Goal: Communication & Community: Answer question/provide support

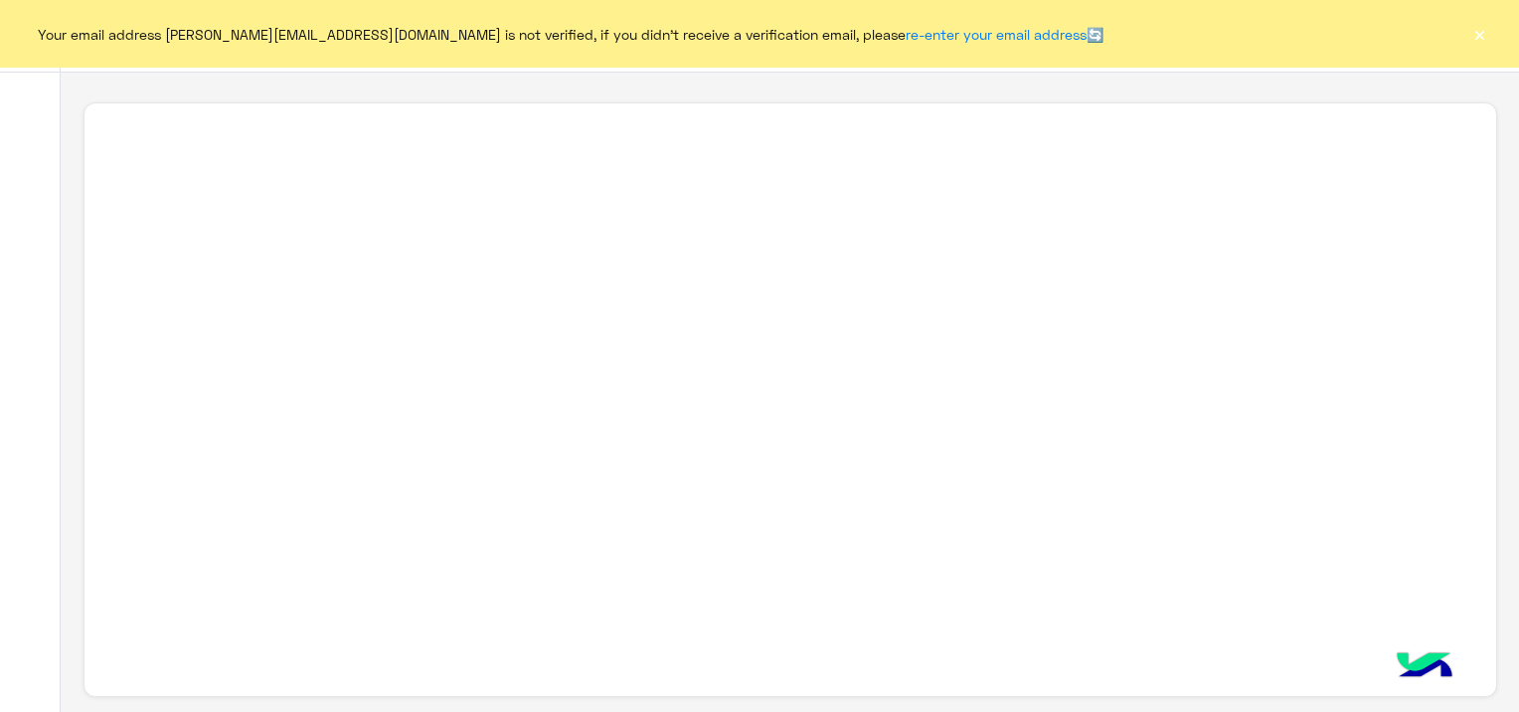
click at [1474, 35] on button "×" at bounding box center [1479, 34] width 20 height 20
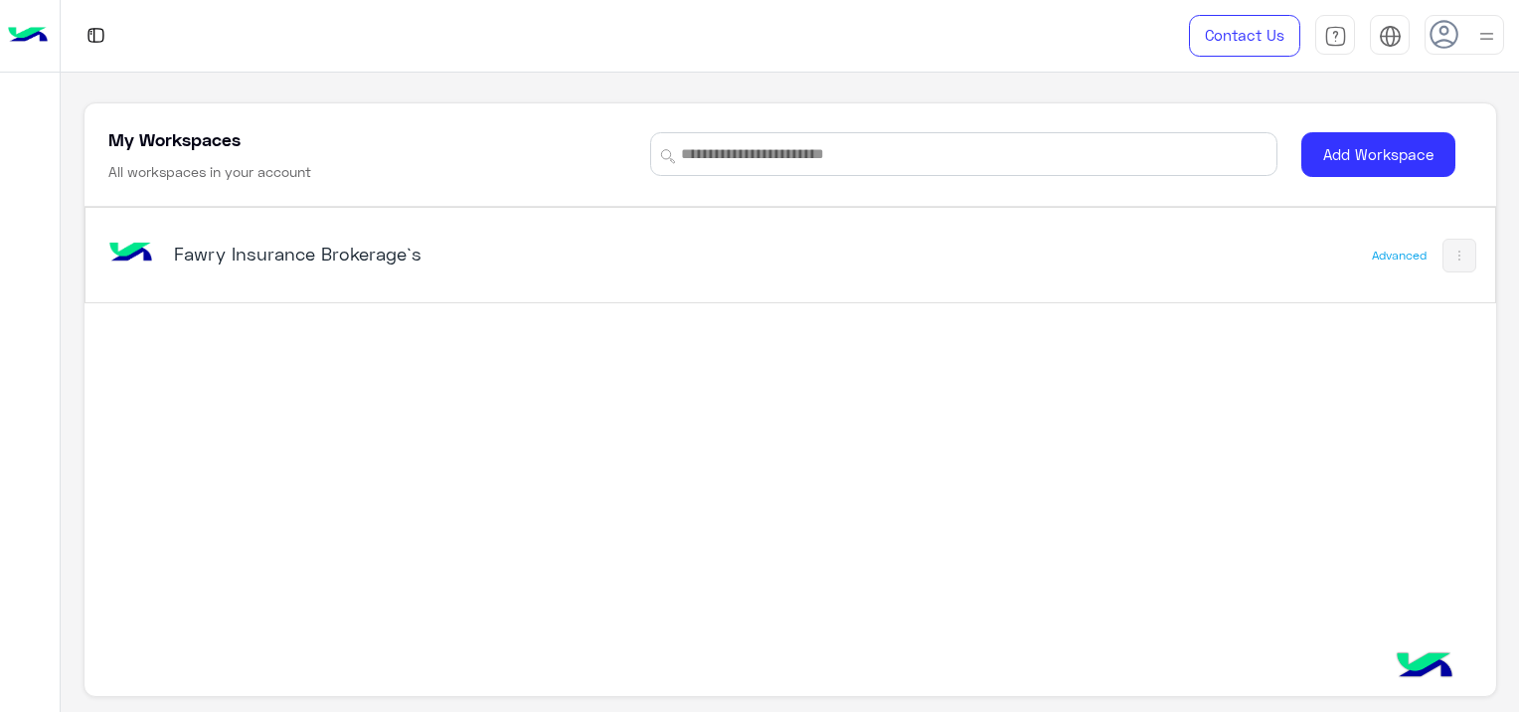
click at [223, 216] on div "Fawry Insurance Brokerage`s Advanced" at bounding box center [790, 255] width 1410 height 94
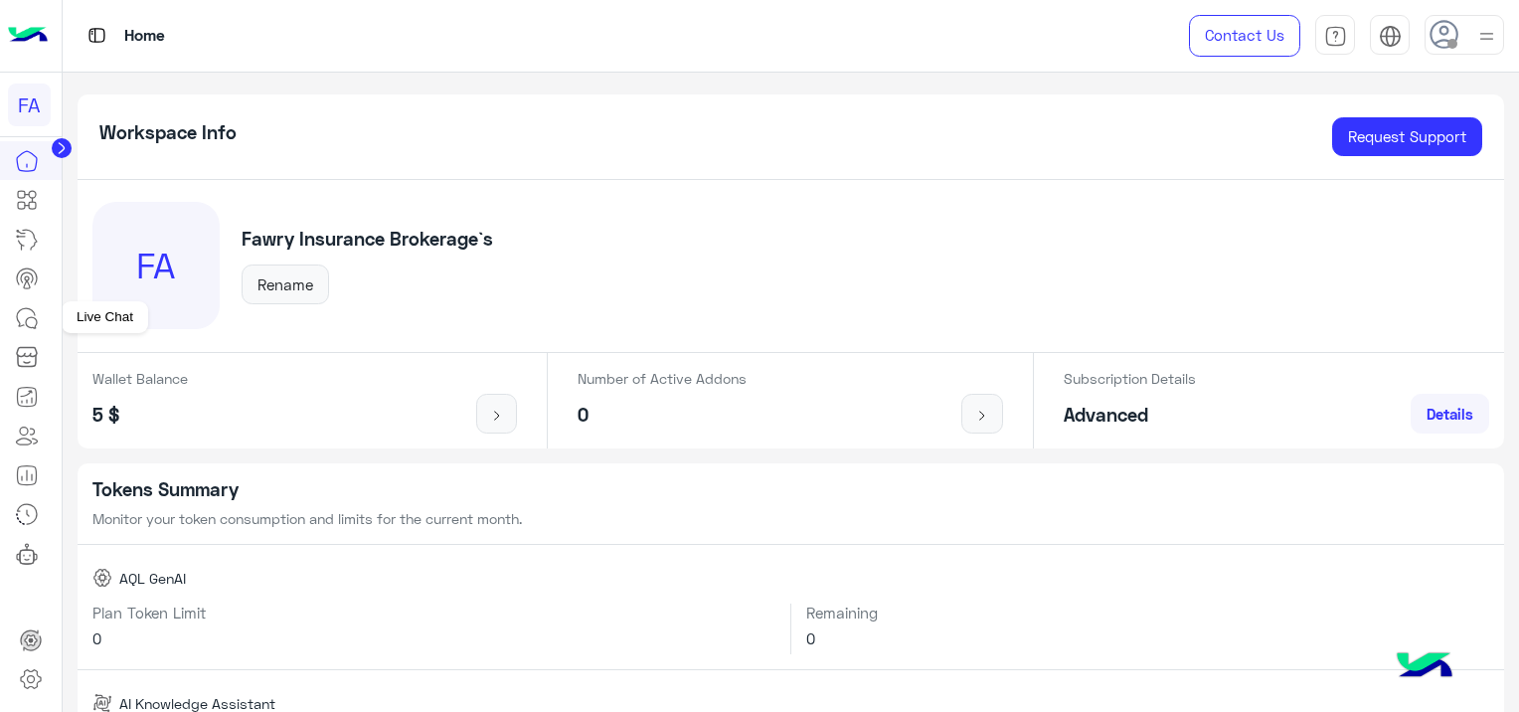
click at [33, 310] on icon at bounding box center [27, 318] width 24 height 24
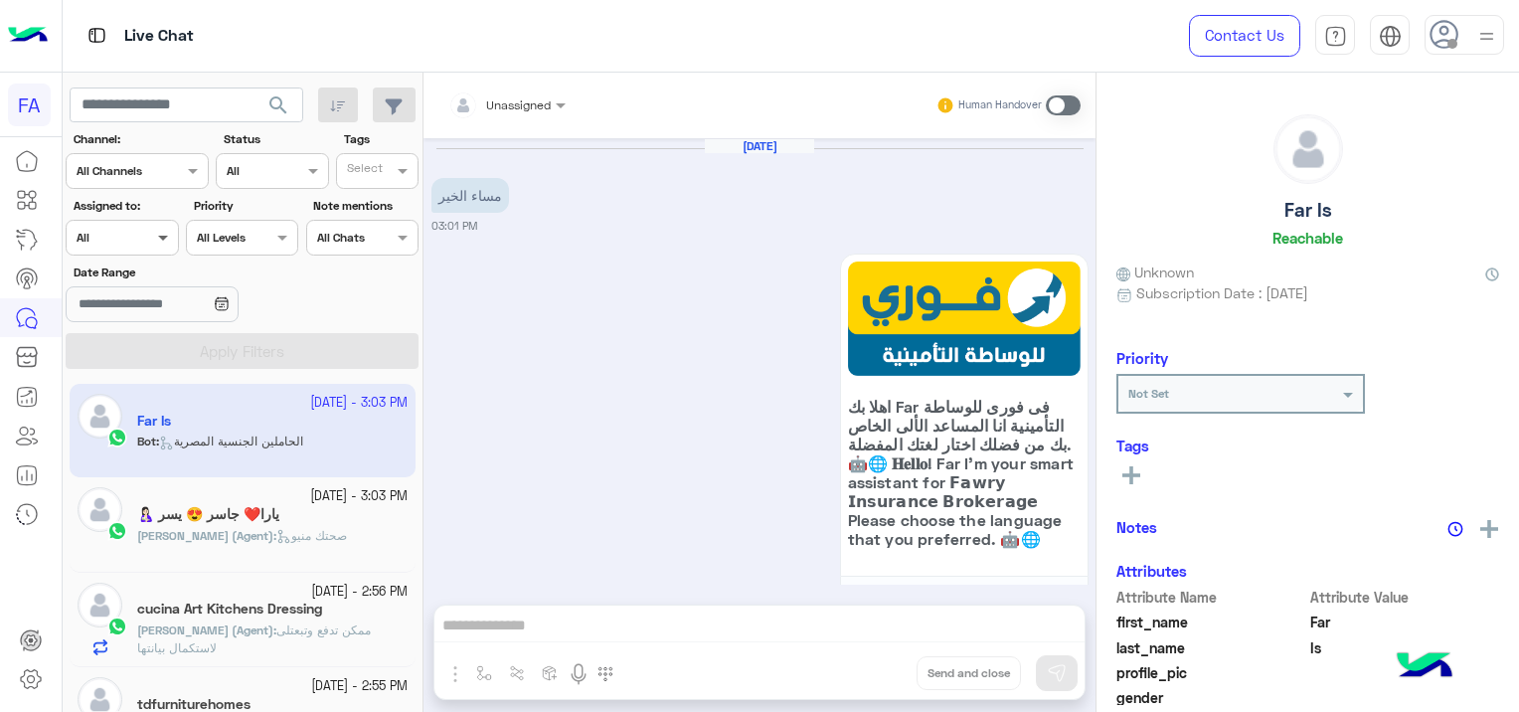
scroll to position [1219, 0]
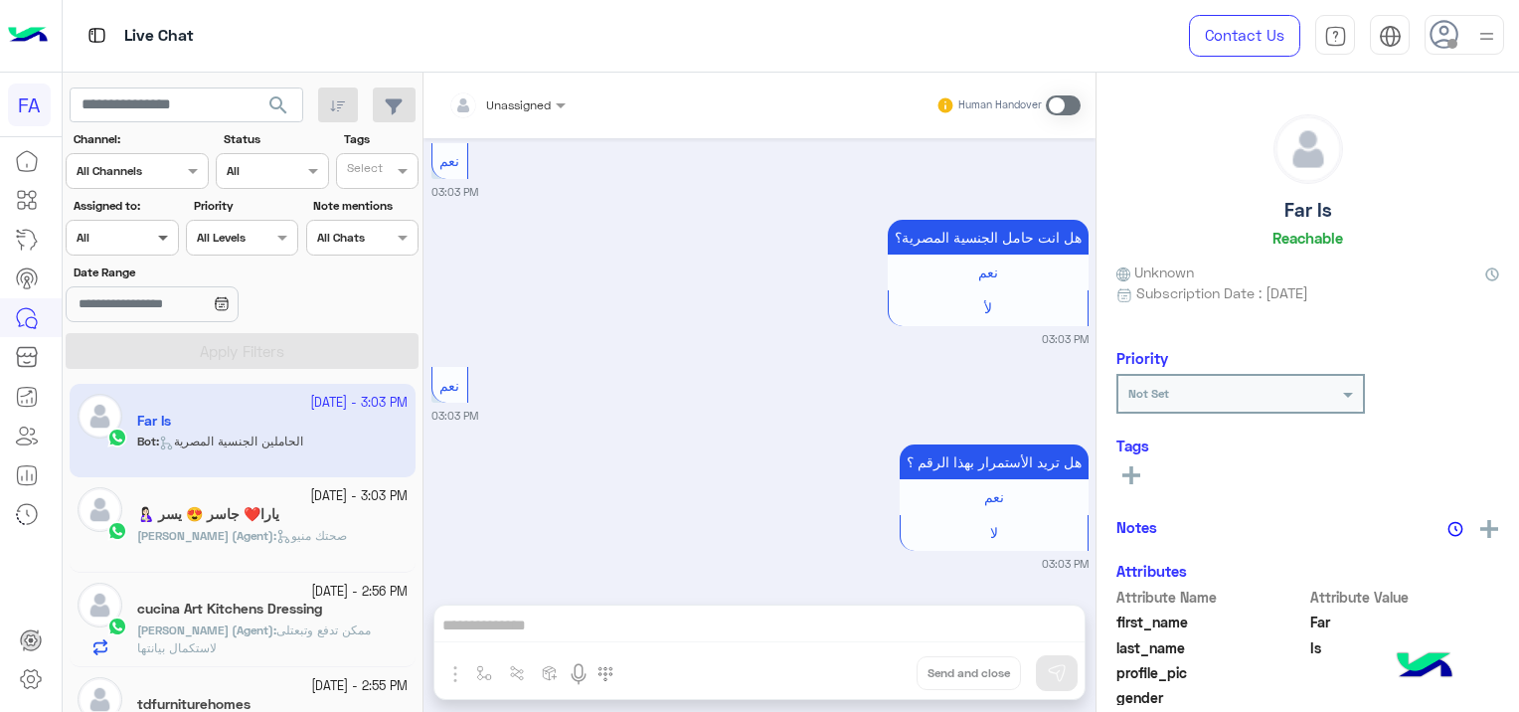
click at [167, 237] on span at bounding box center [165, 237] width 25 height 21
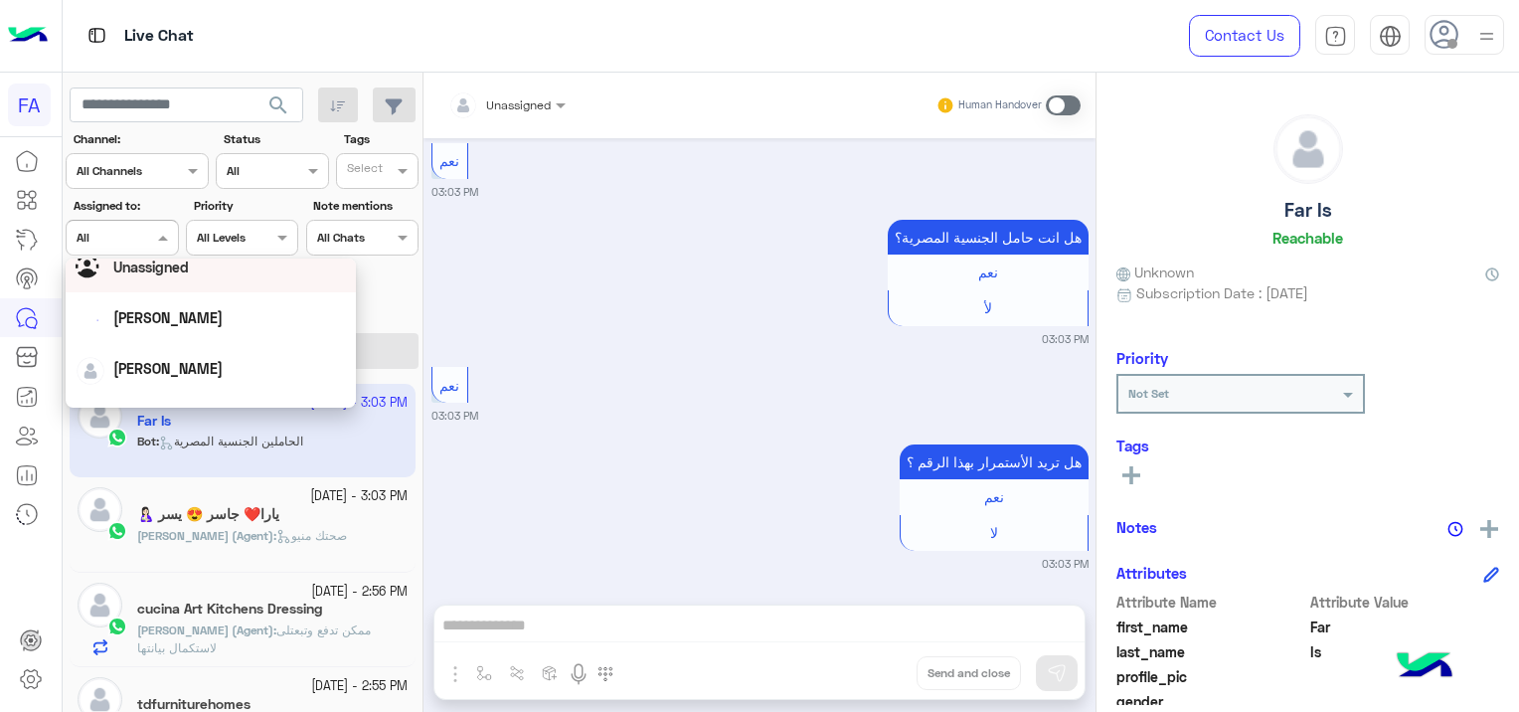
scroll to position [99, 0]
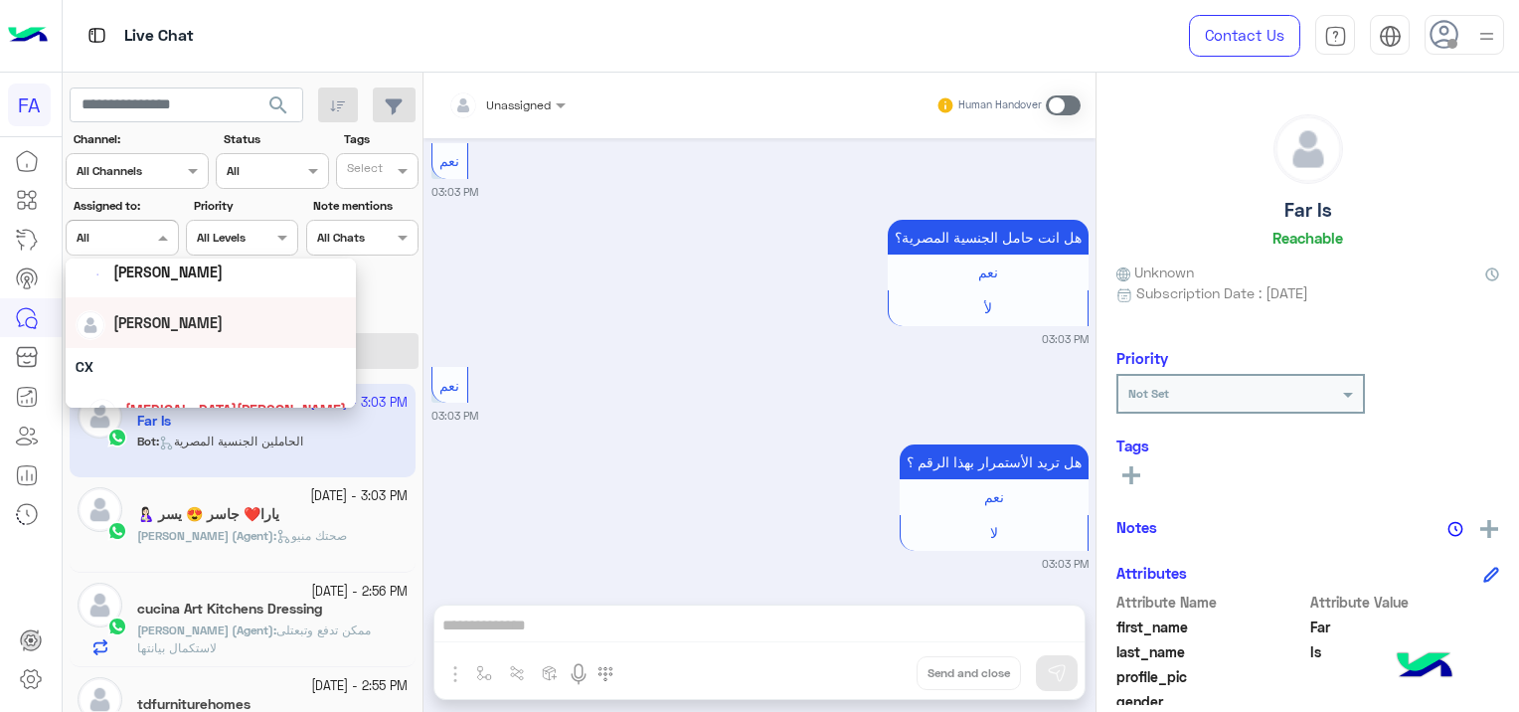
click at [171, 326] on span "[PERSON_NAME]" at bounding box center [167, 322] width 109 height 17
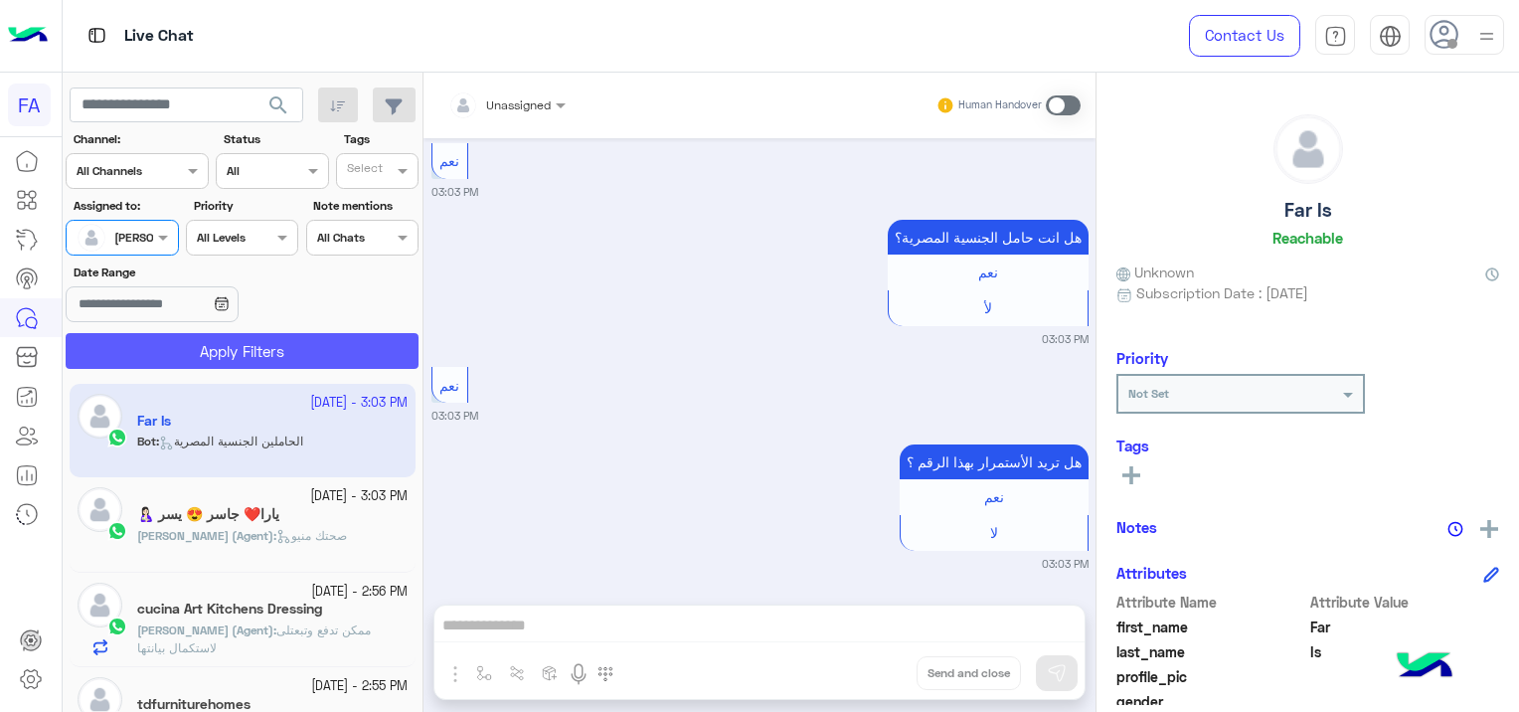
click at [261, 346] on button "Apply Filters" at bounding box center [242, 351] width 353 height 36
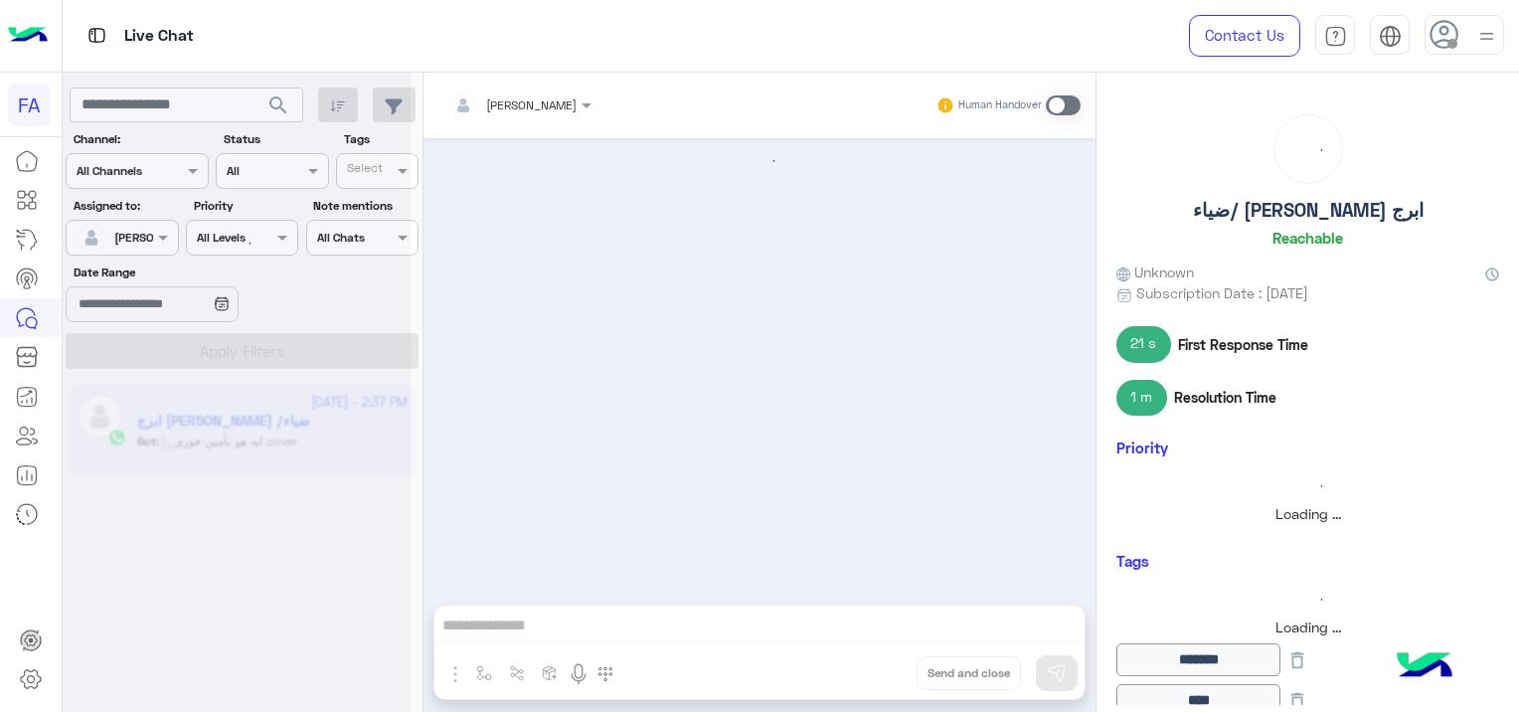
scroll to position [2149, 0]
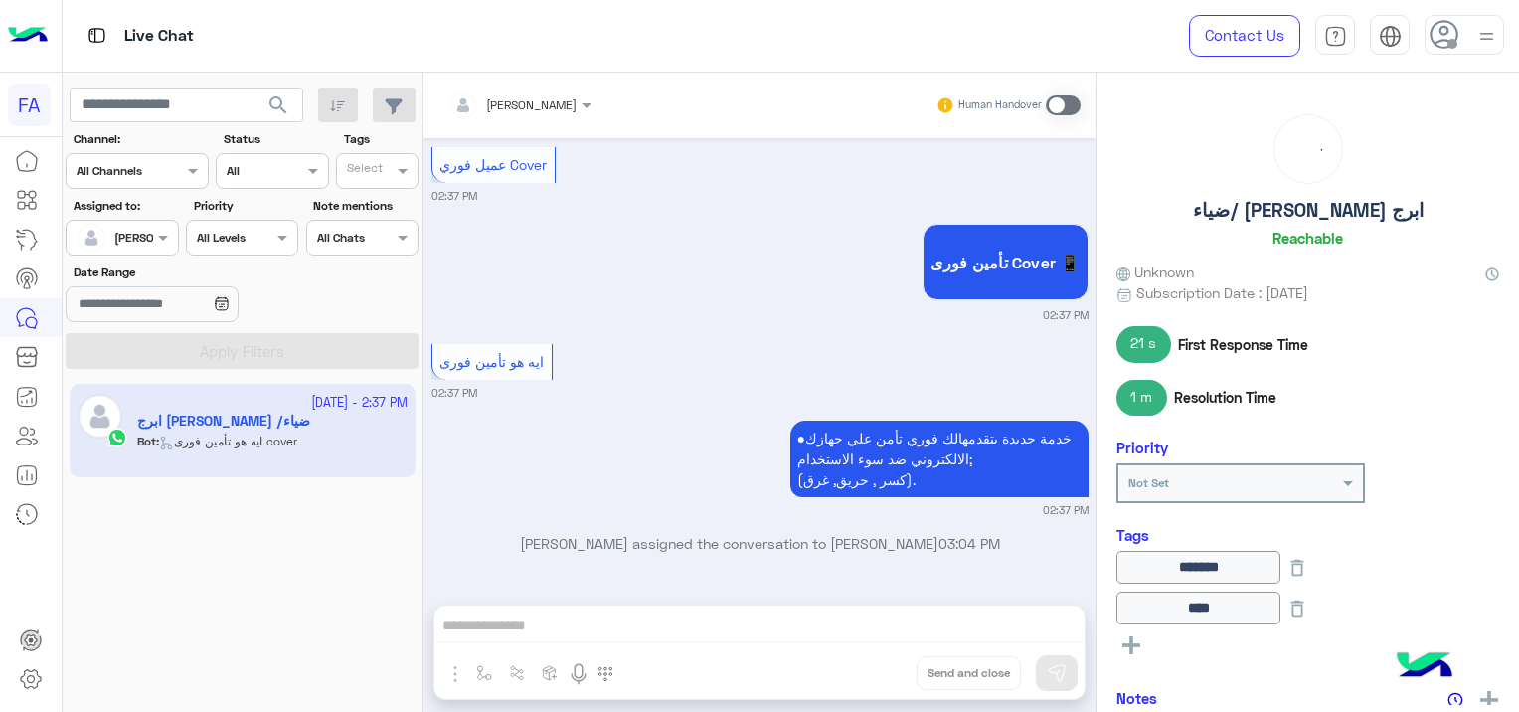
click at [276, 95] on span "search" at bounding box center [278, 105] width 24 height 24
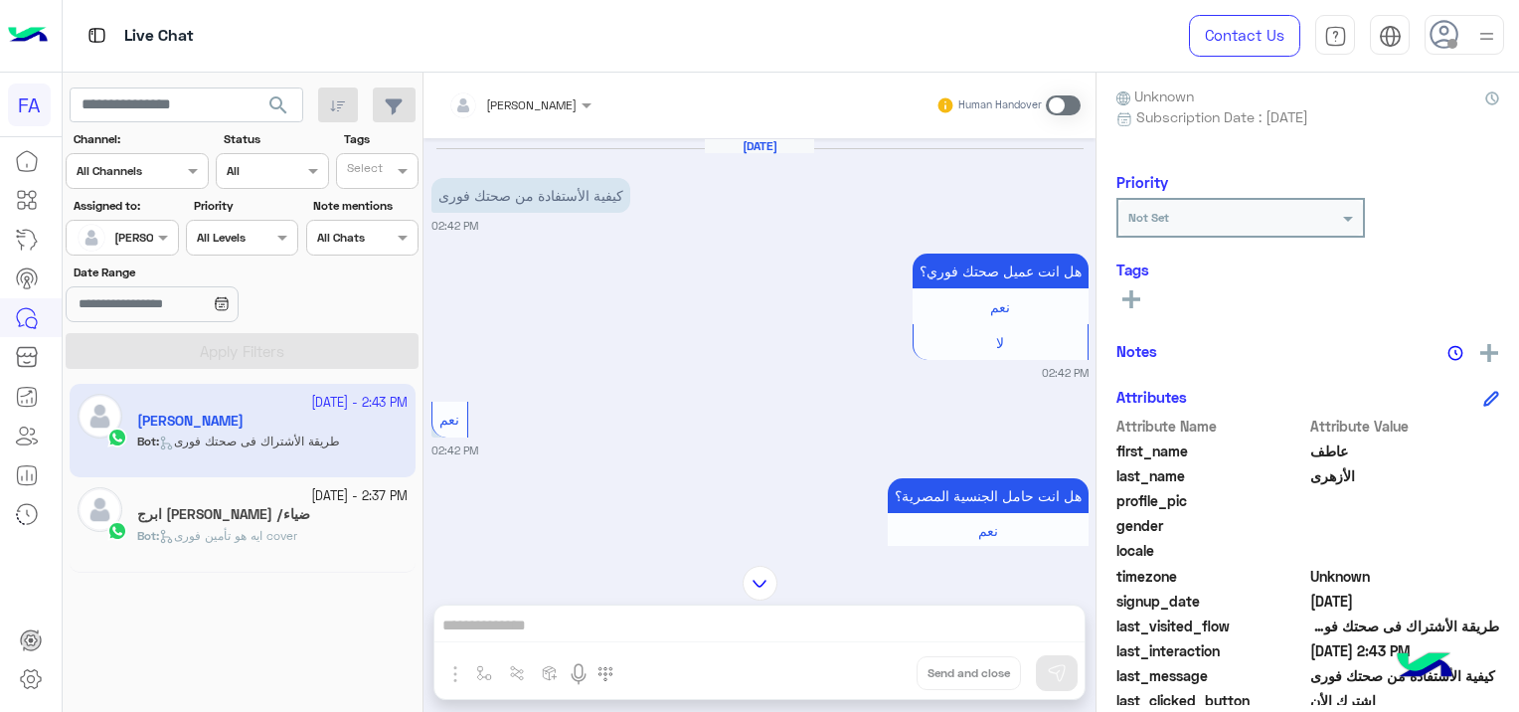
scroll to position [380, 0]
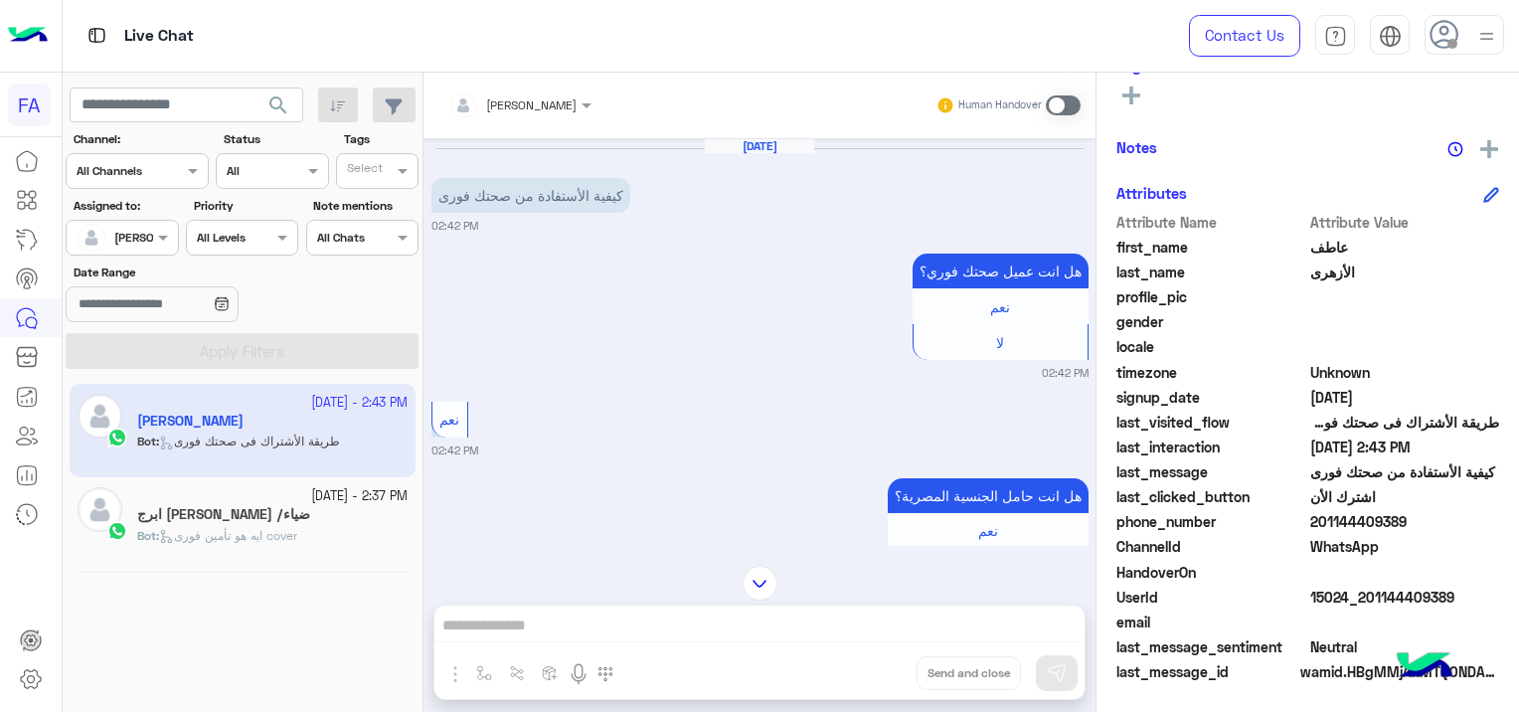
drag, startPoint x: 1475, startPoint y: 595, endPoint x: 1453, endPoint y: 599, distance: 22.2
click at [1463, 597] on span "15024_201144409389" at bounding box center [1405, 596] width 190 height 21
drag, startPoint x: 1453, startPoint y: 599, endPoint x: 1360, endPoint y: 596, distance: 93.5
click at [1360, 596] on span "15024_201144409389" at bounding box center [1405, 596] width 190 height 21
copy span "01144409389"
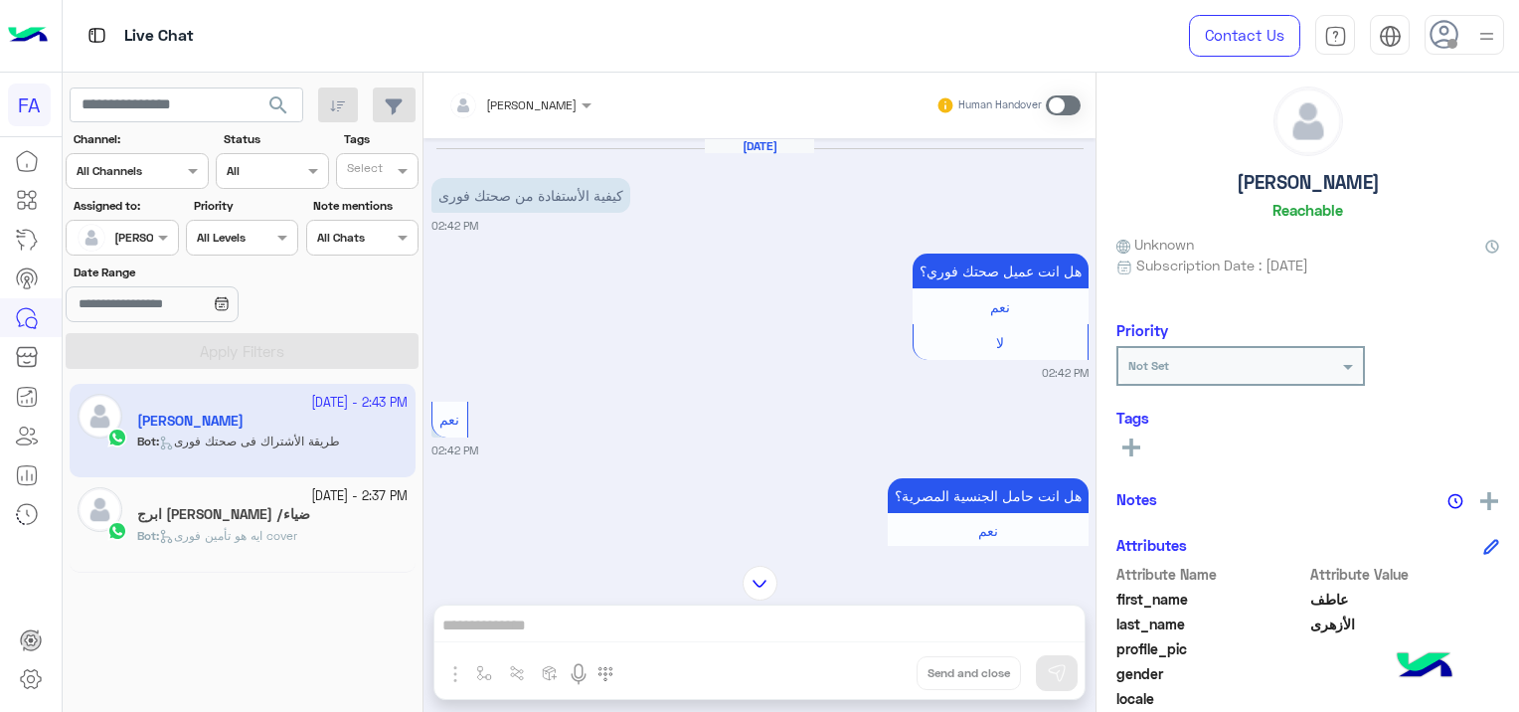
scroll to position [0, 0]
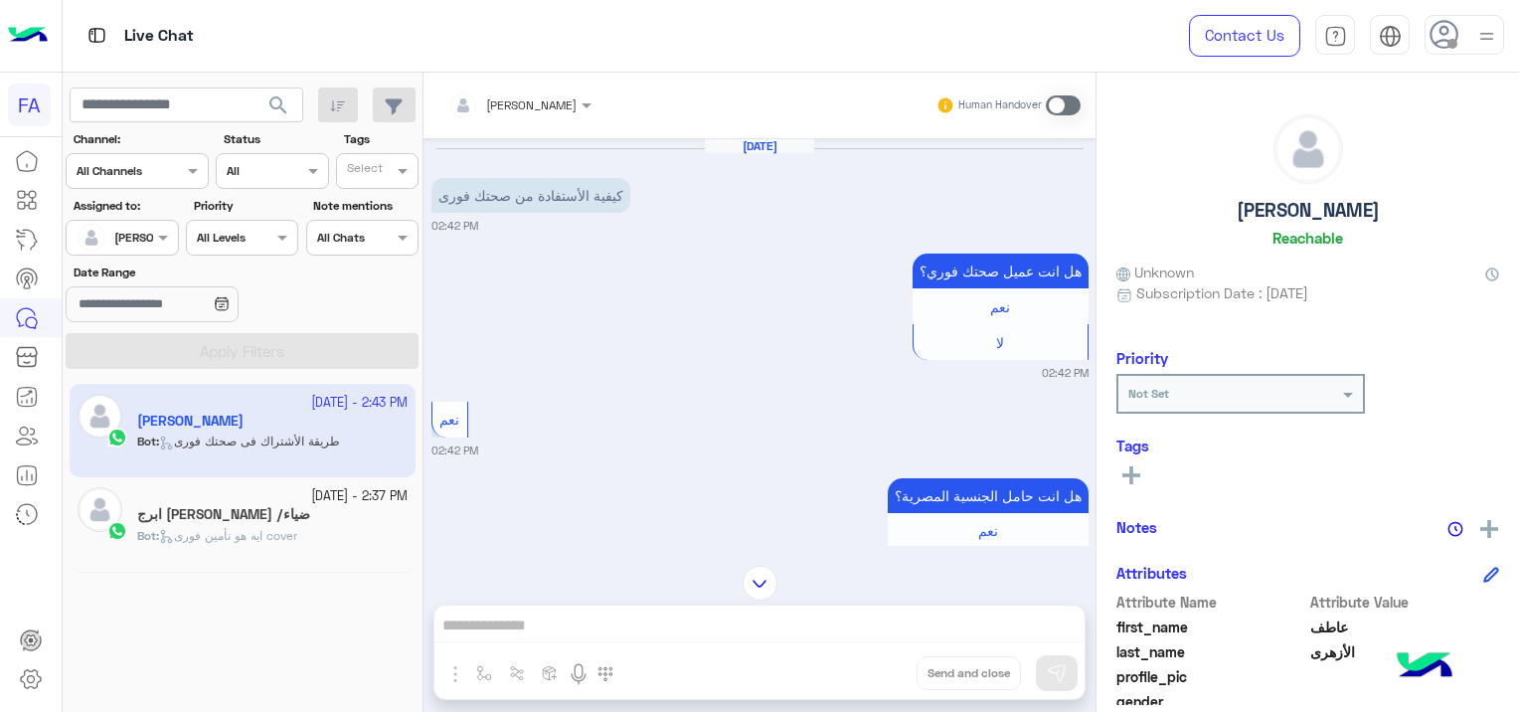
click at [1054, 102] on span at bounding box center [1063, 105] width 35 height 20
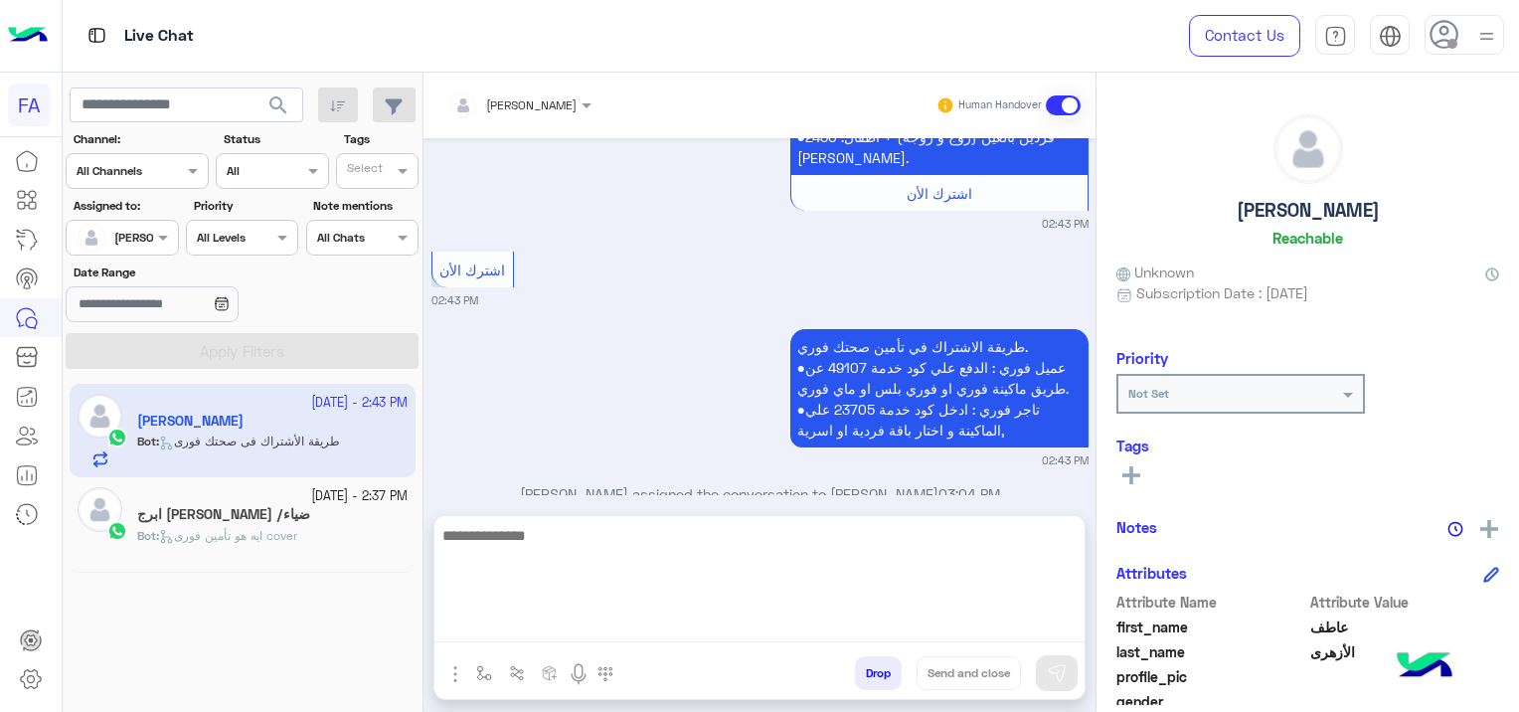
click at [557, 628] on textarea at bounding box center [759, 582] width 650 height 119
click at [521, 618] on textarea at bounding box center [759, 582] width 650 height 119
paste textarea "**********"
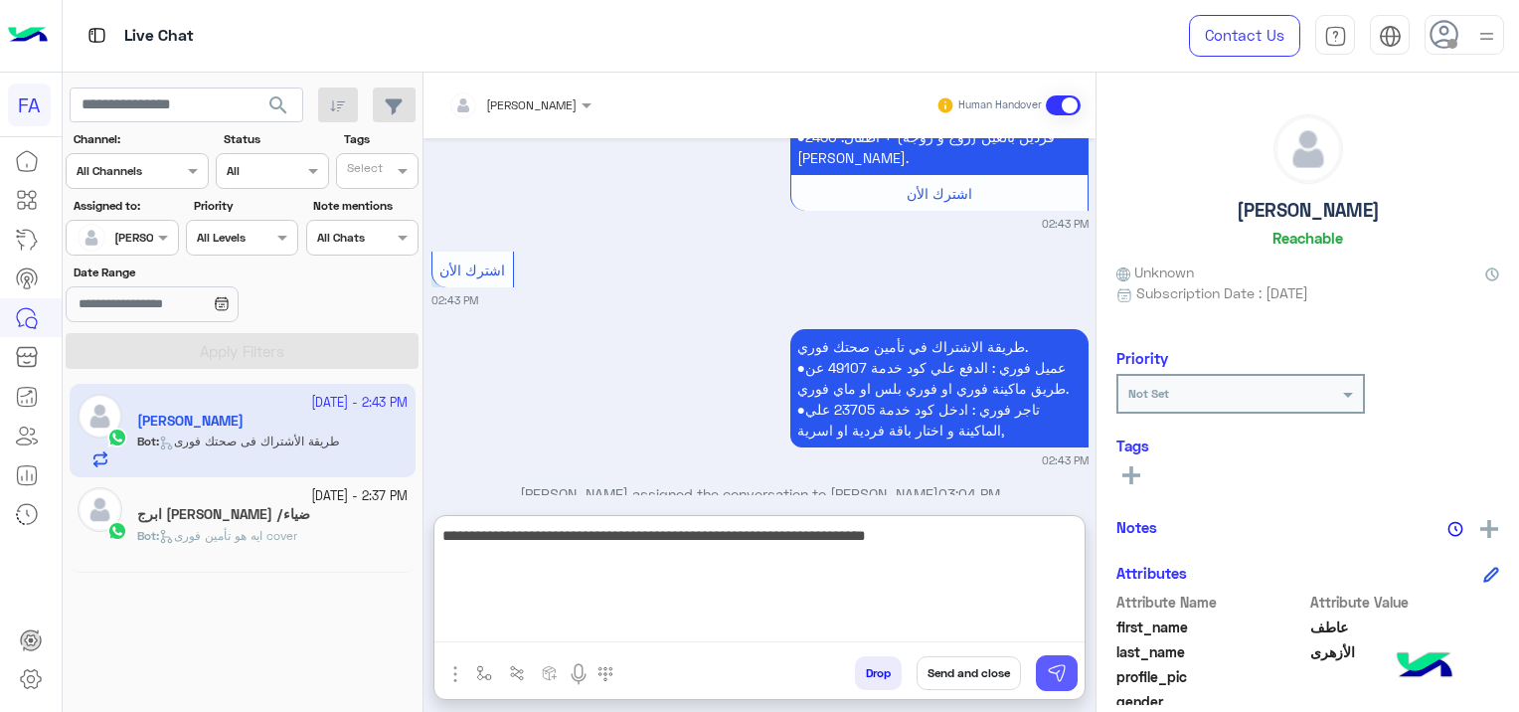
type textarea "**********"
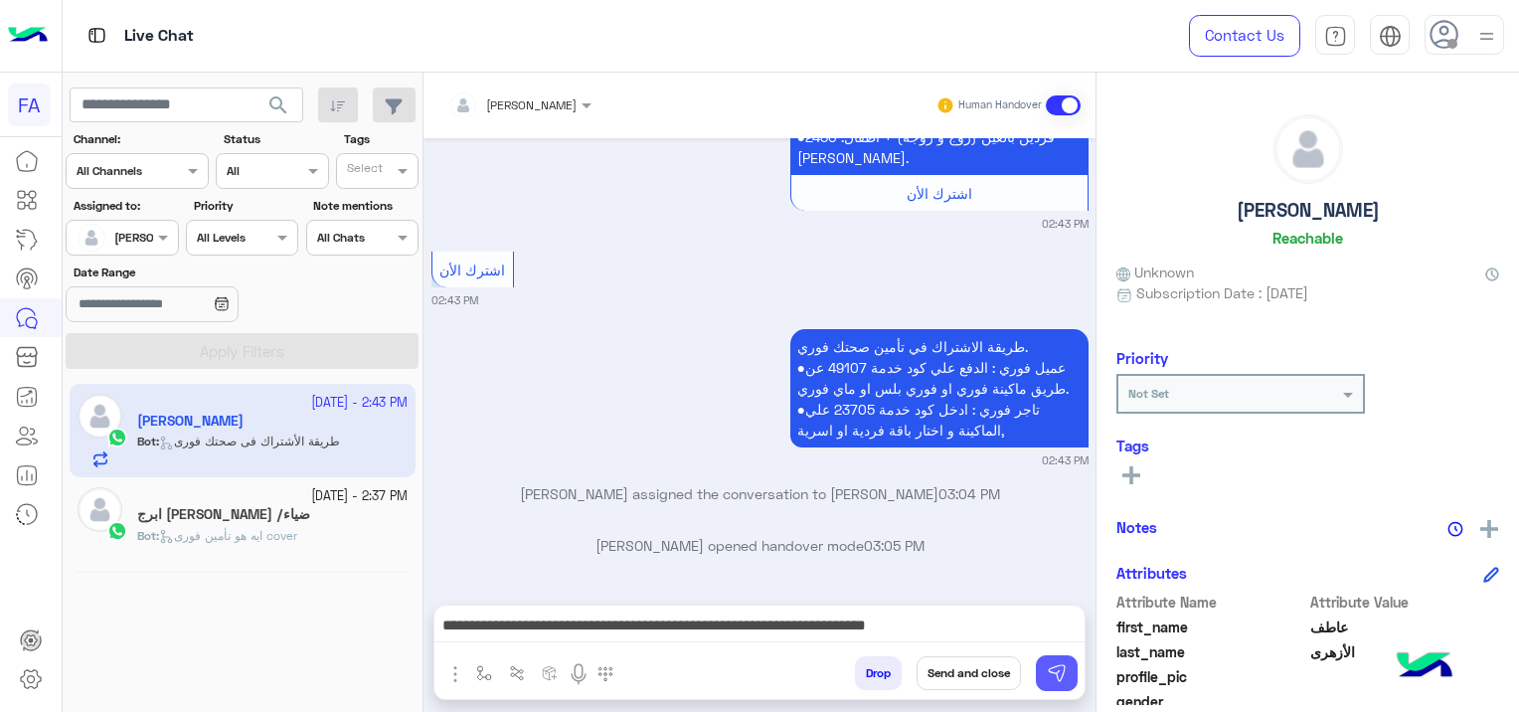
click at [1057, 669] on img at bounding box center [1057, 673] width 20 height 20
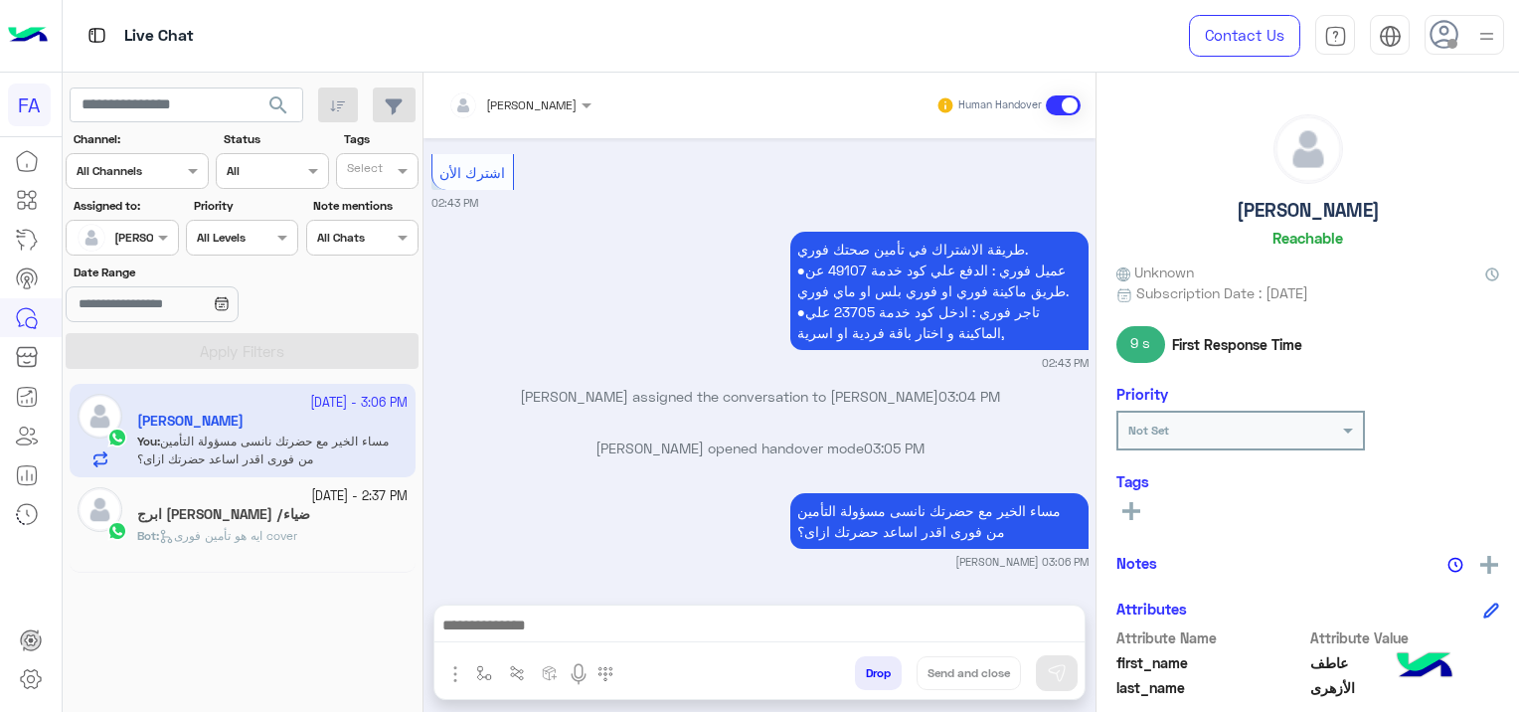
scroll to position [1311, 0]
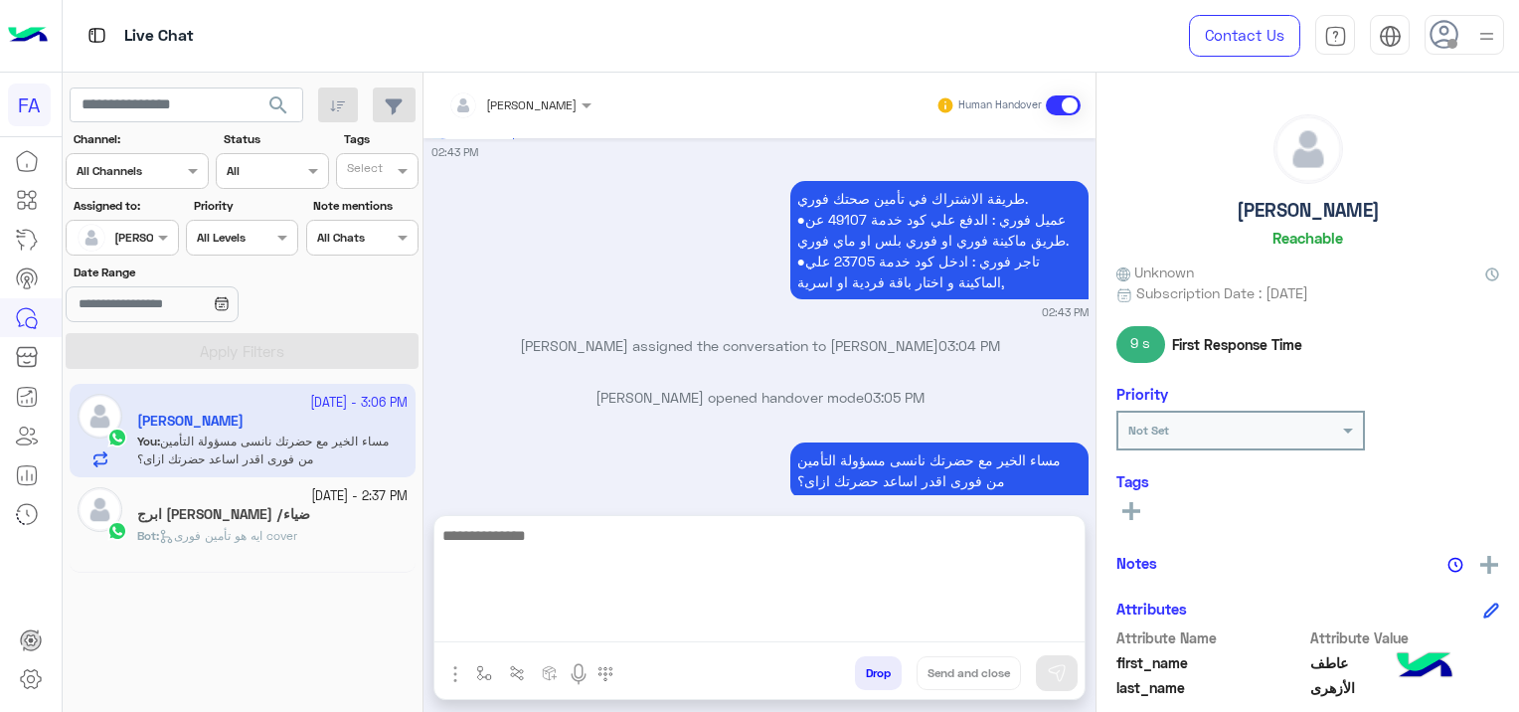
click at [541, 632] on textarea at bounding box center [759, 582] width 650 height 119
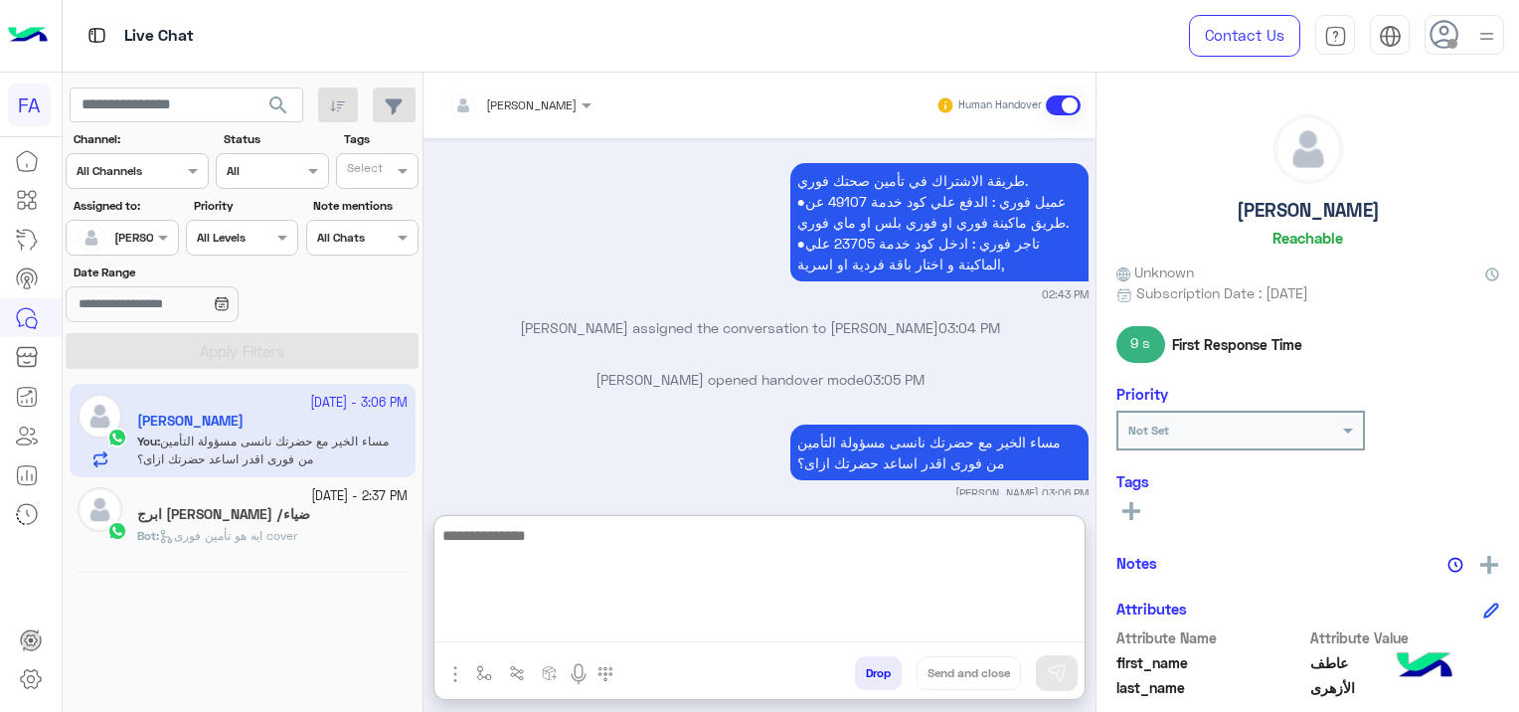
paste textarea "**********"
type textarea "**********"
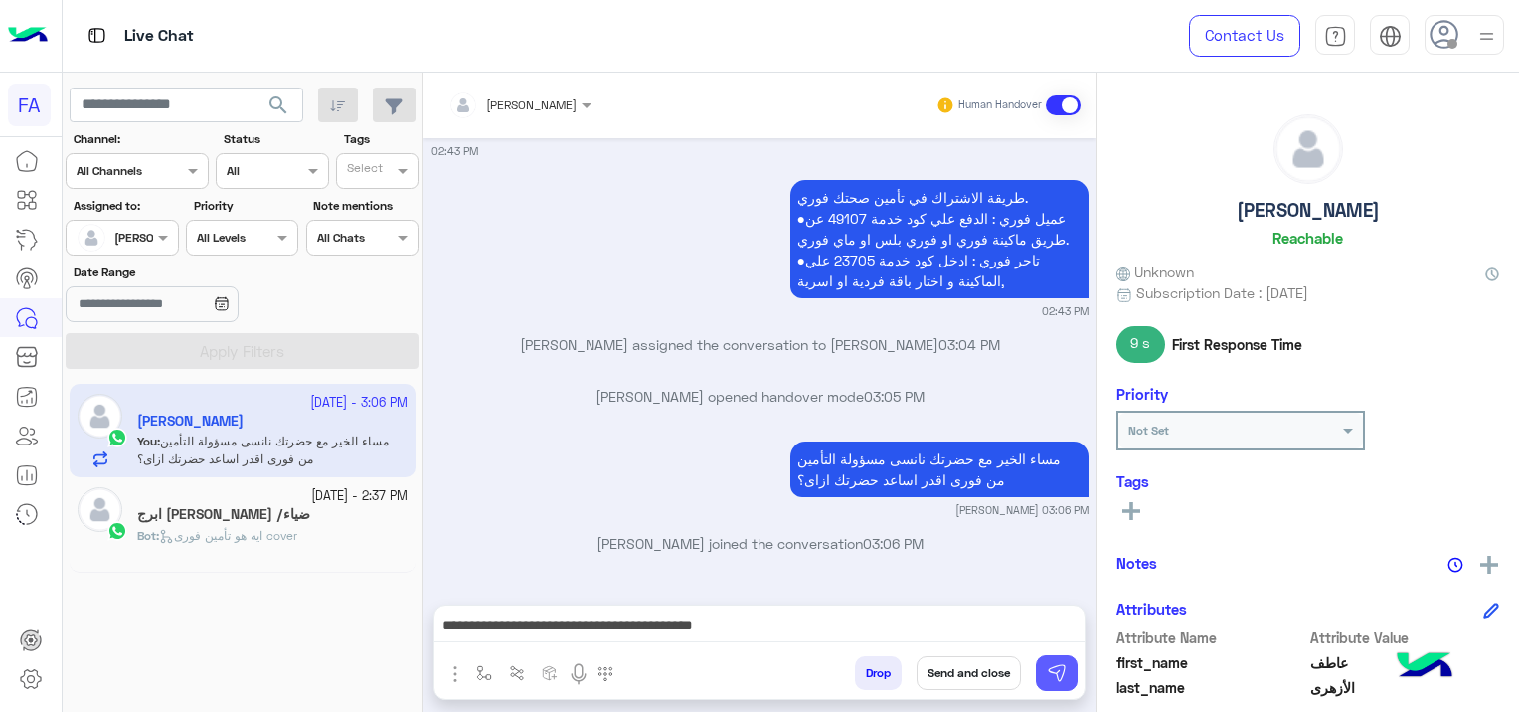
click at [1054, 675] on img at bounding box center [1057, 673] width 20 height 20
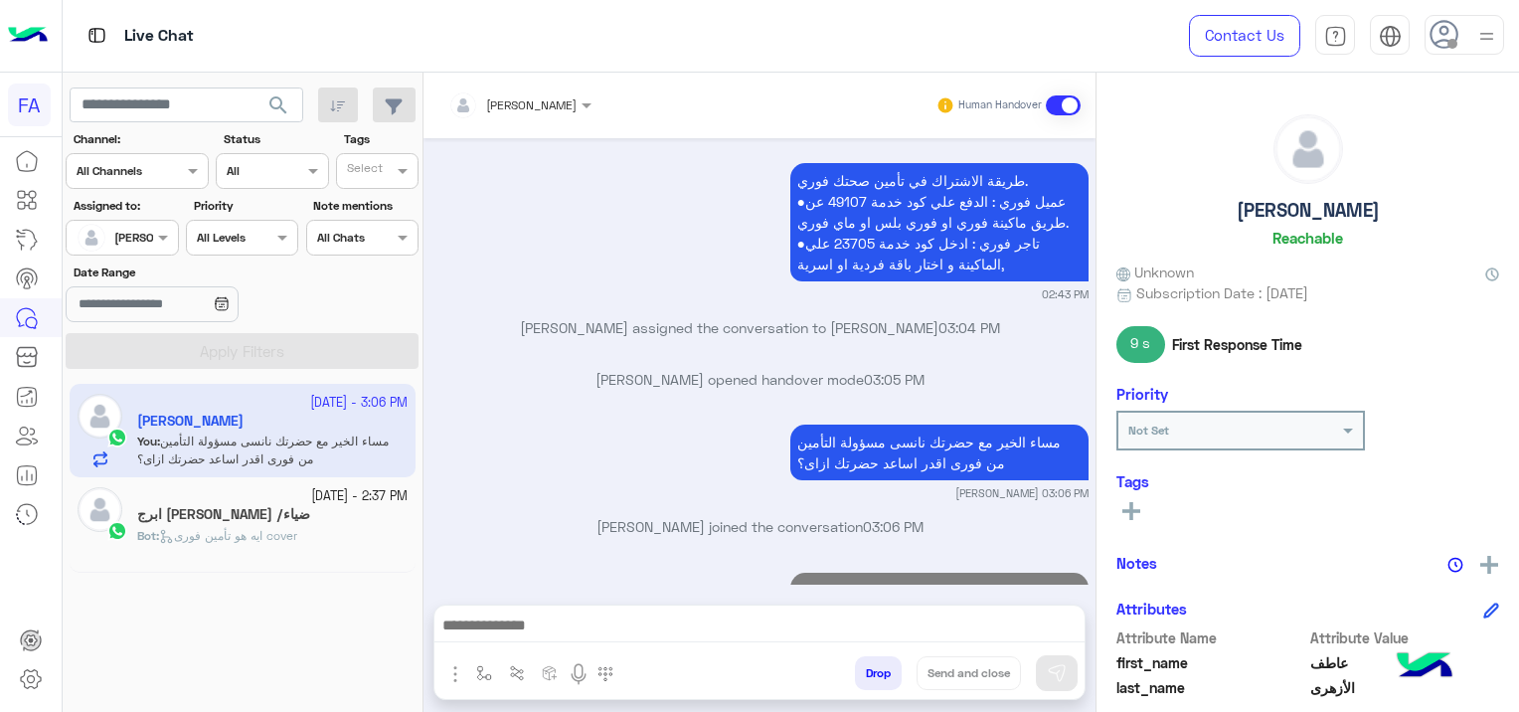
scroll to position [1408, 0]
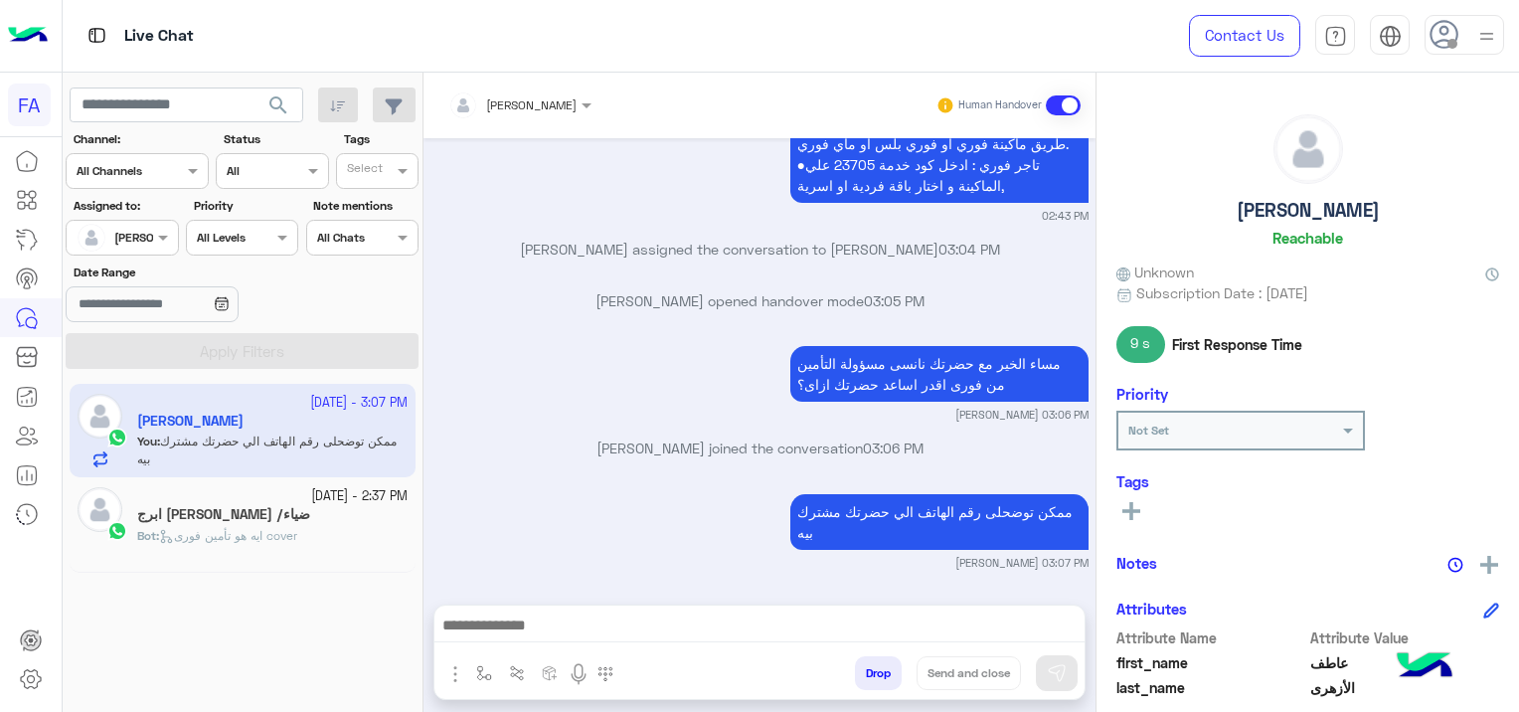
click at [286, 527] on p "Bot : ايه هو تأمين فورى cover" at bounding box center [217, 536] width 160 height 18
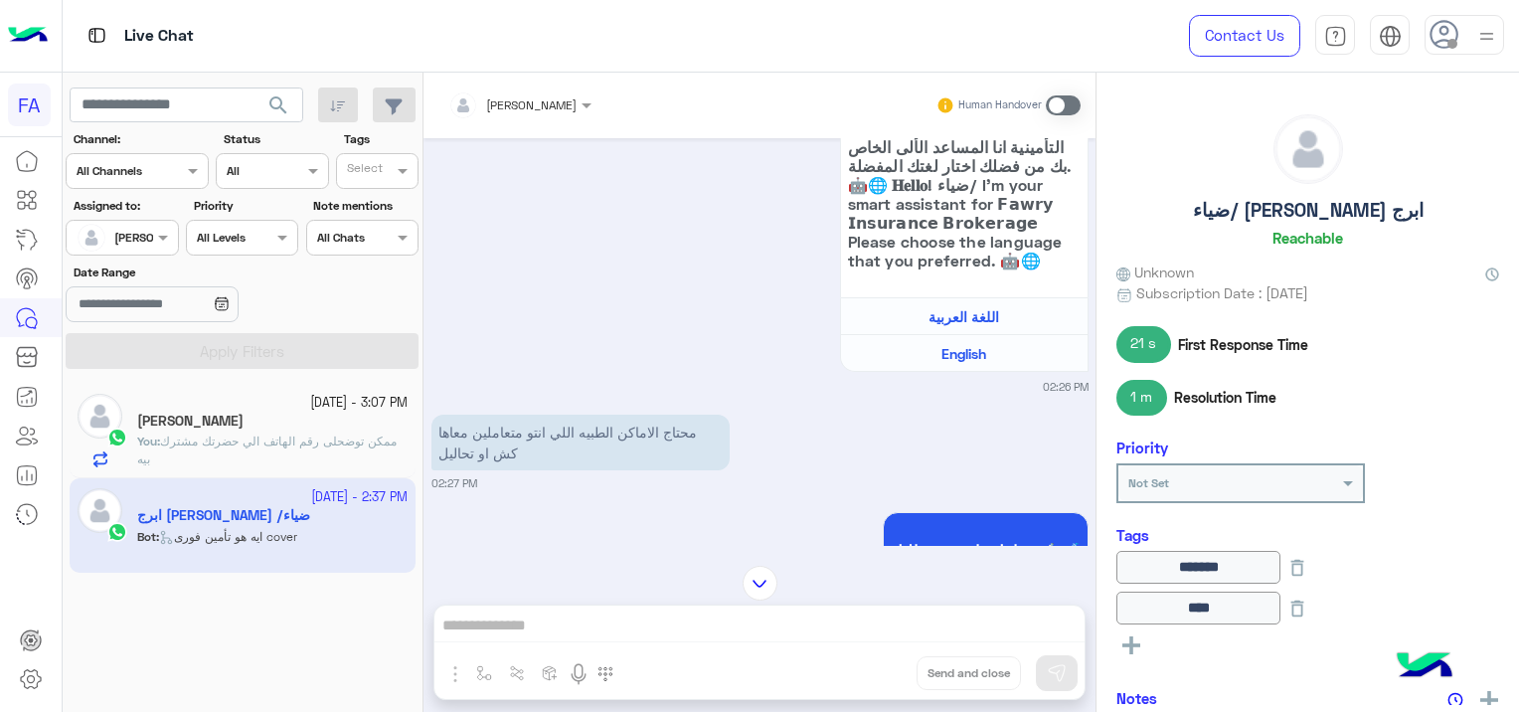
scroll to position [360, 0]
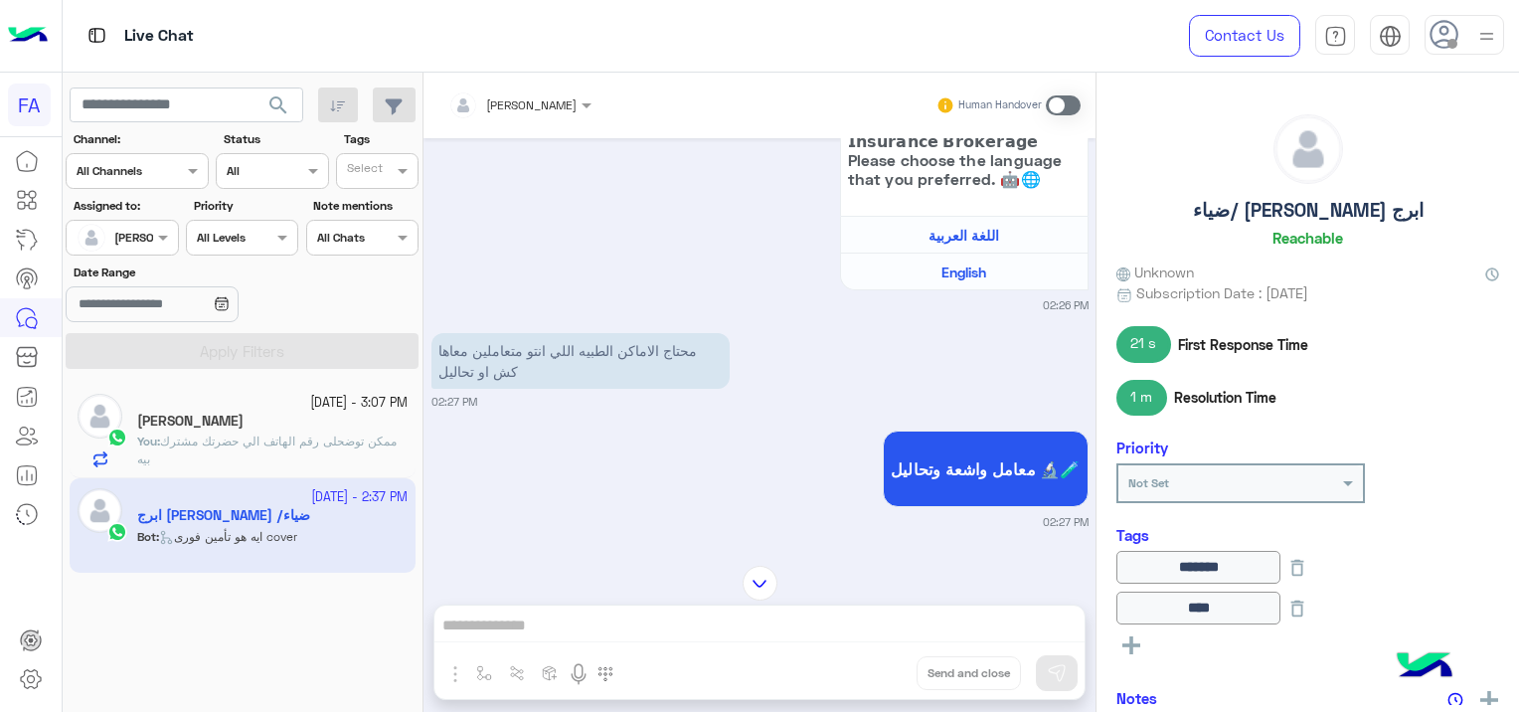
click at [1052, 103] on span at bounding box center [1063, 105] width 35 height 20
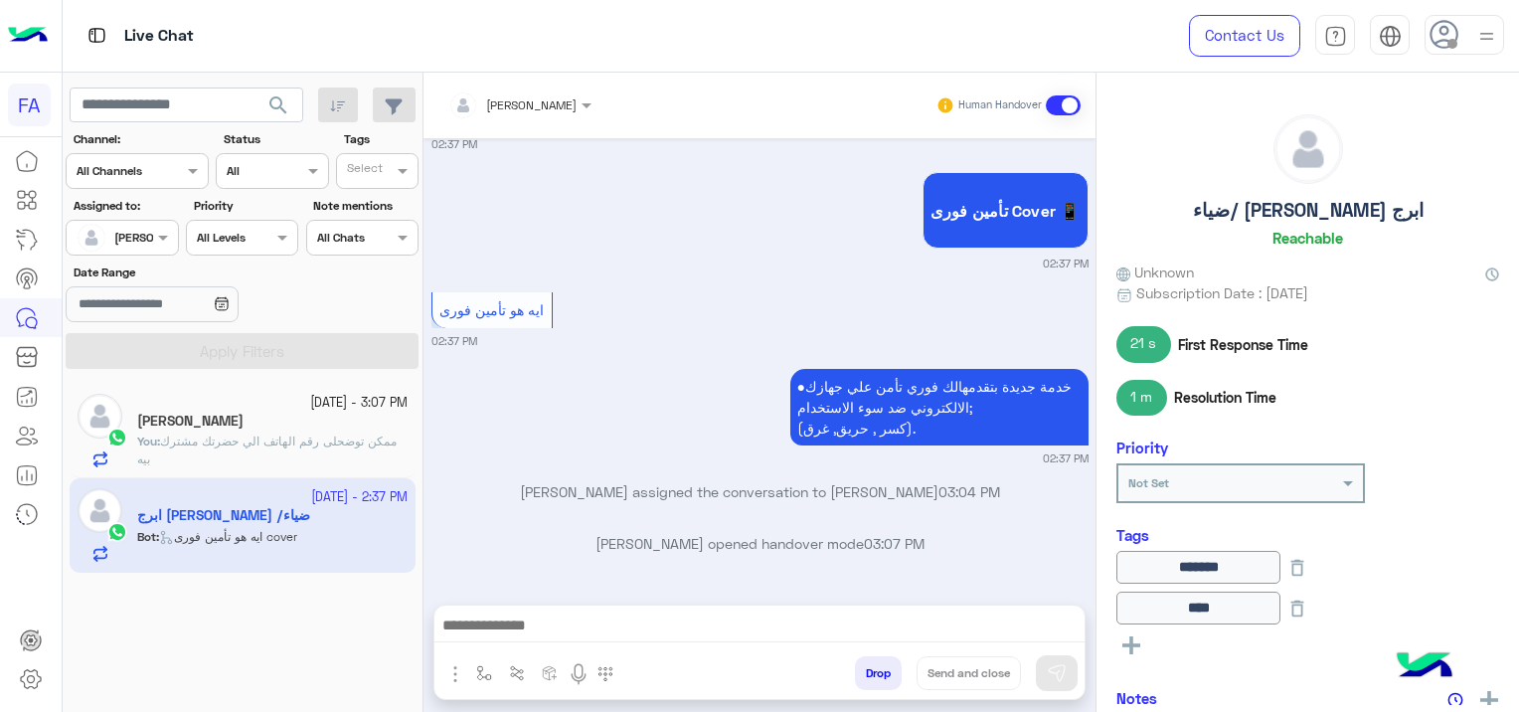
drag, startPoint x: 632, startPoint y: 604, endPoint x: 637, endPoint y: 625, distance: 21.5
click at [632, 605] on div at bounding box center [759, 630] width 650 height 50
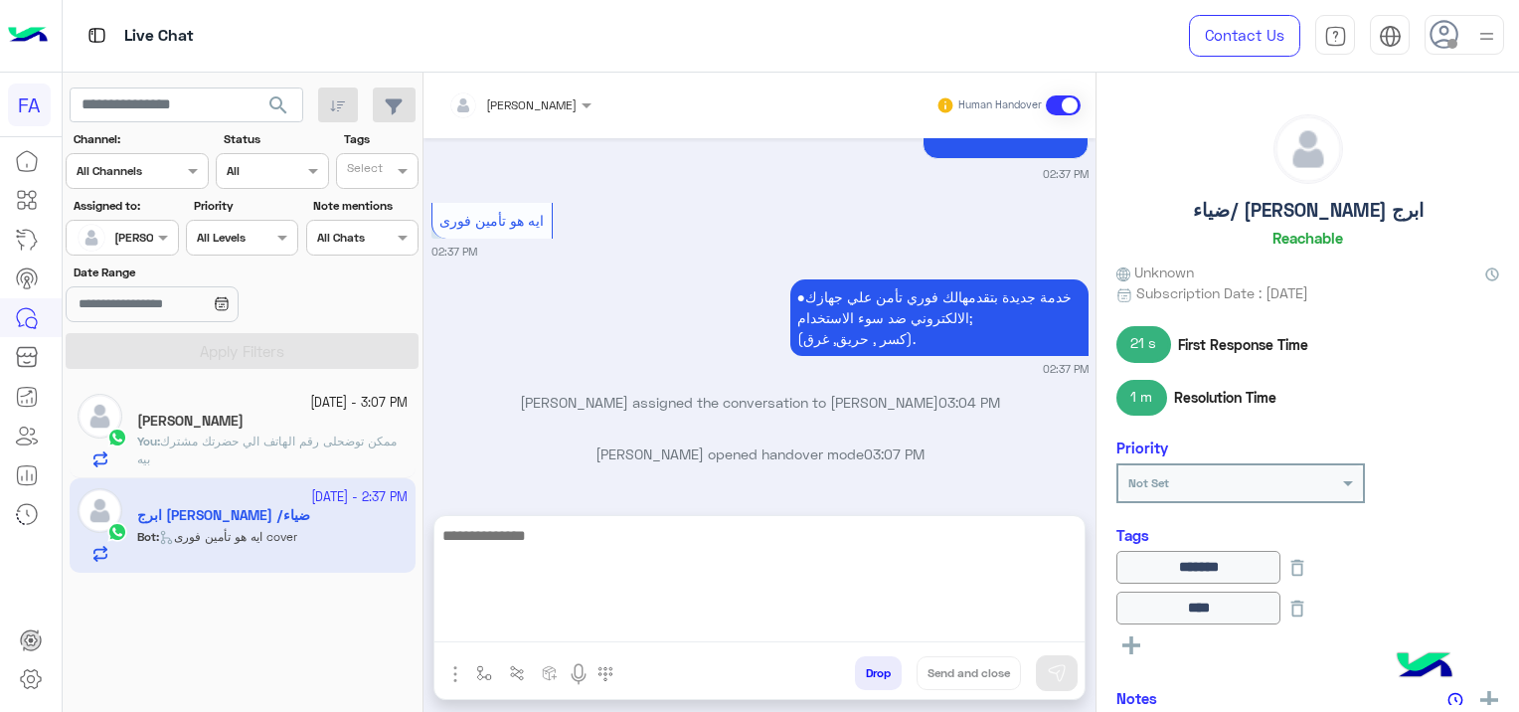
click at [655, 634] on textarea at bounding box center [759, 582] width 650 height 119
click at [547, 628] on textarea at bounding box center [759, 582] width 650 height 119
paste textarea "**********"
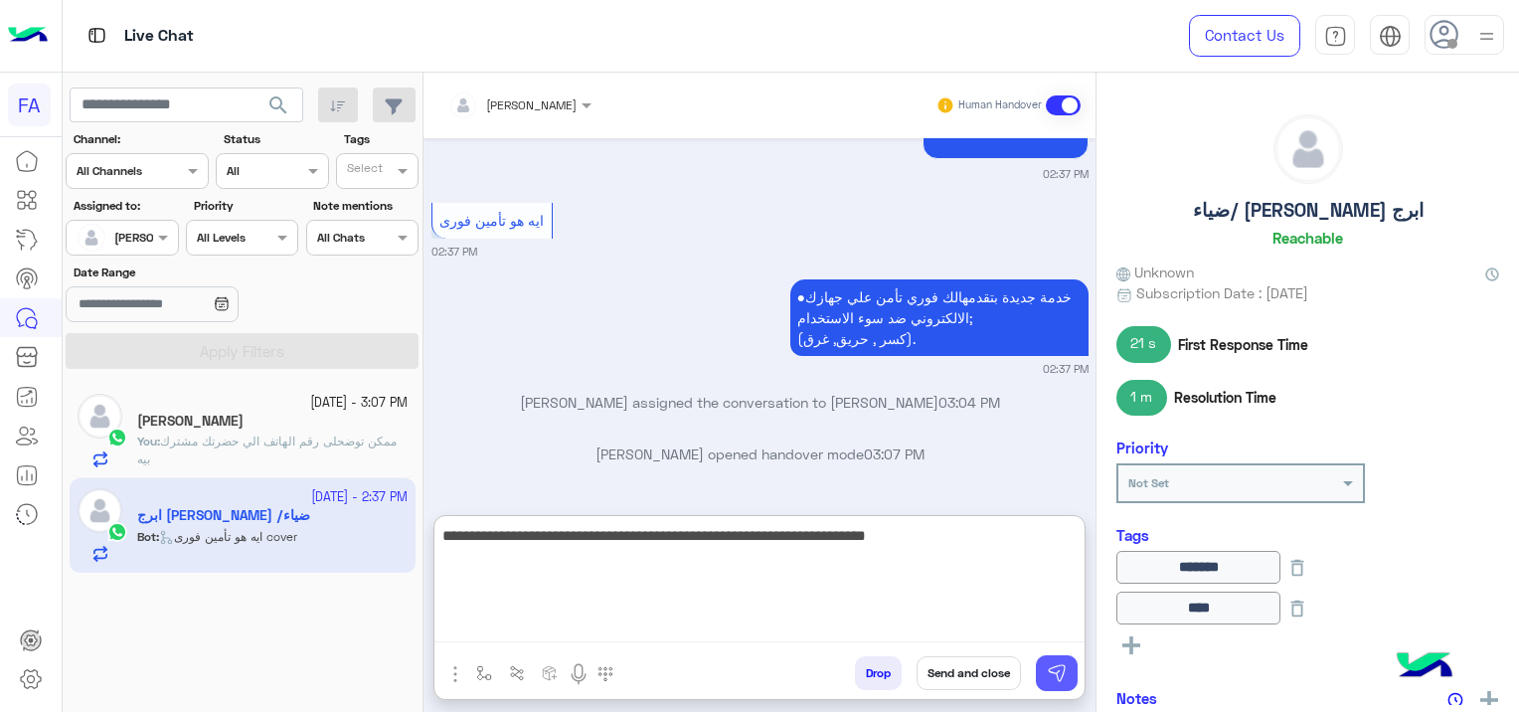
type textarea "**********"
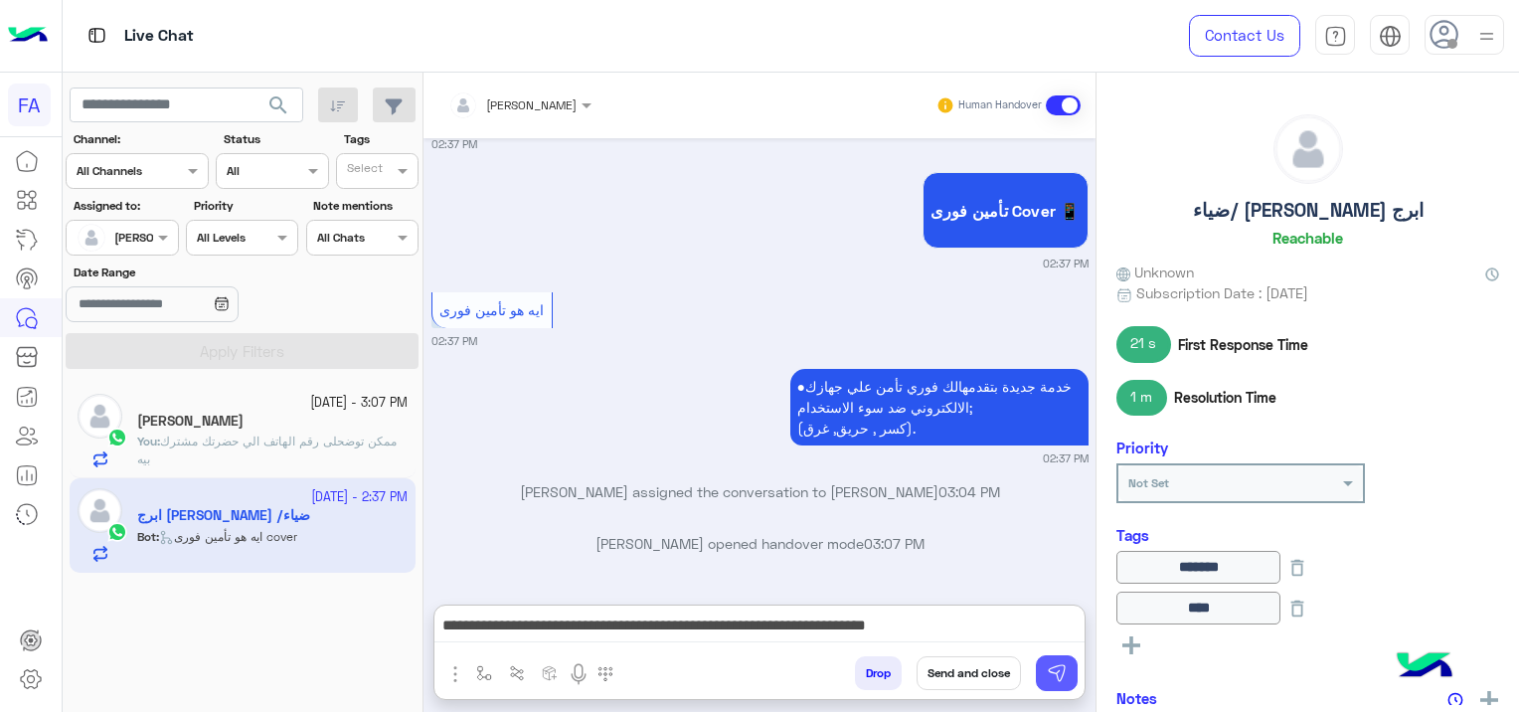
click at [1036, 668] on button at bounding box center [1057, 673] width 42 height 36
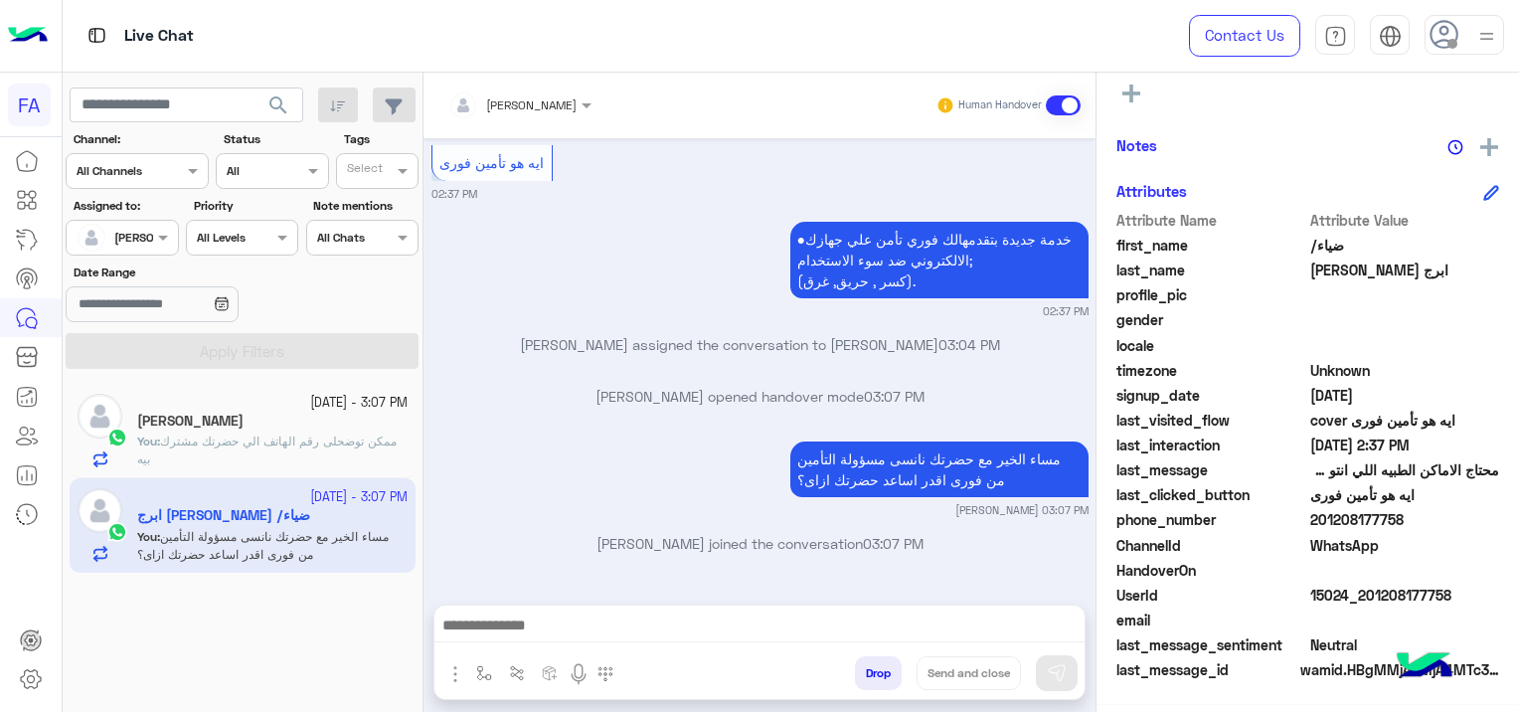
scroll to position [497, 0]
drag, startPoint x: 1447, startPoint y: 589, endPoint x: 1360, endPoint y: 596, distance: 87.8
click at [1360, 596] on span "15024_201208177758" at bounding box center [1405, 596] width 190 height 21
copy span "01208177758"
click at [274, 100] on span "search" at bounding box center [278, 105] width 24 height 24
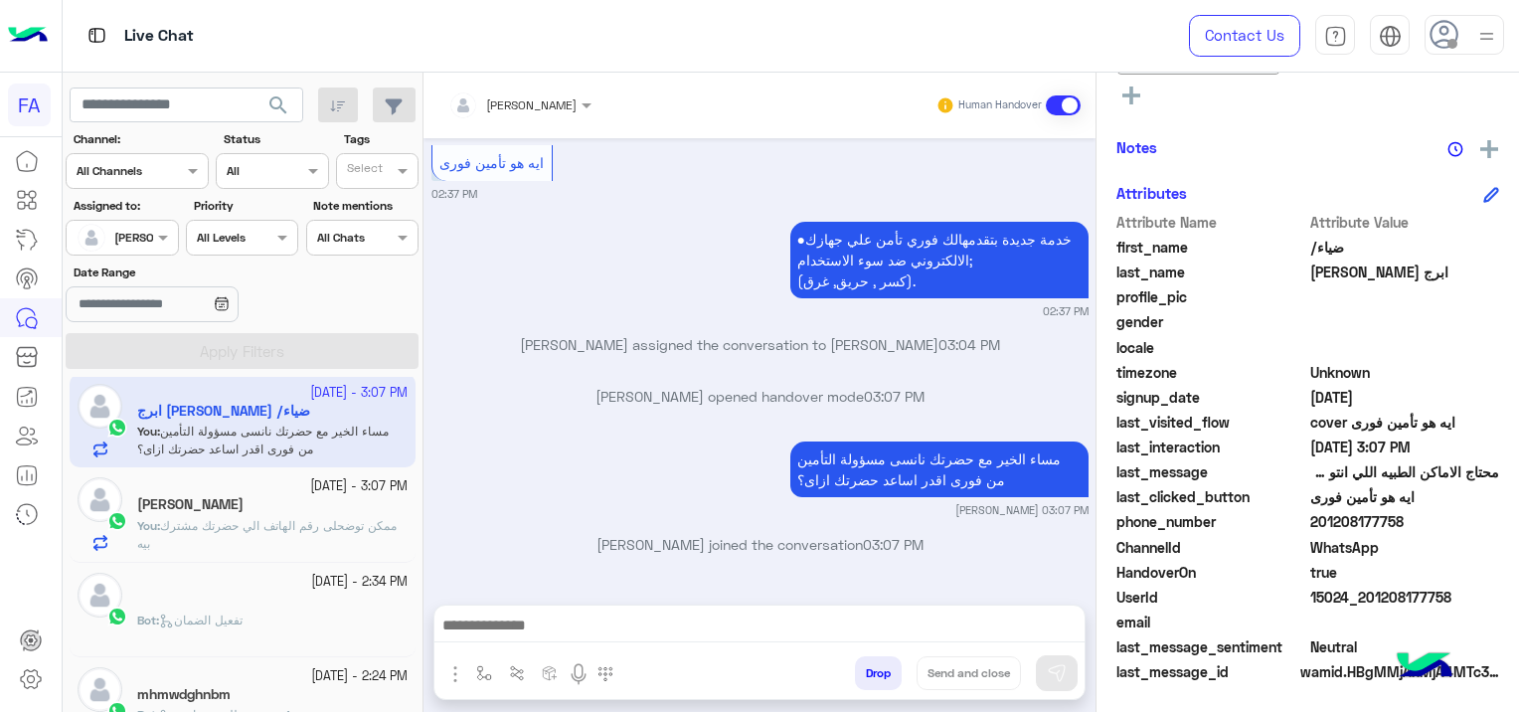
click at [283, 694] on div "mhmwdghnbm" at bounding box center [272, 696] width 270 height 21
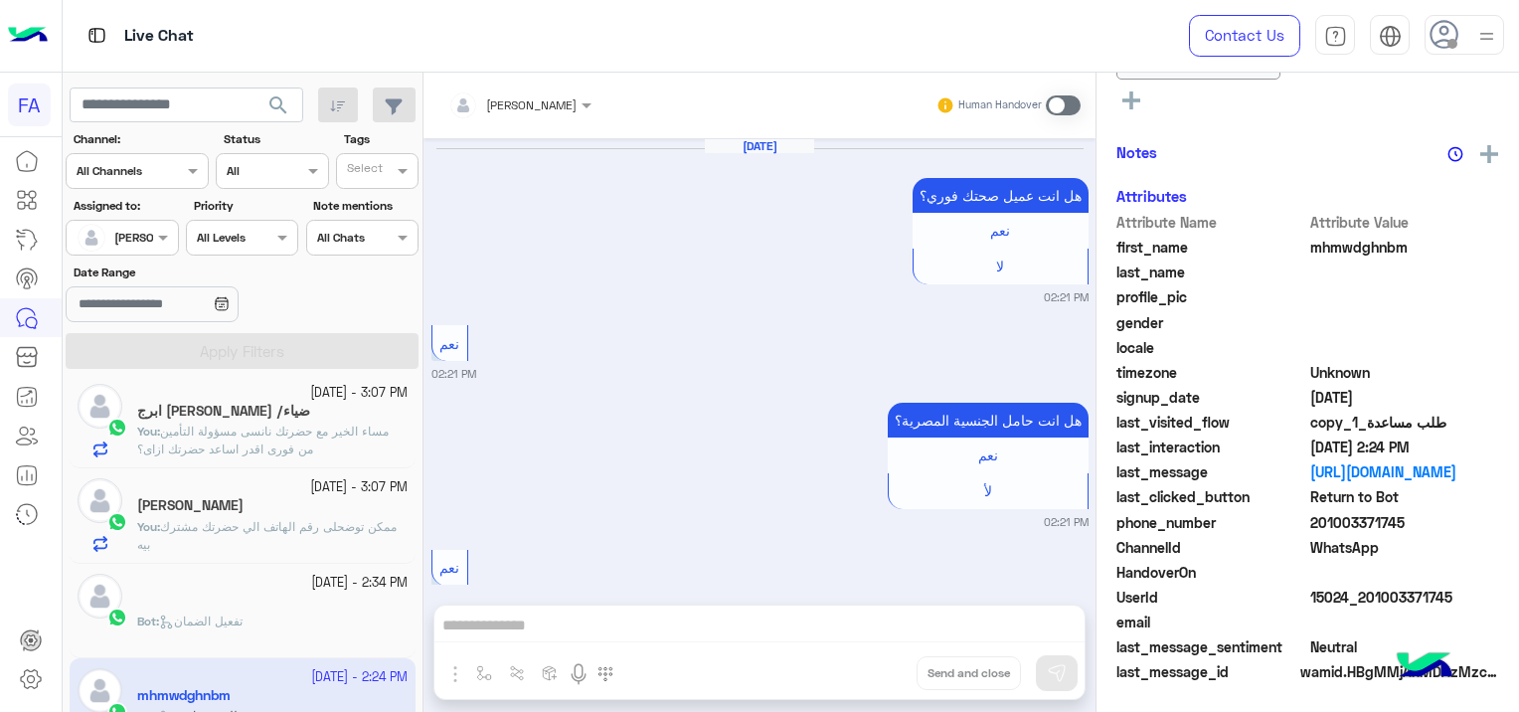
scroll to position [1594, 0]
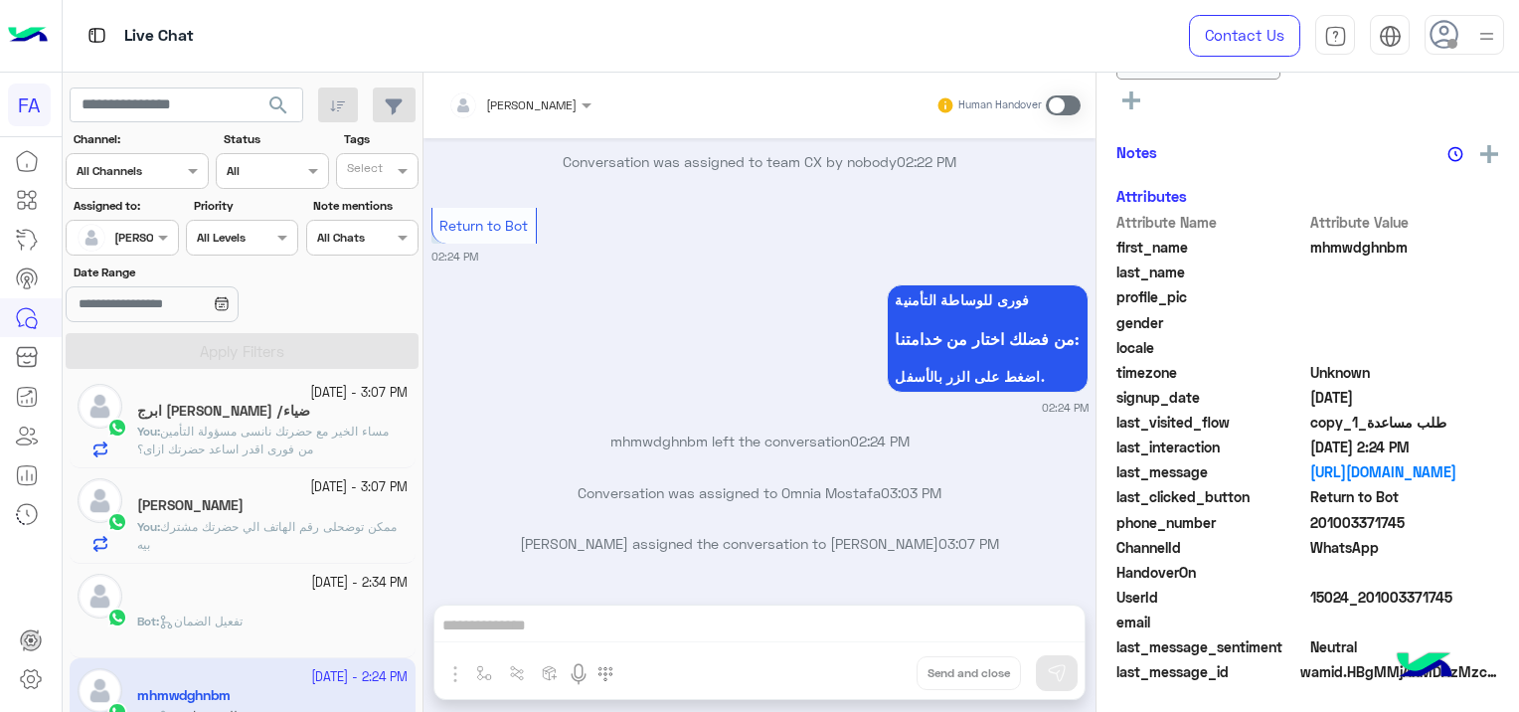
click at [506, 99] on input "text" at bounding box center [494, 102] width 92 height 18
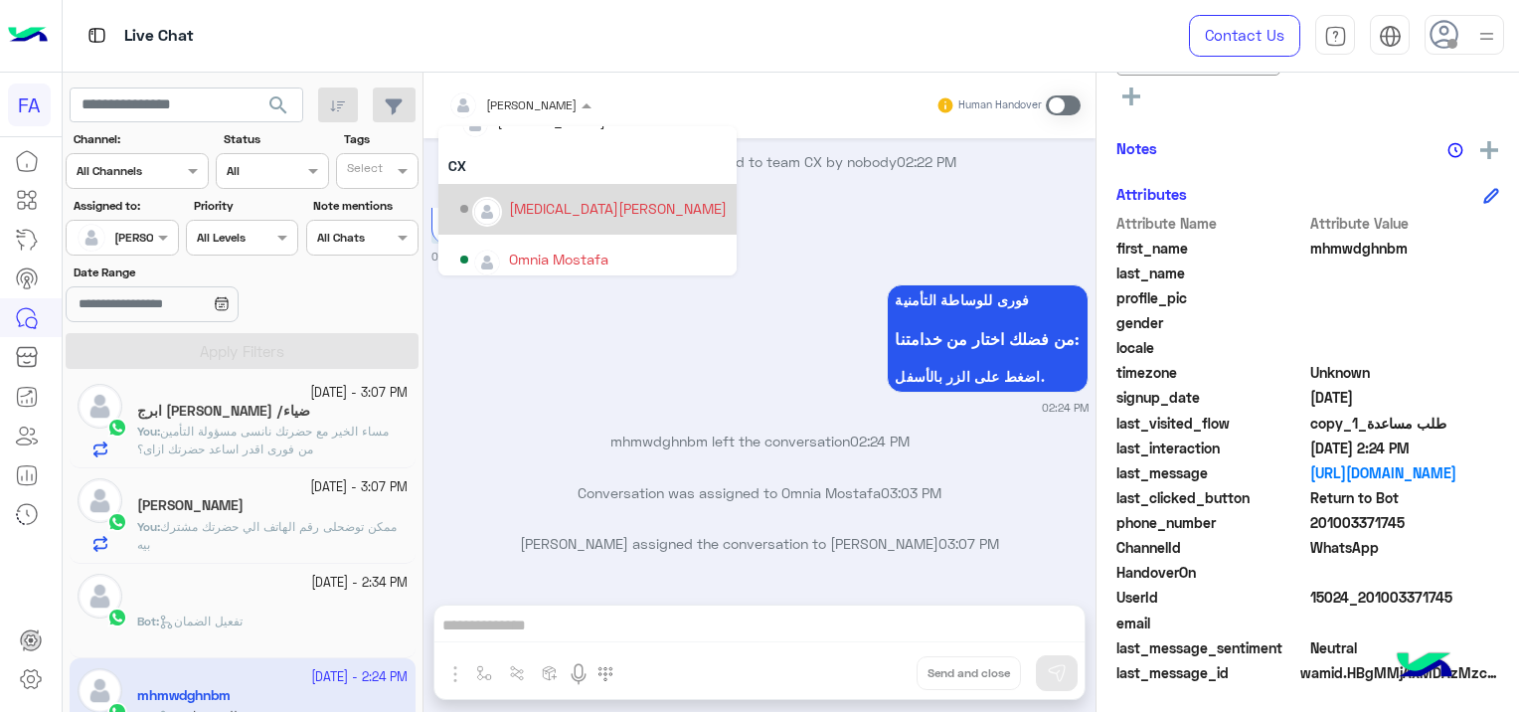
scroll to position [140, 0]
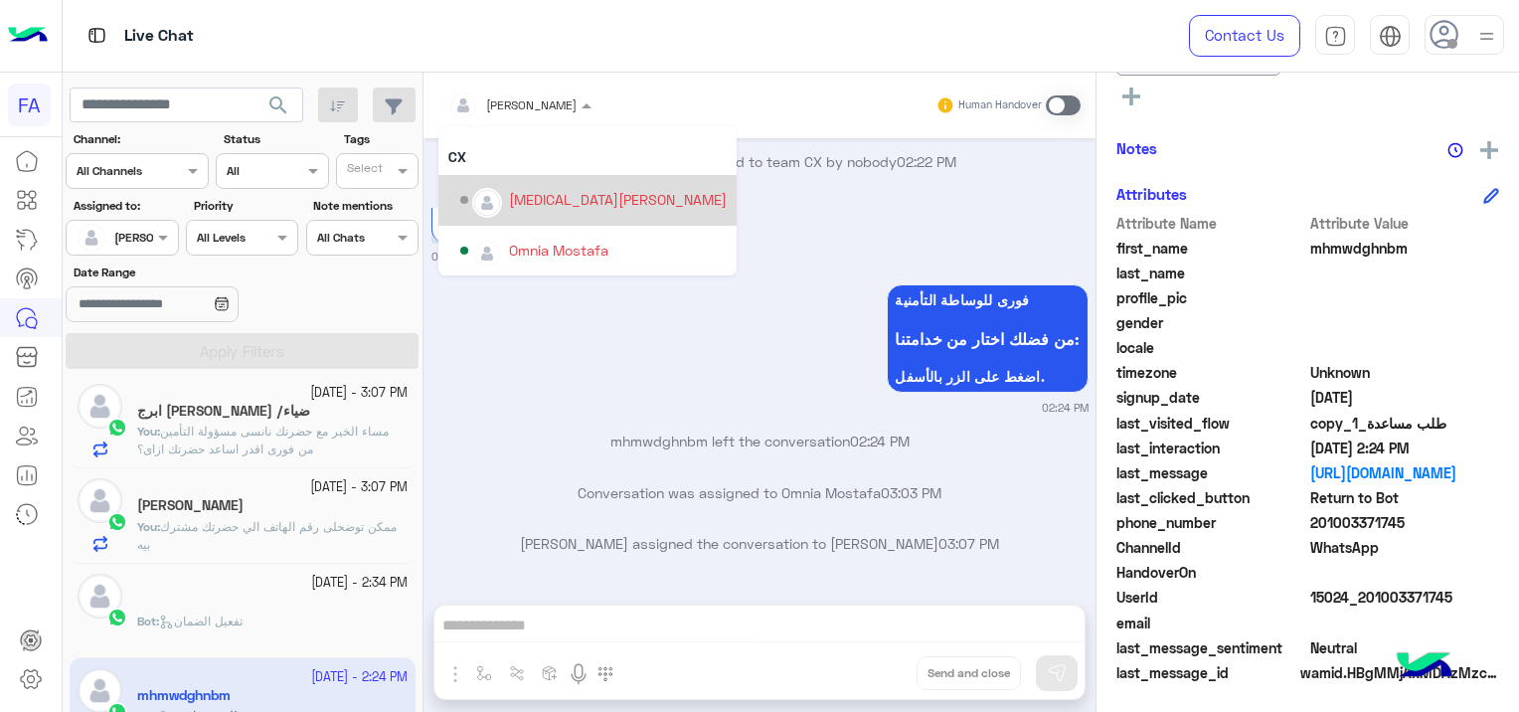
click at [569, 257] on div "Omnia Mostafa" at bounding box center [558, 250] width 99 height 21
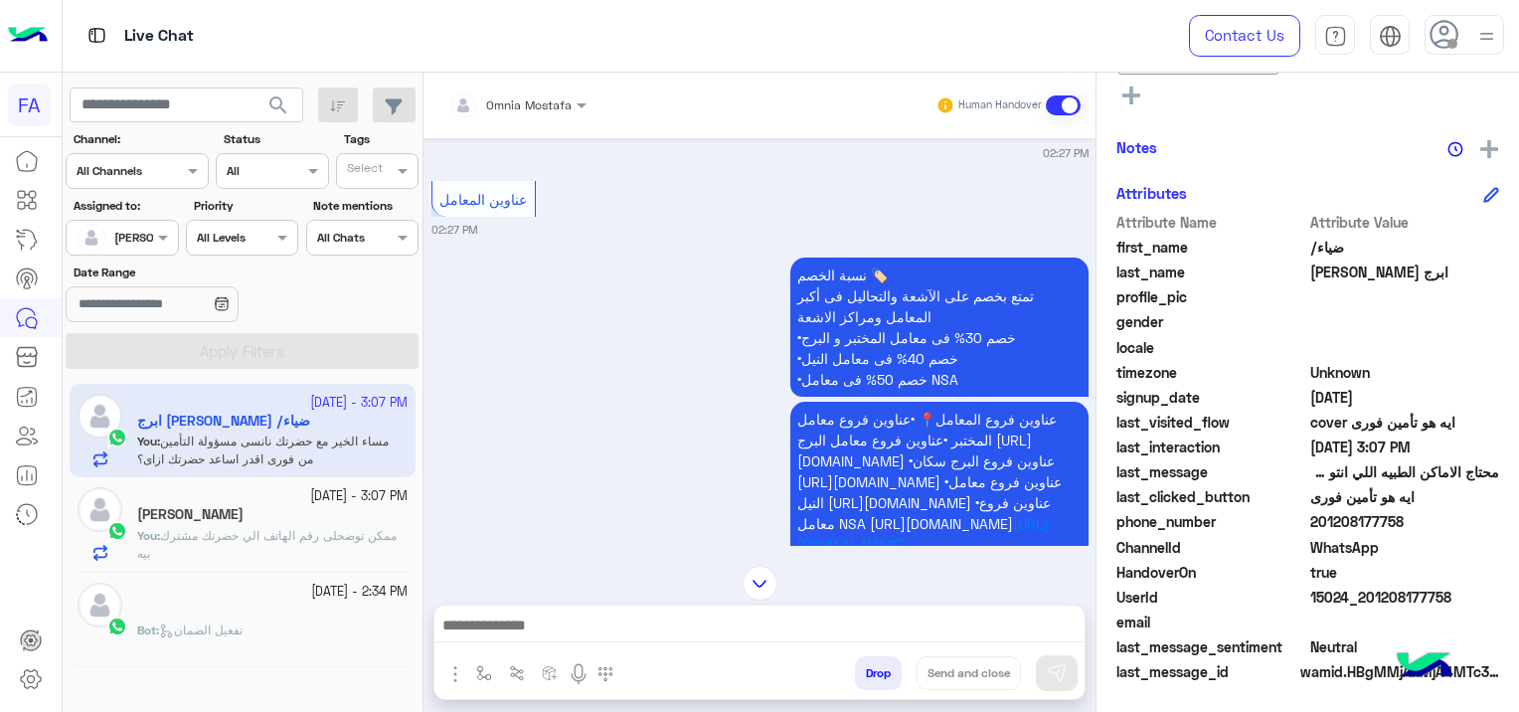
scroll to position [3147, 0]
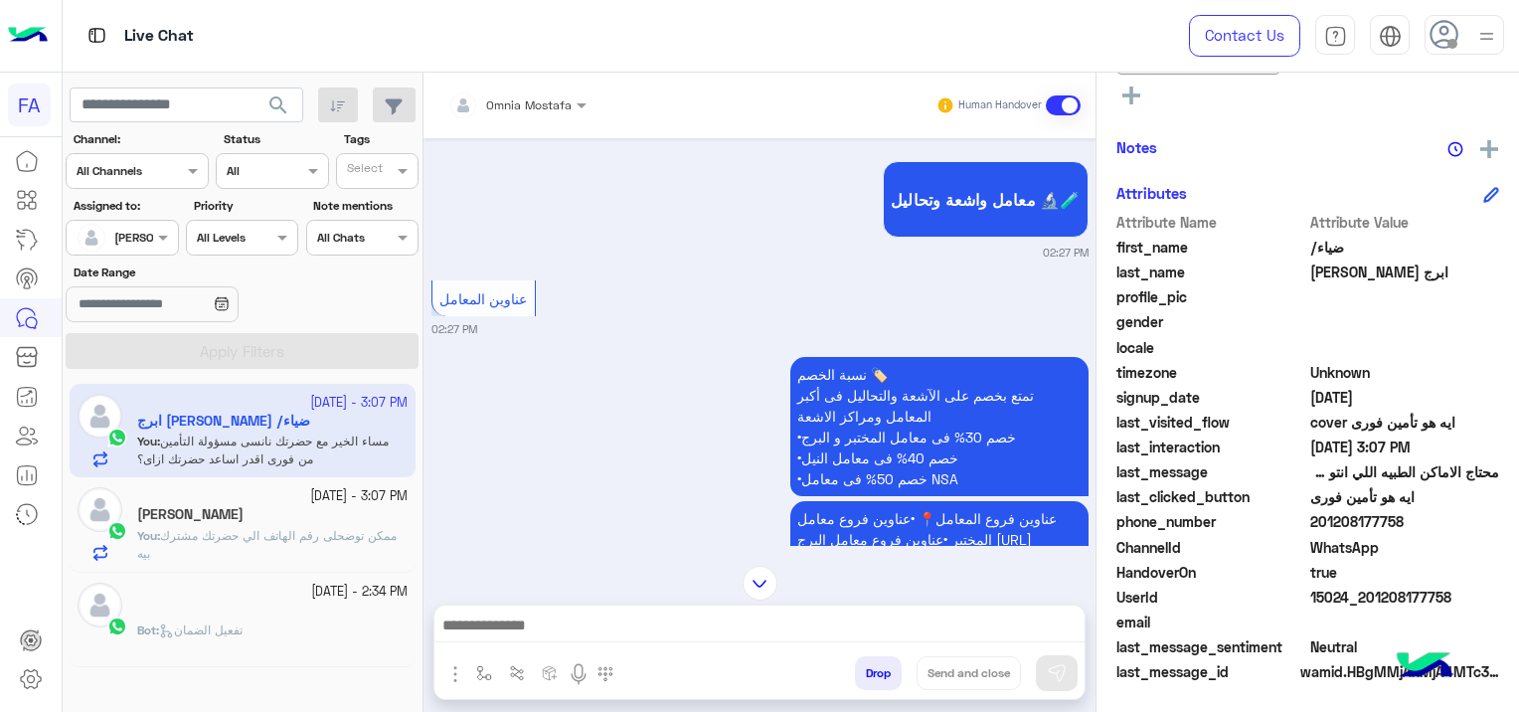
click at [778, 119] on img at bounding box center [786, 107] width 24 height 24
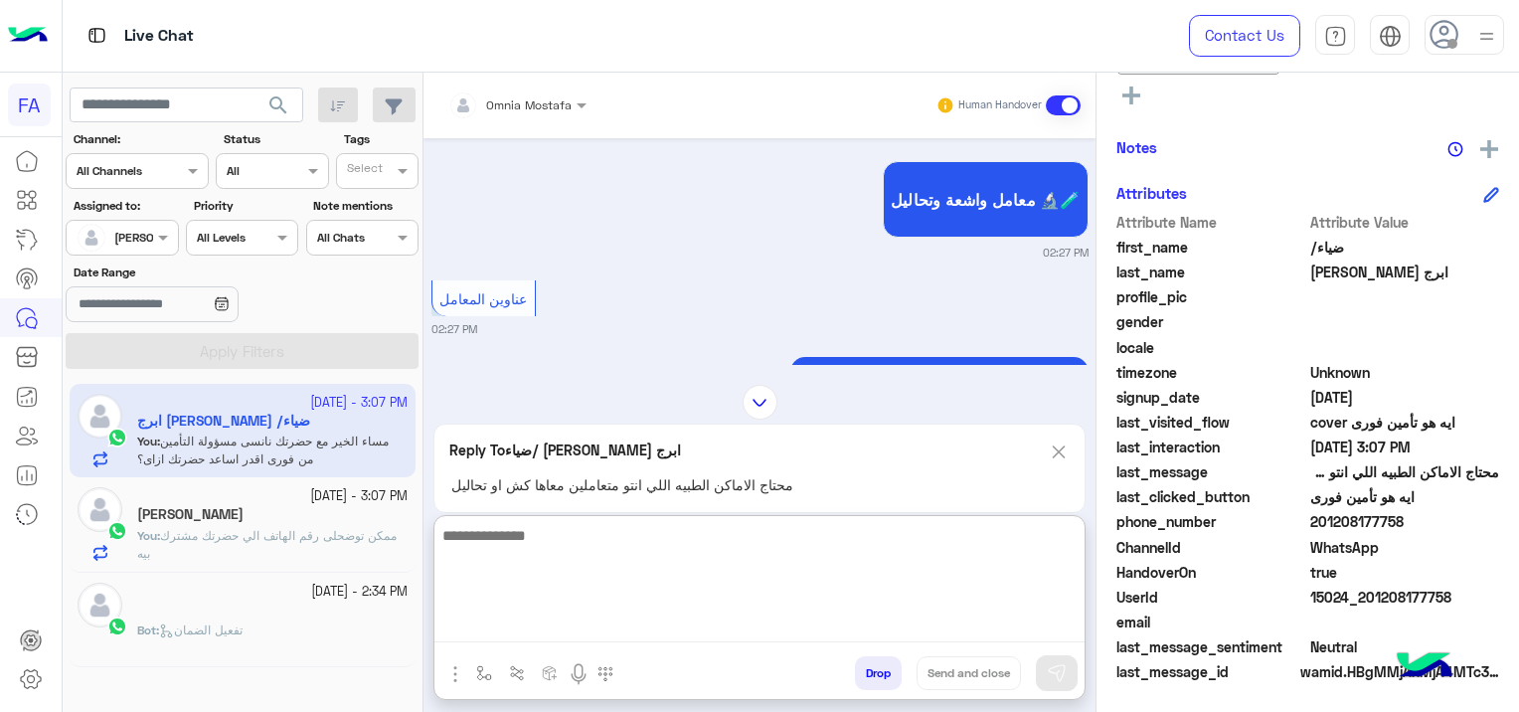
drag, startPoint x: 595, startPoint y: 638, endPoint x: 662, endPoint y: 628, distance: 67.3
click at [594, 639] on textarea at bounding box center [759, 582] width 650 height 119
type textarea "**********"
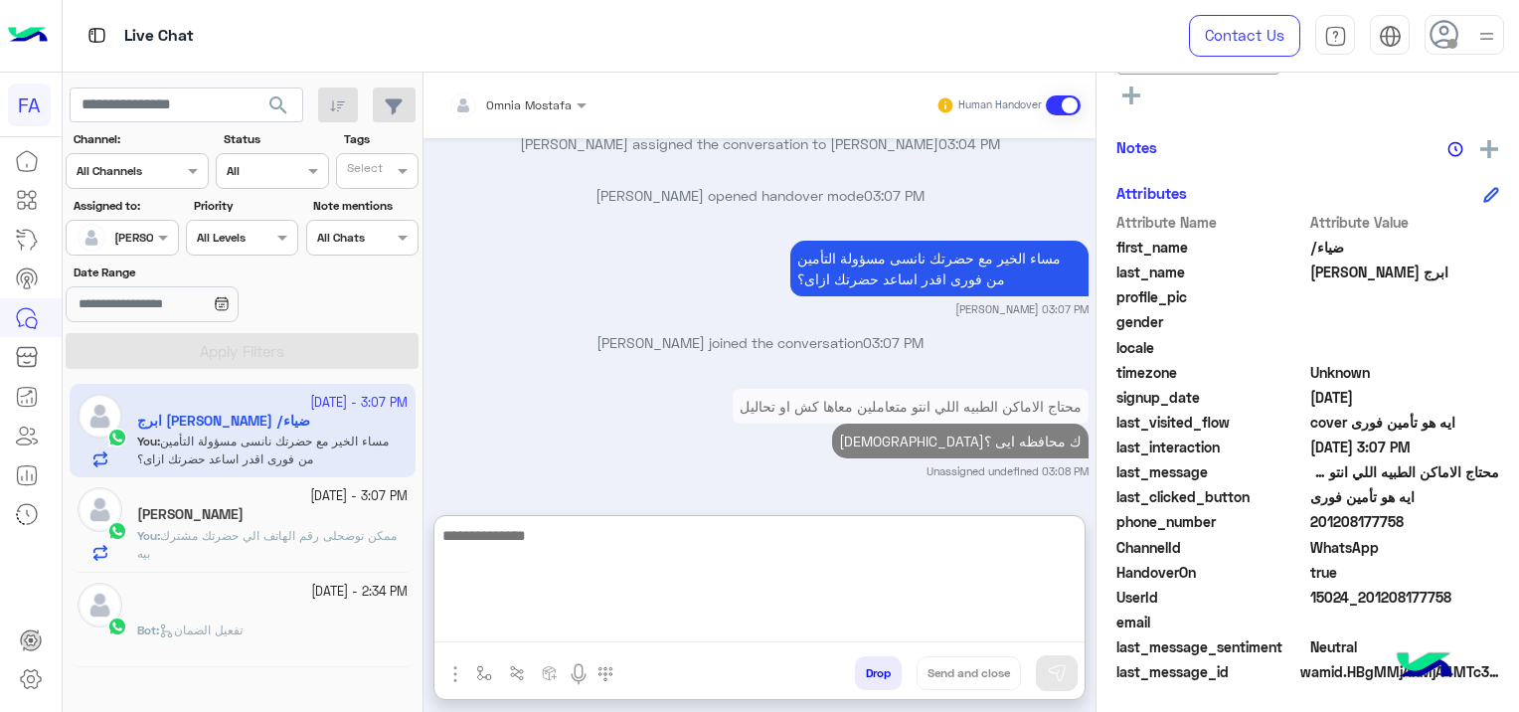
scroll to position [5210, 0]
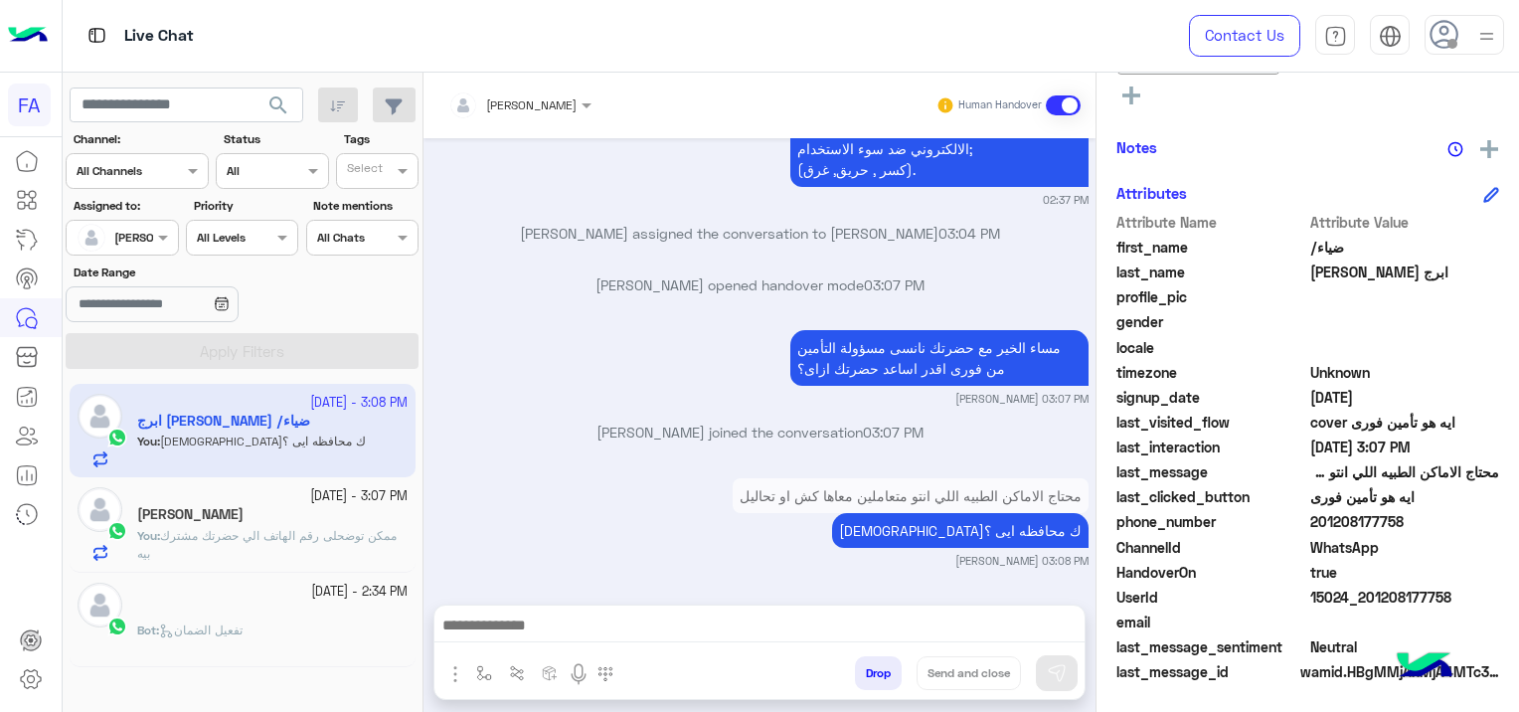
click at [608, 473] on div "محتاج الاماكن الطبيه اللي انتو متعاملين معاها كش او تحاليل حضرتك محافظه ايى ؟ […" at bounding box center [759, 520] width 657 height 95
click at [376, 512] on div "[PERSON_NAME]" at bounding box center [272, 516] width 270 height 21
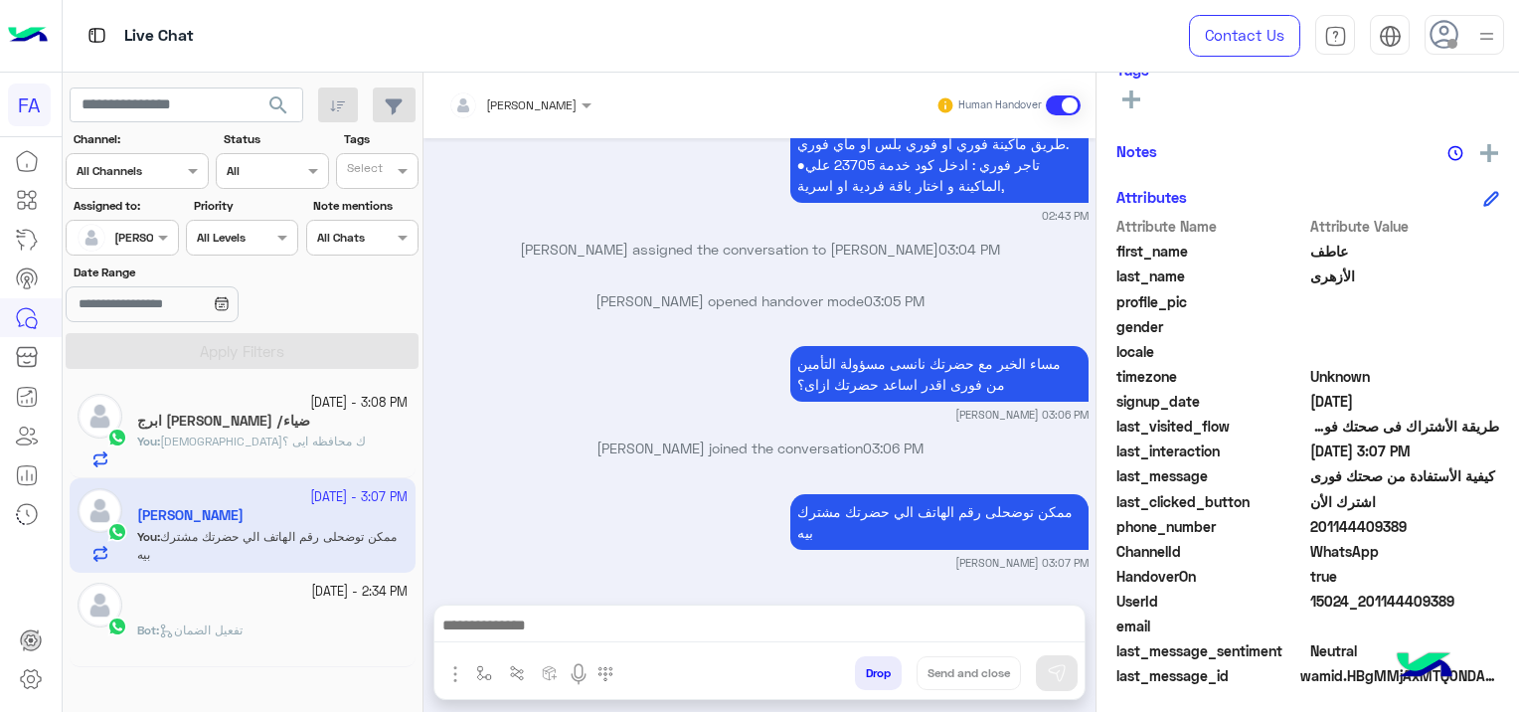
scroll to position [417, 0]
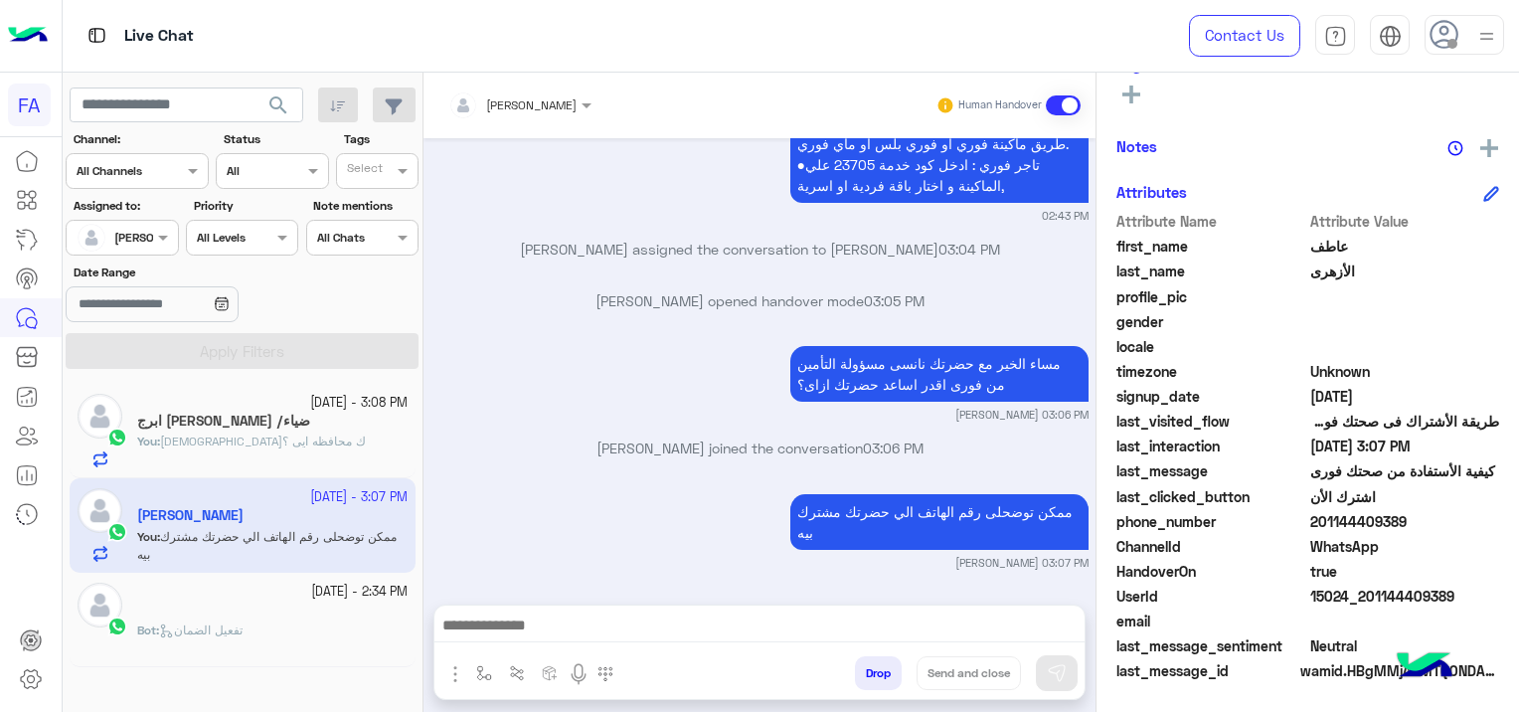
click at [281, 622] on div "Bot : تفعيل الضمان" at bounding box center [272, 638] width 270 height 35
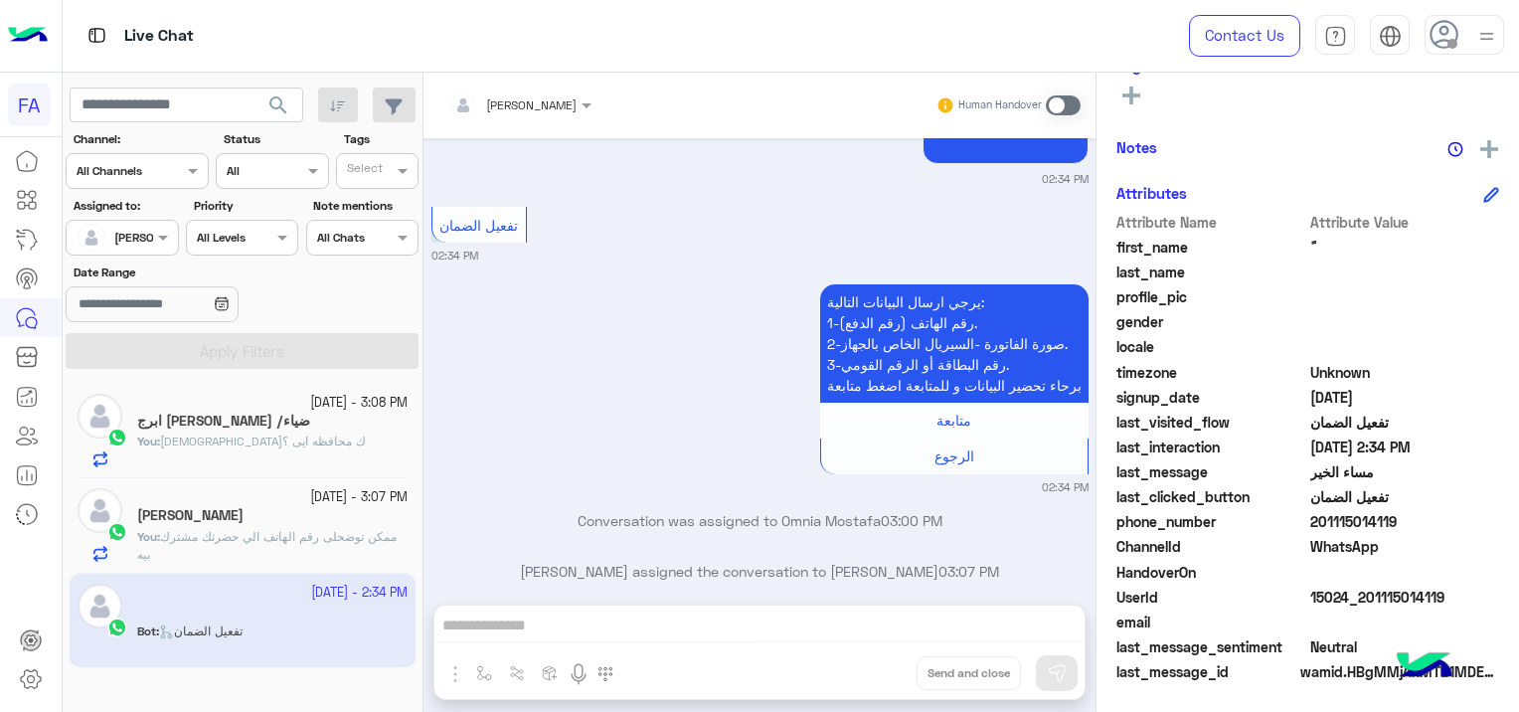
scroll to position [5690, 0]
drag, startPoint x: 1443, startPoint y: 585, endPoint x: 1396, endPoint y: 578, distance: 48.4
click at [1396, 578] on div "Attribute Name Attribute Value first_name ً last_name profile_pic gender locale…" at bounding box center [1307, 449] width 383 height 474
copy div "UserId 15024_201115014119"
click at [1442, 550] on span "WhatsApp" at bounding box center [1405, 546] width 190 height 21
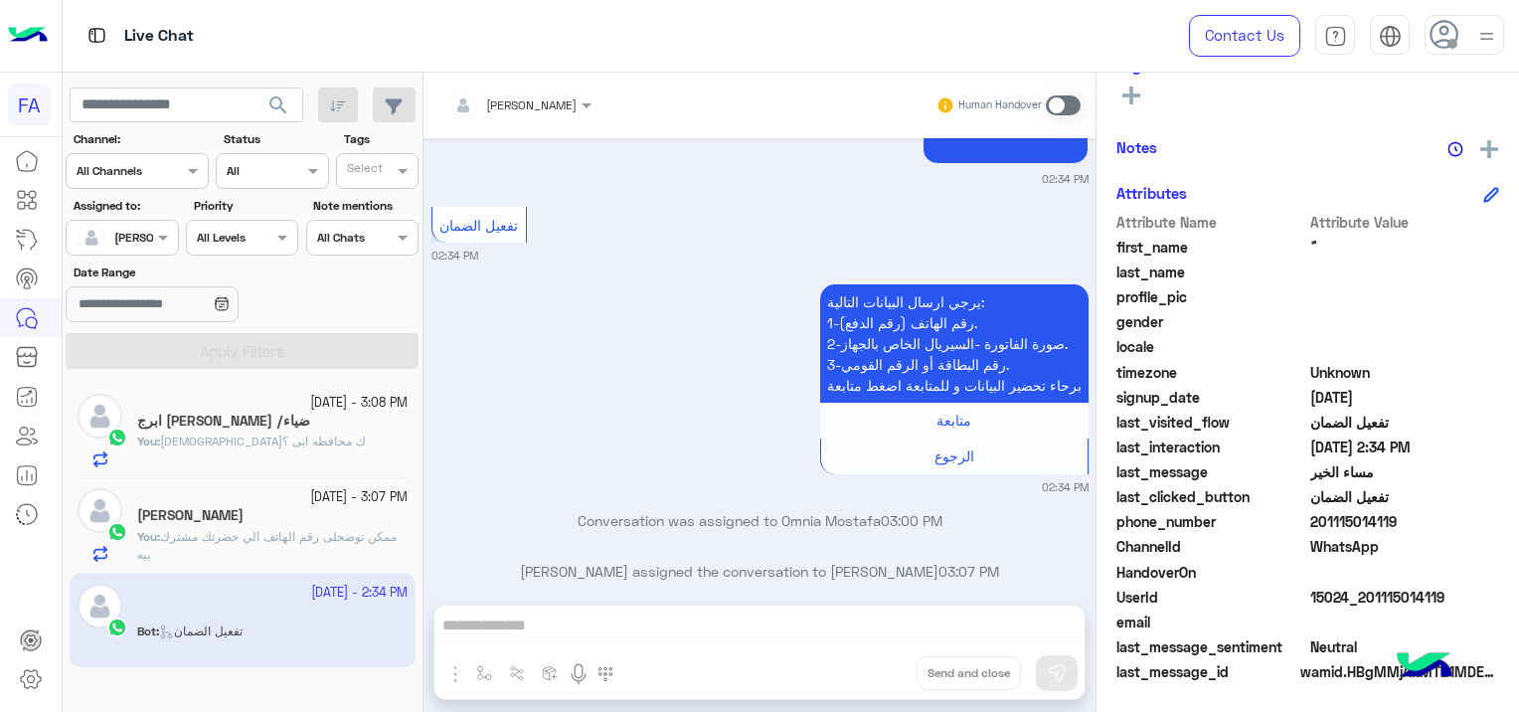
drag, startPoint x: 1448, startPoint y: 580, endPoint x: 1451, endPoint y: 592, distance: 13.3
click at [1450, 592] on div "Attribute Name Attribute Value first_name ً last_name profile_pic gender locale…" at bounding box center [1307, 449] width 383 height 474
drag, startPoint x: 1451, startPoint y: 592, endPoint x: 1459, endPoint y: 577, distance: 17.8
click at [1459, 577] on span at bounding box center [1405, 572] width 190 height 21
click at [1450, 596] on span "15024_201115014119" at bounding box center [1405, 596] width 190 height 21
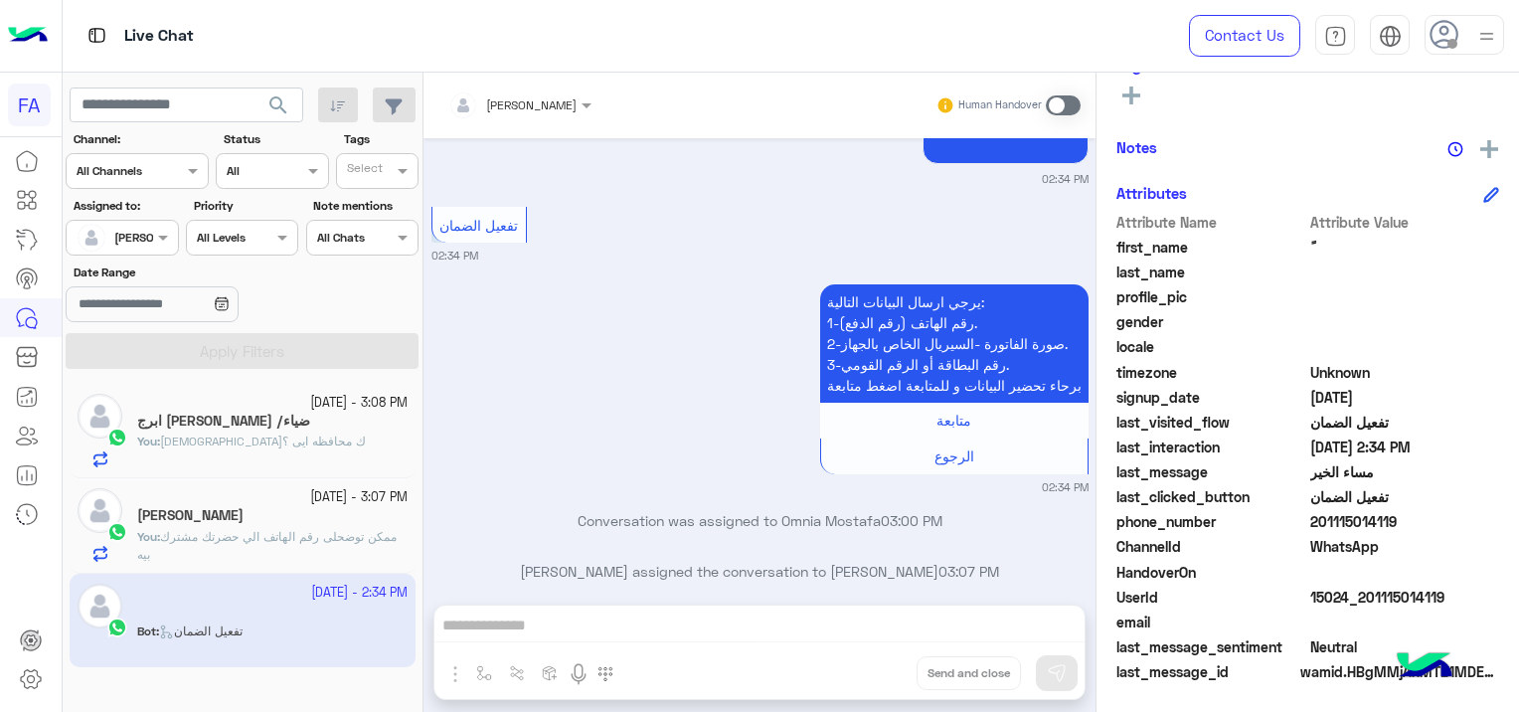
click at [1451, 596] on span "15024_201115014119" at bounding box center [1405, 596] width 190 height 21
drag, startPoint x: 1451, startPoint y: 596, endPoint x: 1383, endPoint y: 623, distance: 73.7
click at [1381, 623] on span at bounding box center [1405, 621] width 190 height 21
click at [1384, 623] on span at bounding box center [1405, 621] width 190 height 21
drag, startPoint x: 1450, startPoint y: 591, endPoint x: 1373, endPoint y: 600, distance: 78.1
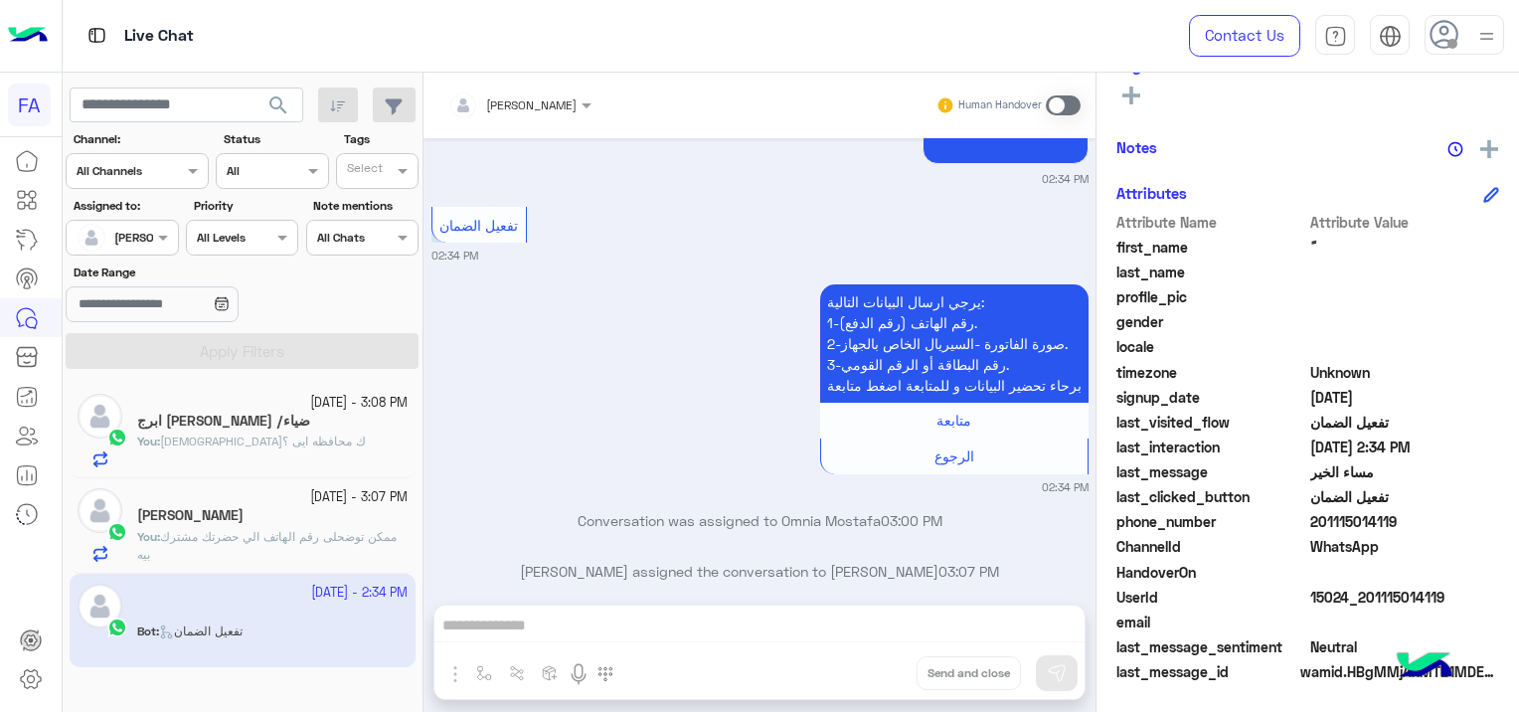
click at [1380, 599] on span "15024_201115014119" at bounding box center [1405, 596] width 190 height 21
click at [1373, 600] on span "15024_201115014119" at bounding box center [1405, 596] width 190 height 21
drag, startPoint x: 1454, startPoint y: 591, endPoint x: 1358, endPoint y: 600, distance: 96.8
click at [1358, 600] on span "15024_201115014119" at bounding box center [1405, 596] width 190 height 21
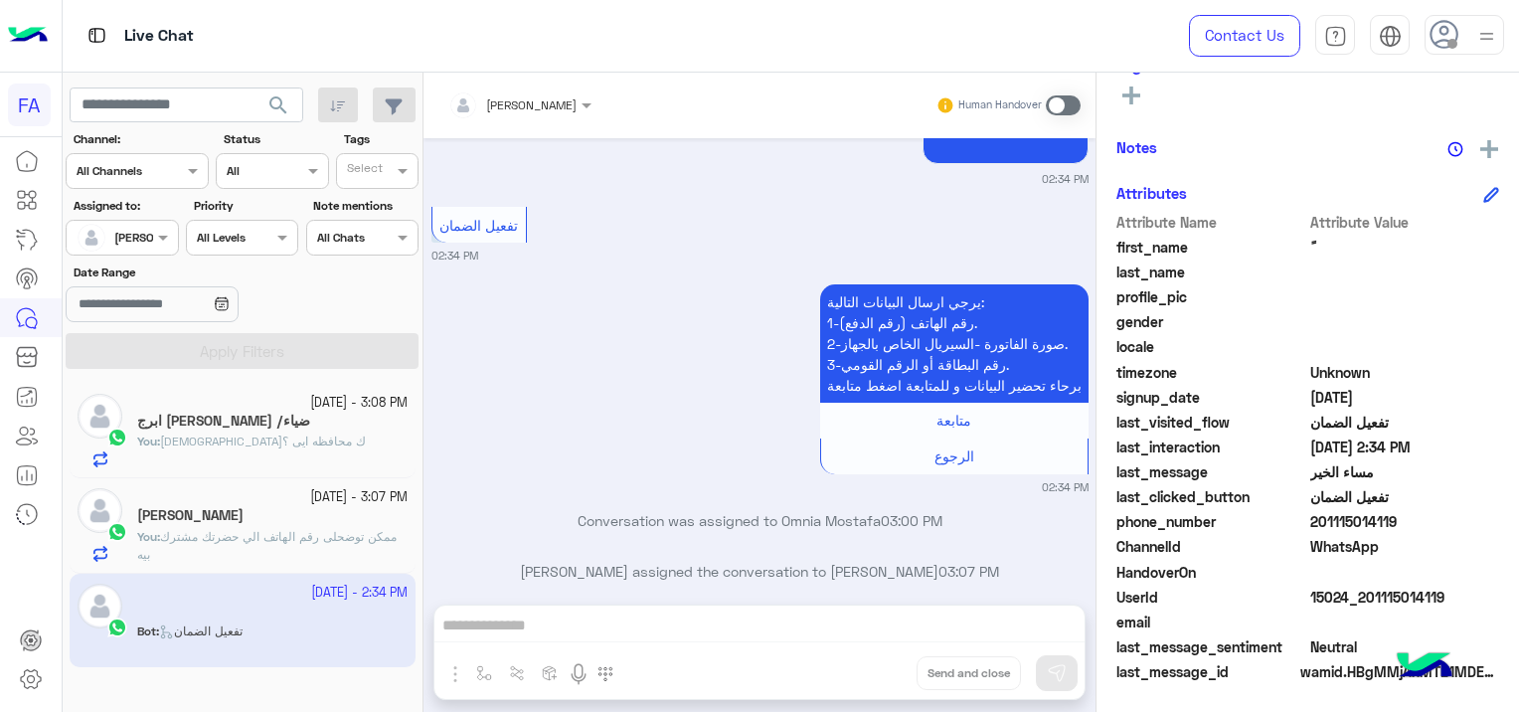
copy span "01115014119"
click at [343, 433] on div "You : حضرتك محافظه ايى ؟" at bounding box center [272, 449] width 270 height 35
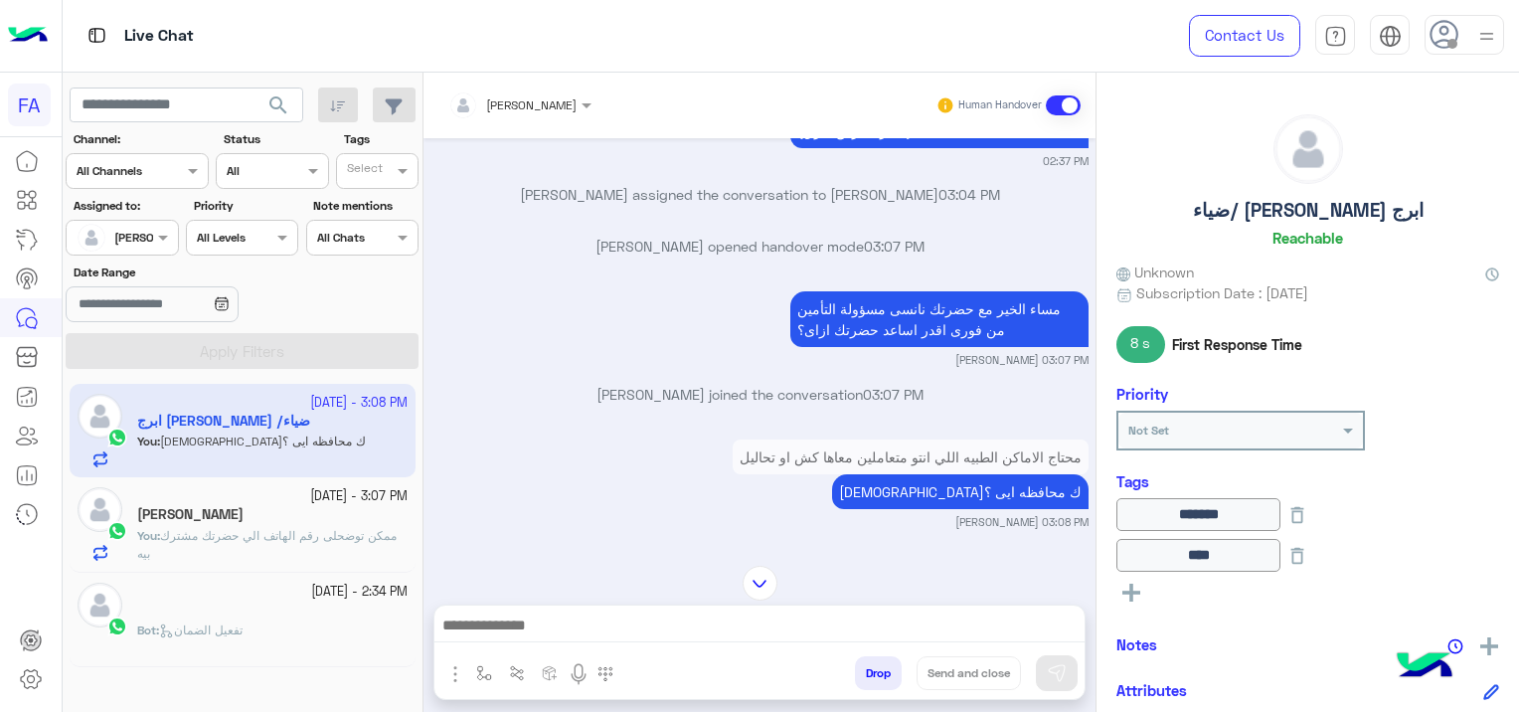
scroll to position [9299, 0]
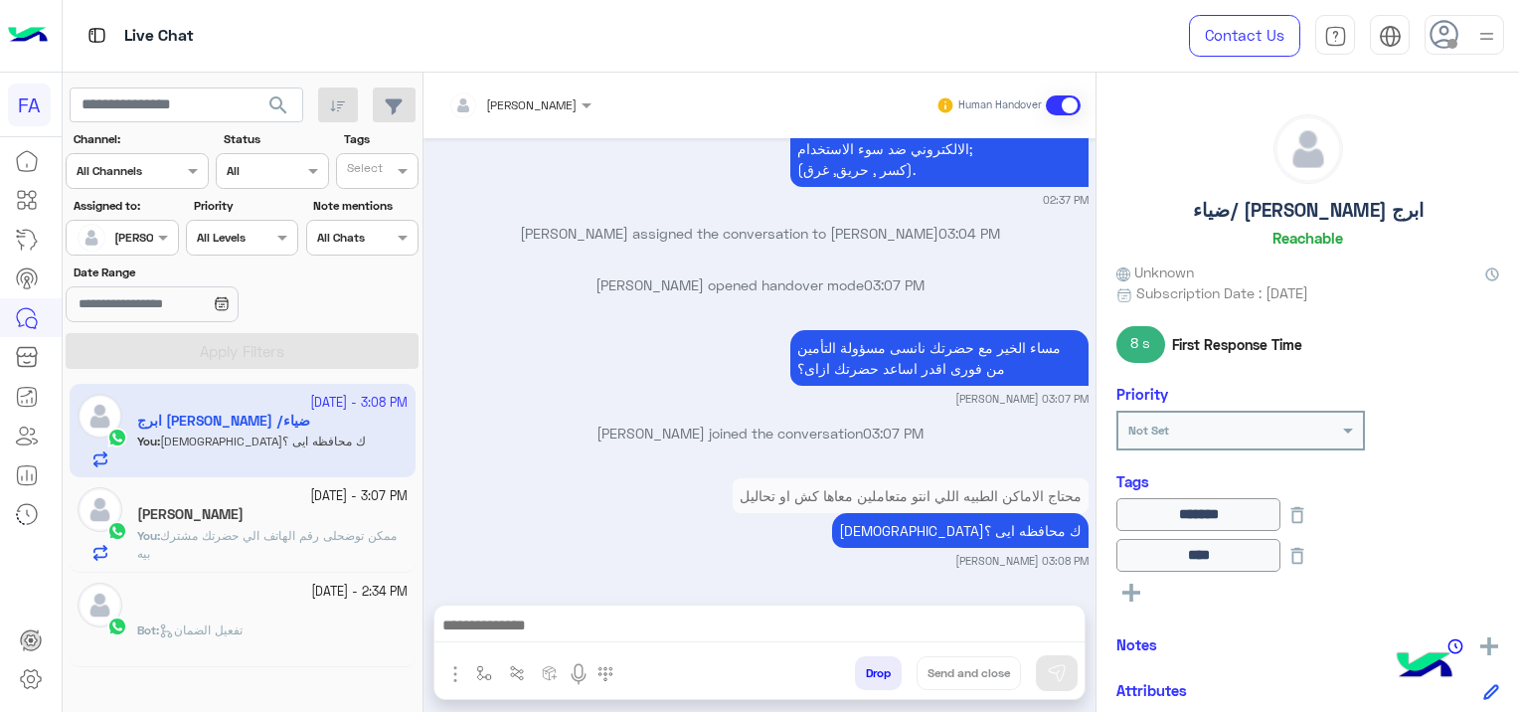
click at [325, 538] on span "ممكن توضحلى رقم الهاتف الي حضرتك مشترك بيه" at bounding box center [266, 544] width 259 height 33
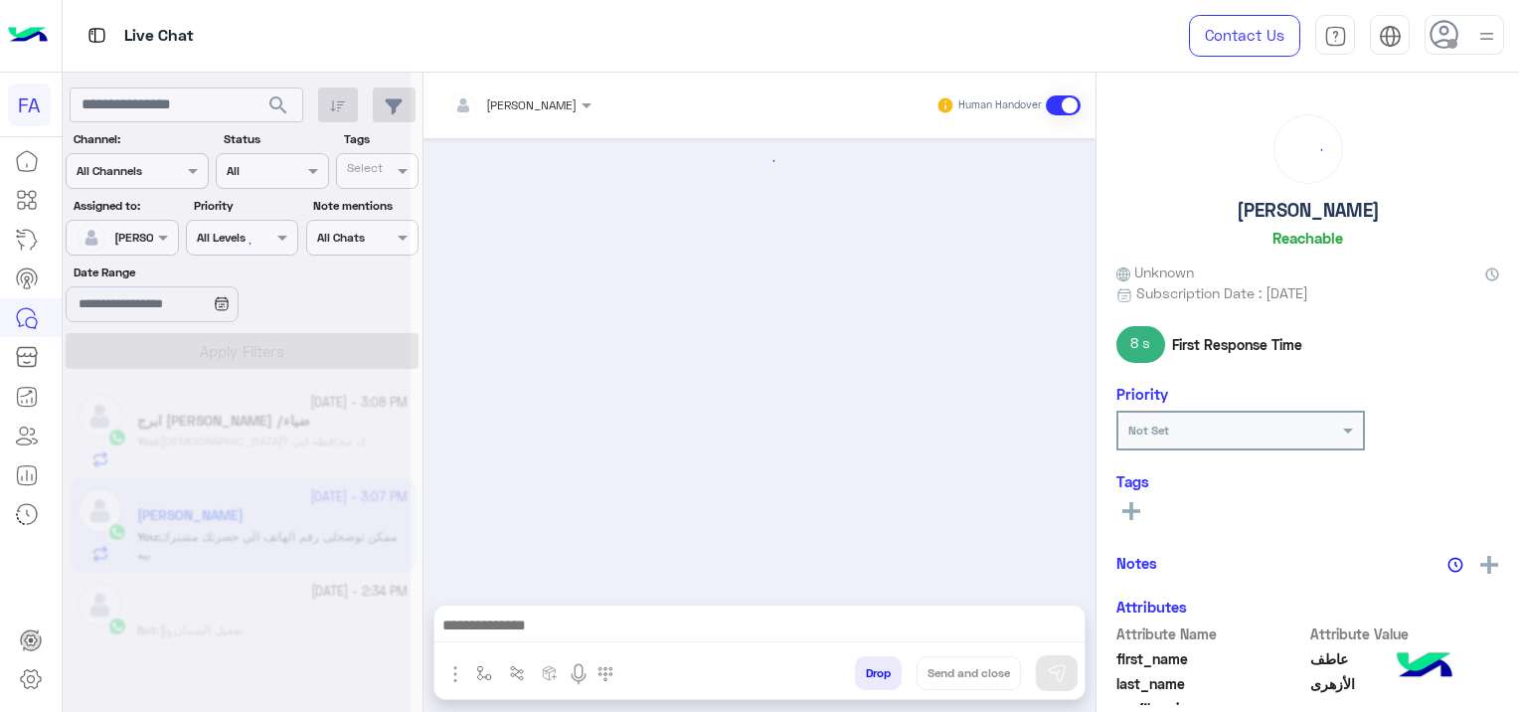
scroll to position [1408, 0]
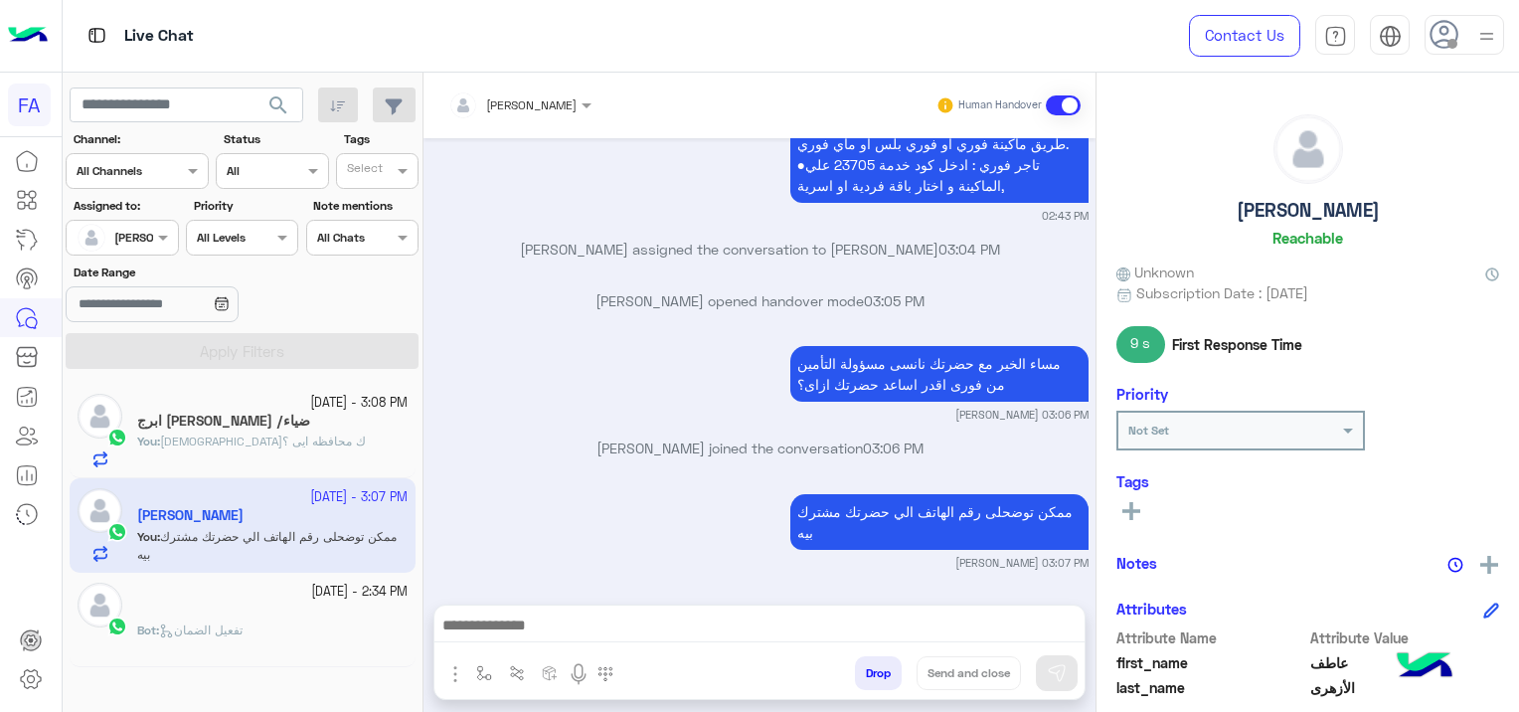
click at [334, 435] on div "You : حضرتك محافظه ايى ؟" at bounding box center [272, 449] width 270 height 35
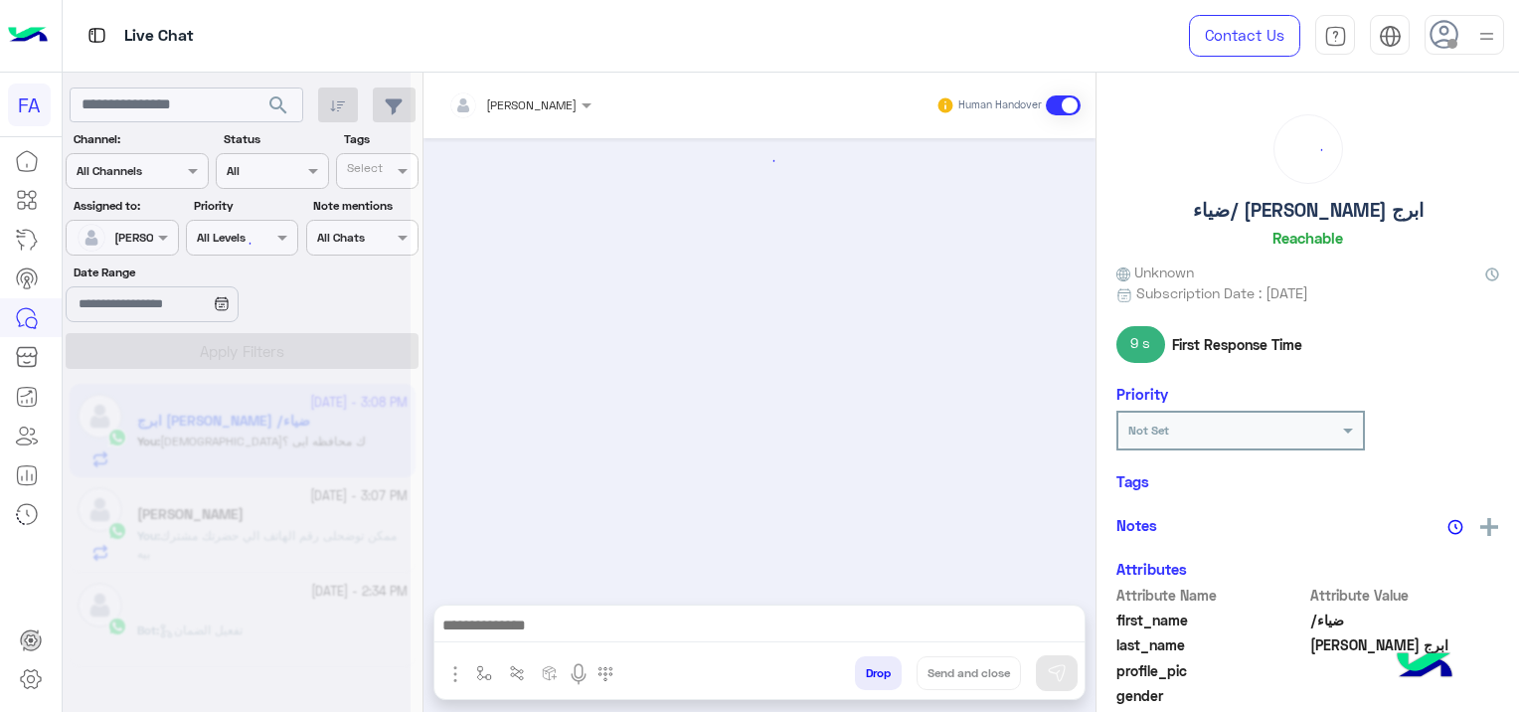
scroll to position [1710, 0]
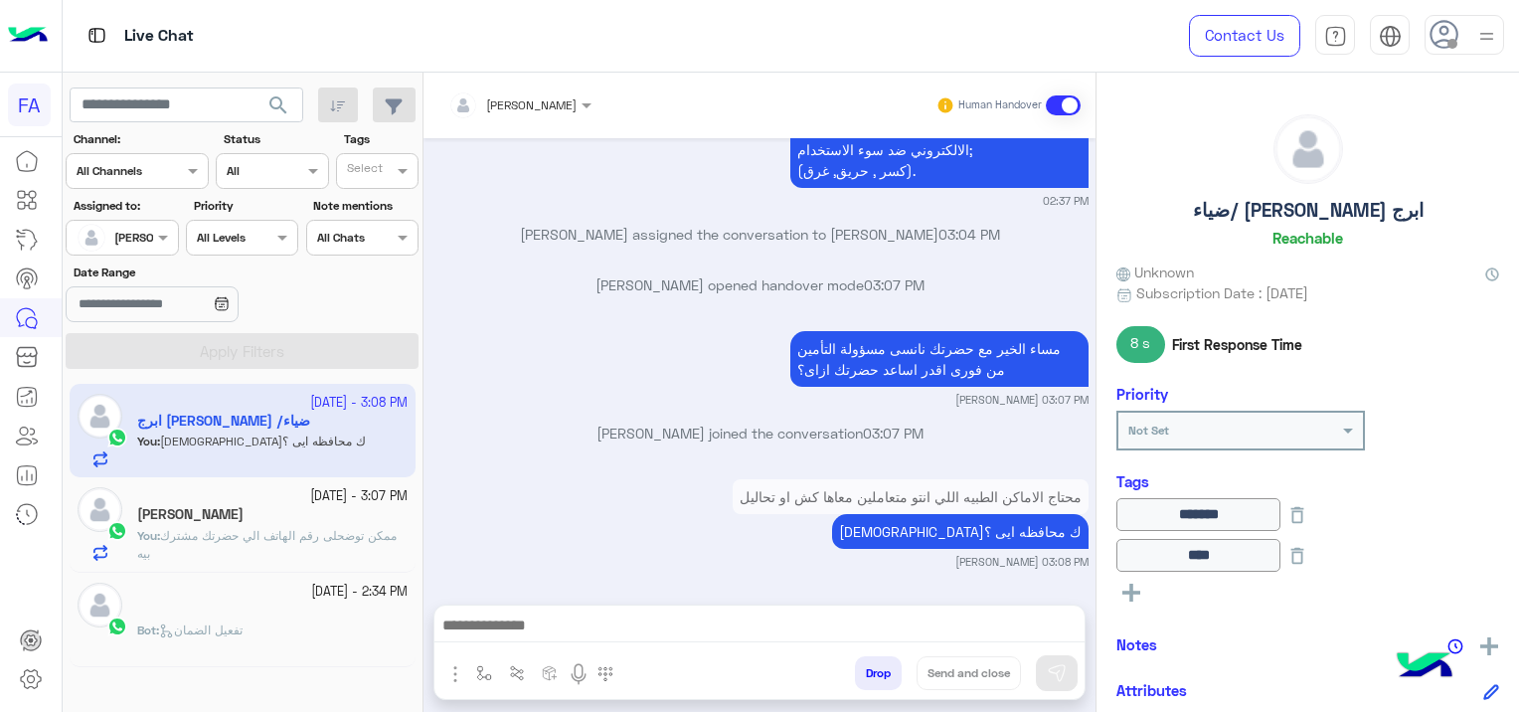
click at [243, 628] on span "تفعيل الضمان" at bounding box center [201, 629] width 84 height 15
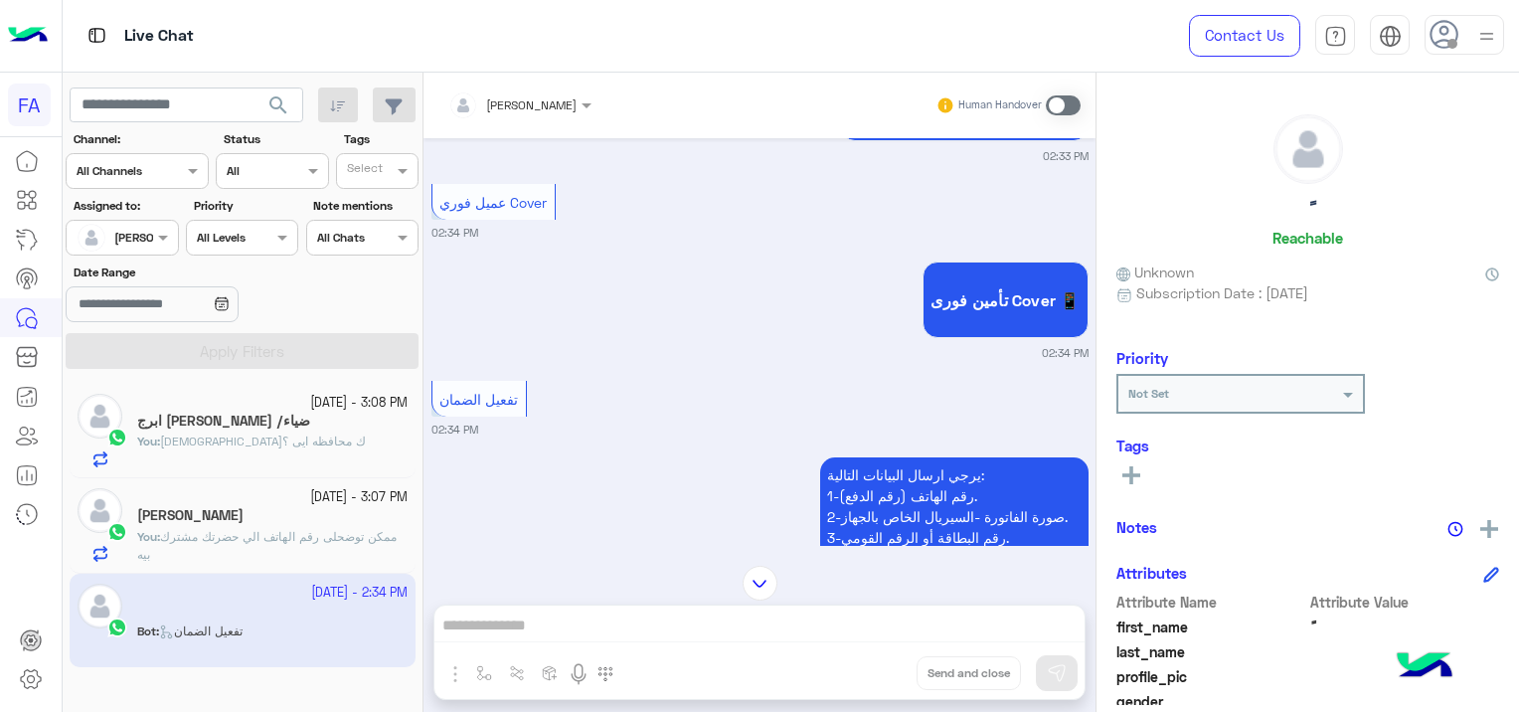
scroll to position [1773, 0]
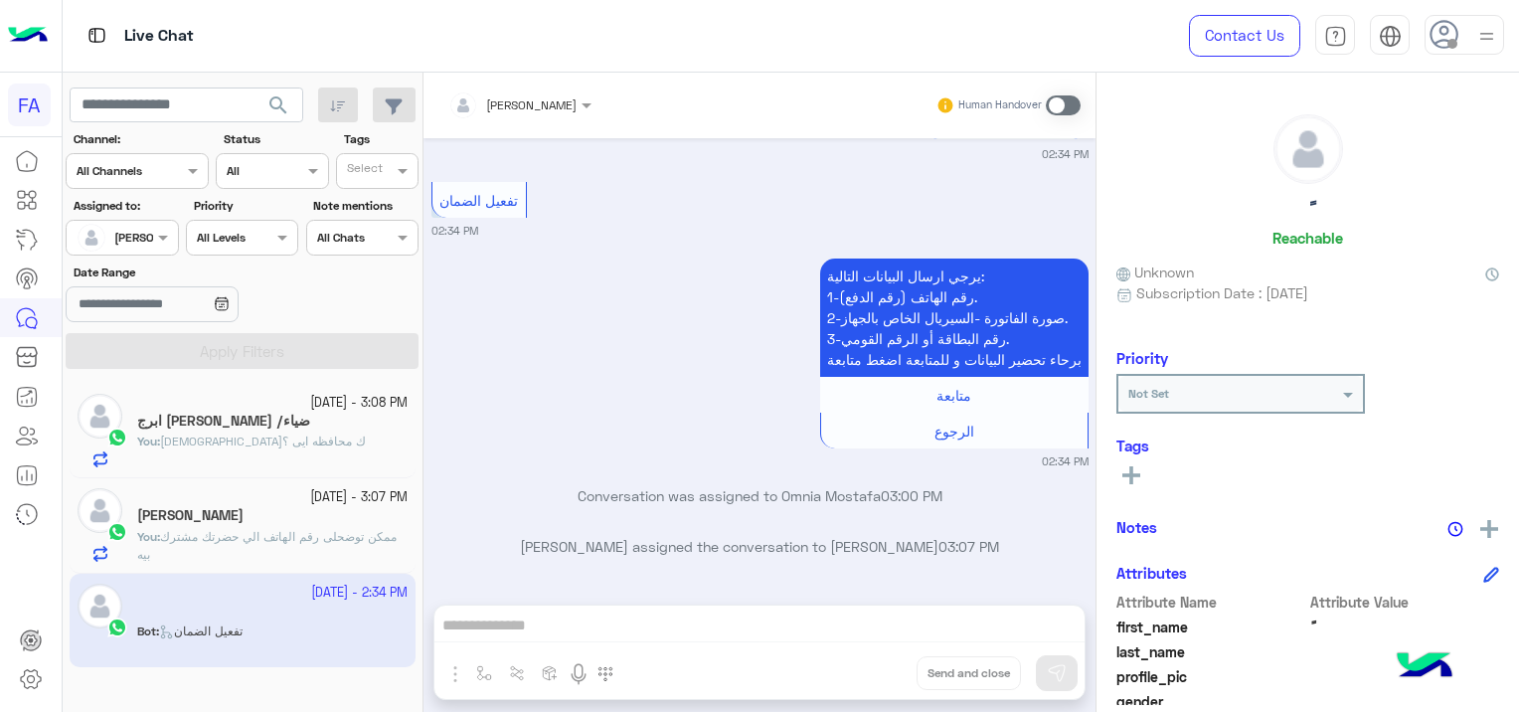
click at [1053, 102] on span at bounding box center [1063, 105] width 35 height 20
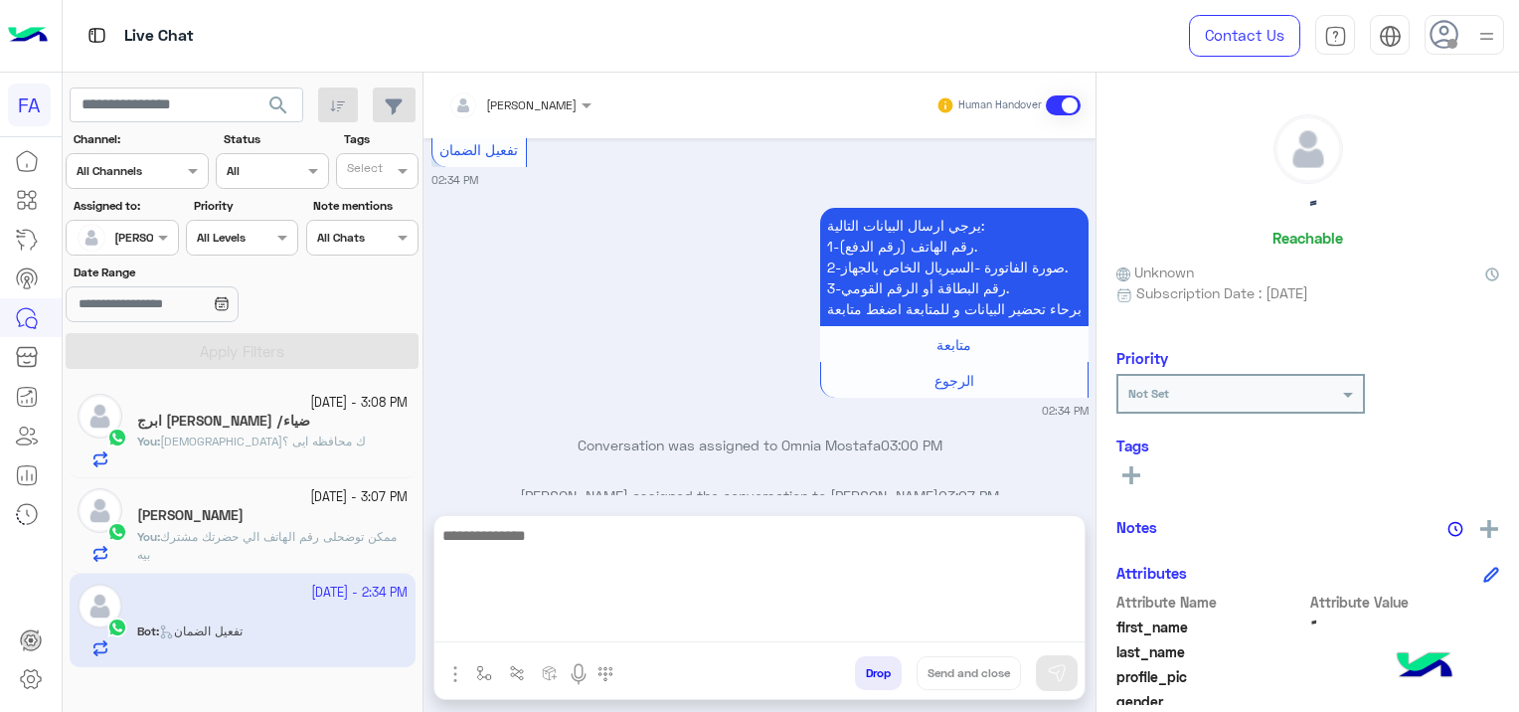
drag, startPoint x: 729, startPoint y: 620, endPoint x: 716, endPoint y: 649, distance: 31.6
click at [728, 620] on textarea at bounding box center [759, 582] width 650 height 119
click at [656, 628] on textarea at bounding box center [759, 582] width 650 height 119
paste textarea "**********"
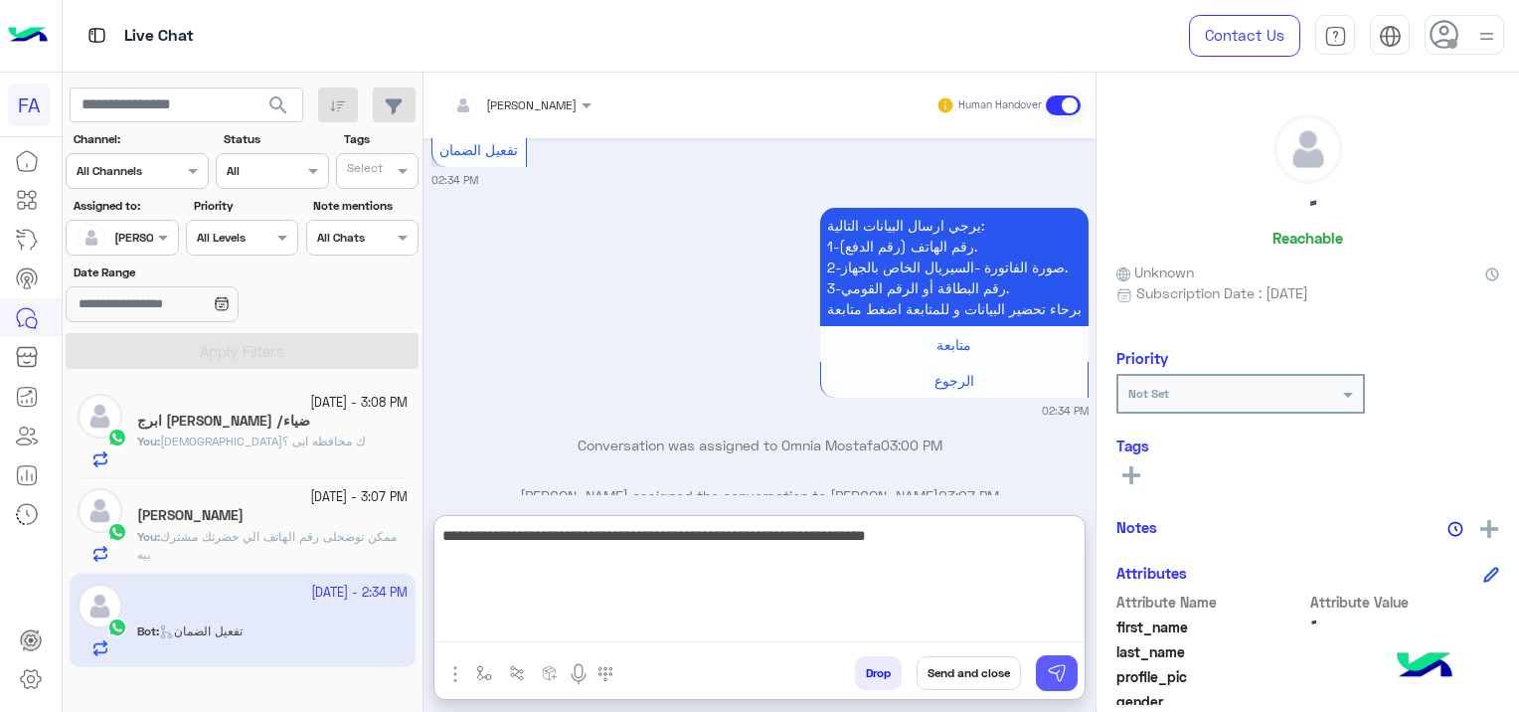
type textarea "**********"
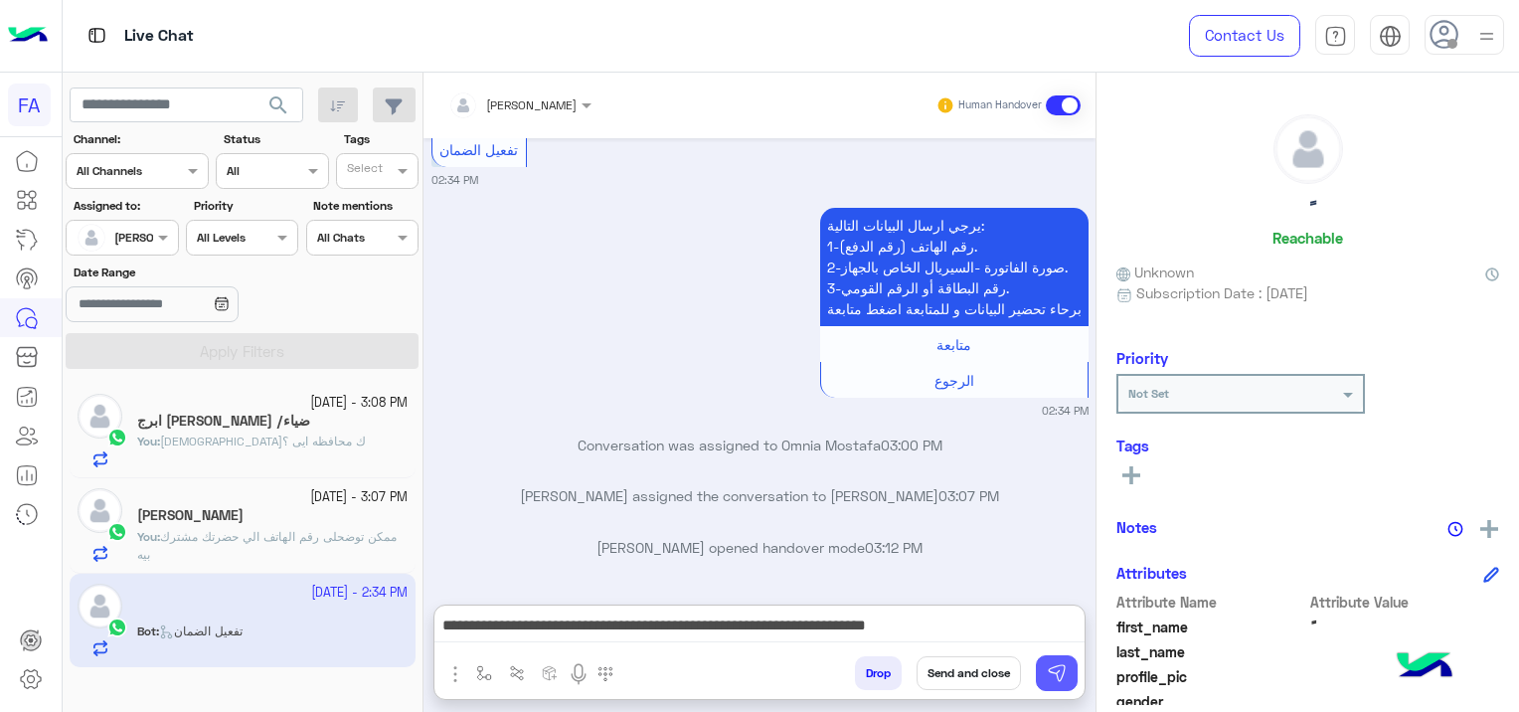
click at [1046, 676] on button at bounding box center [1057, 673] width 42 height 36
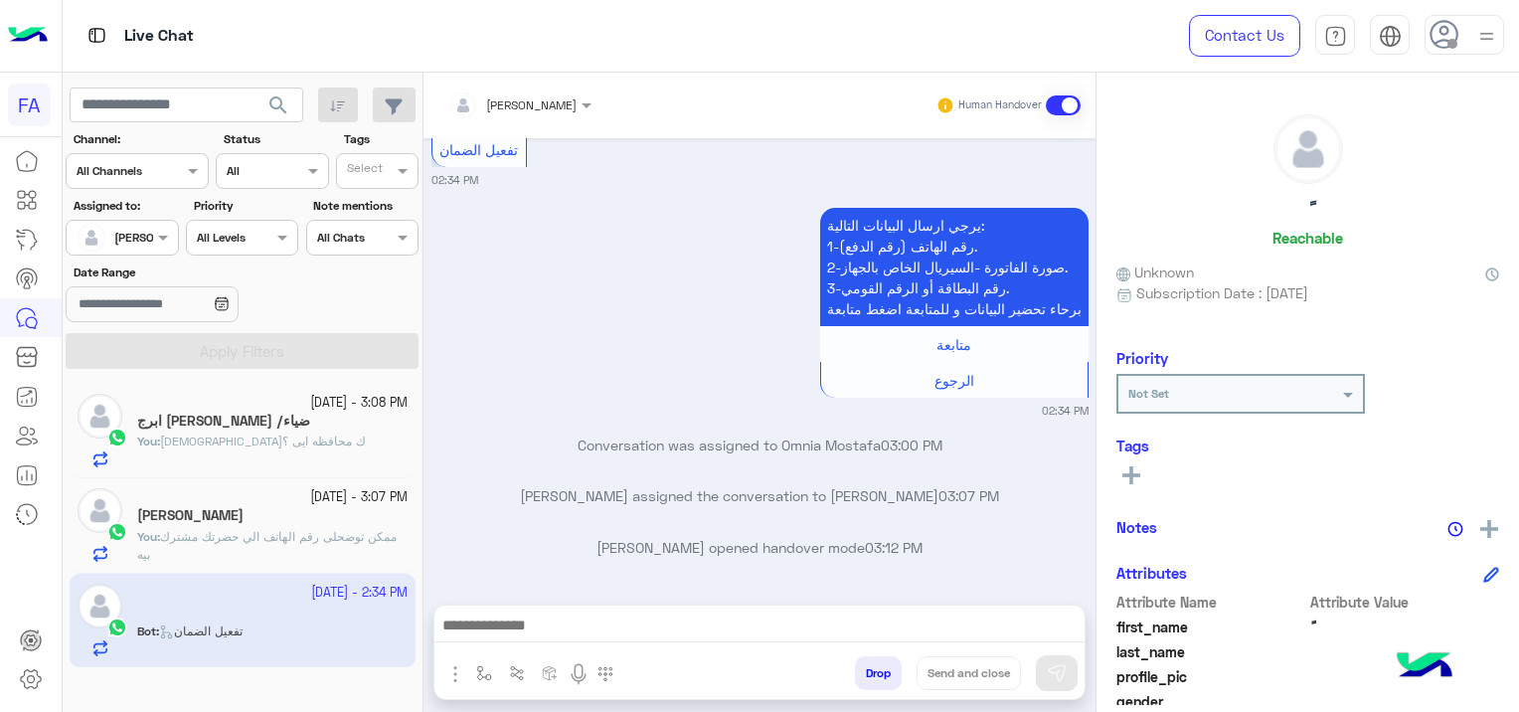
scroll to position [1921, 0]
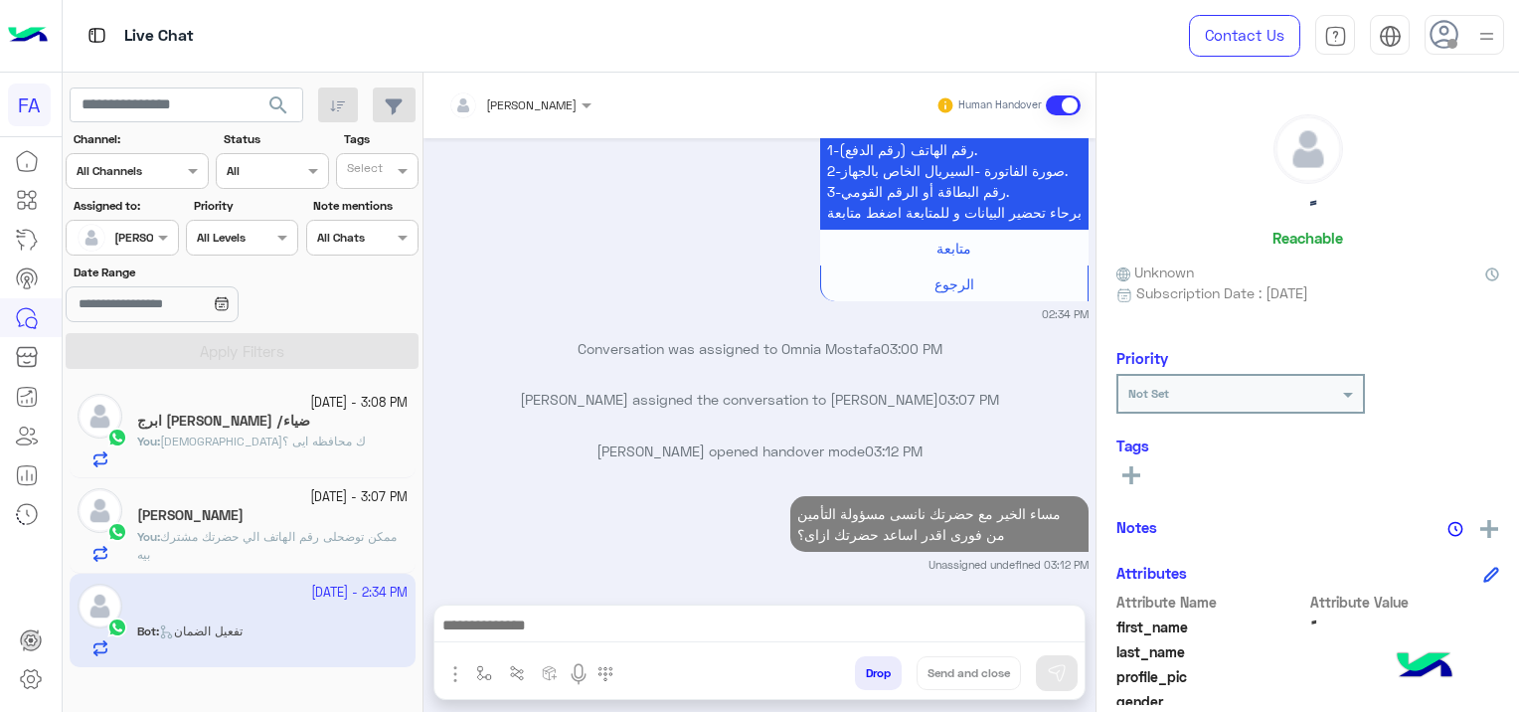
click at [346, 531] on span "ممكن توضحلى رقم الهاتف الي حضرتك مشترك بيه" at bounding box center [266, 545] width 259 height 33
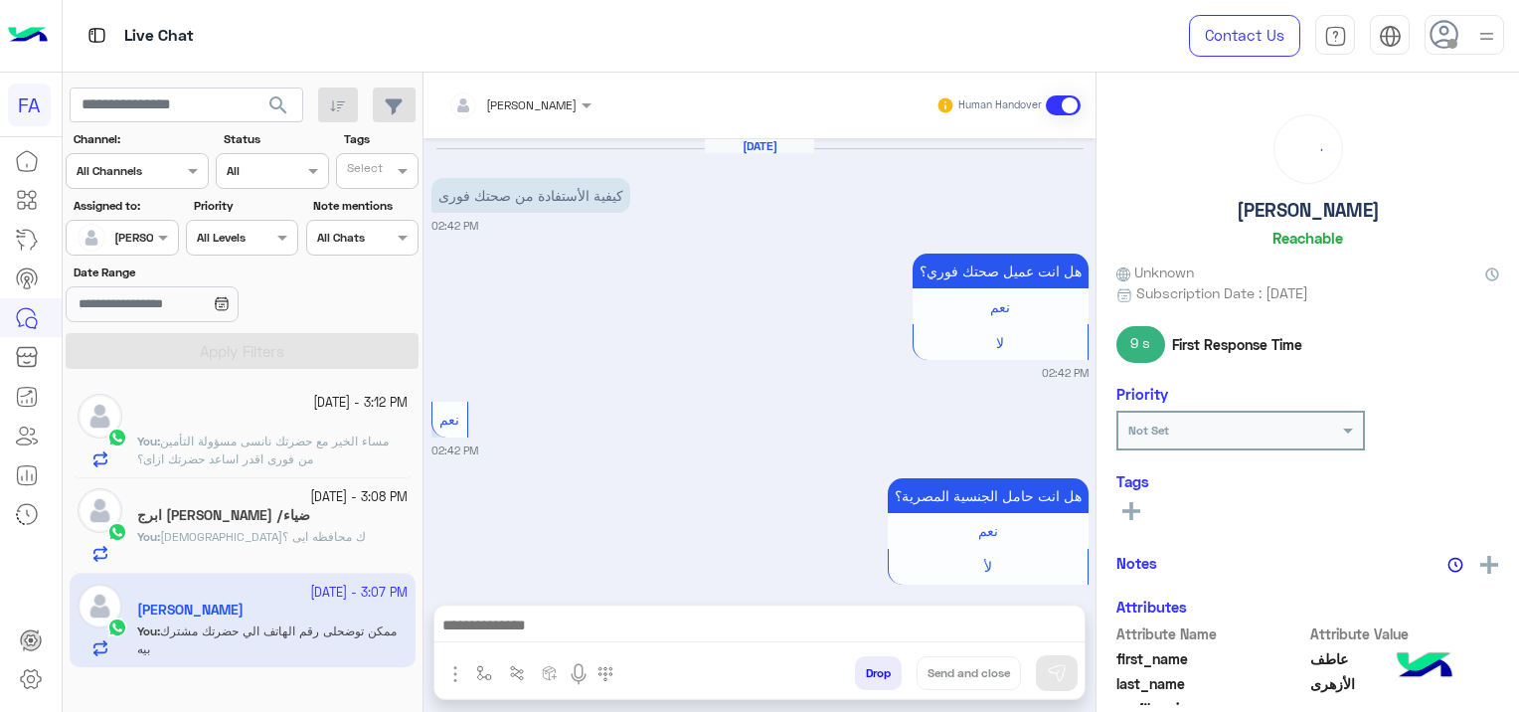
scroll to position [1408, 0]
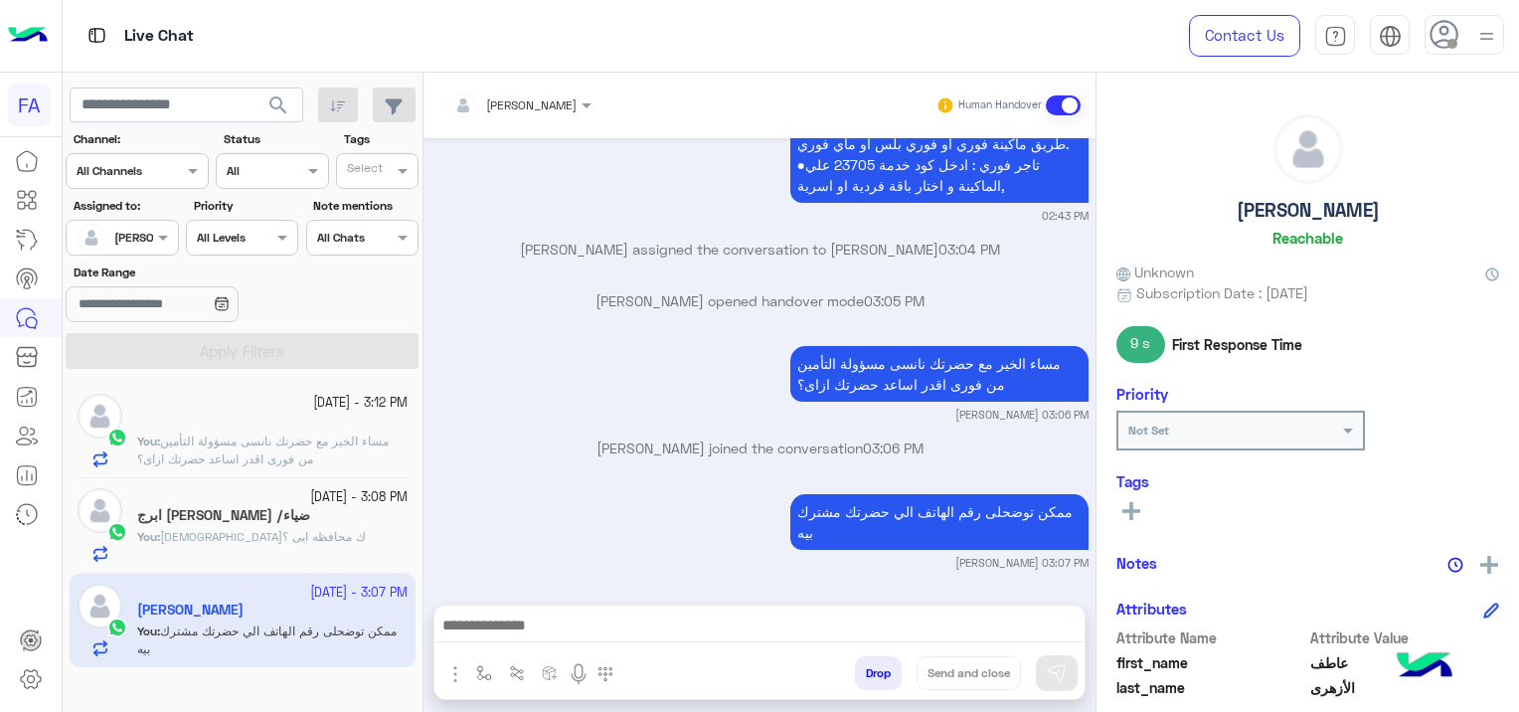
click at [1133, 505] on icon at bounding box center [1131, 511] width 18 height 18
click at [1146, 514] on input "text" at bounding box center [1157, 514] width 61 height 18
click at [1173, 586] on div "Pending" at bounding box center [1180, 601] width 129 height 37
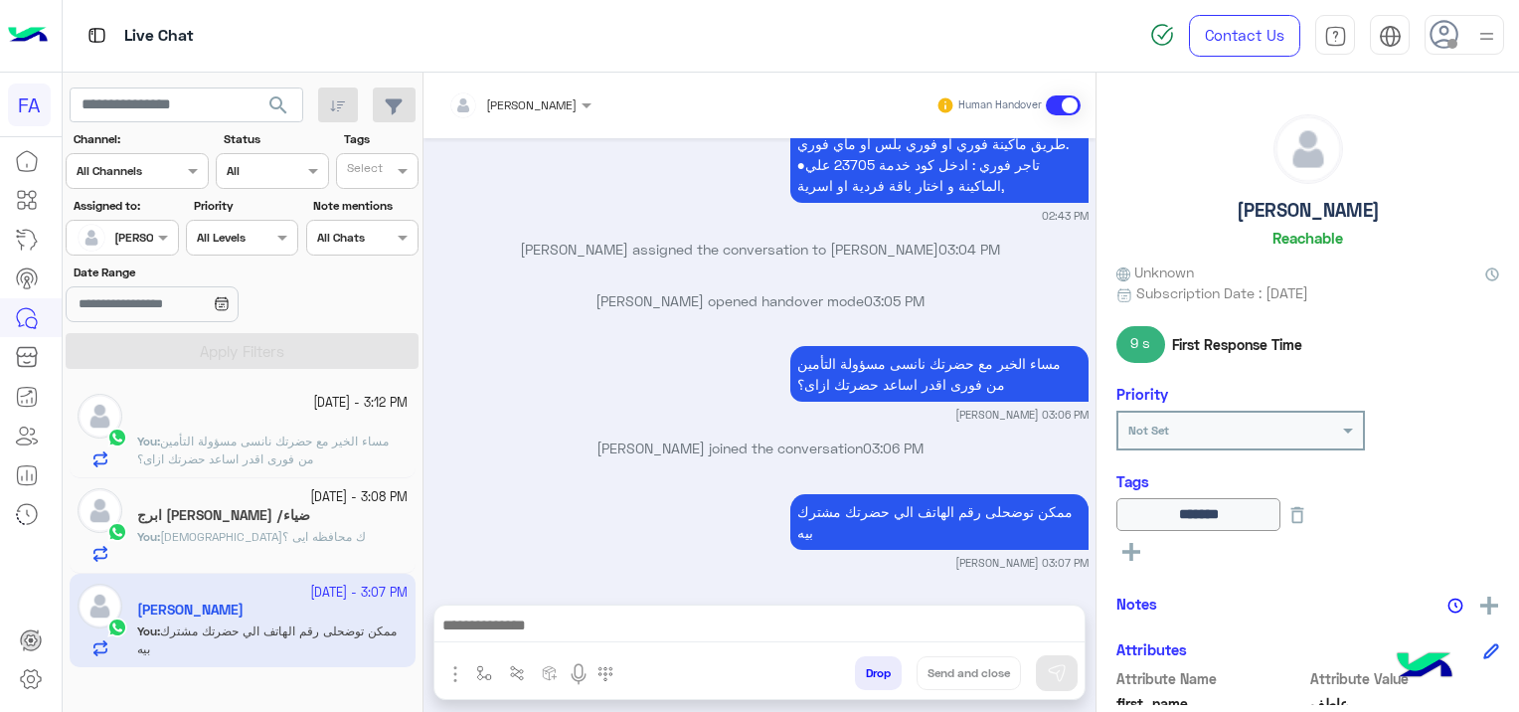
click at [560, 607] on div at bounding box center [759, 630] width 650 height 50
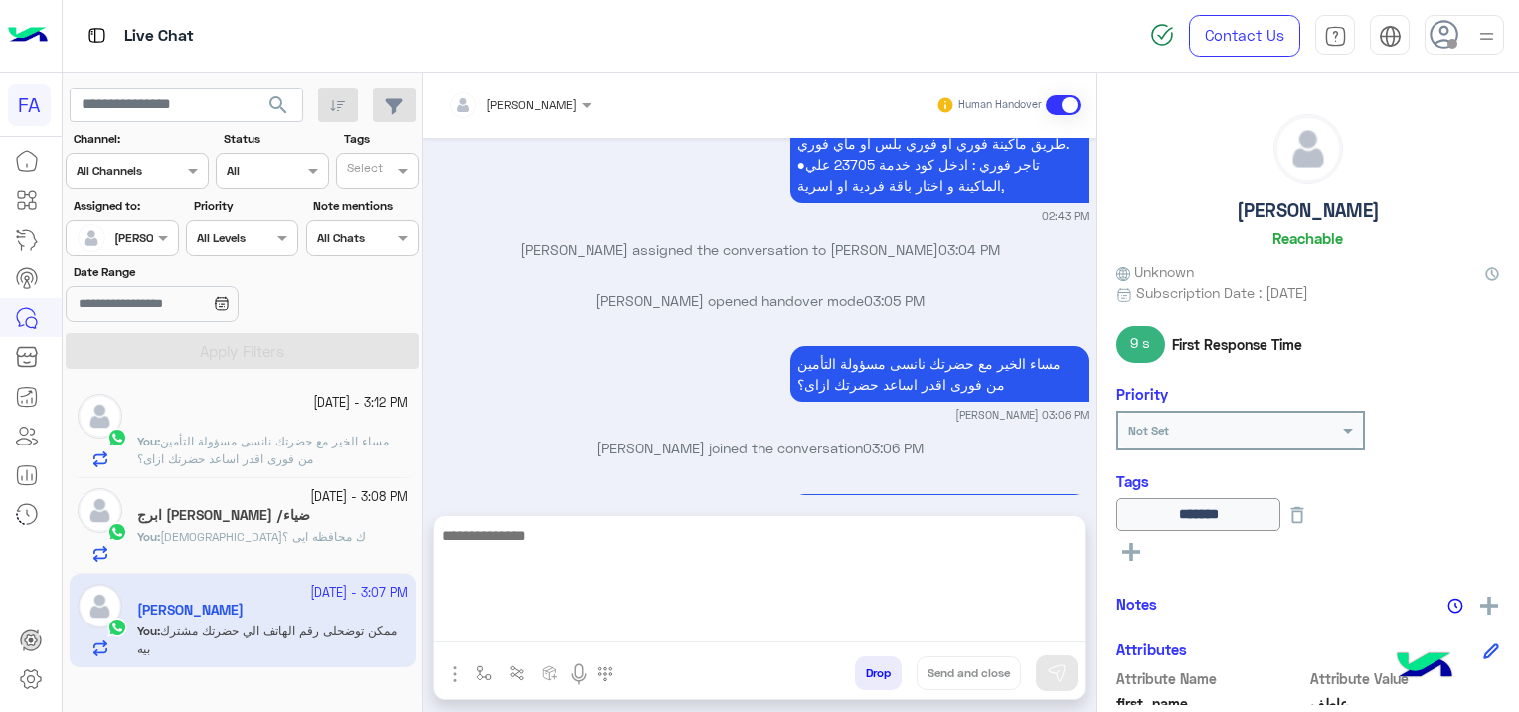
click at [552, 622] on textarea at bounding box center [759, 582] width 650 height 119
paste textarea "**********"
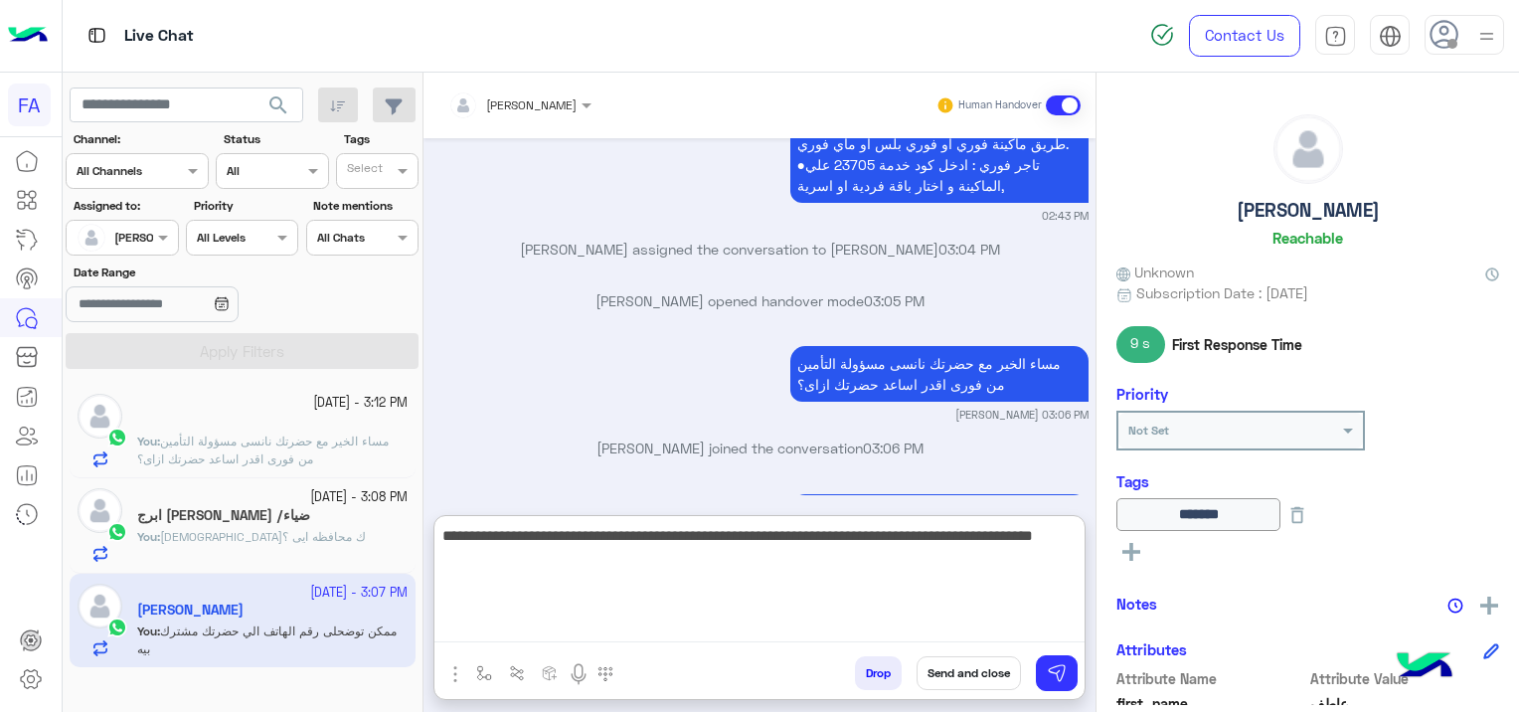
type textarea "**********"
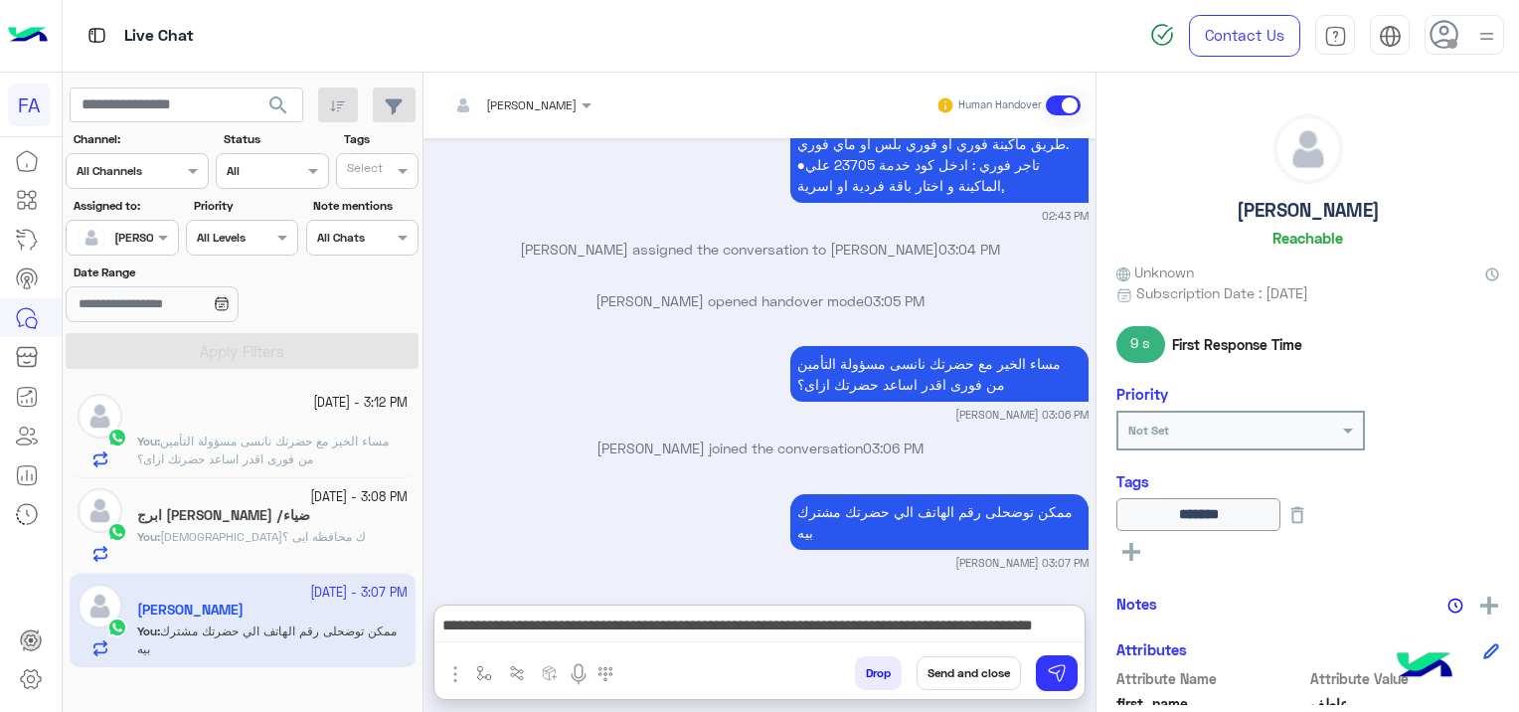
click at [972, 664] on button "Send and close" at bounding box center [969, 673] width 104 height 34
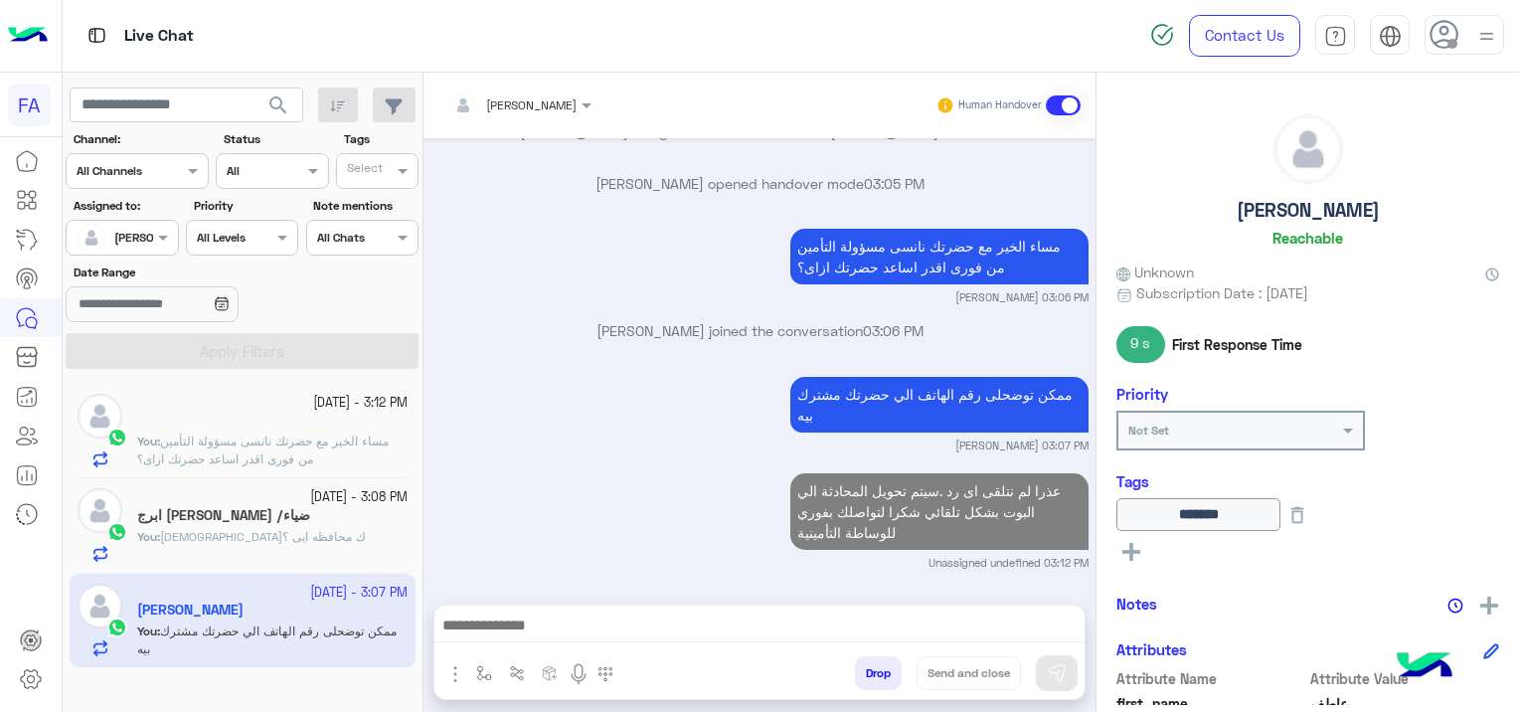
scroll to position [1577, 0]
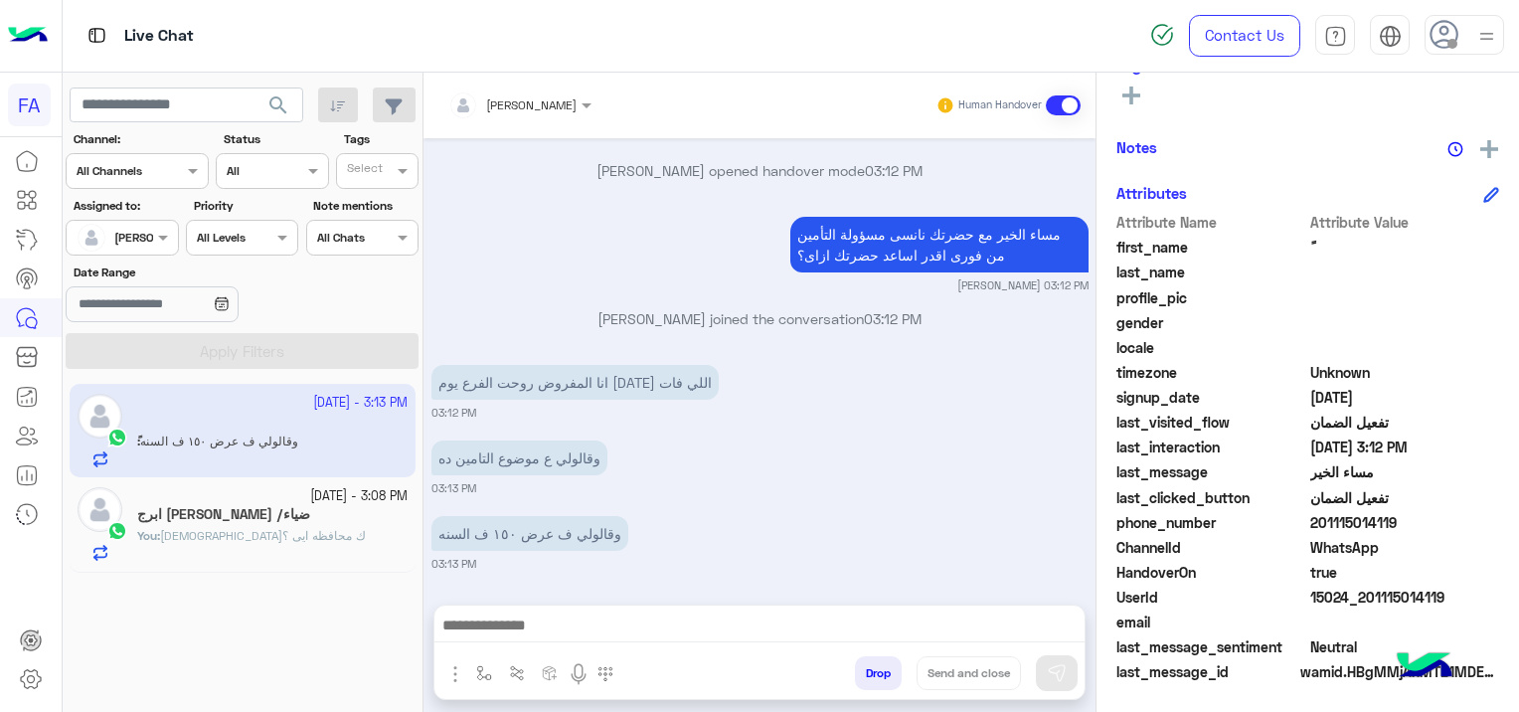
scroll to position [2002, 0]
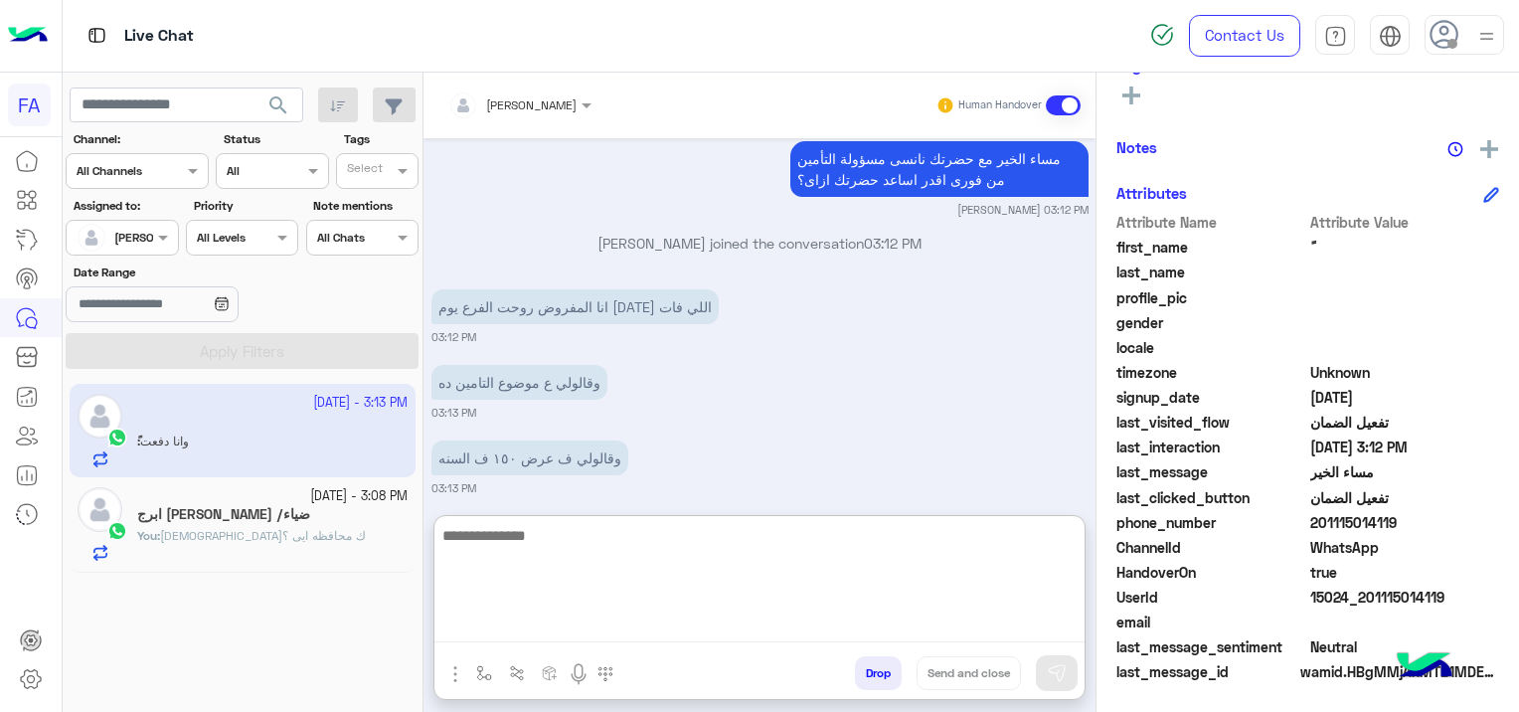
click at [786, 629] on textarea at bounding box center [759, 582] width 650 height 119
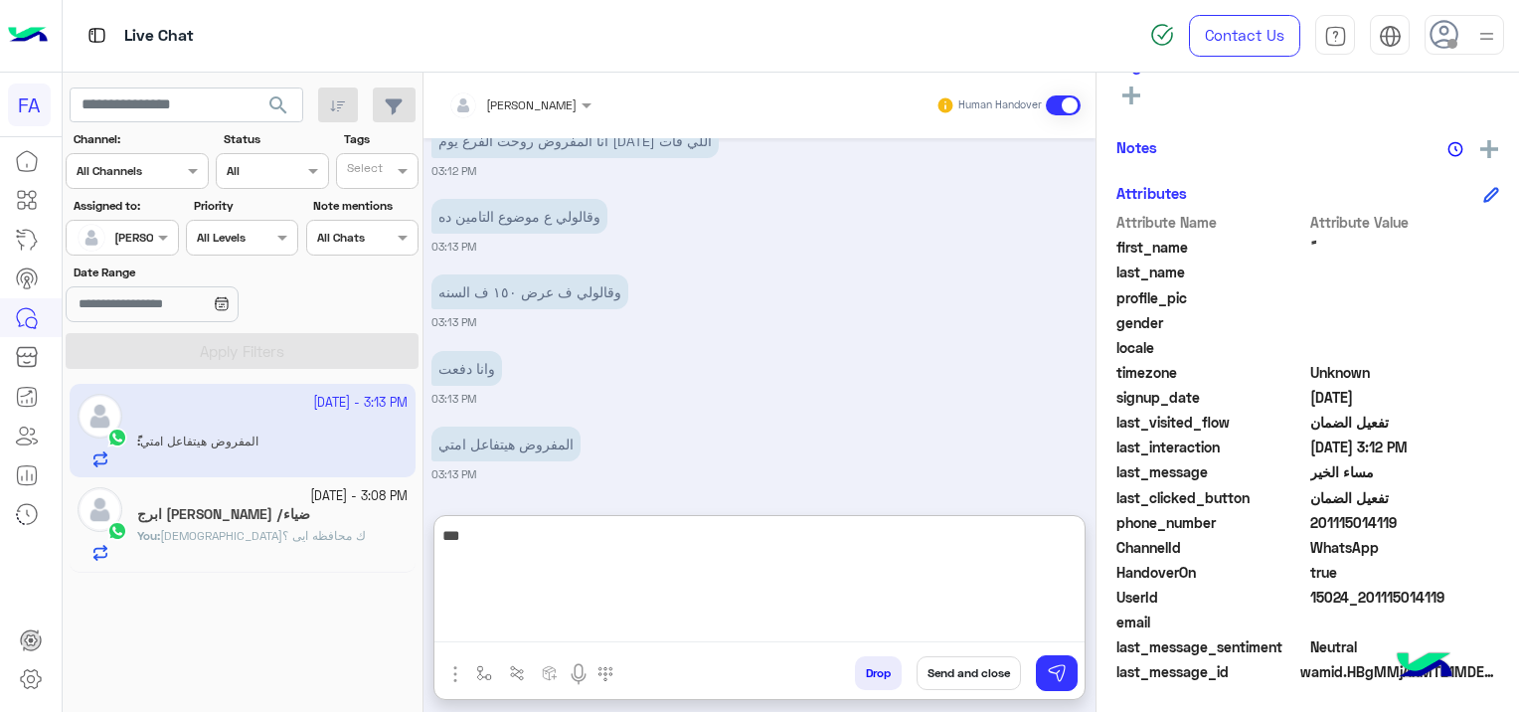
scroll to position [2244, 0]
type textarea "*"
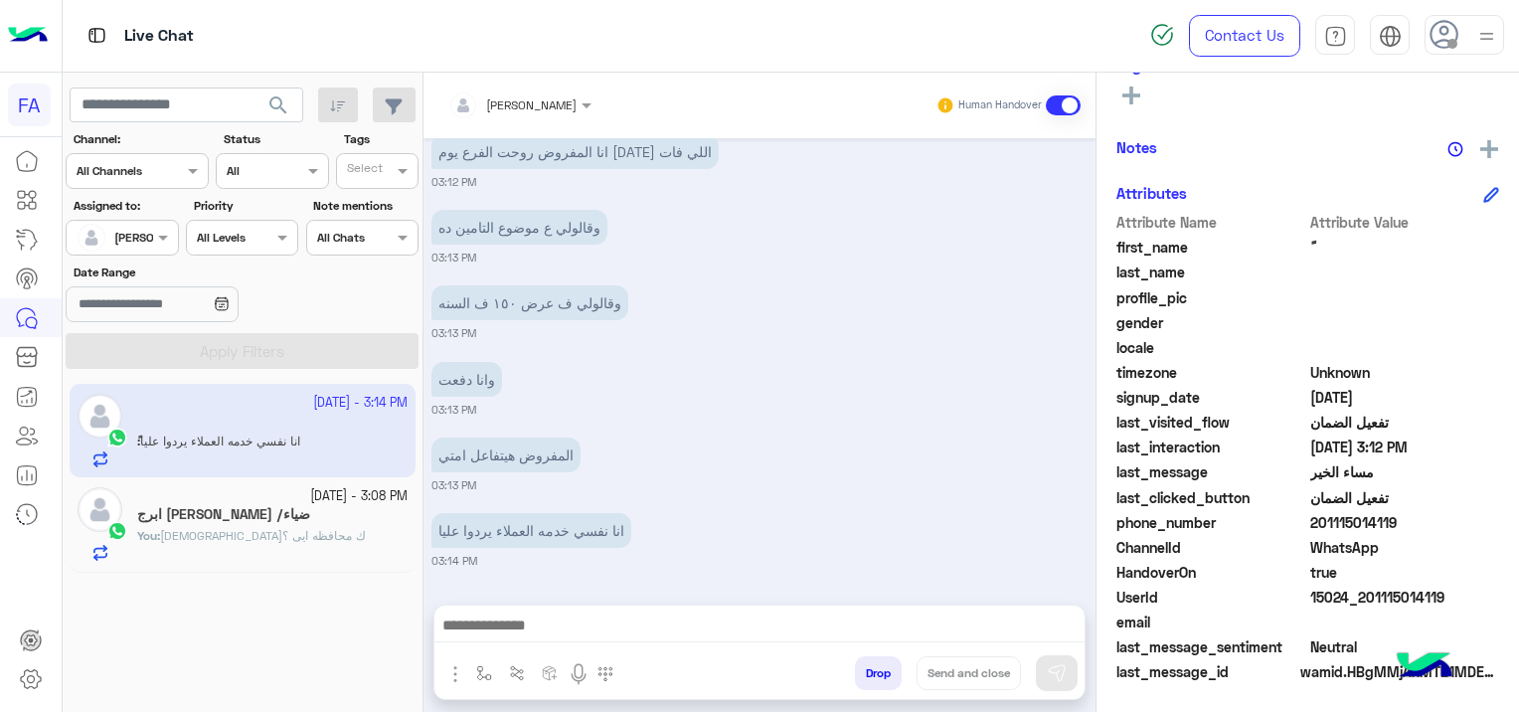
scroll to position [2154, 0]
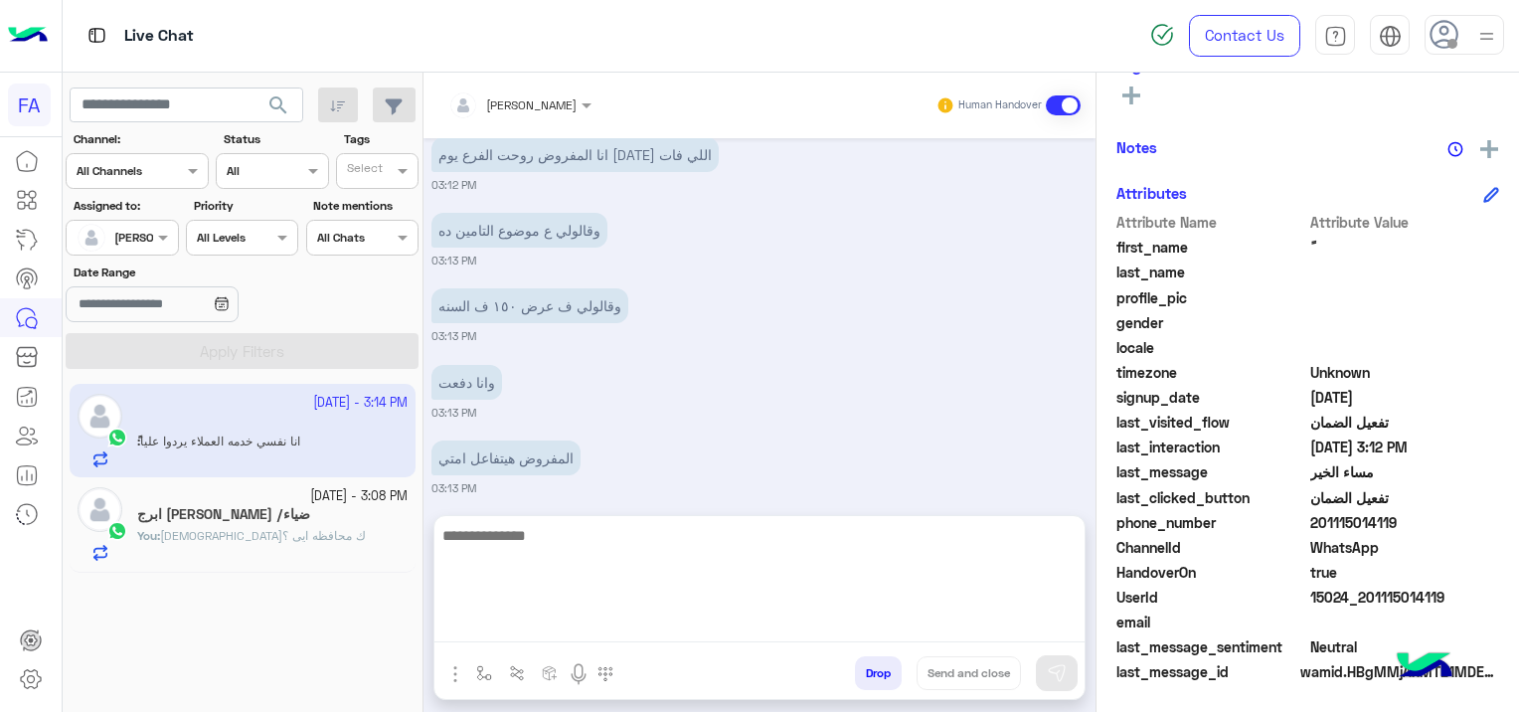
click at [598, 627] on textarea at bounding box center [759, 582] width 650 height 119
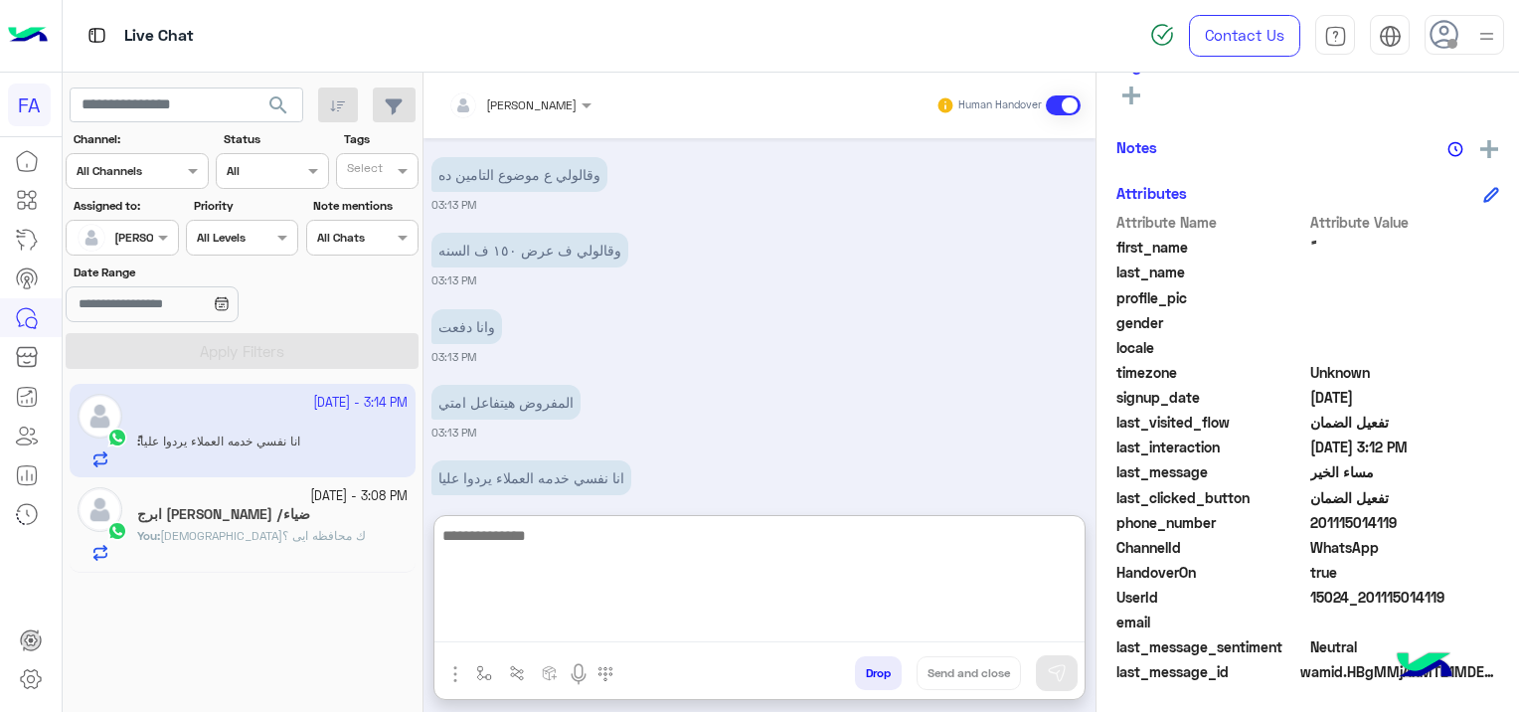
scroll to position [2244, 0]
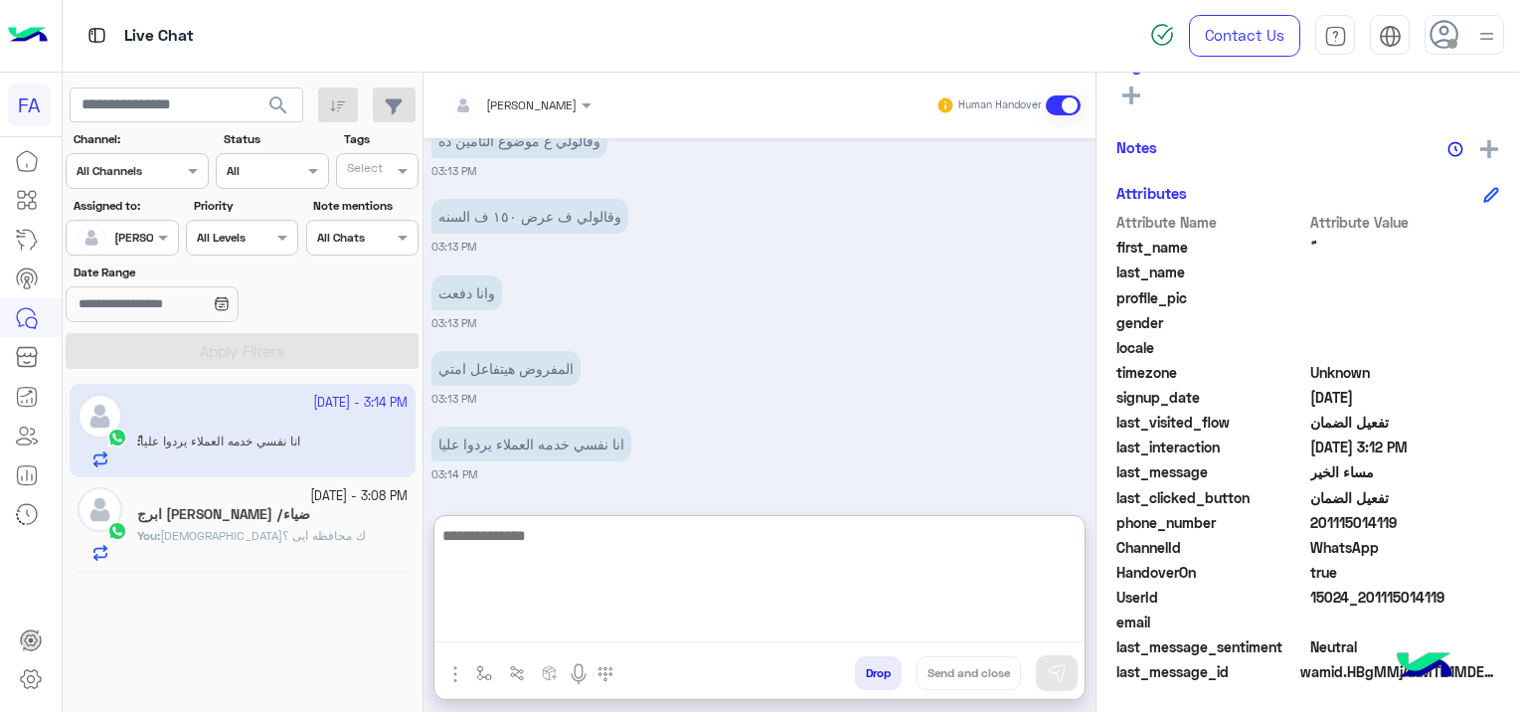
paste textarea "**********"
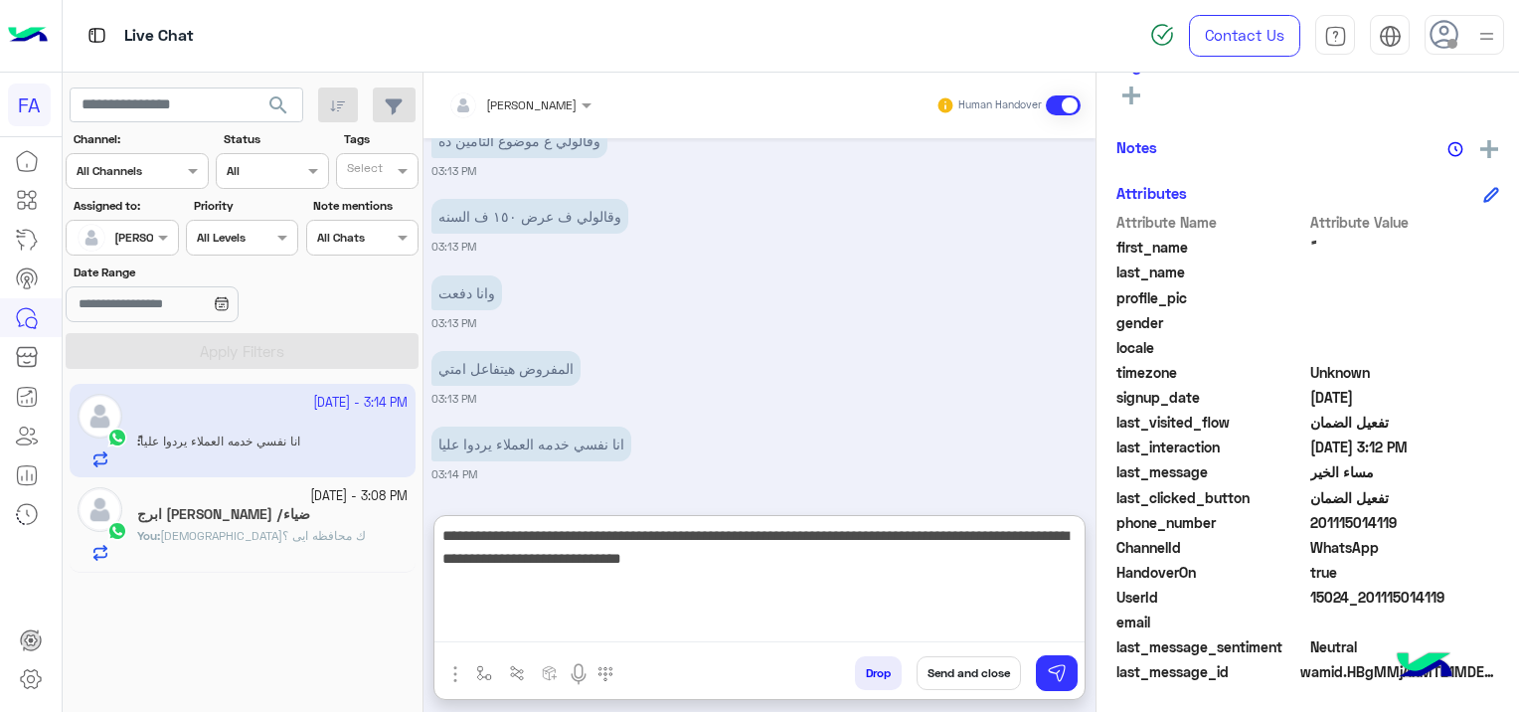
scroll to position [2320, 0]
click at [1081, 529] on textarea "**********" at bounding box center [759, 582] width 650 height 119
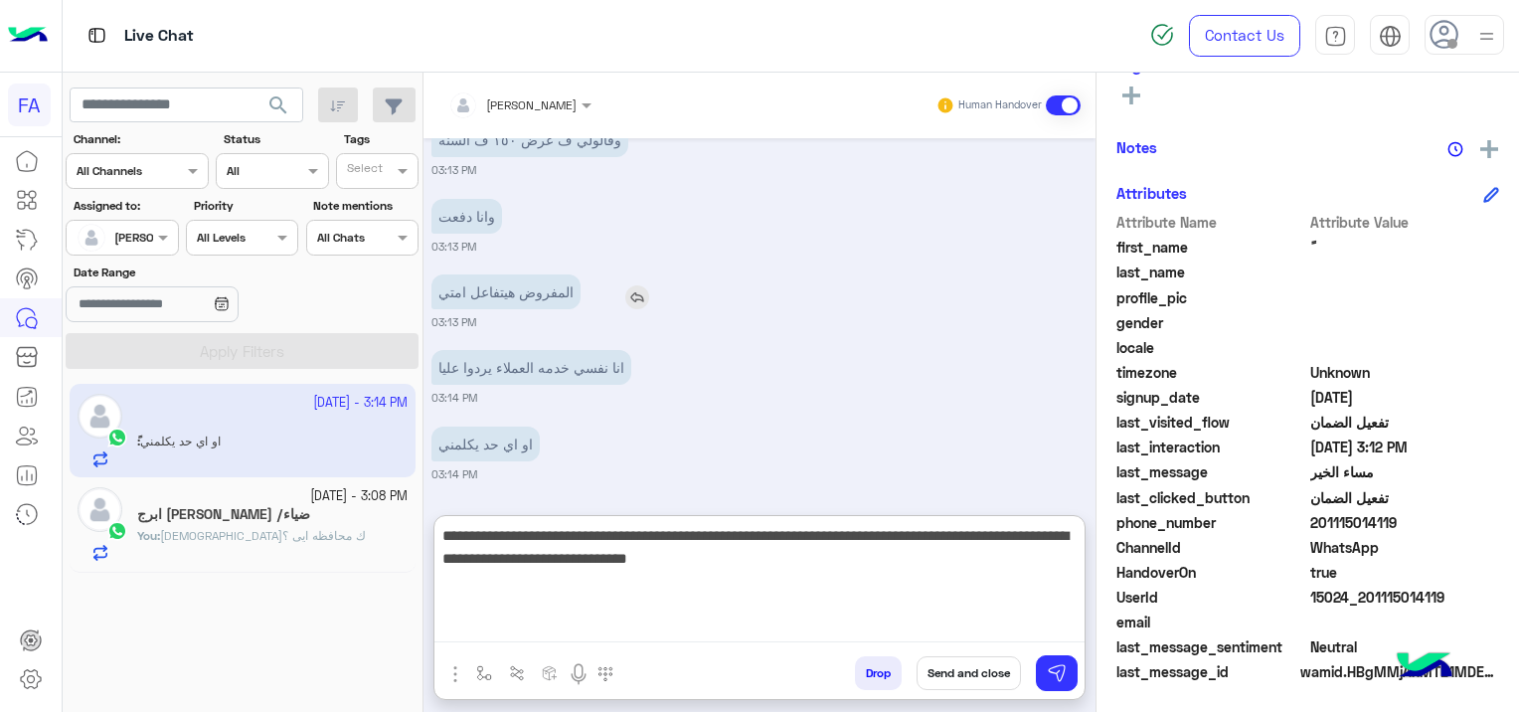
type textarea "**********"
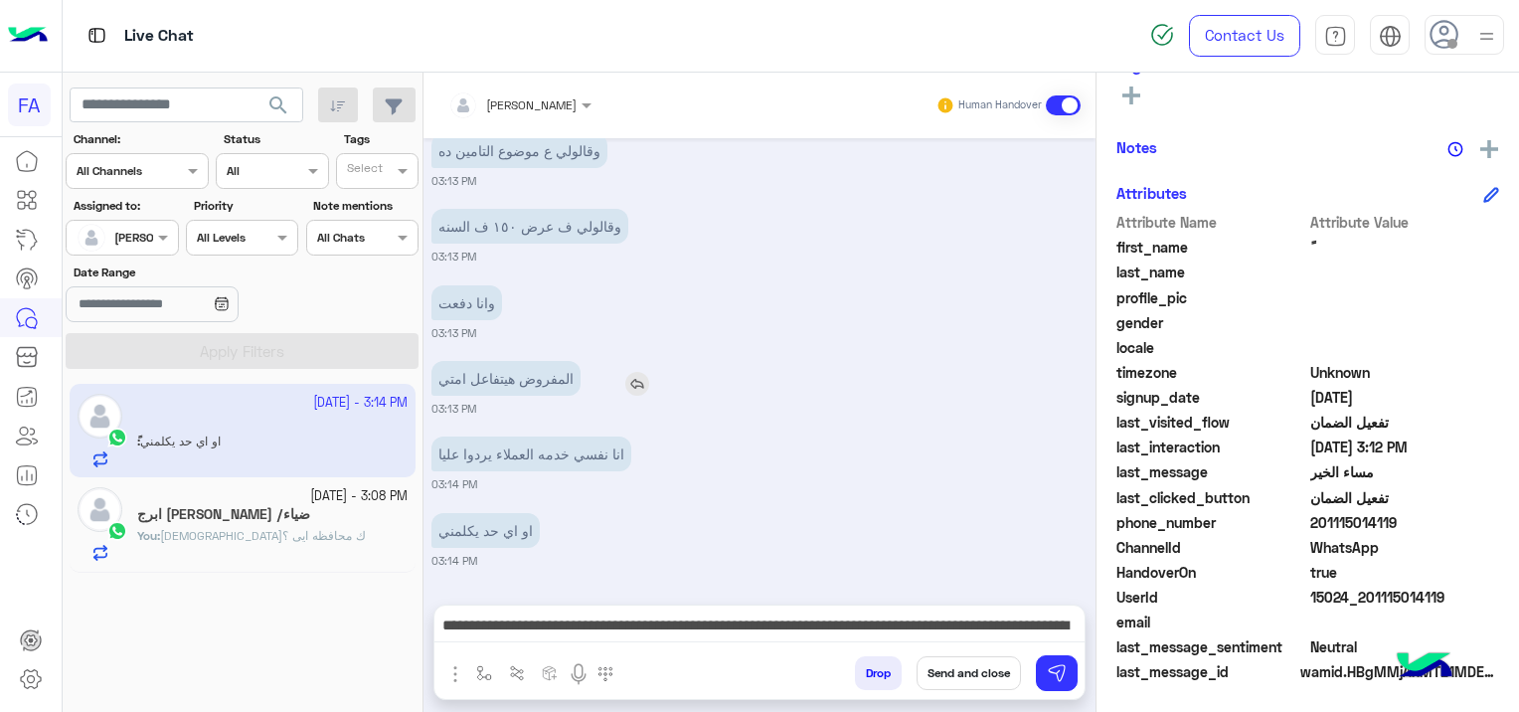
click at [643, 361] on div "المفروض هيتفاعل امتي" at bounding box center [562, 378] width 262 height 35
click at [632, 382] on img at bounding box center [637, 387] width 24 height 24
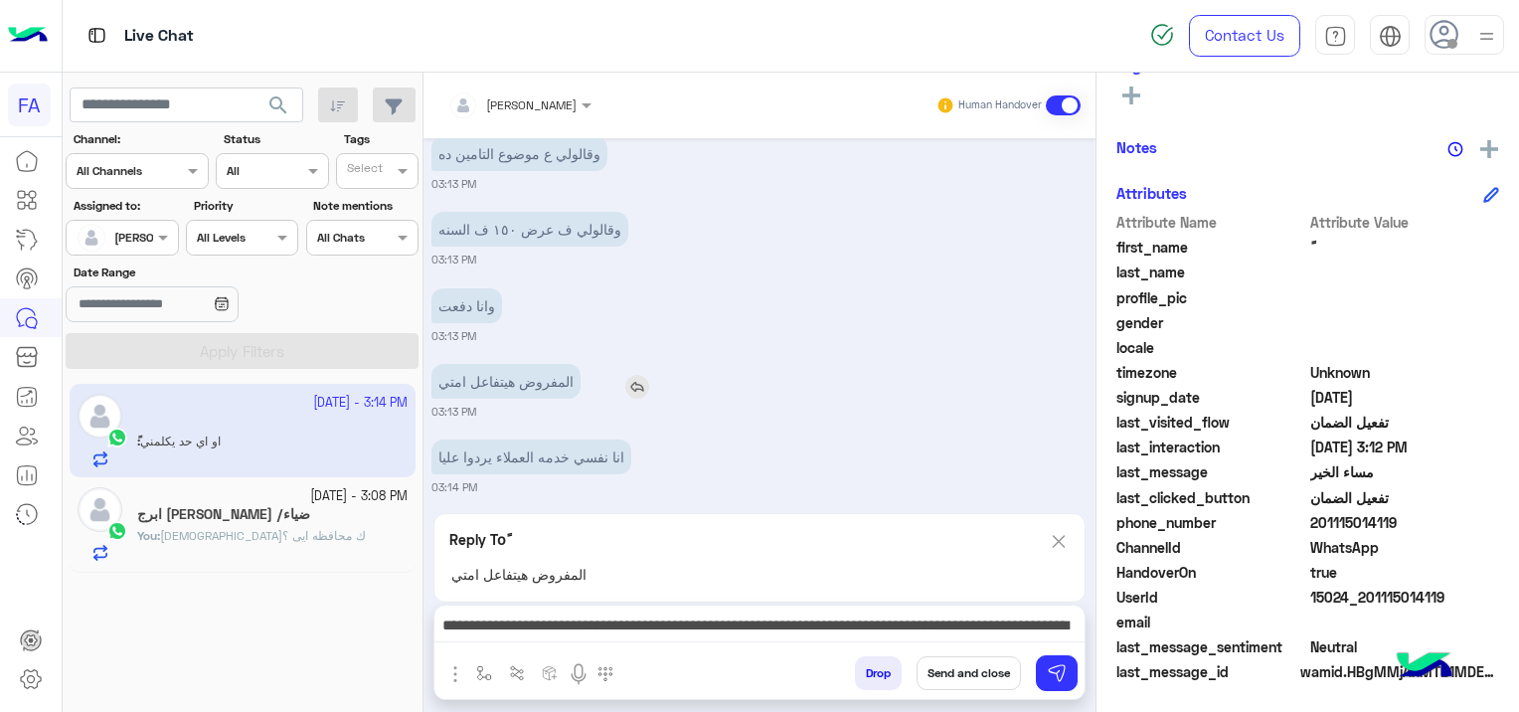
scroll to position [2320, 0]
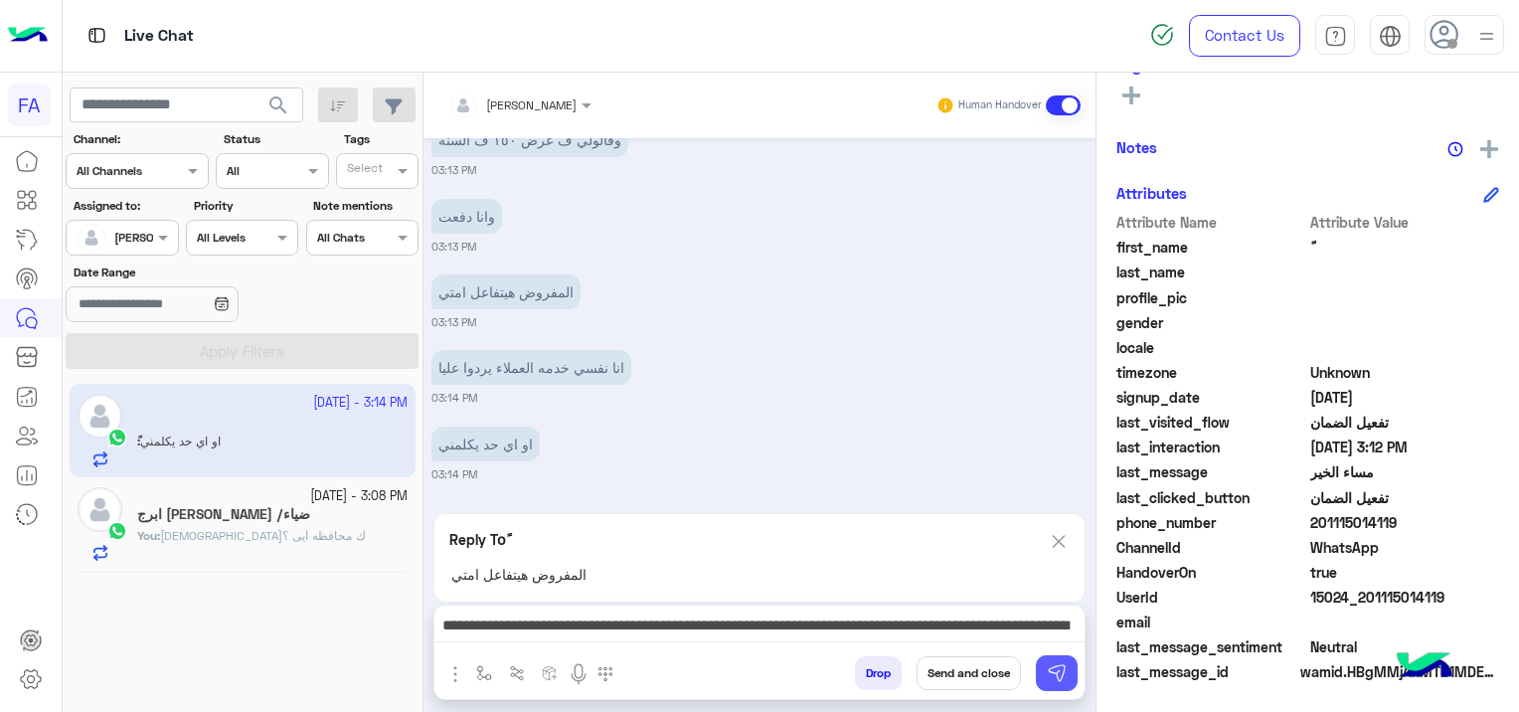
click at [1074, 664] on button at bounding box center [1057, 673] width 42 height 36
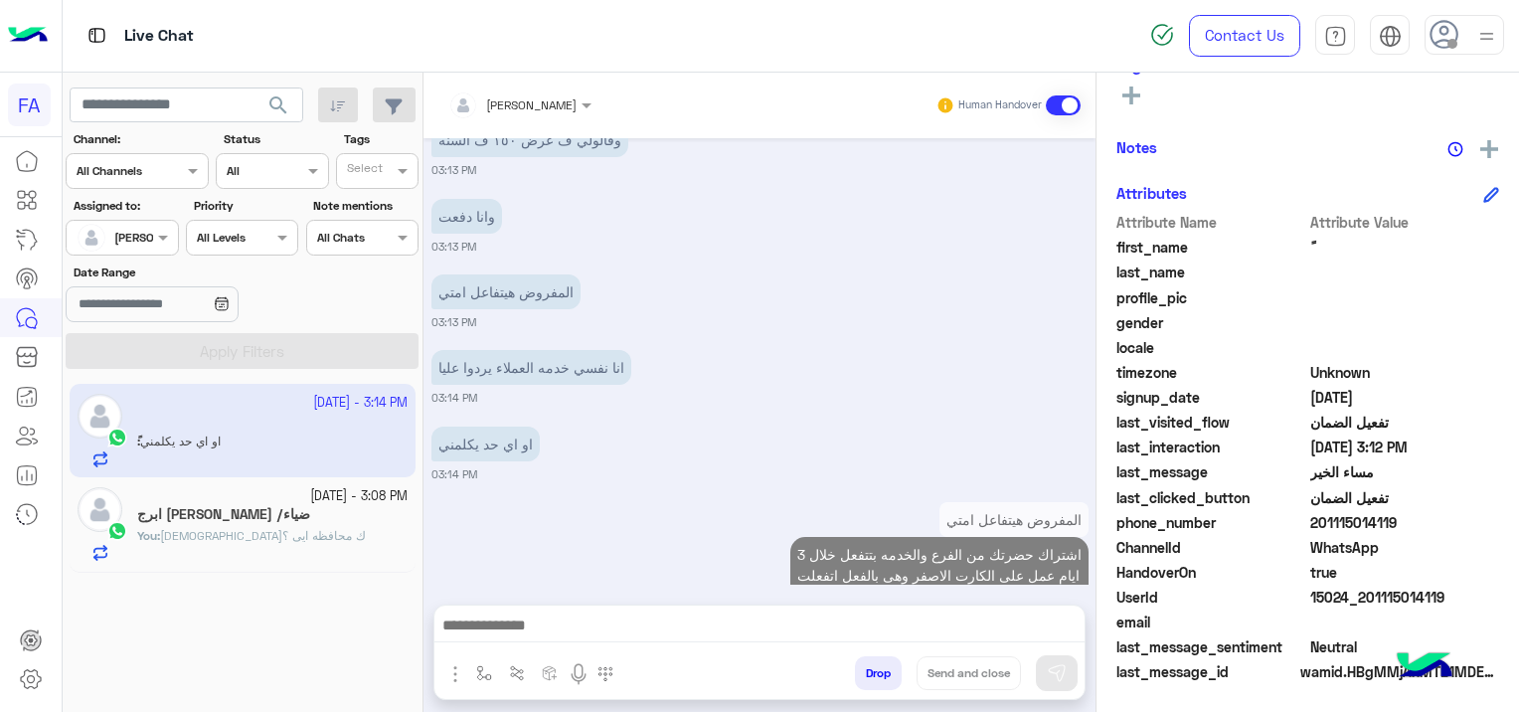
scroll to position [2404, 0]
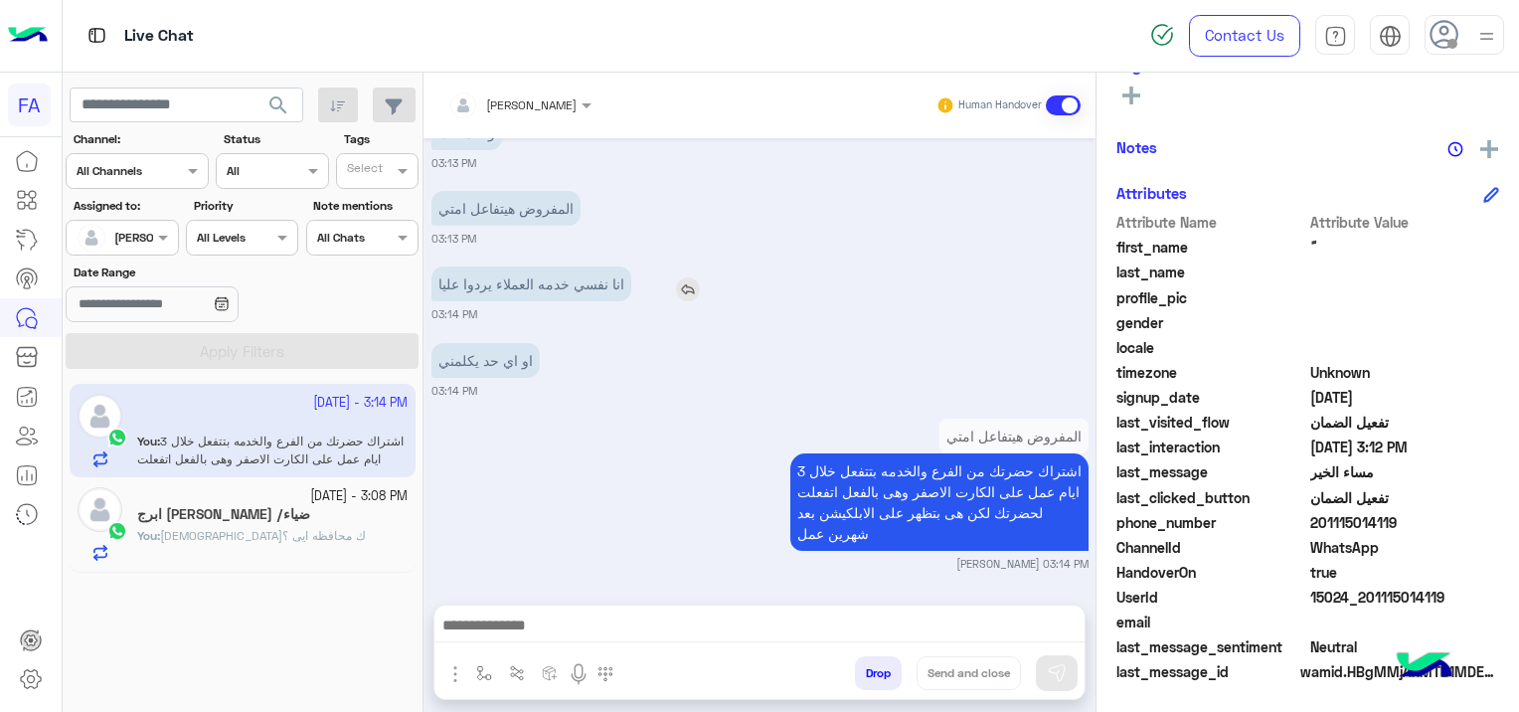
click at [683, 279] on img at bounding box center [688, 289] width 24 height 24
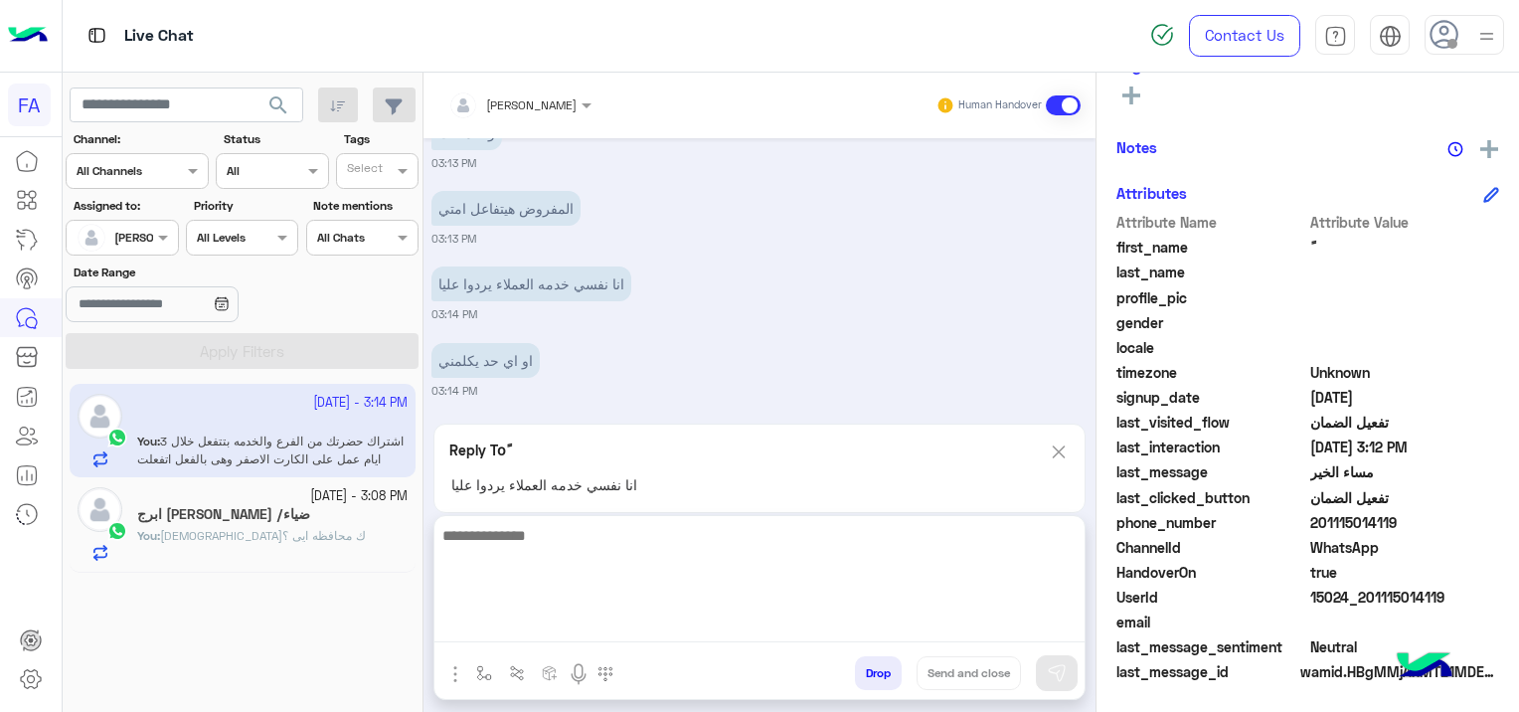
click at [625, 620] on textarea at bounding box center [759, 582] width 650 height 119
type textarea "**********"
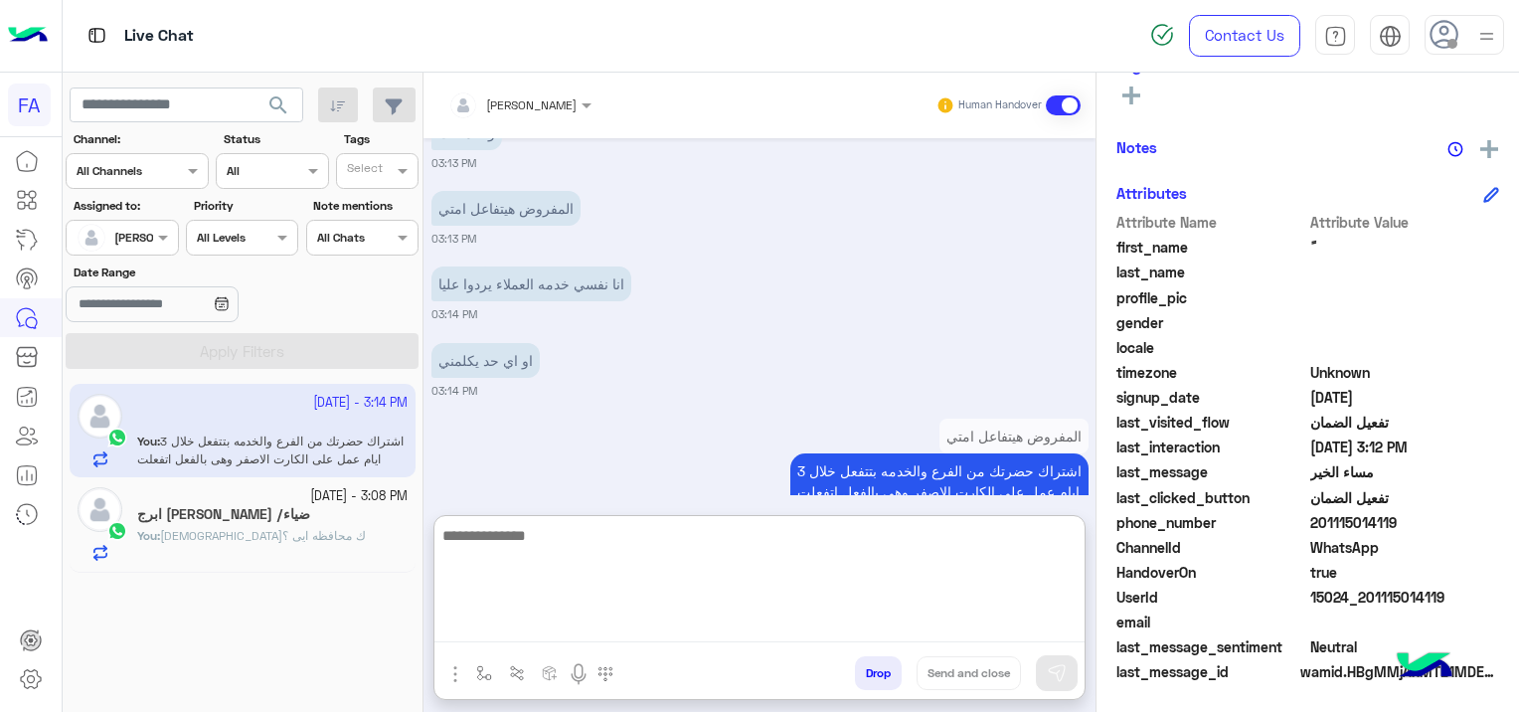
scroll to position [2604, 0]
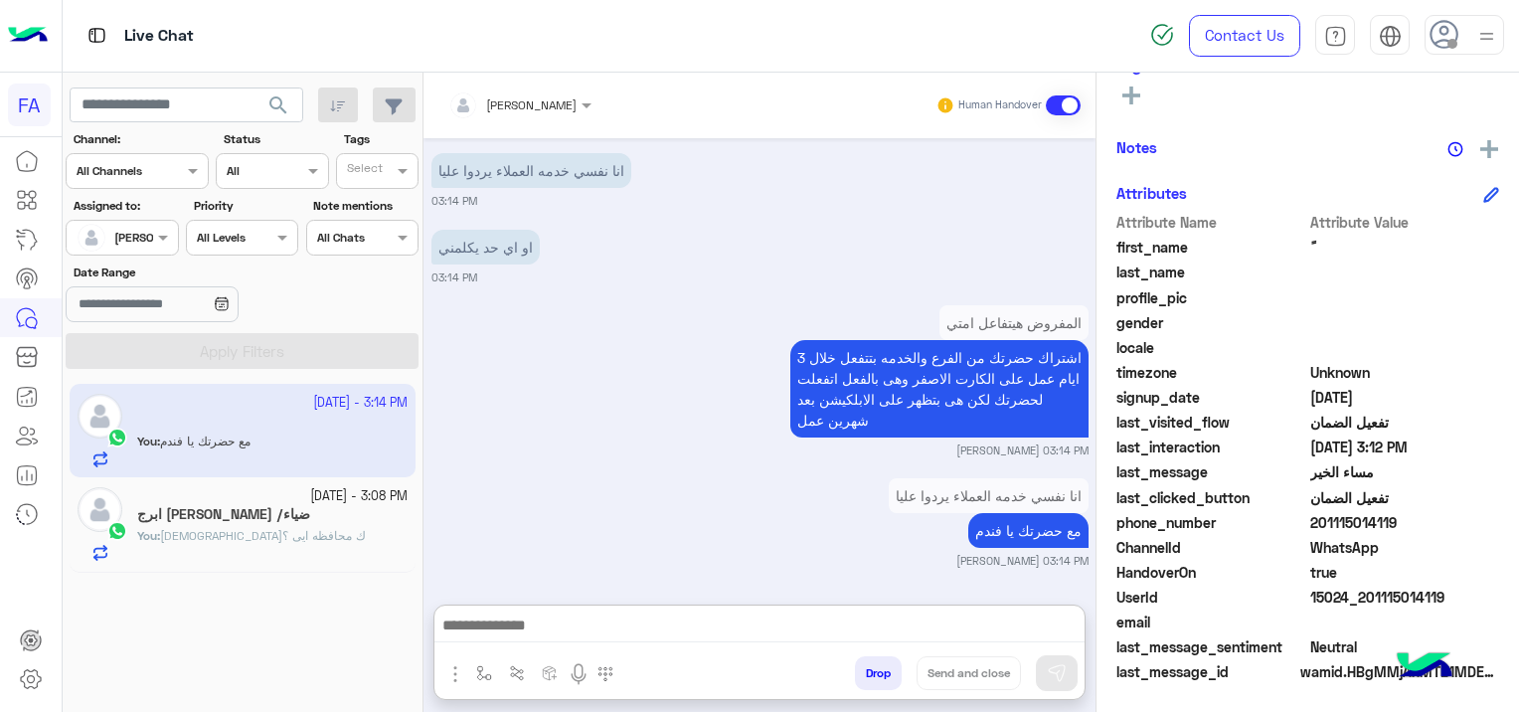
click at [538, 397] on div "[DATE] يرجي ارسال البيانات التالية: 1-رقم الهاتف (رقم الدفع). 2-صورة الفاتورة -…" at bounding box center [759, 361] width 672 height 446
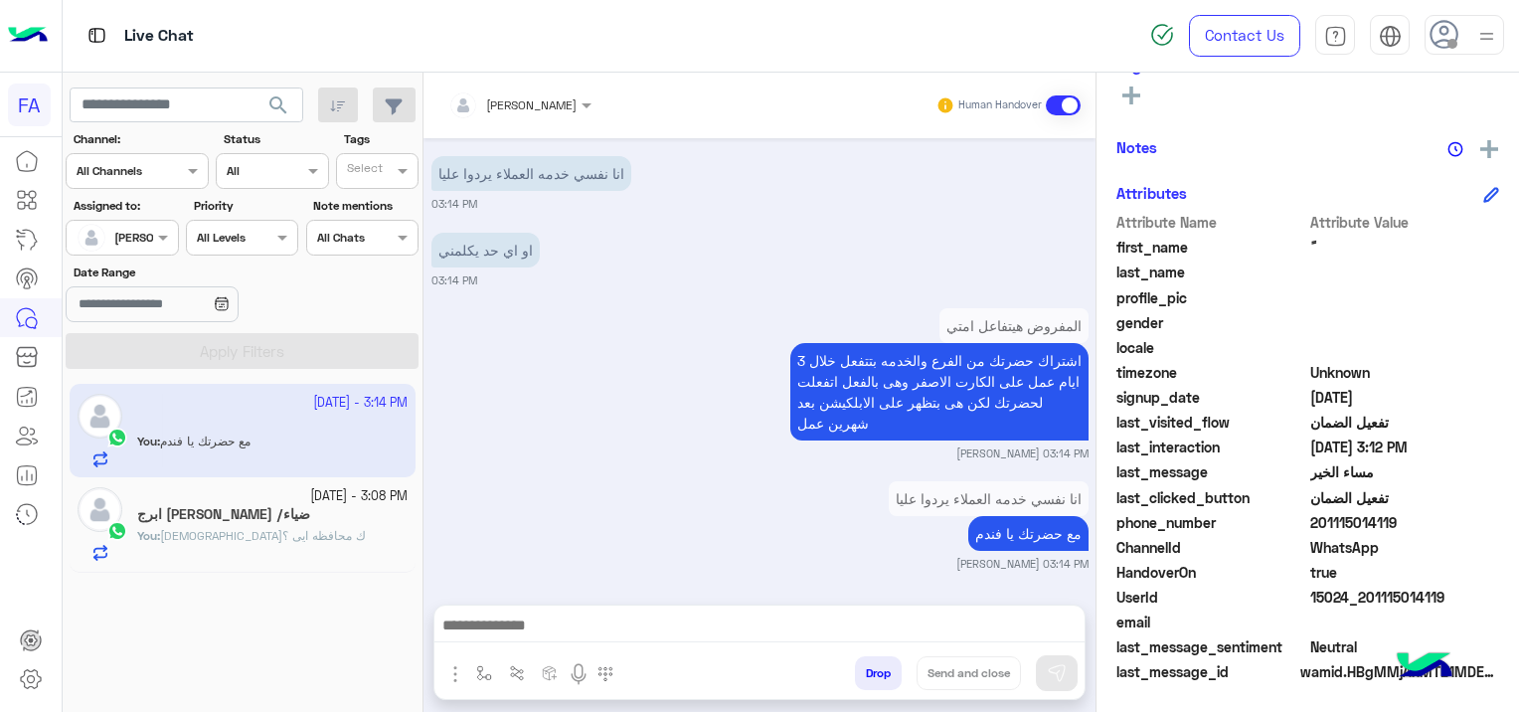
click at [284, 533] on div "You : حضرتك محافظه ايى ؟" at bounding box center [272, 544] width 270 height 35
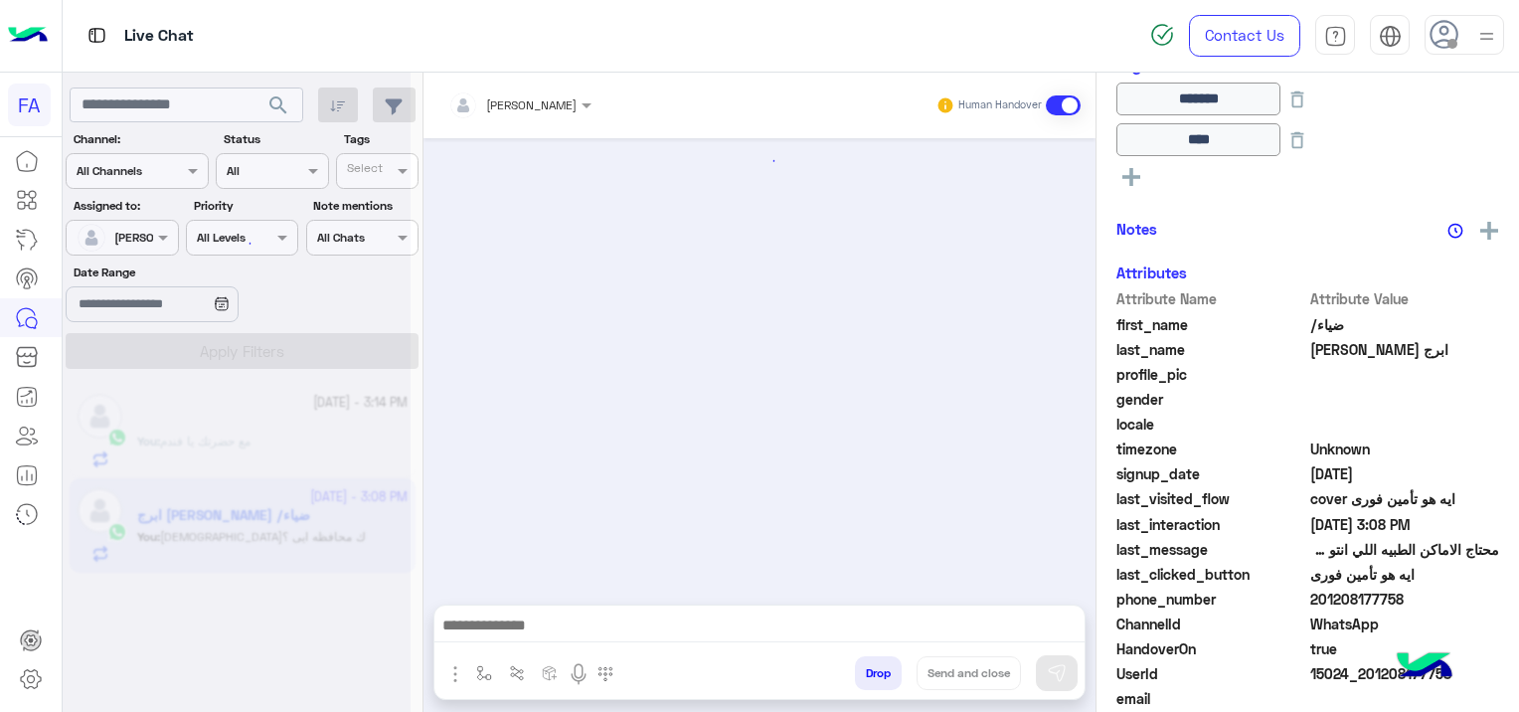
scroll to position [1710, 0]
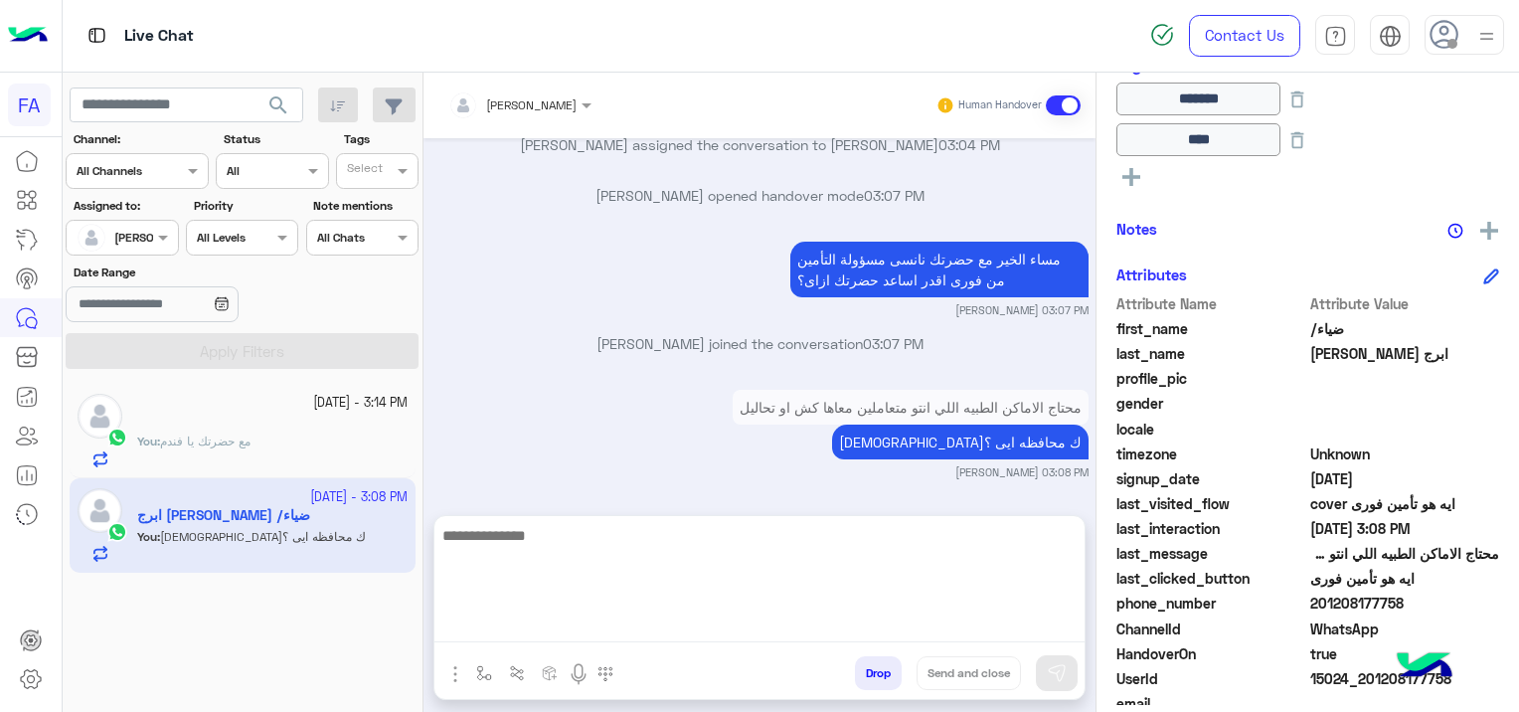
click at [611, 639] on textarea at bounding box center [759, 582] width 650 height 119
click at [511, 622] on textarea at bounding box center [759, 582] width 650 height 119
paste textarea "**********"
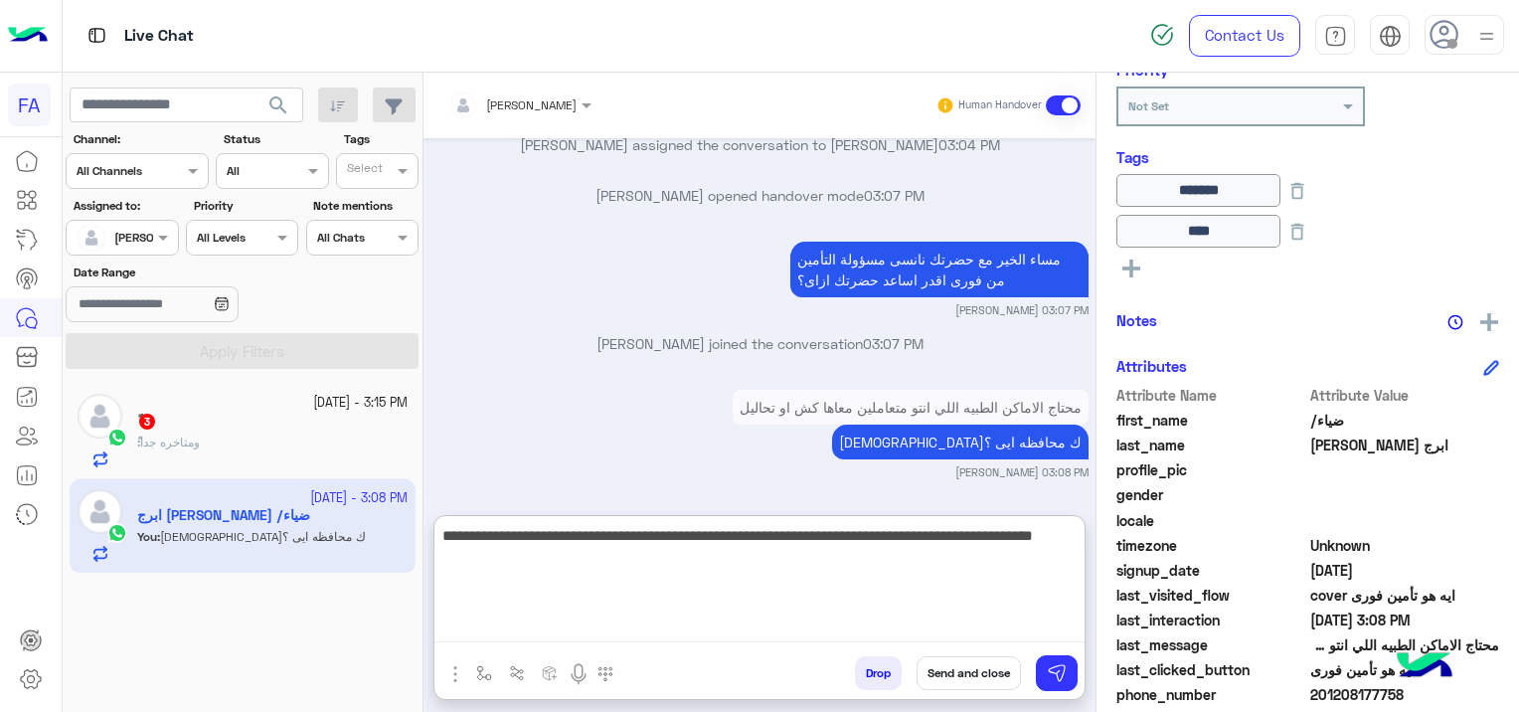
scroll to position [217, 0]
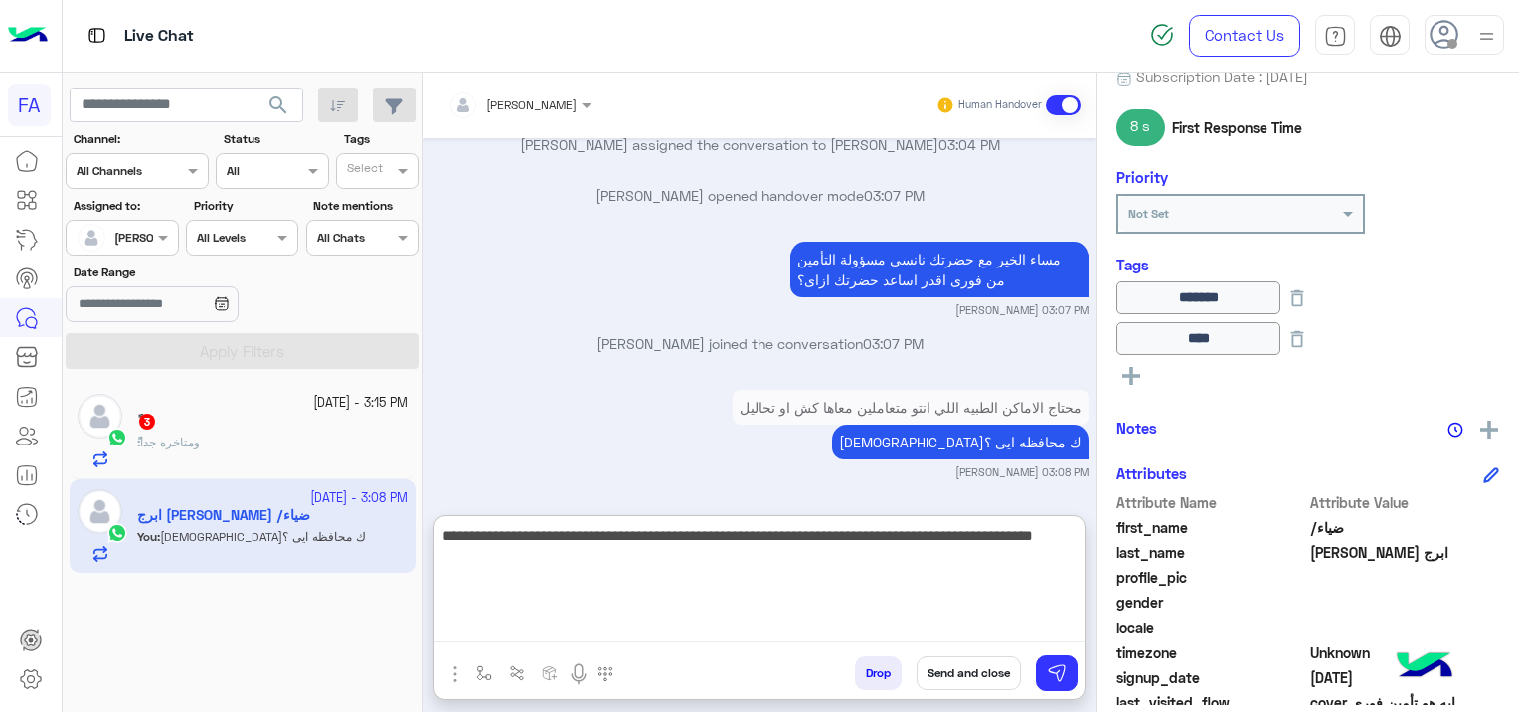
type textarea "**********"
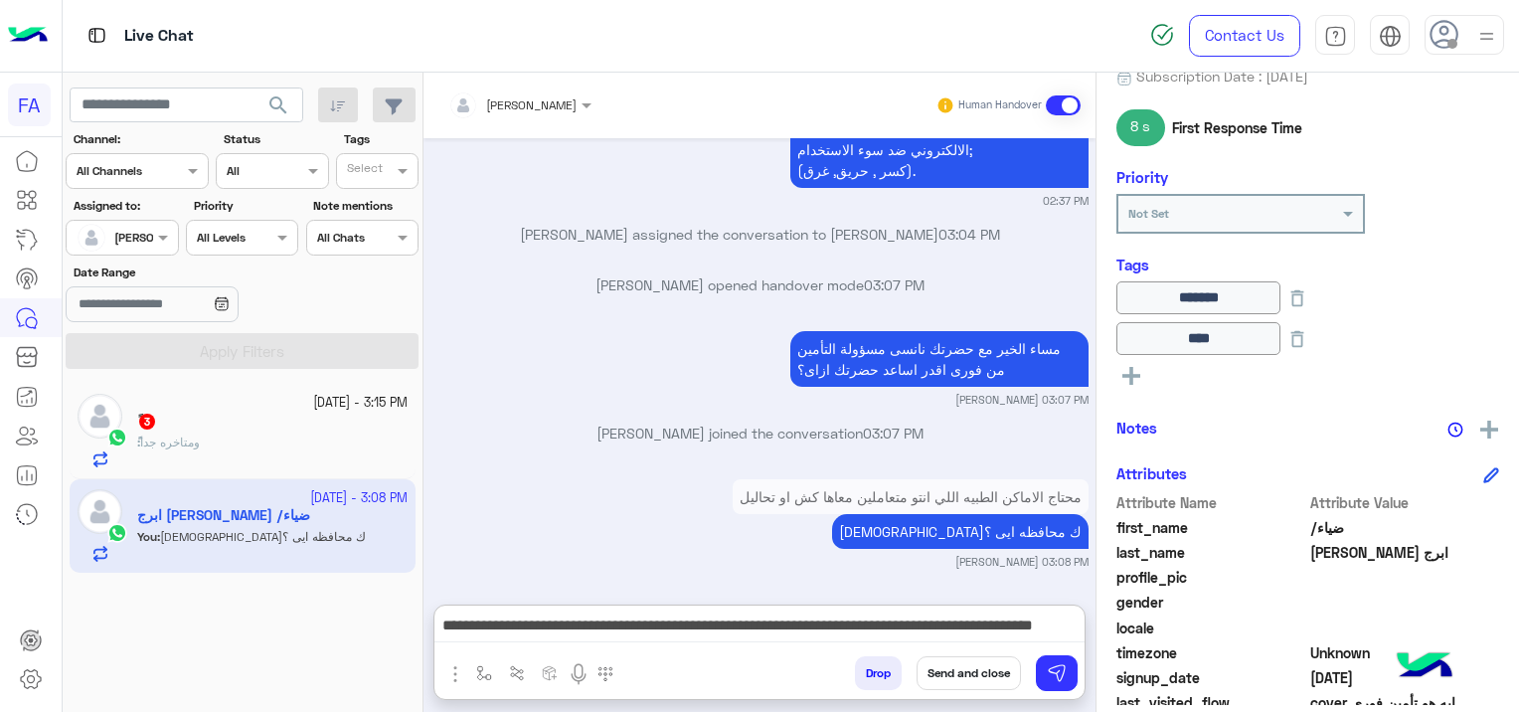
click at [1126, 367] on icon at bounding box center [1131, 376] width 18 height 18
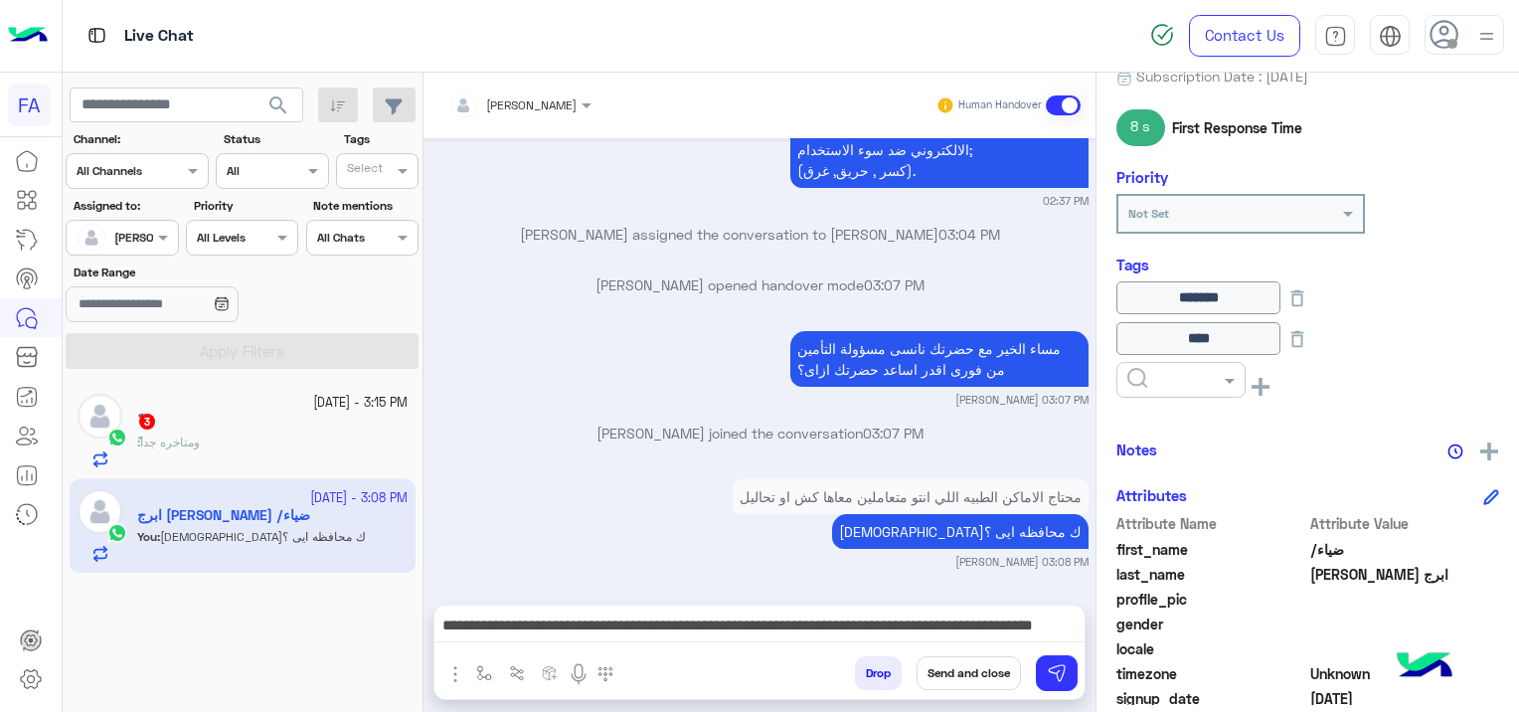
scroll to position [1710, 0]
click at [1135, 378] on input "text" at bounding box center [1157, 378] width 61 height 18
click at [965, 672] on button "Send and close" at bounding box center [969, 673] width 104 height 34
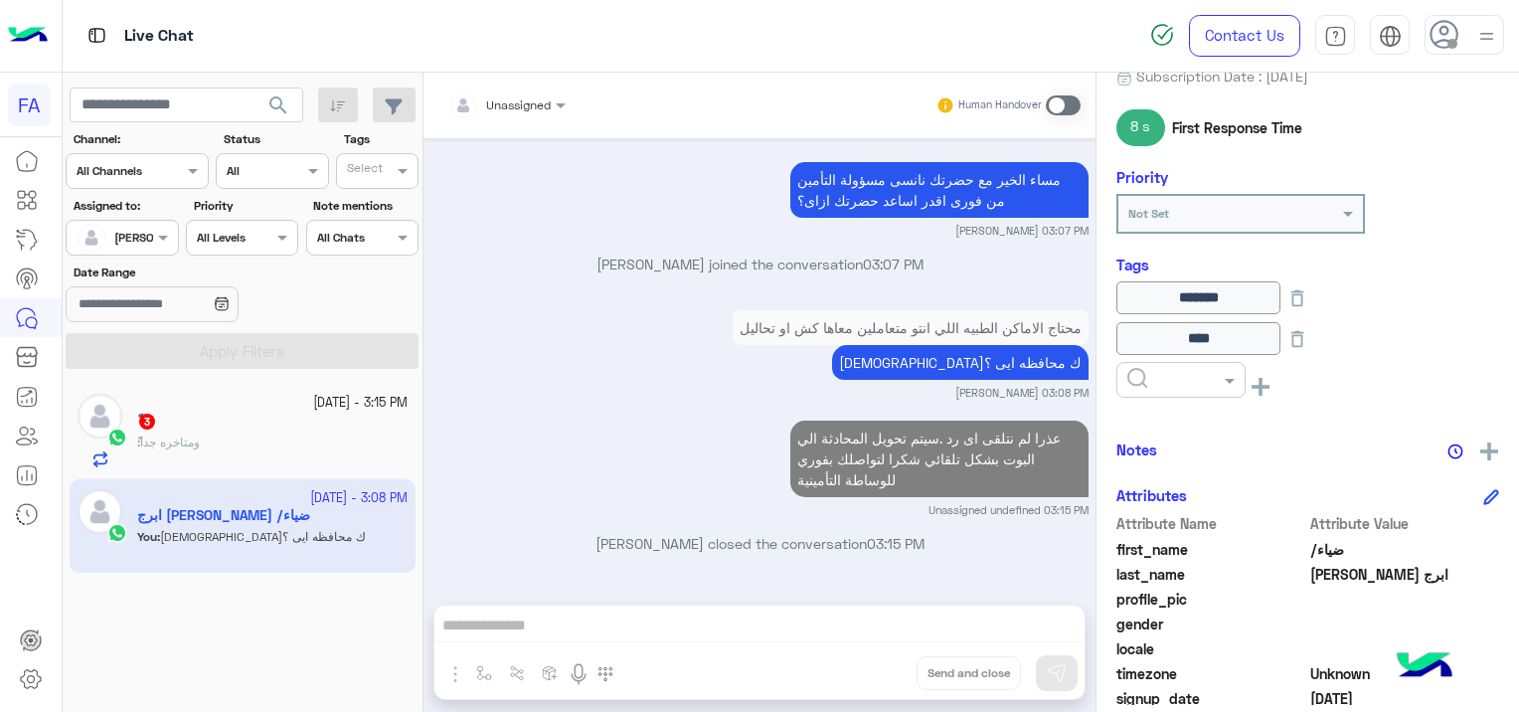
scroll to position [1878, 0]
click at [284, 410] on div "[DATE] - 3:15 PM" at bounding box center [272, 403] width 270 height 19
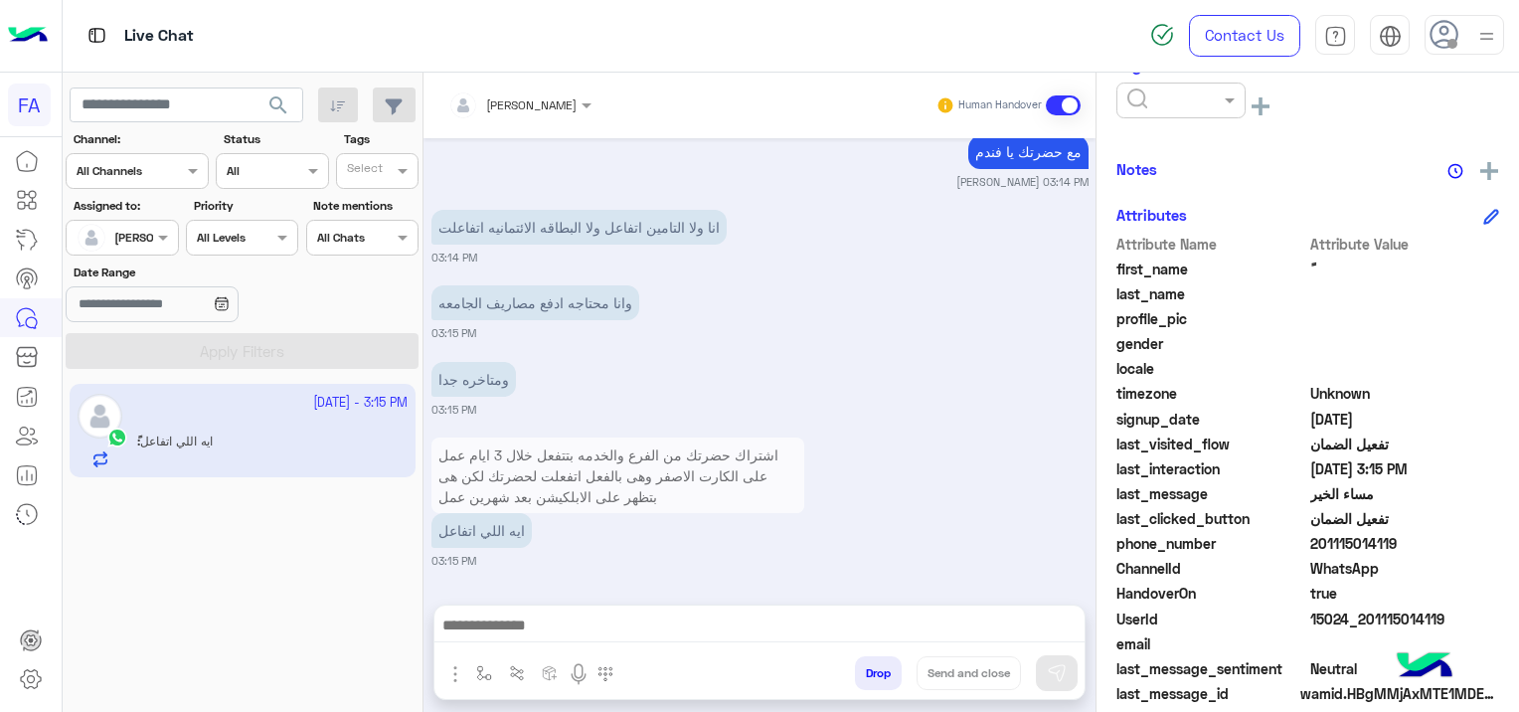
scroll to position [437, 0]
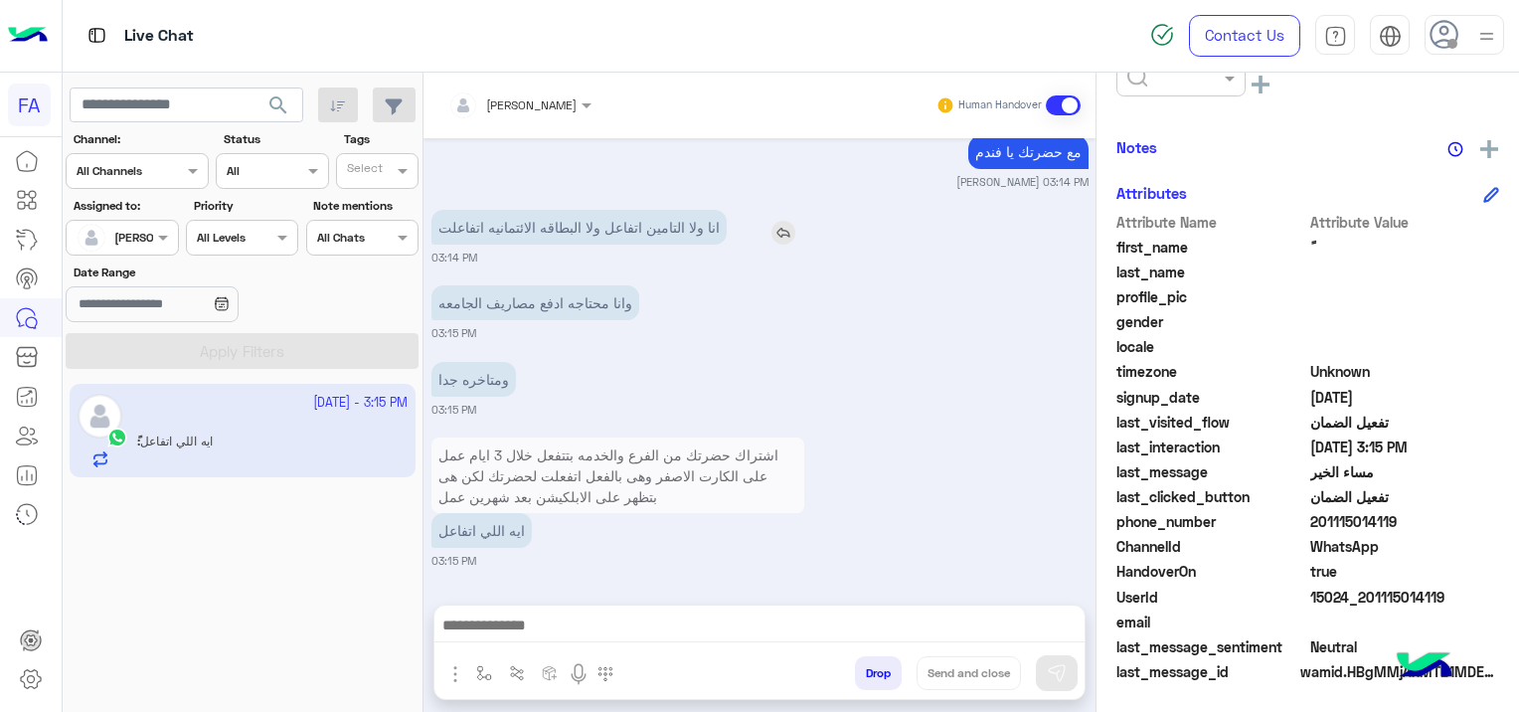
click at [788, 232] on img at bounding box center [783, 233] width 24 height 24
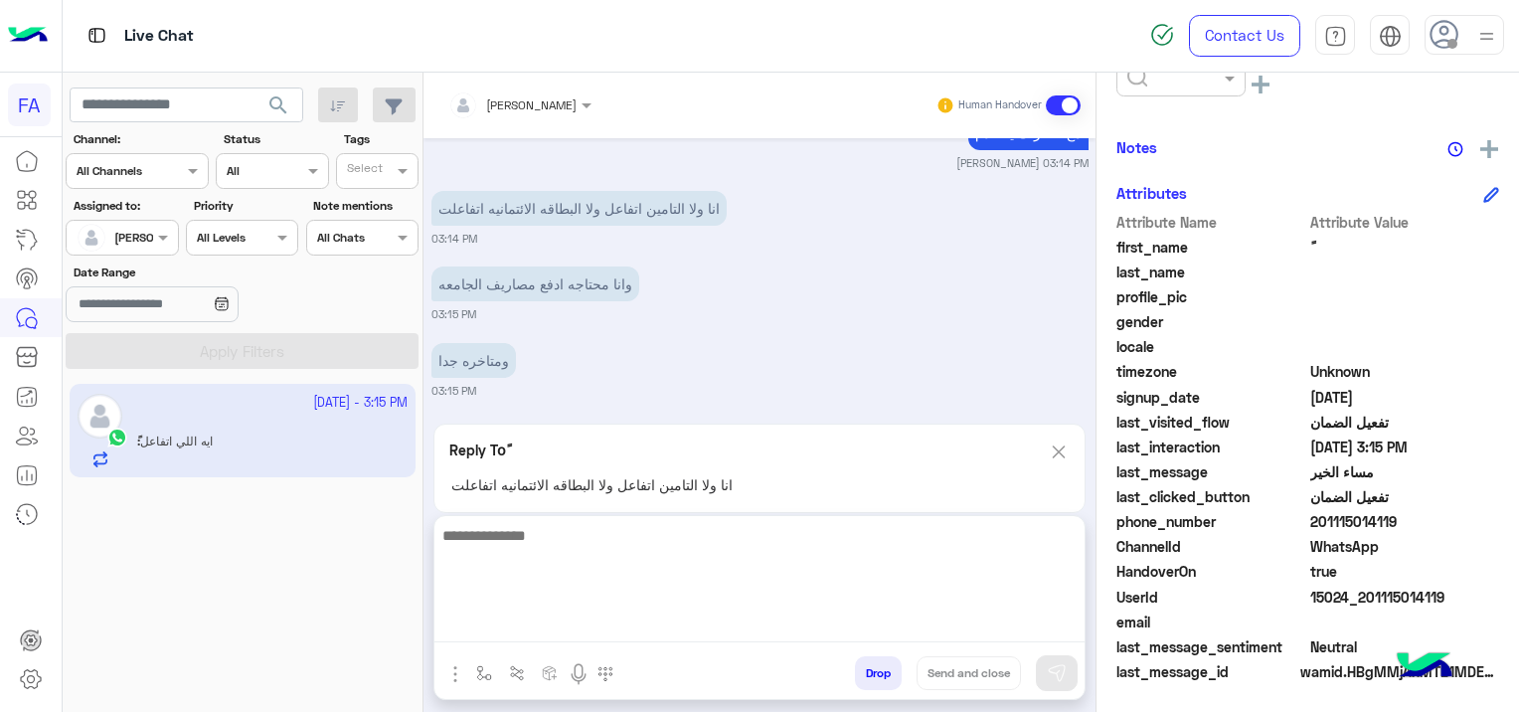
click at [581, 628] on textarea at bounding box center [759, 582] width 650 height 119
click at [535, 628] on textarea at bounding box center [759, 582] width 650 height 119
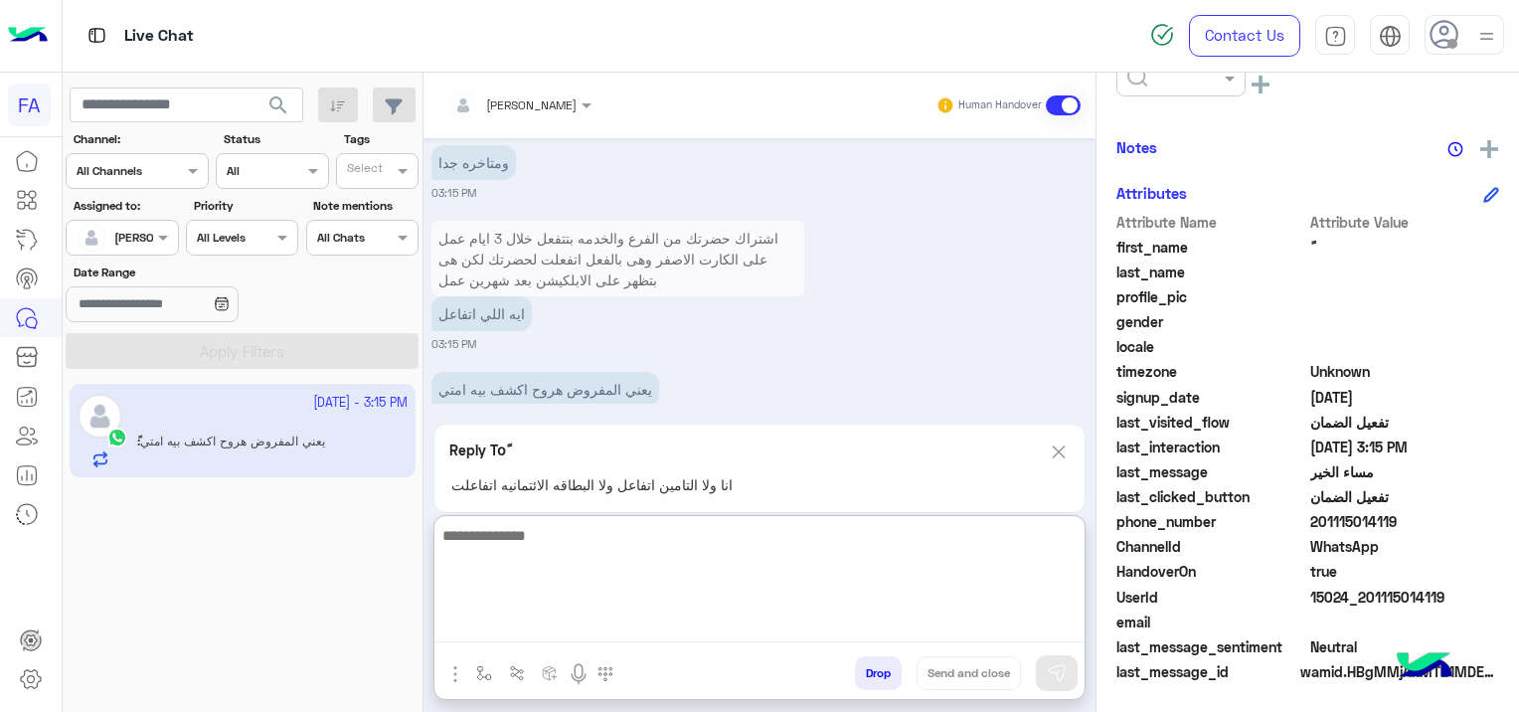
paste textarea "**********"
type textarea "**********"
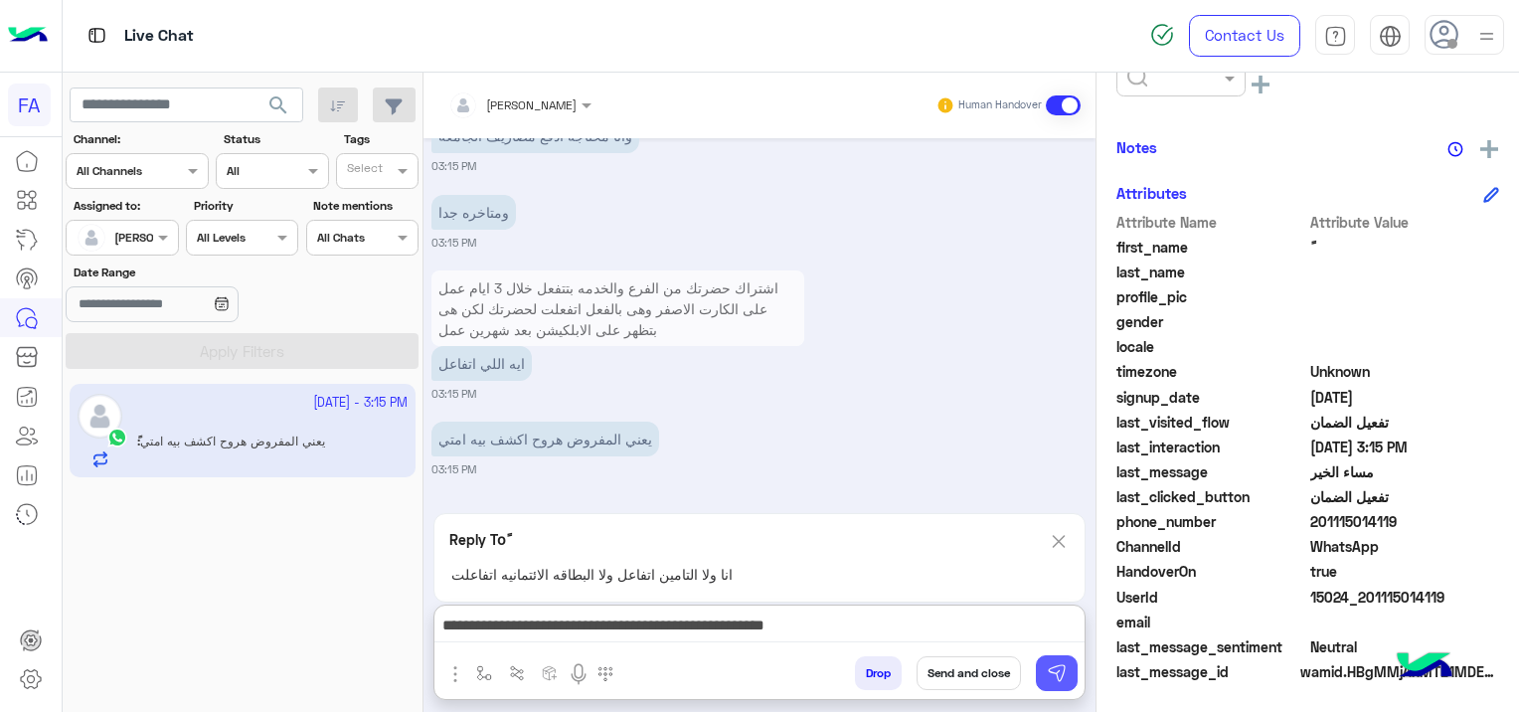
click at [1057, 666] on img at bounding box center [1057, 673] width 20 height 20
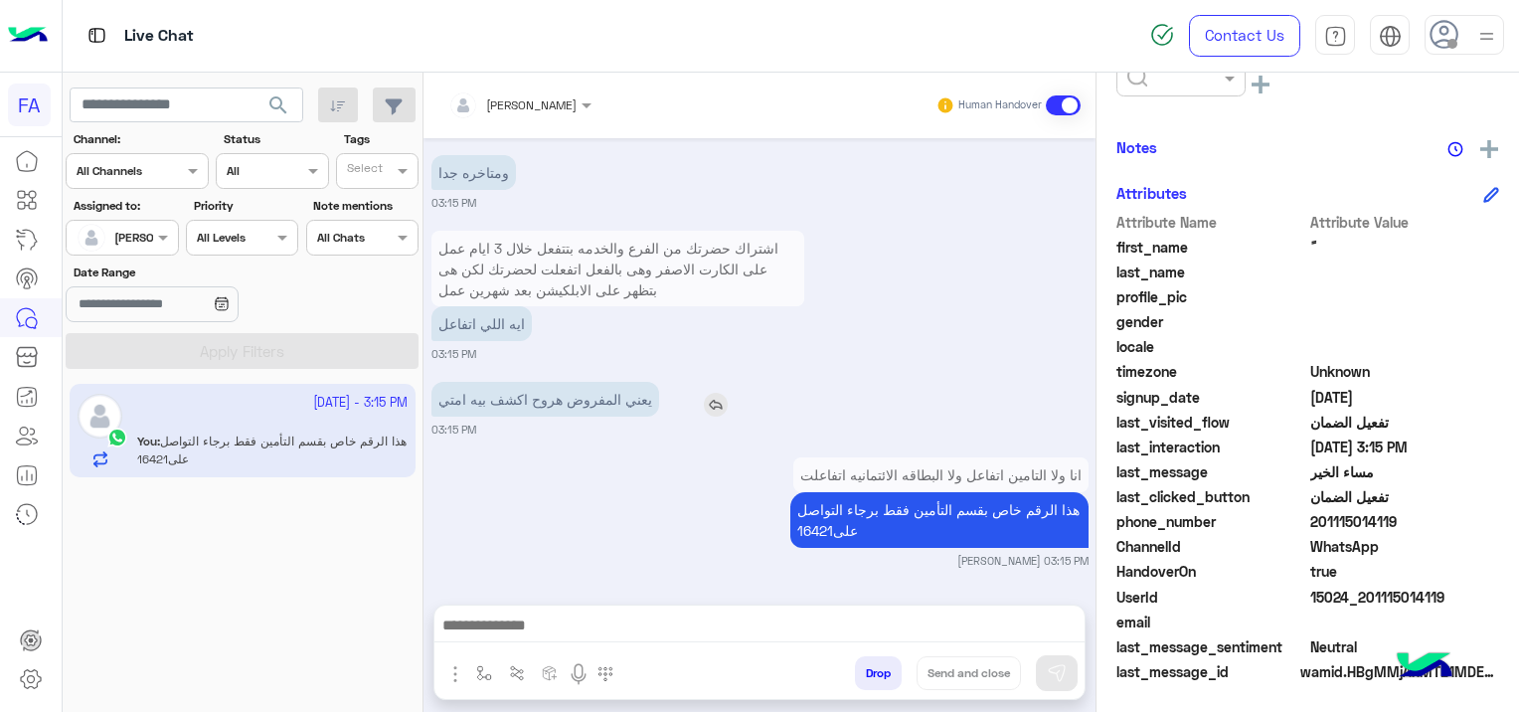
scroll to position [1814, 0]
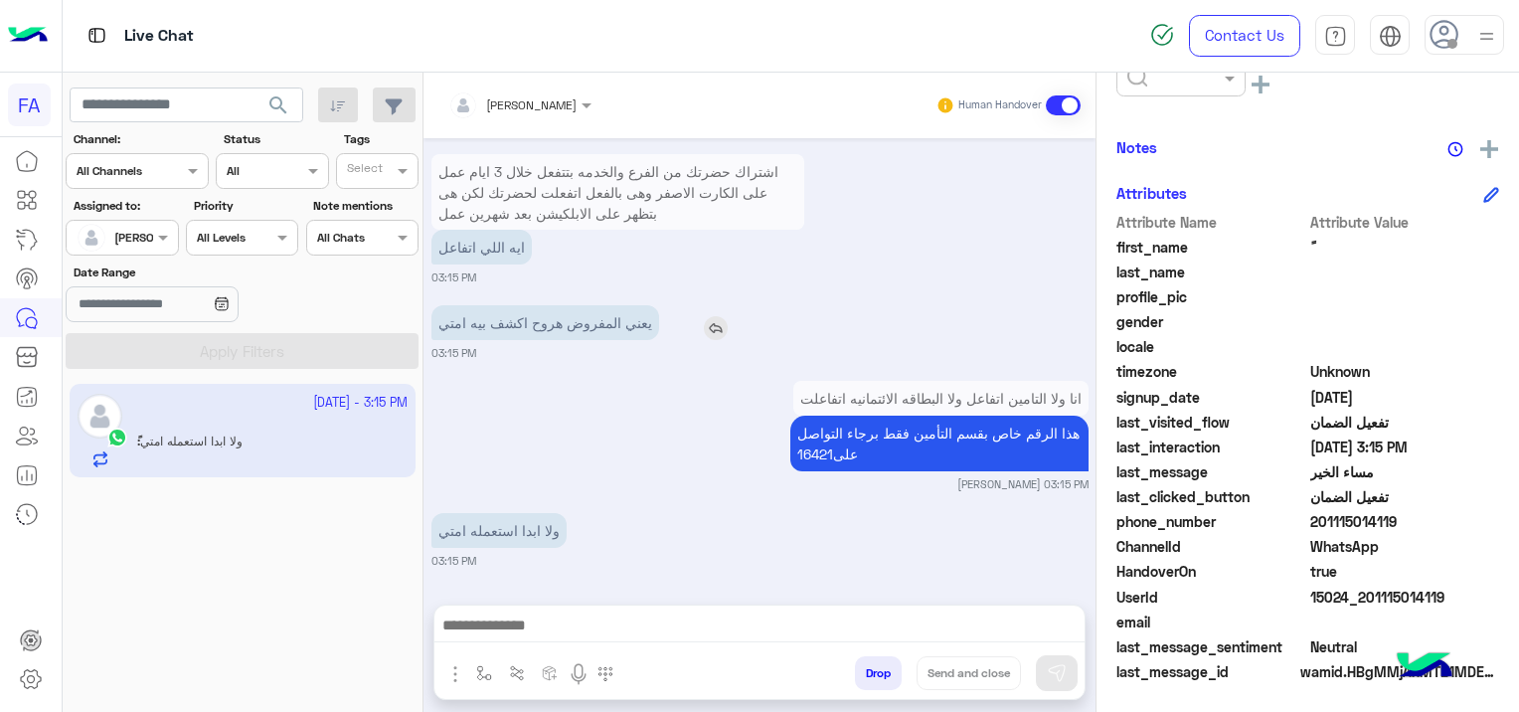
click at [718, 322] on img at bounding box center [716, 328] width 24 height 24
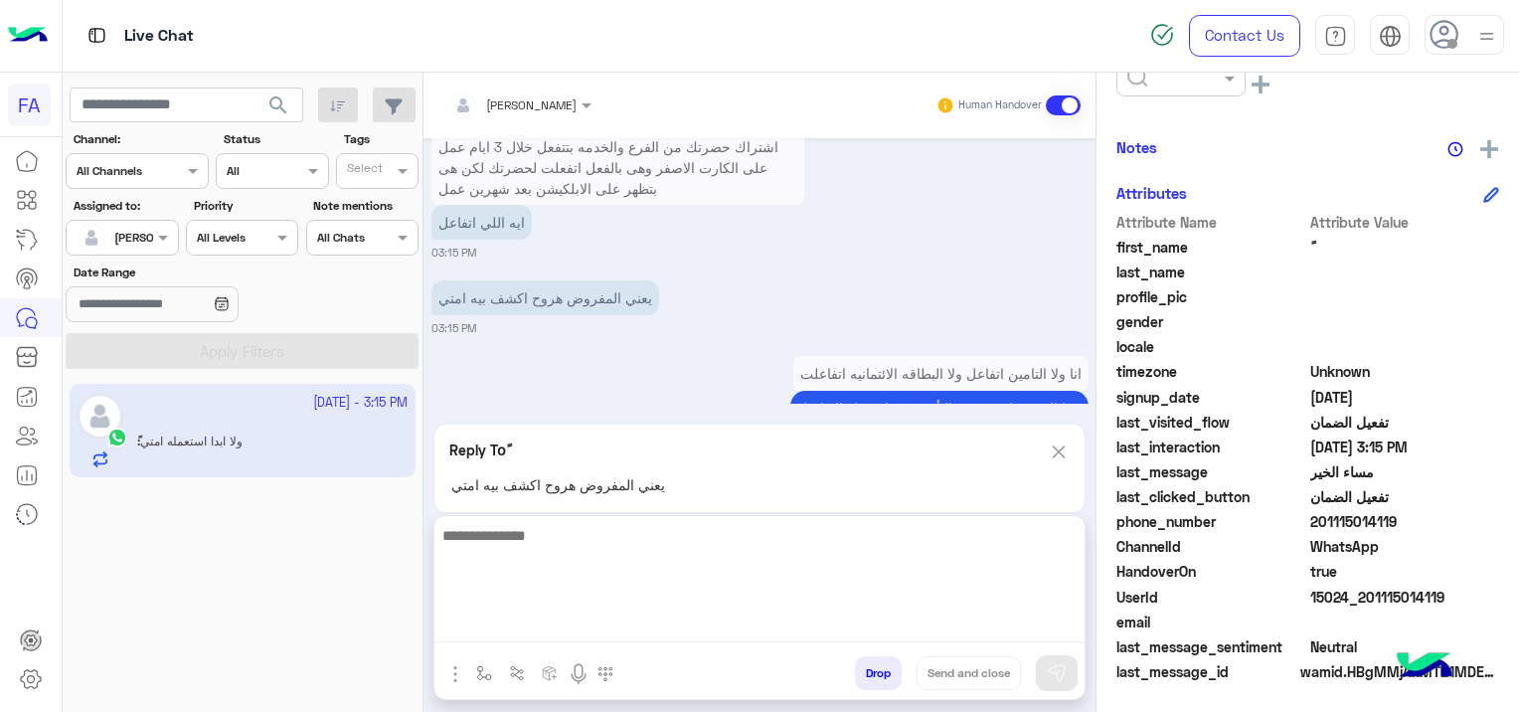
click at [614, 631] on textarea at bounding box center [759, 582] width 650 height 119
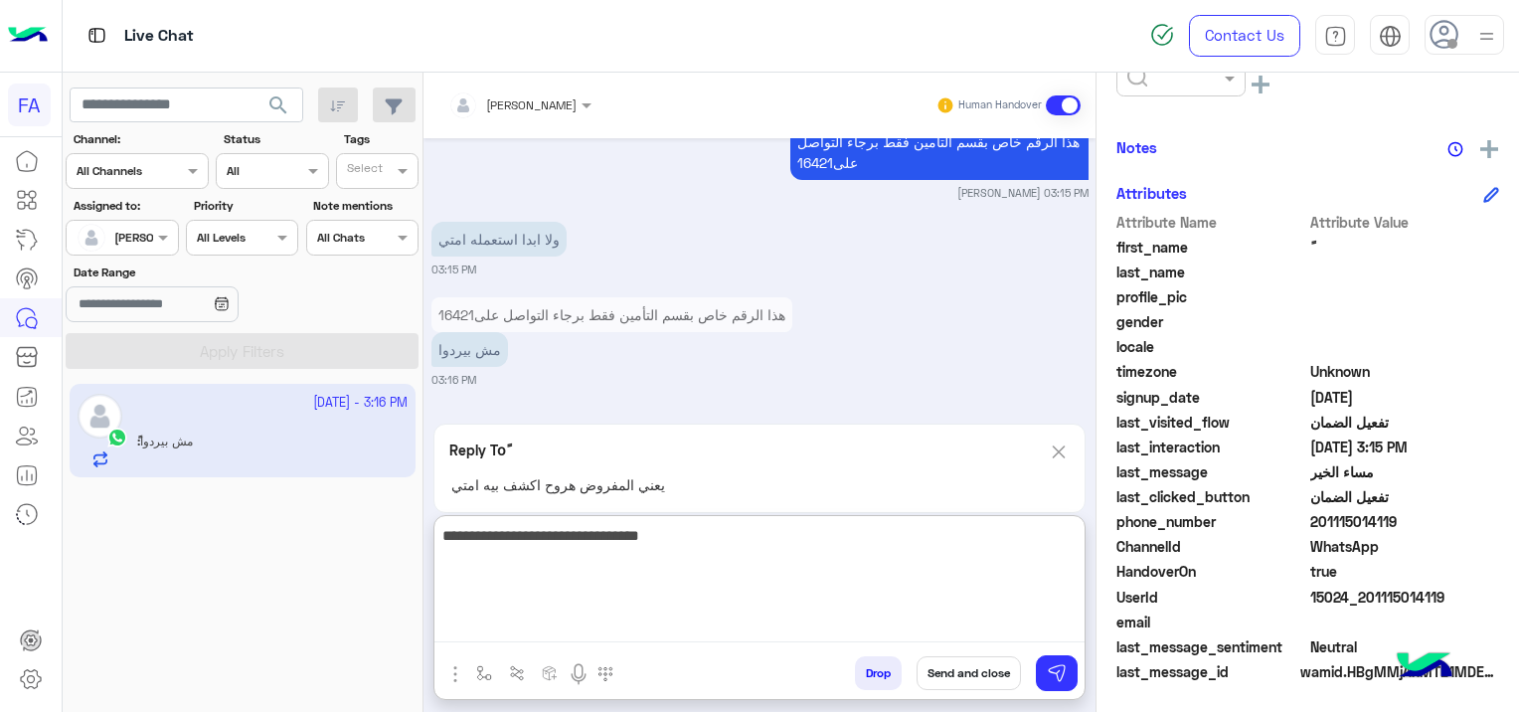
type textarea "**********"
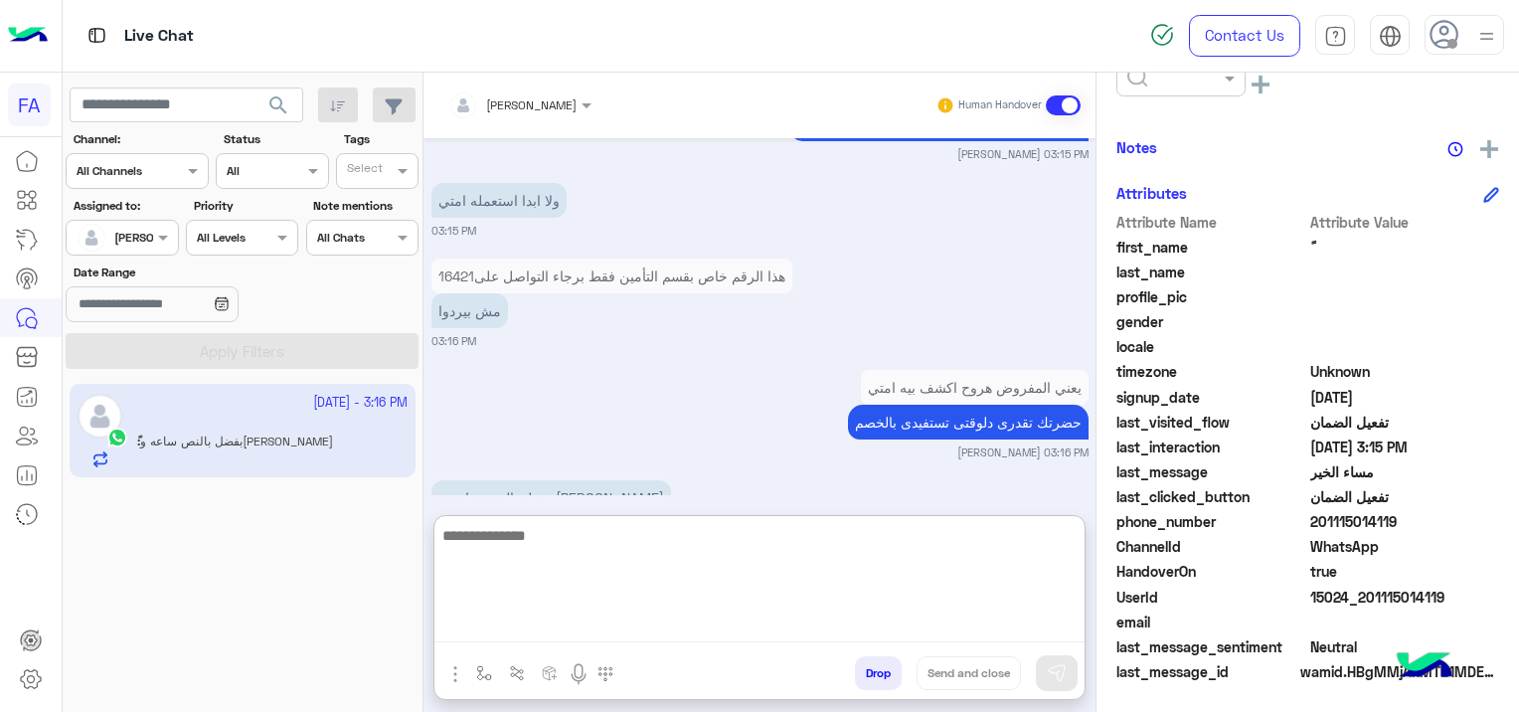
scroll to position [2202, 0]
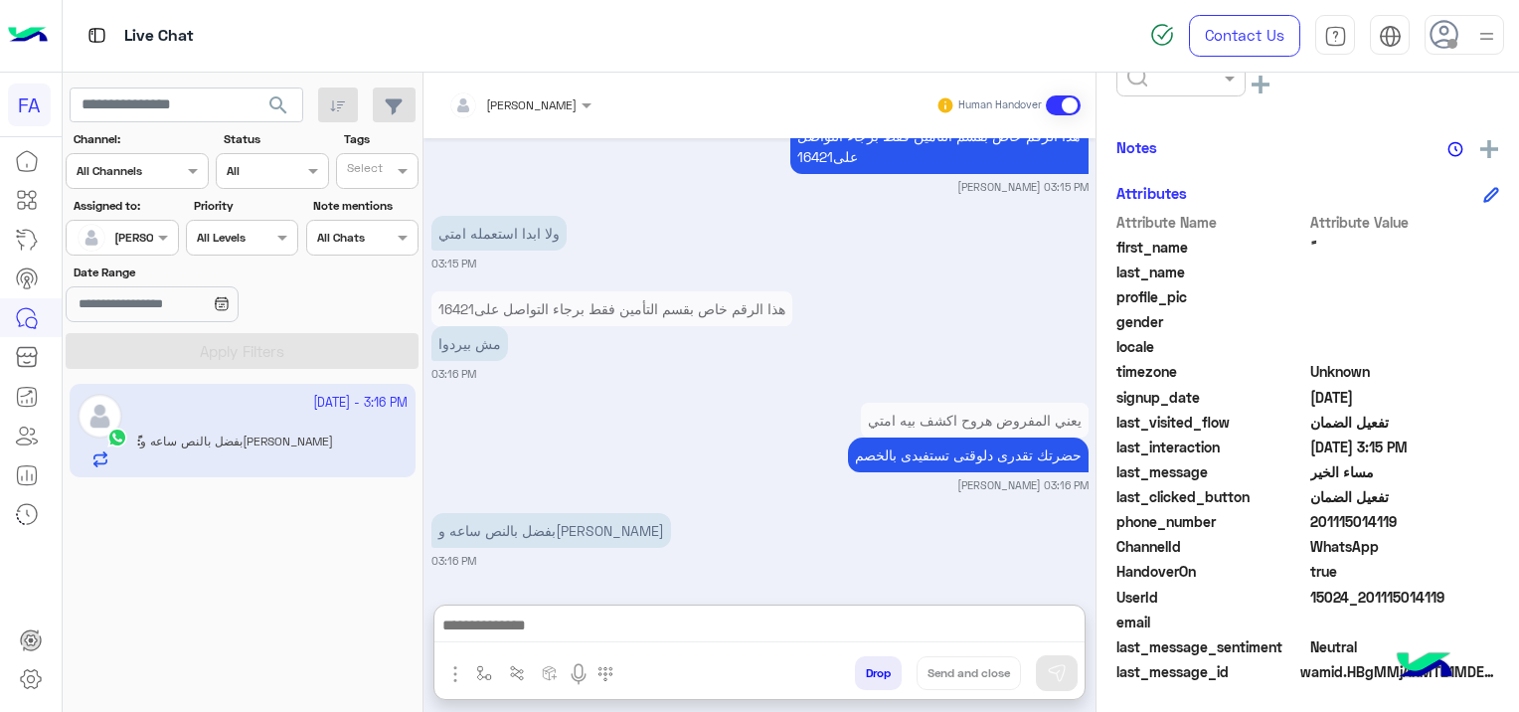
click at [561, 326] on div "مش بيردوا" at bounding box center [611, 343] width 361 height 35
click at [569, 347] on img at bounding box center [565, 349] width 24 height 24
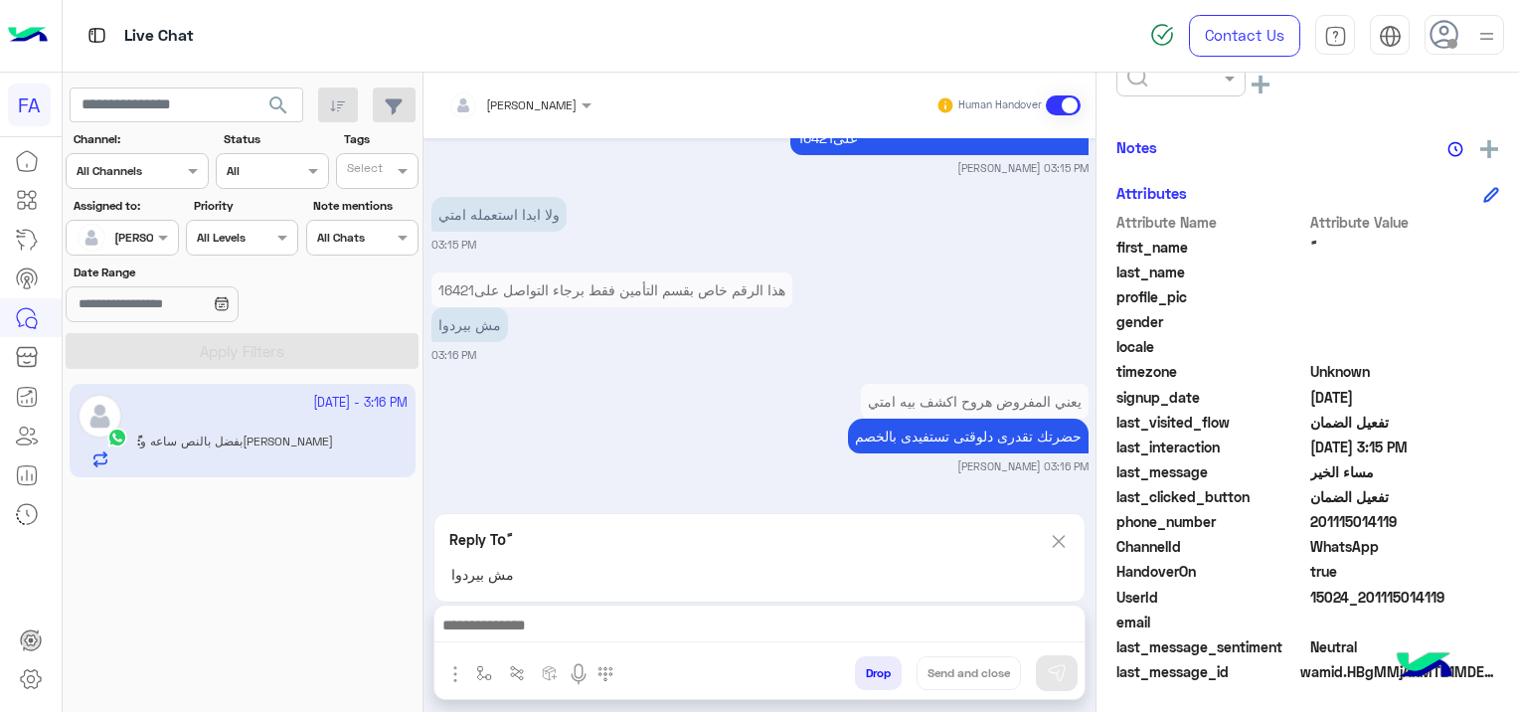
scroll to position [2202, 0]
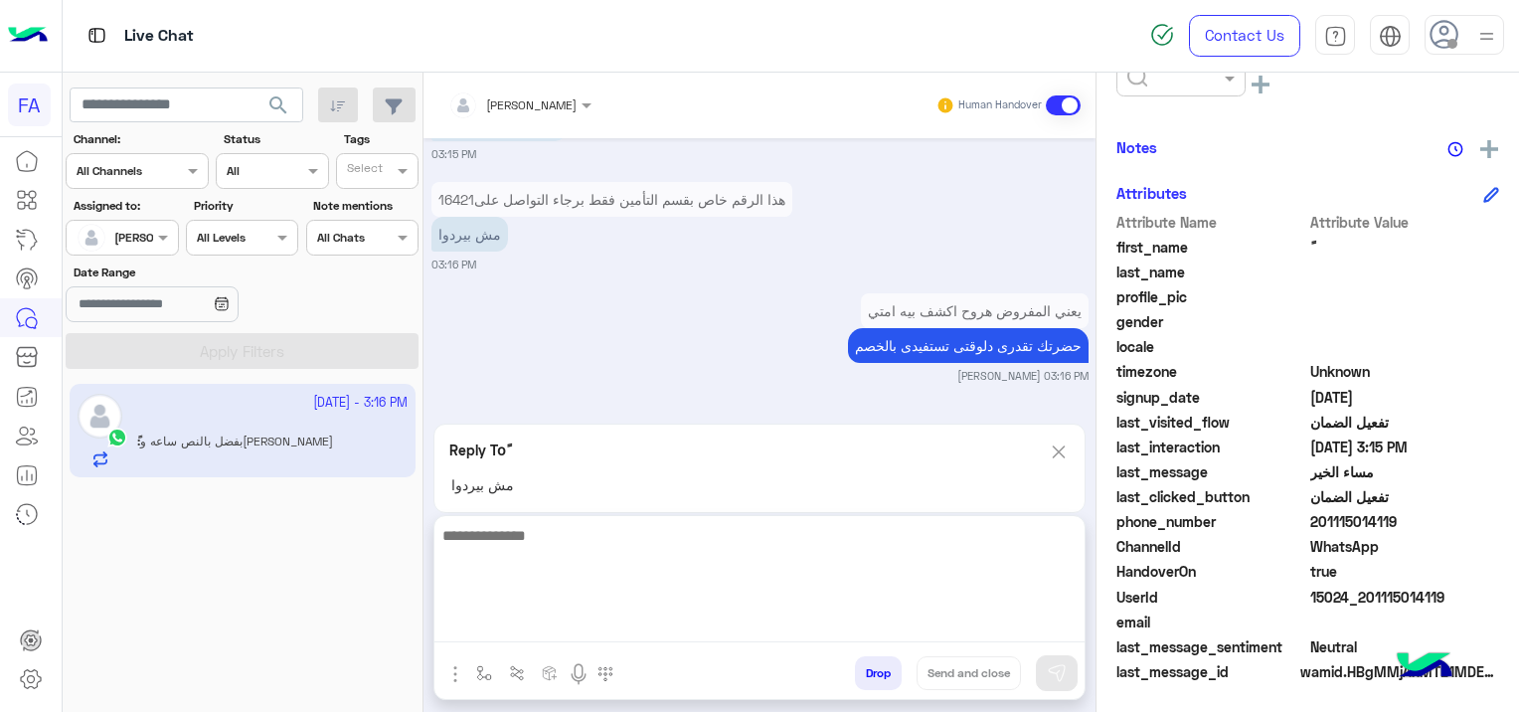
click at [566, 627] on textarea at bounding box center [759, 582] width 650 height 119
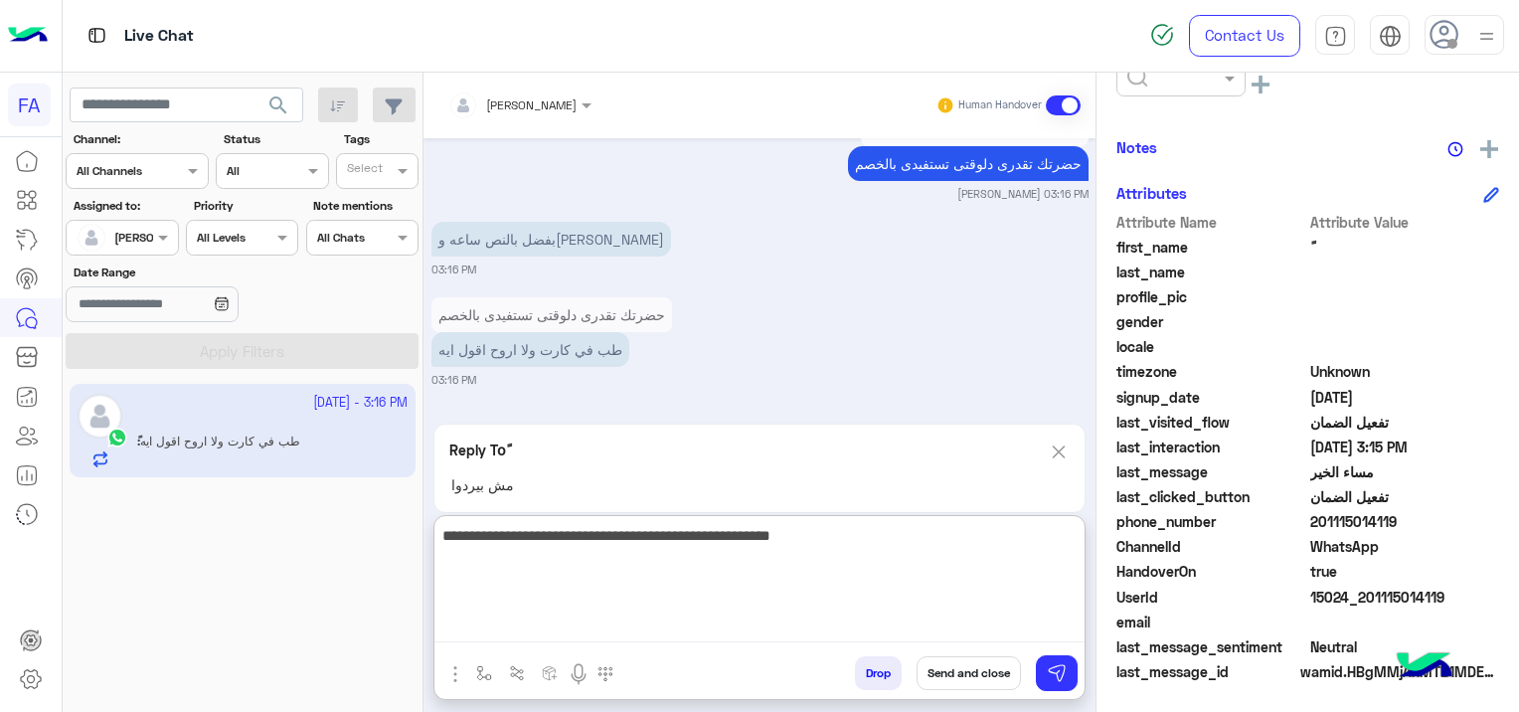
scroll to position [2478, 0]
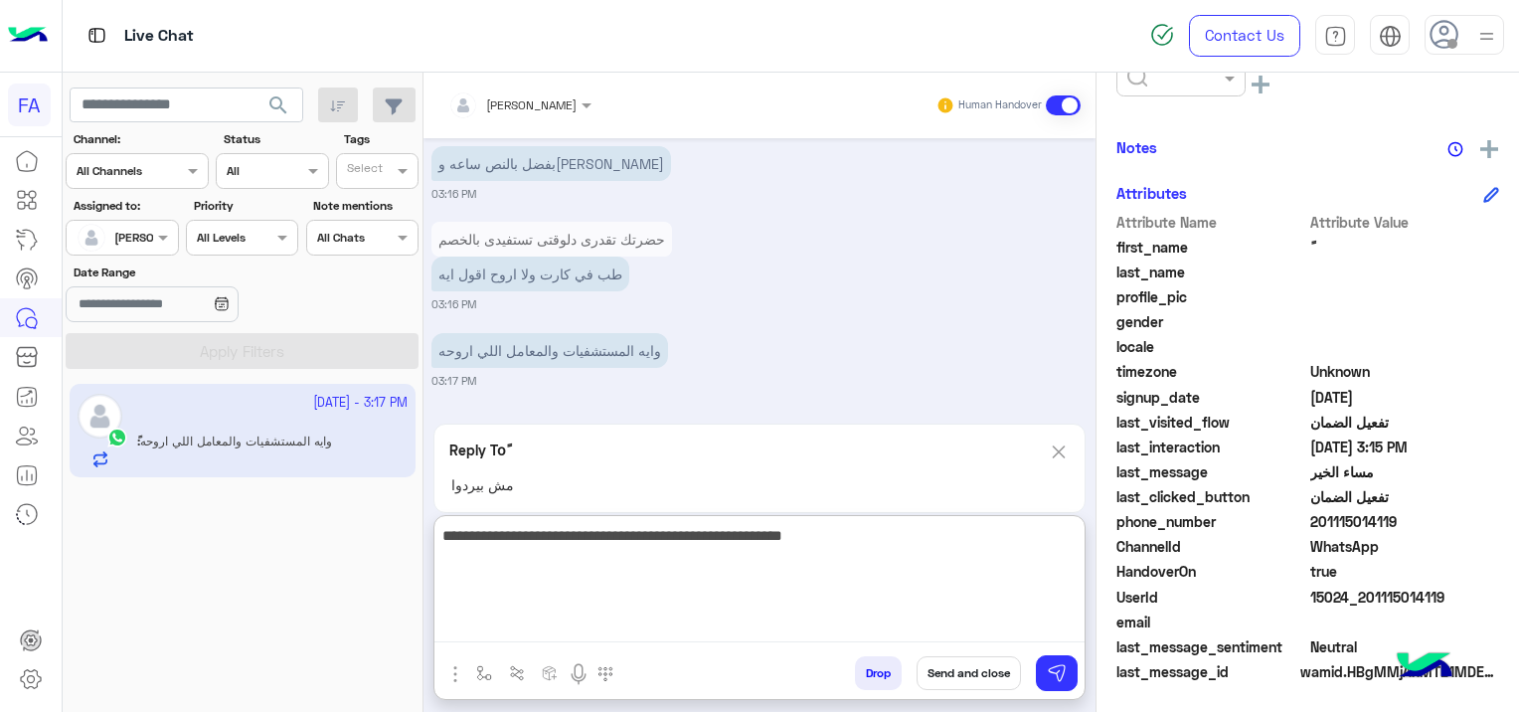
type textarea "**********"
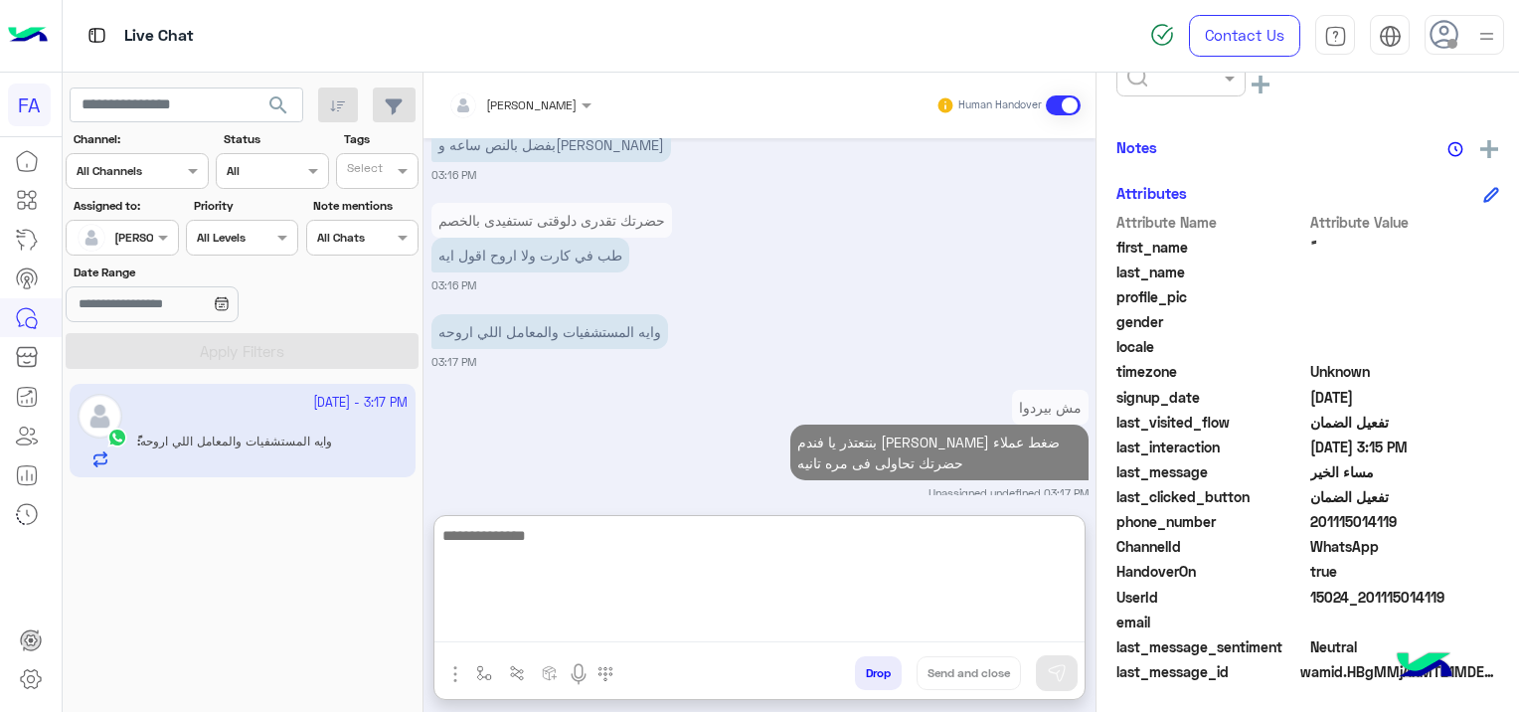
scroll to position [2520, 0]
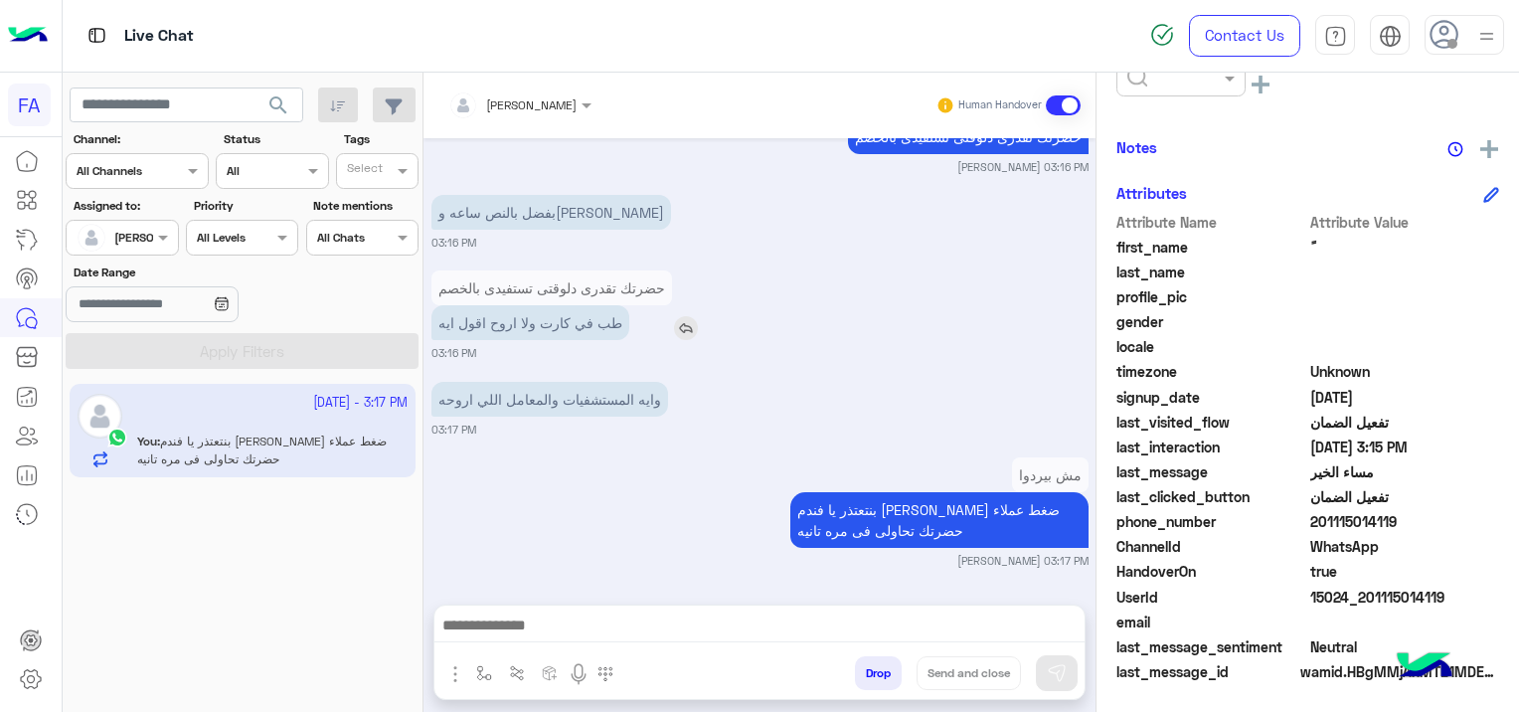
click at [684, 305] on div "طب في كارت ولا اروح اقول ايه" at bounding box center [586, 322] width 311 height 35
click at [677, 322] on img at bounding box center [686, 328] width 24 height 24
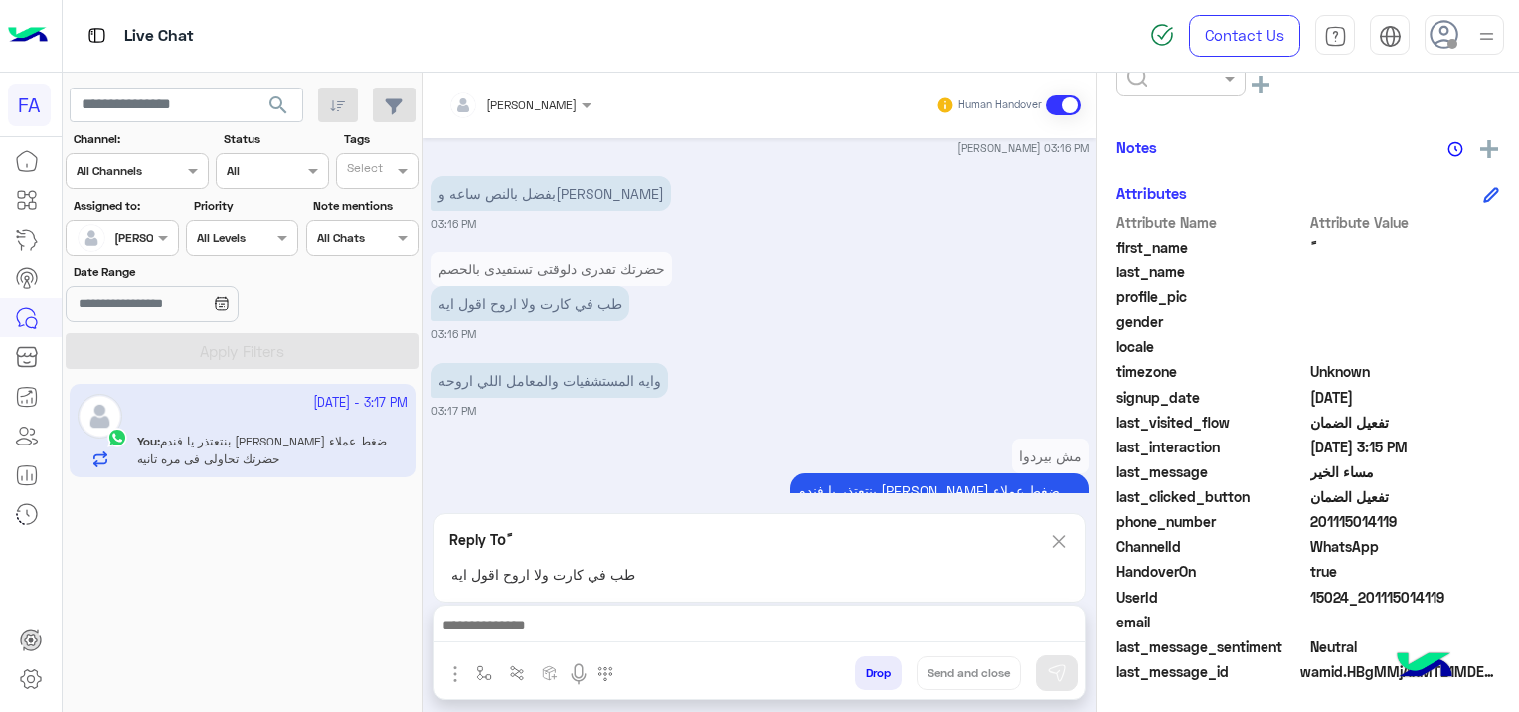
scroll to position [2520, 0]
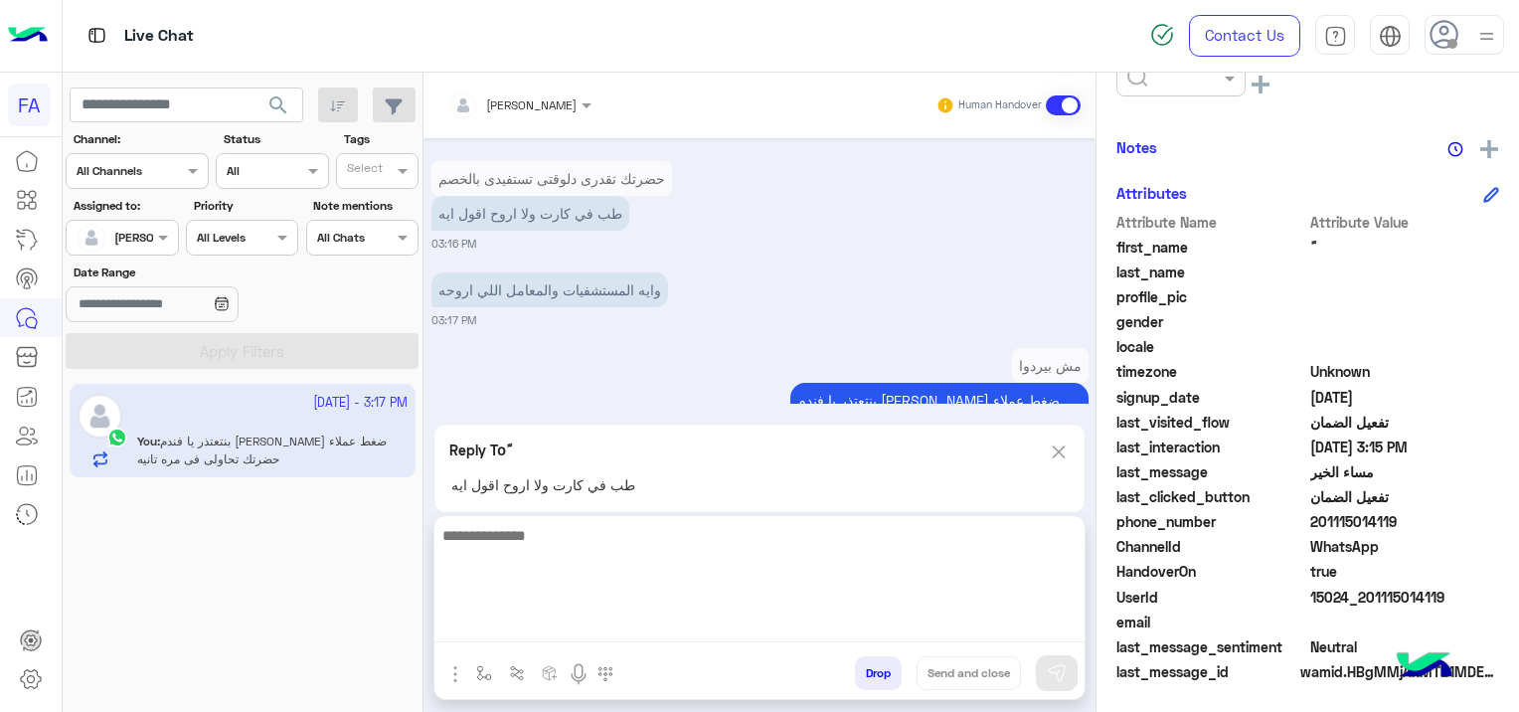
click at [552, 628] on textarea at bounding box center [759, 582] width 650 height 119
paste textarea "**********"
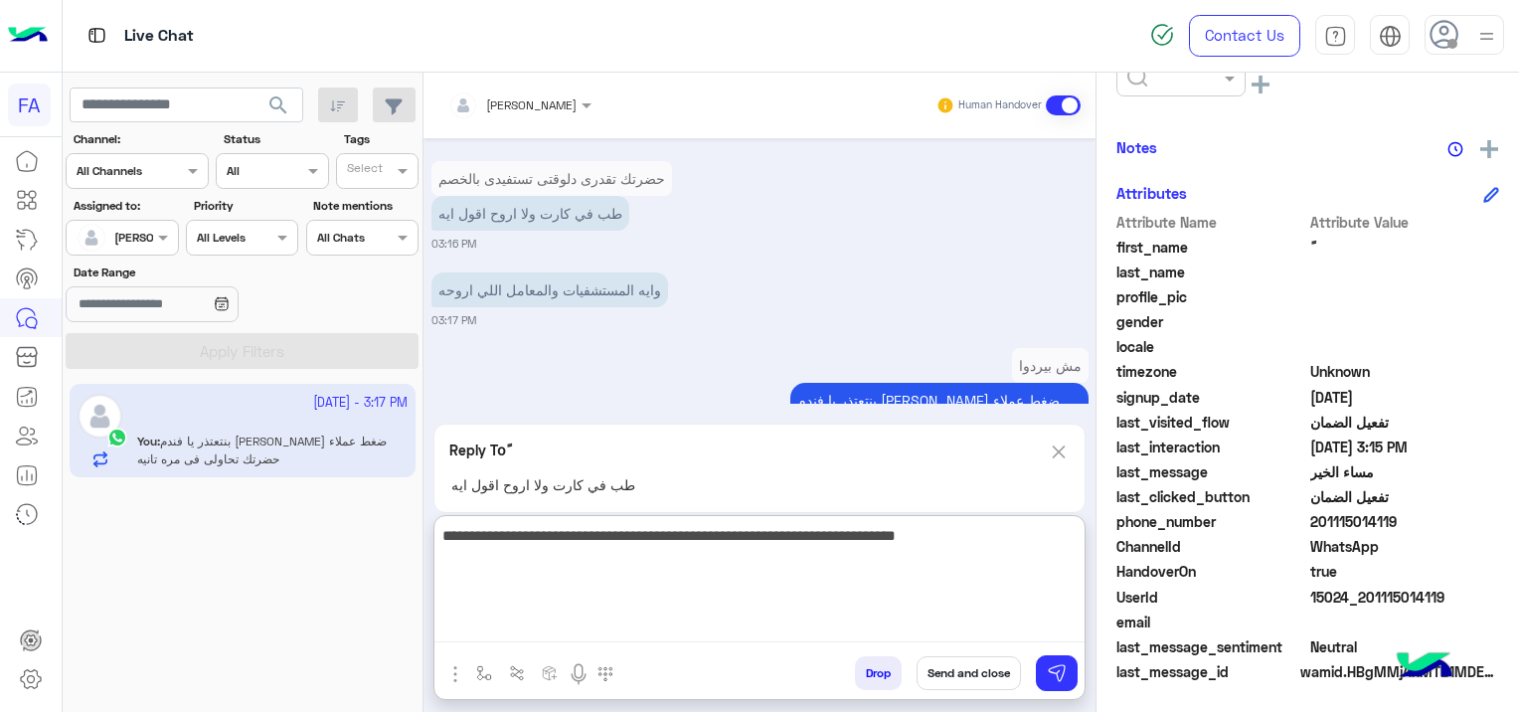
click at [1070, 540] on textarea "**********" at bounding box center [759, 582] width 650 height 119
type textarea "**********"
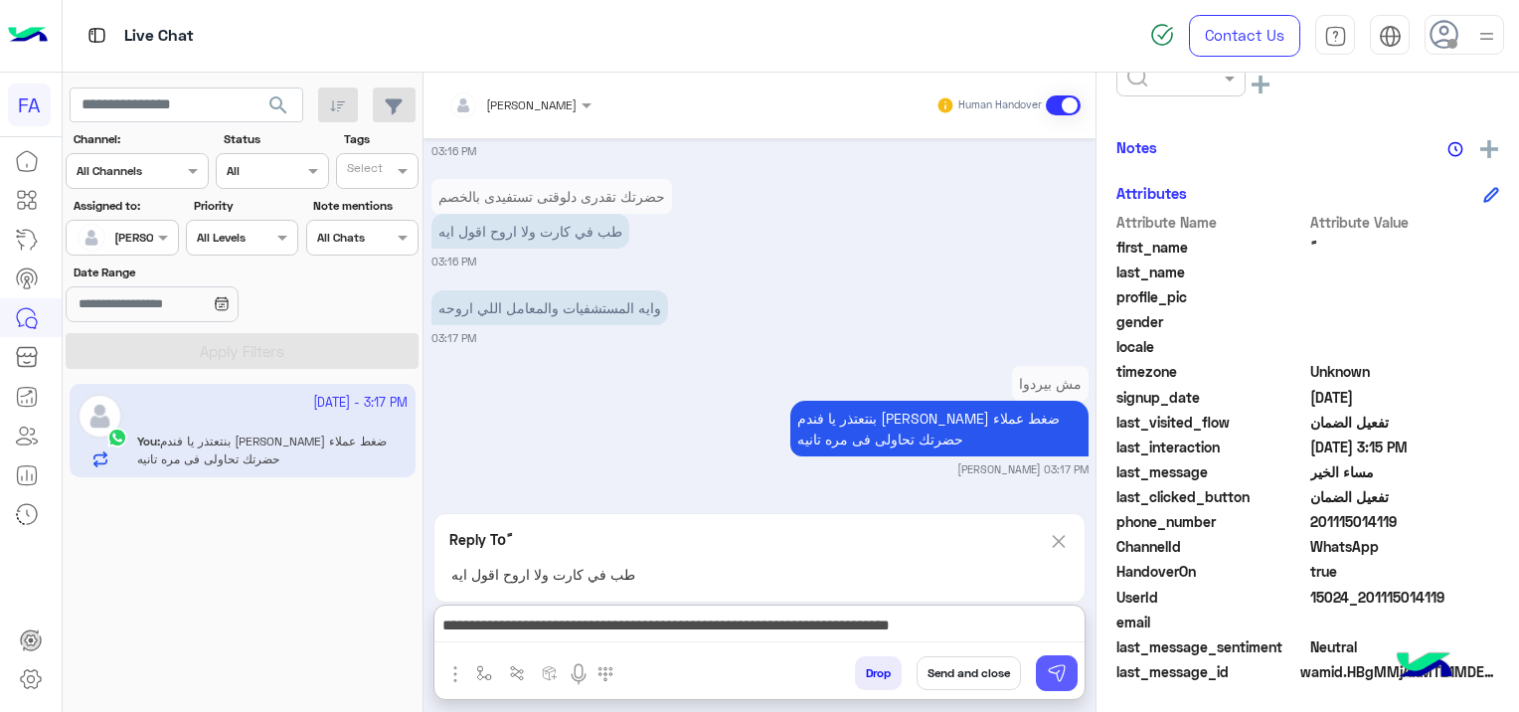
click at [1056, 660] on button at bounding box center [1057, 673] width 42 height 36
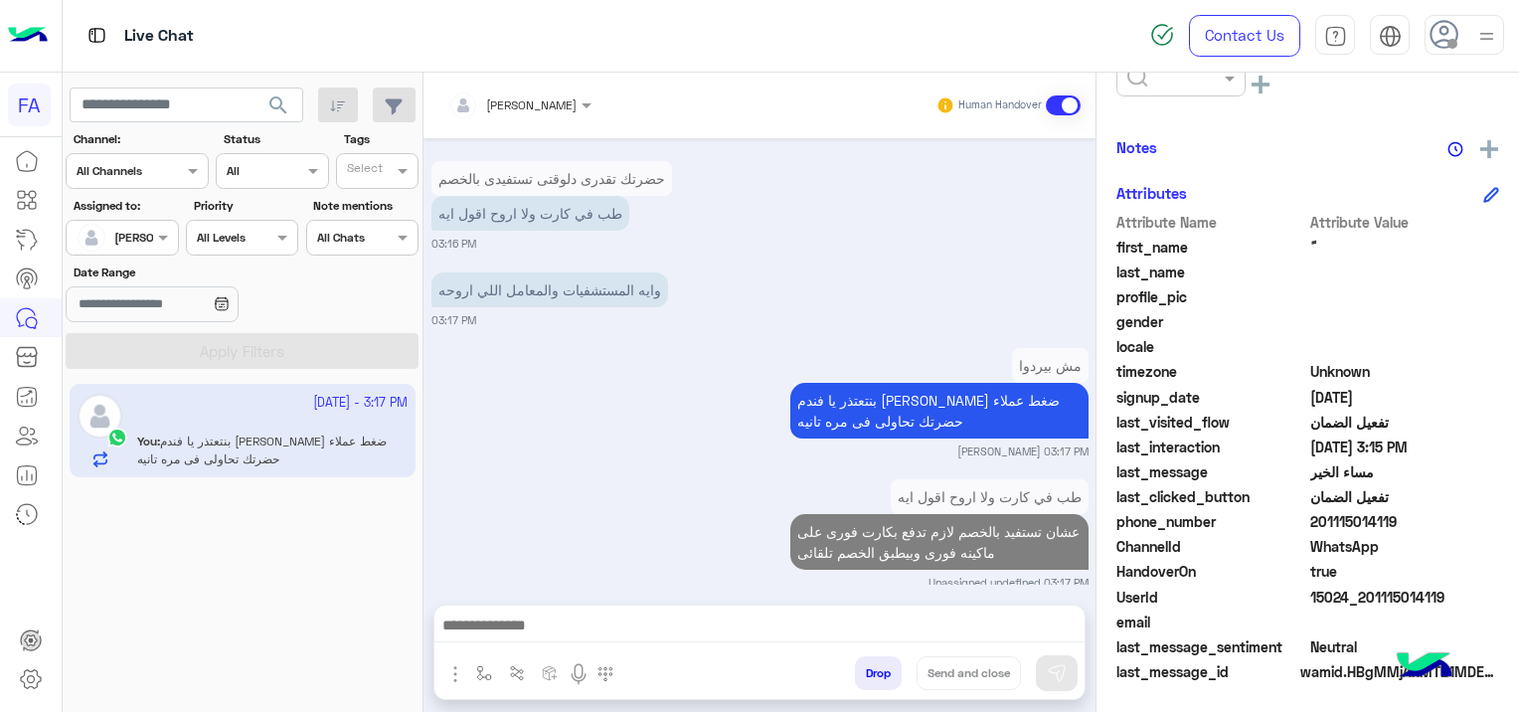
scroll to position [2561, 0]
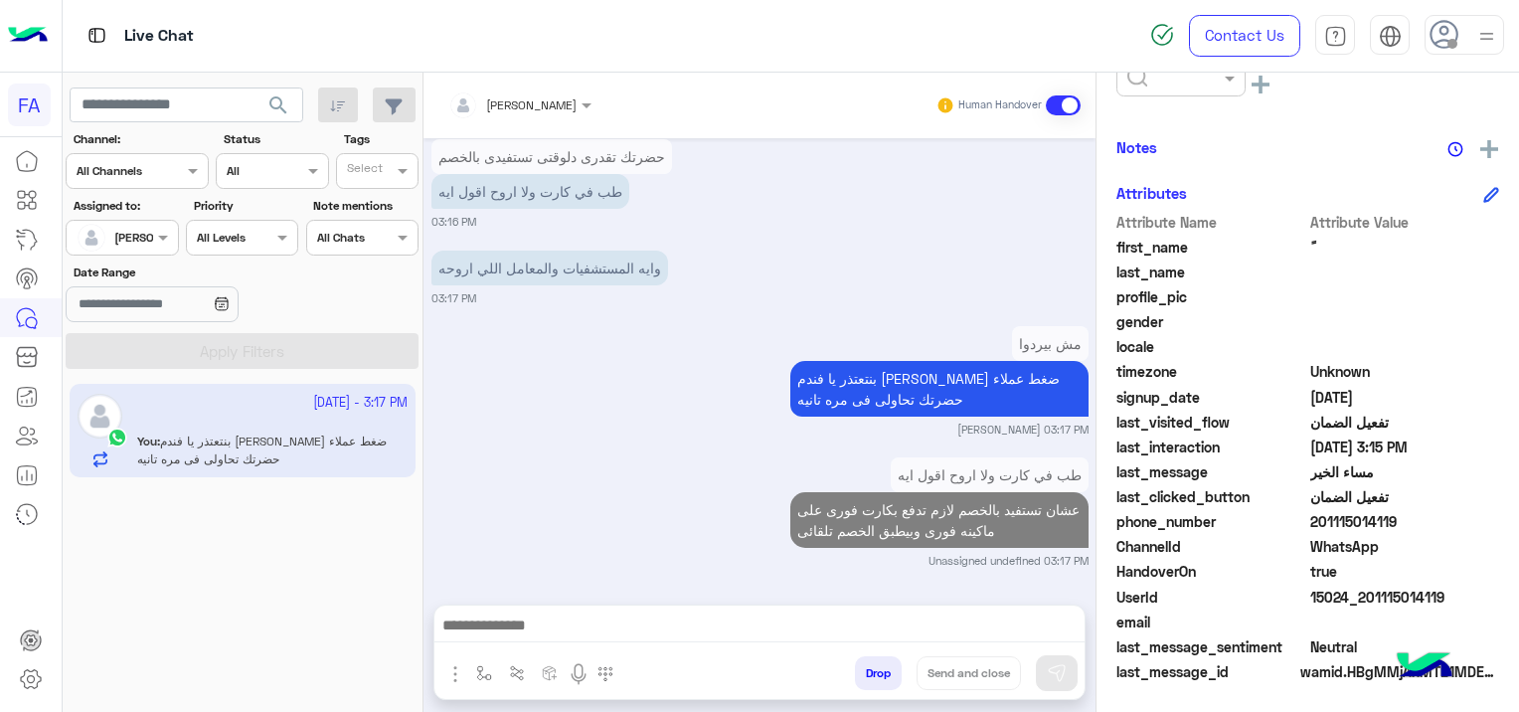
click at [722, 276] on img at bounding box center [725, 273] width 24 height 24
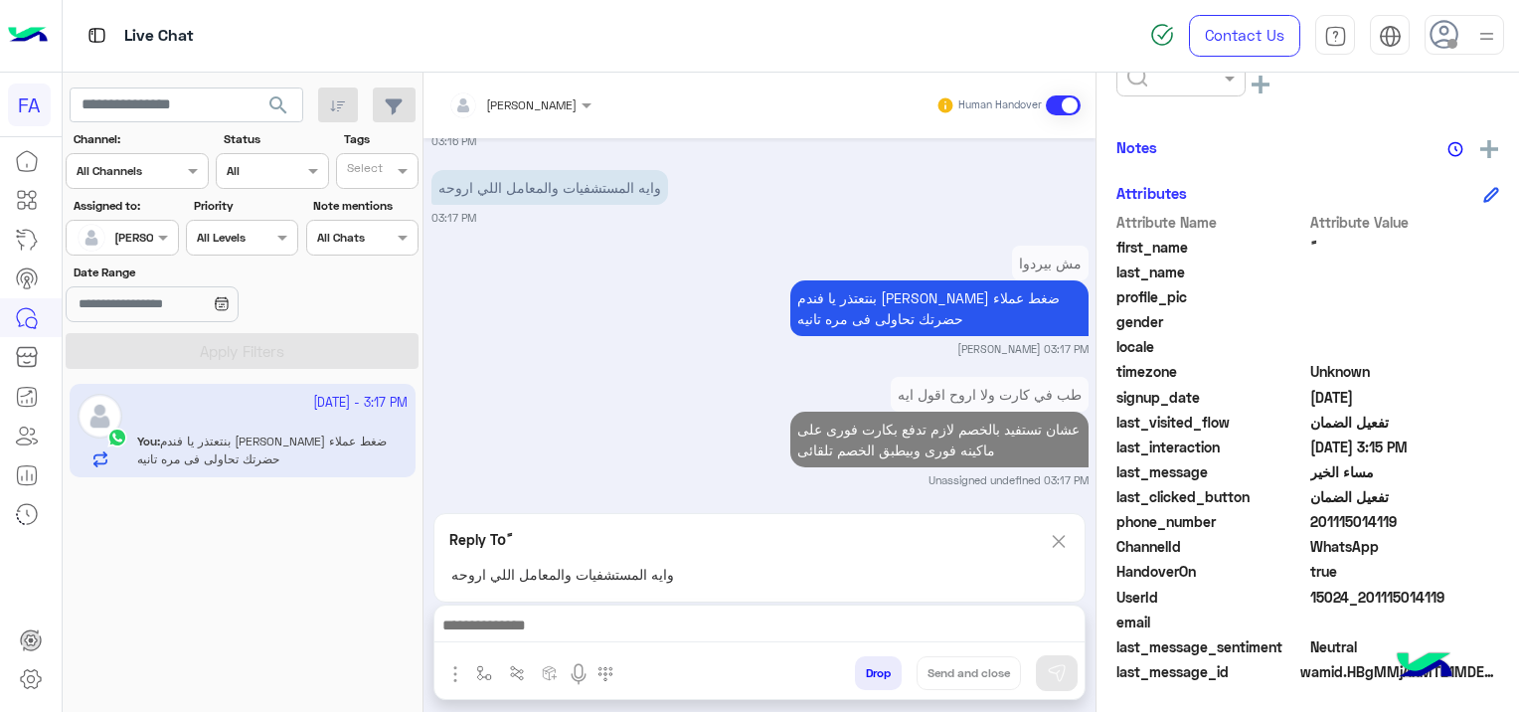
scroll to position [2652, 0]
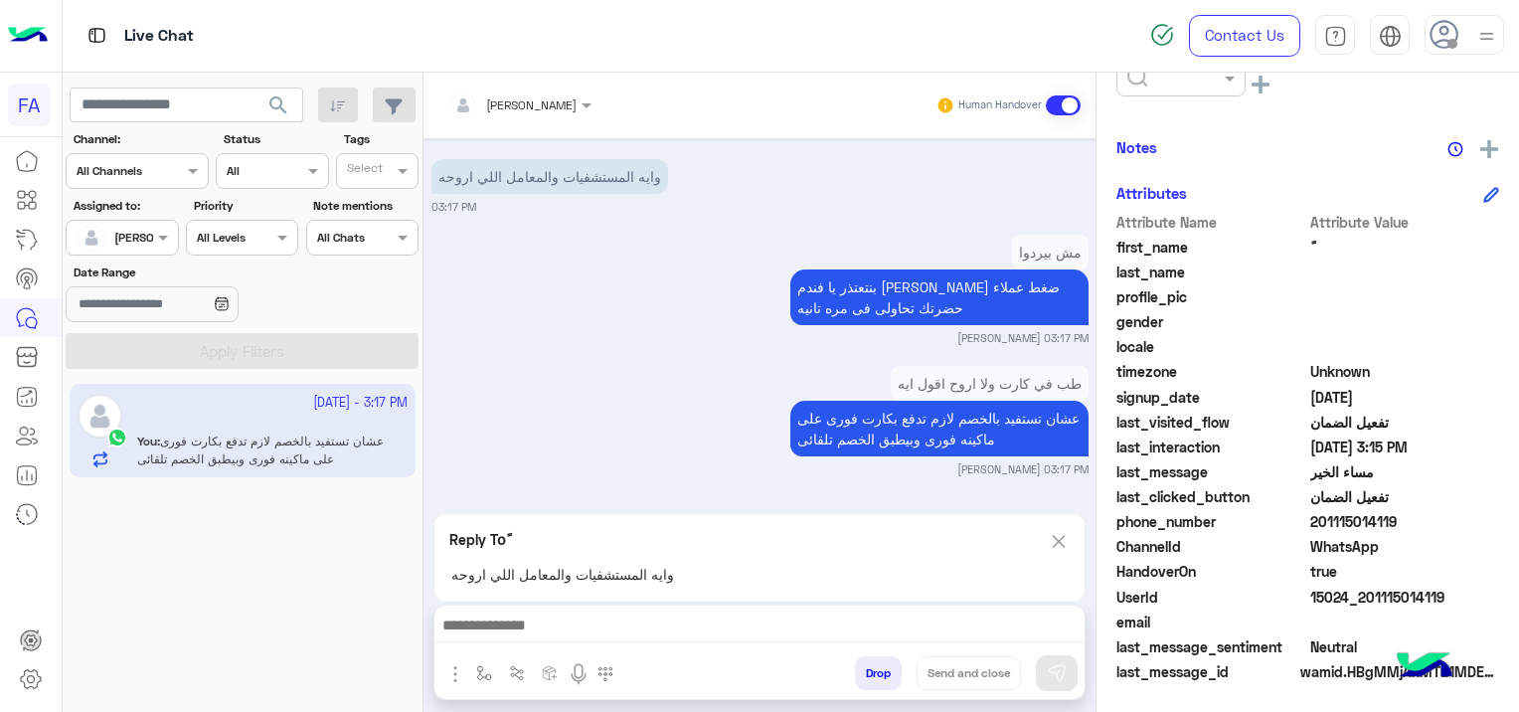
drag, startPoint x: 578, startPoint y: 609, endPoint x: 580, endPoint y: 627, distance: 18.0
click at [578, 611] on div at bounding box center [759, 630] width 650 height 50
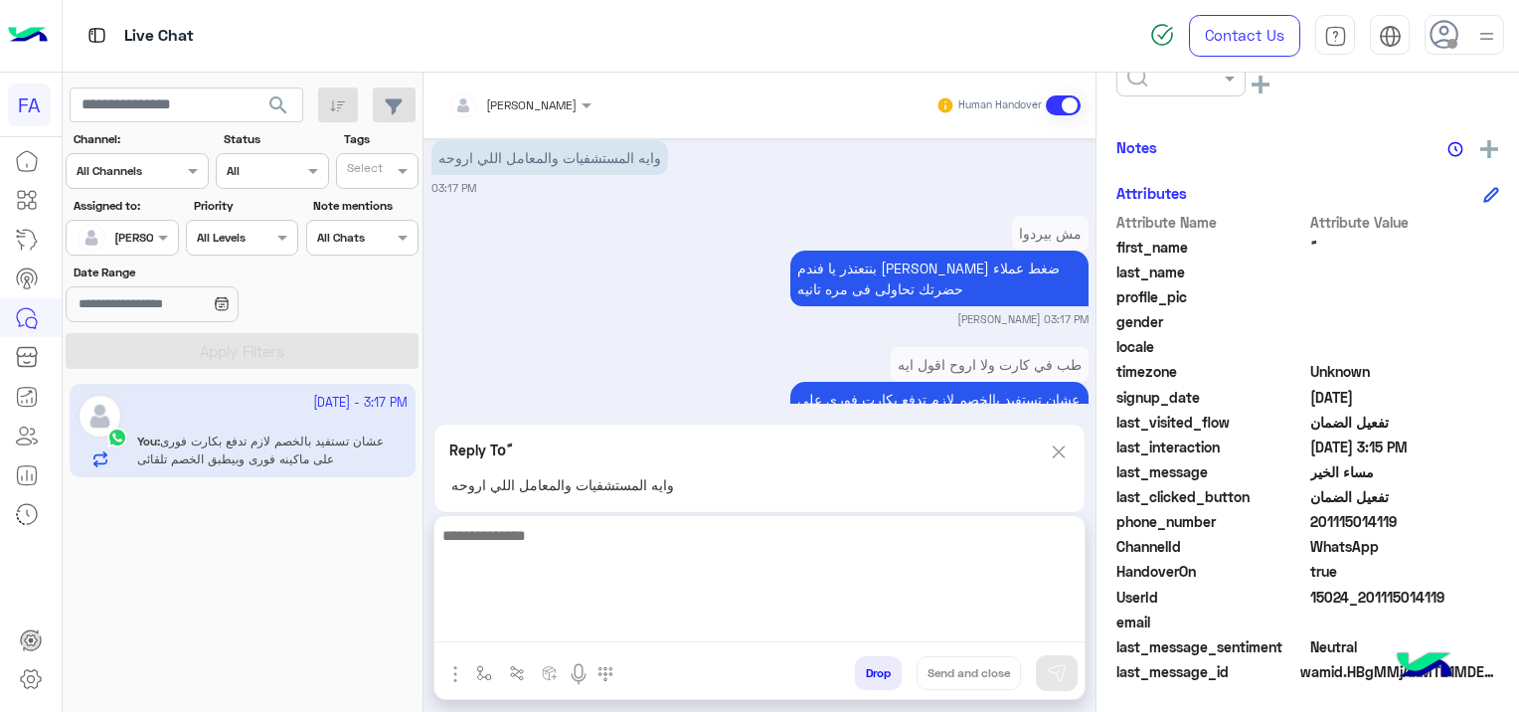
click at [580, 627] on textarea at bounding box center [759, 582] width 650 height 119
type textarea "**********"
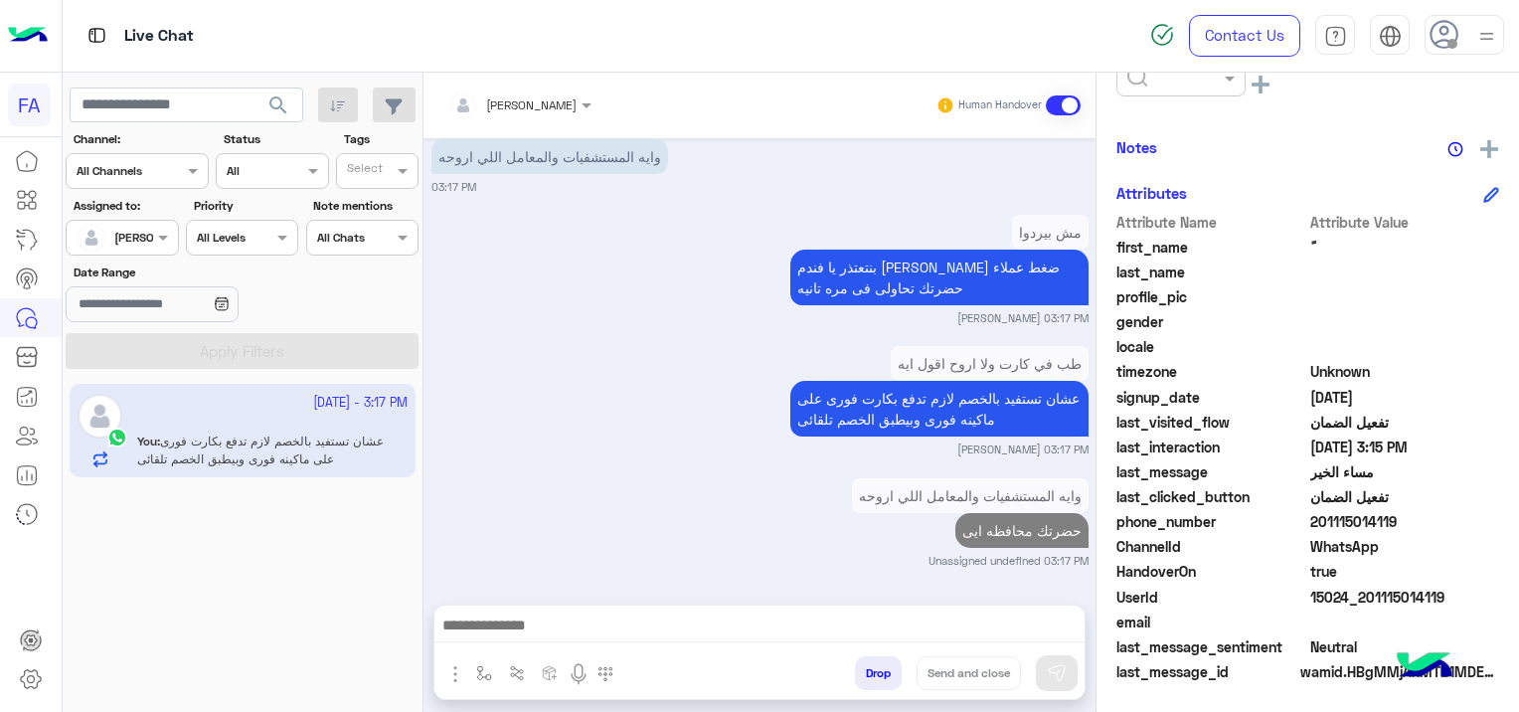
scroll to position [2672, 0]
drag, startPoint x: 1444, startPoint y: 589, endPoint x: 1361, endPoint y: 596, distance: 83.8
click at [1361, 596] on span "15024_201115014119" at bounding box center [1405, 596] width 190 height 21
copy span "01115014119"
click at [1461, 562] on span "true" at bounding box center [1405, 571] width 190 height 21
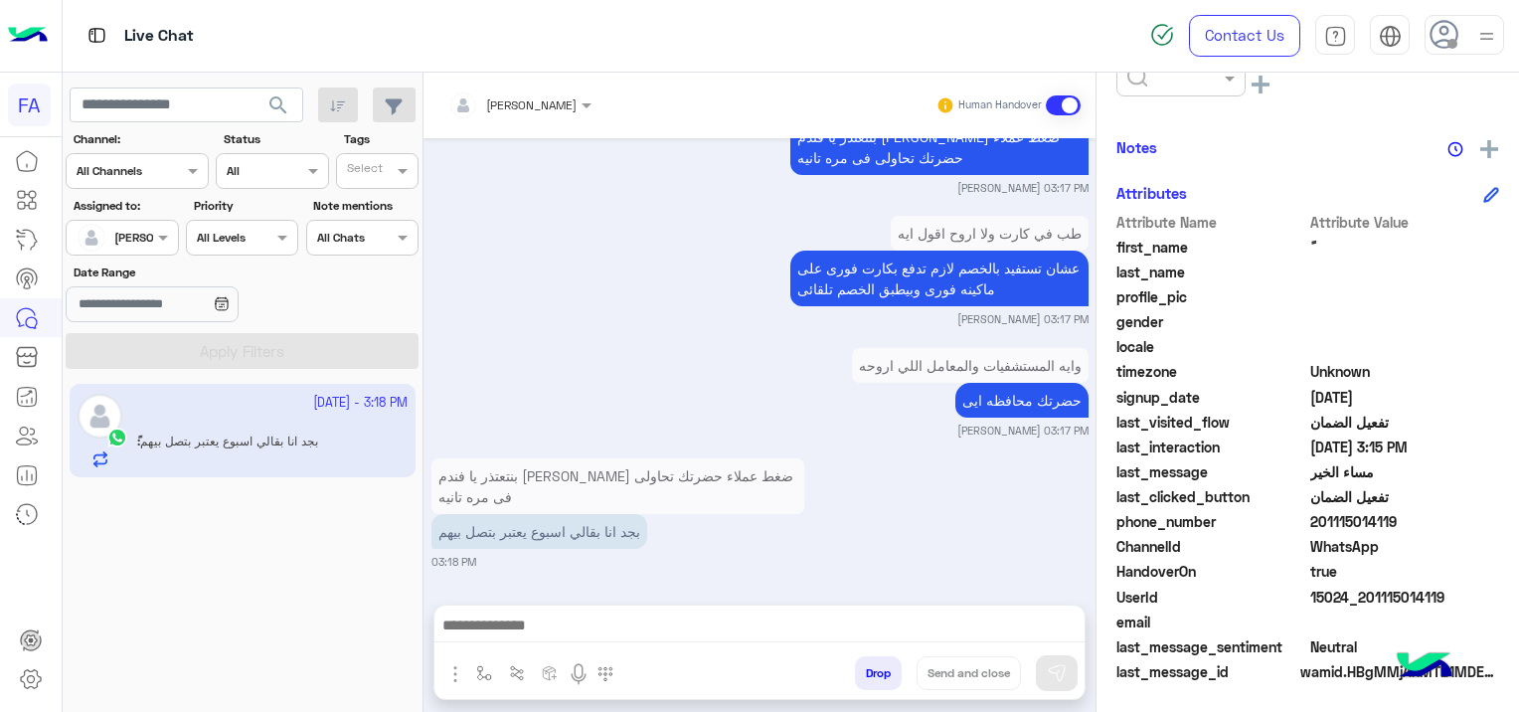
scroll to position [338, 0]
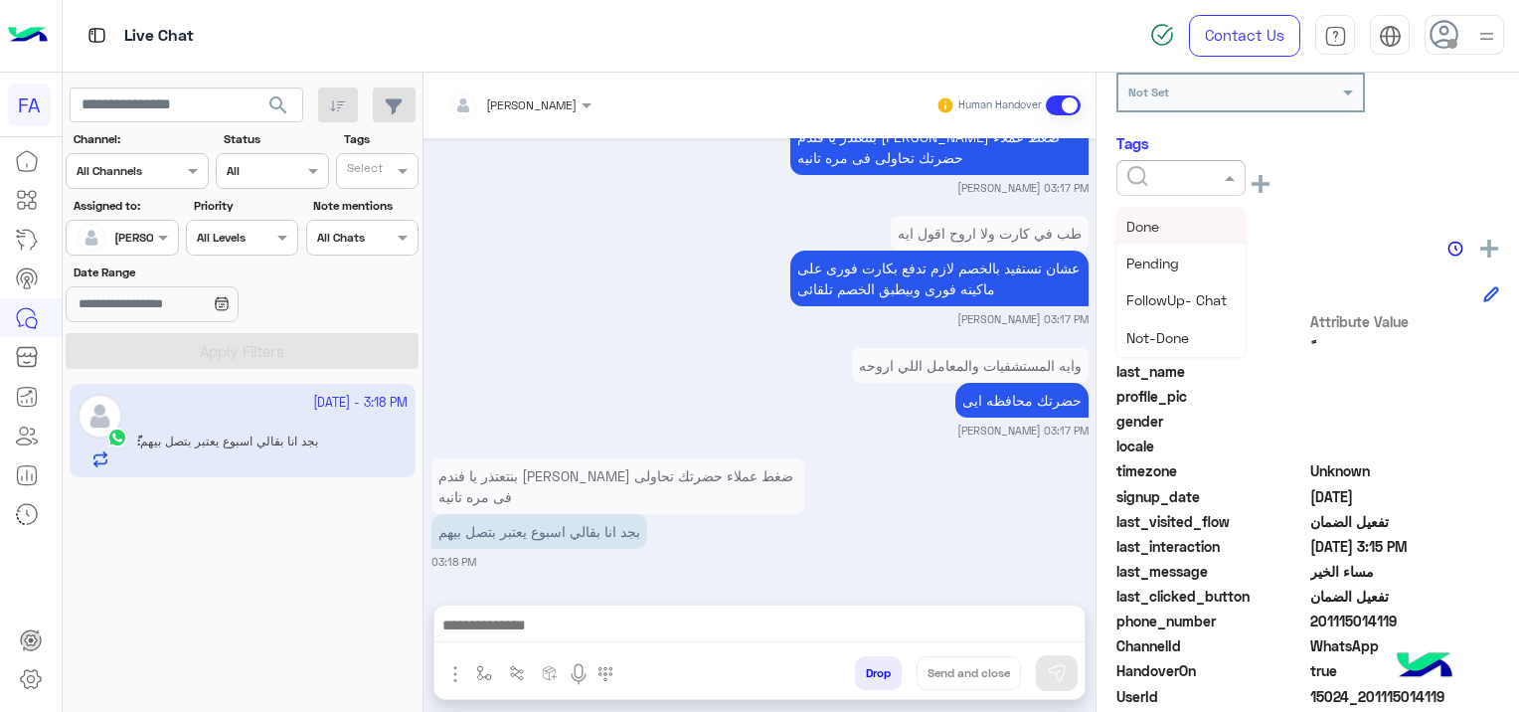
click at [1139, 182] on input "text" at bounding box center [1157, 176] width 61 height 18
click at [1181, 285] on div "Medical" at bounding box center [1180, 286] width 129 height 37
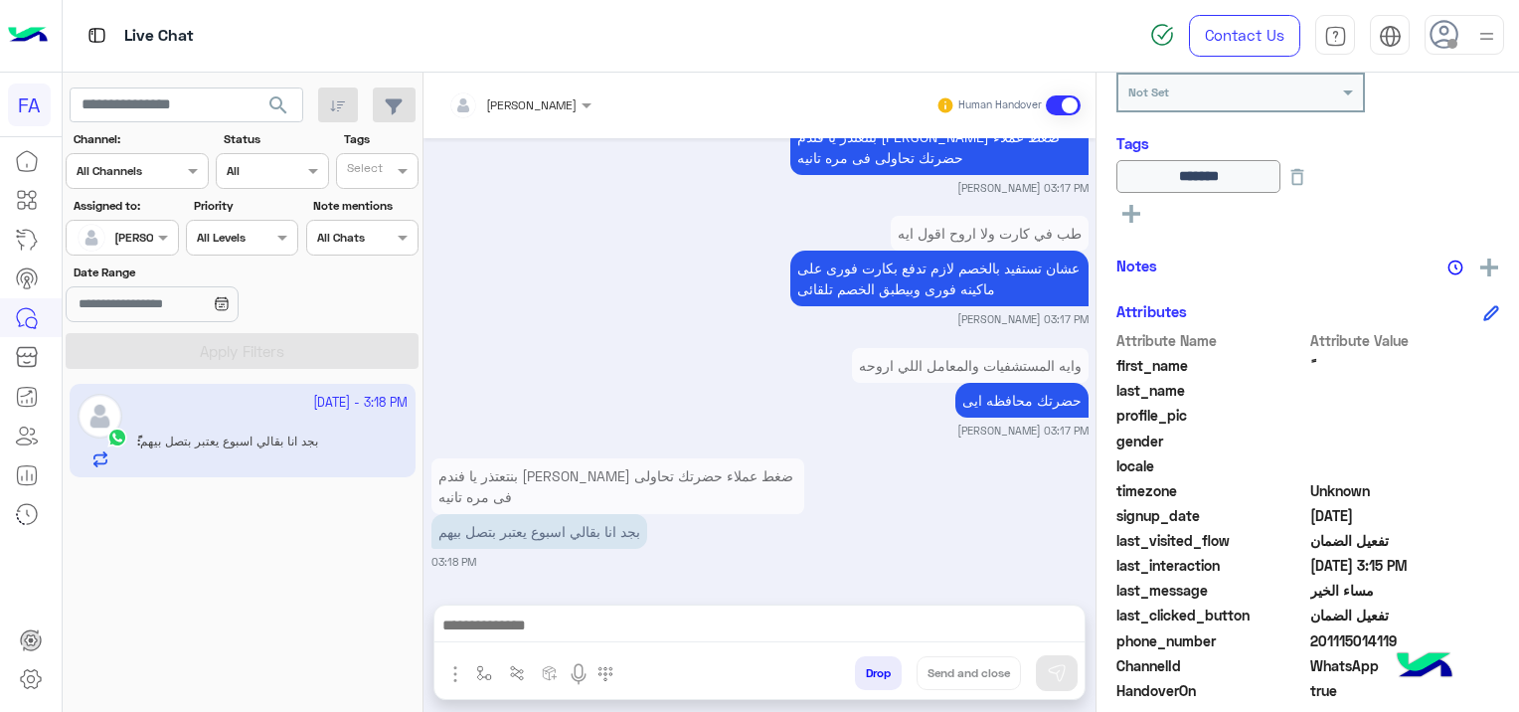
click at [1132, 212] on rect at bounding box center [1131, 214] width 4 height 18
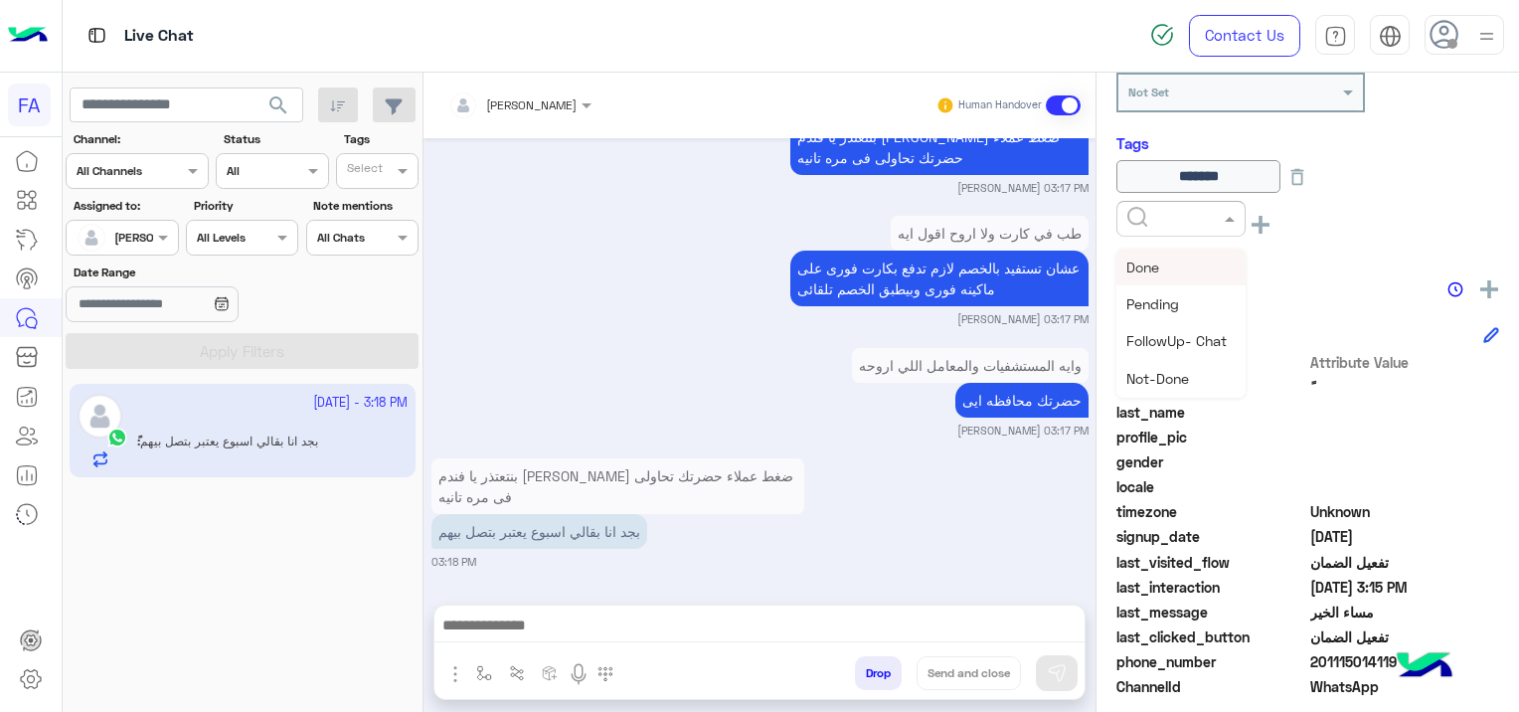
click at [1138, 217] on input "text" at bounding box center [1157, 217] width 61 height 18
click at [1173, 257] on div "Done" at bounding box center [1180, 267] width 129 height 37
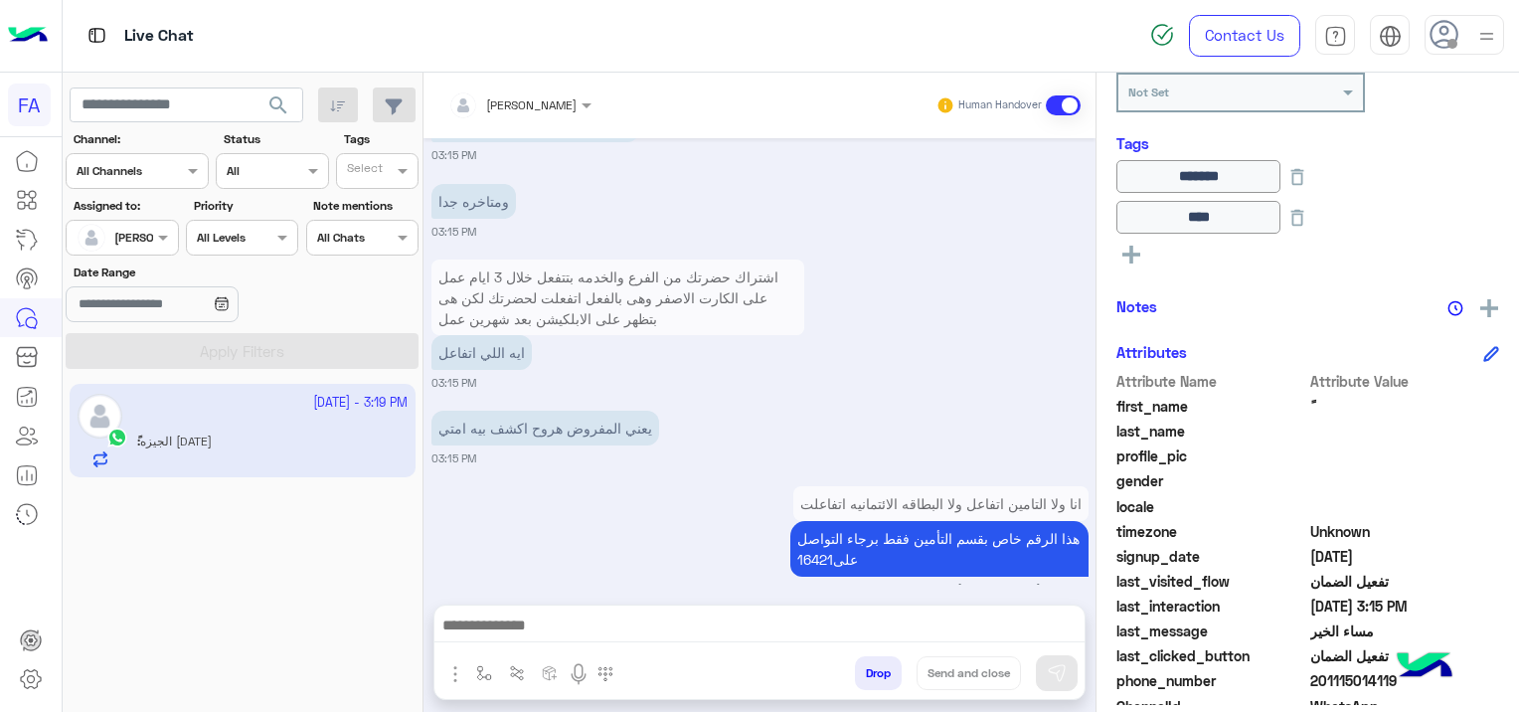
scroll to position [2894, 0]
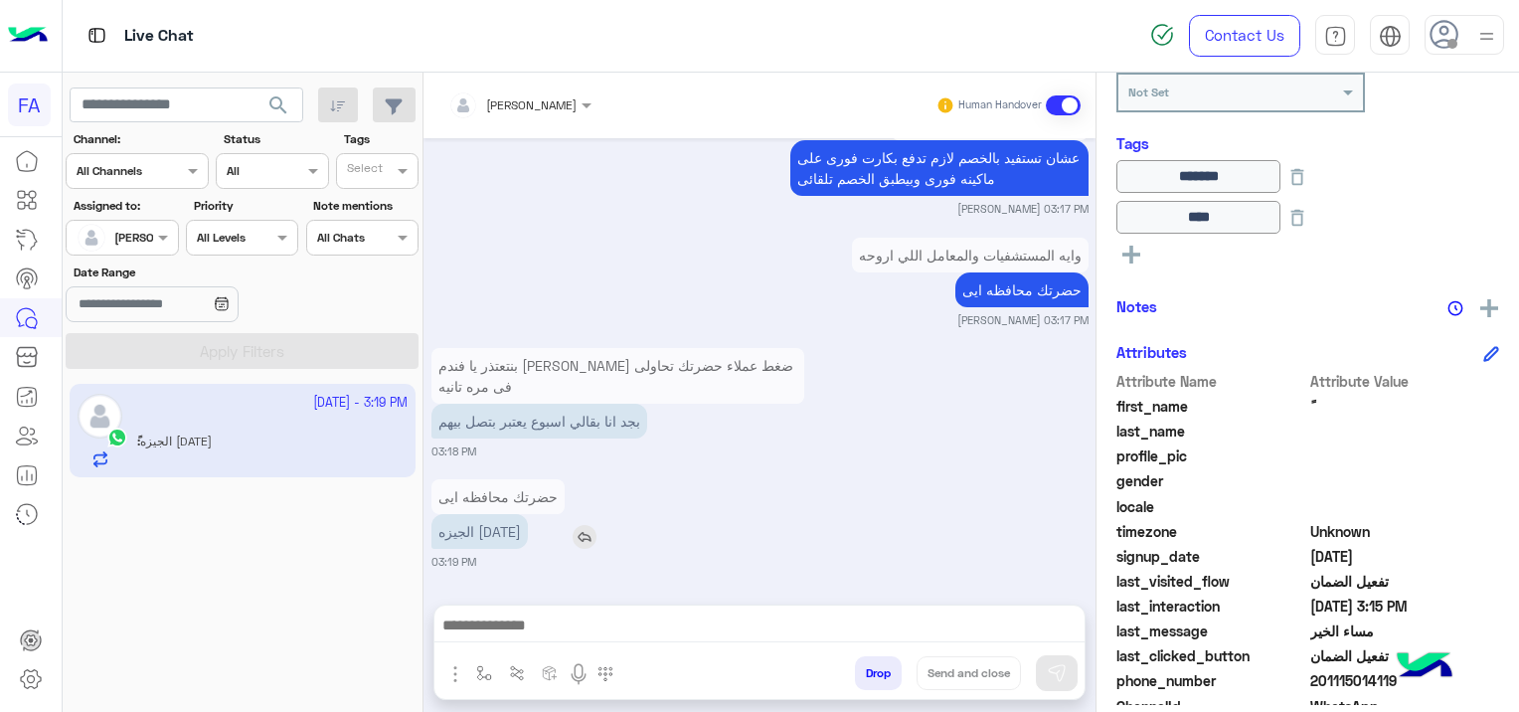
click at [573, 534] on img at bounding box center [585, 537] width 24 height 24
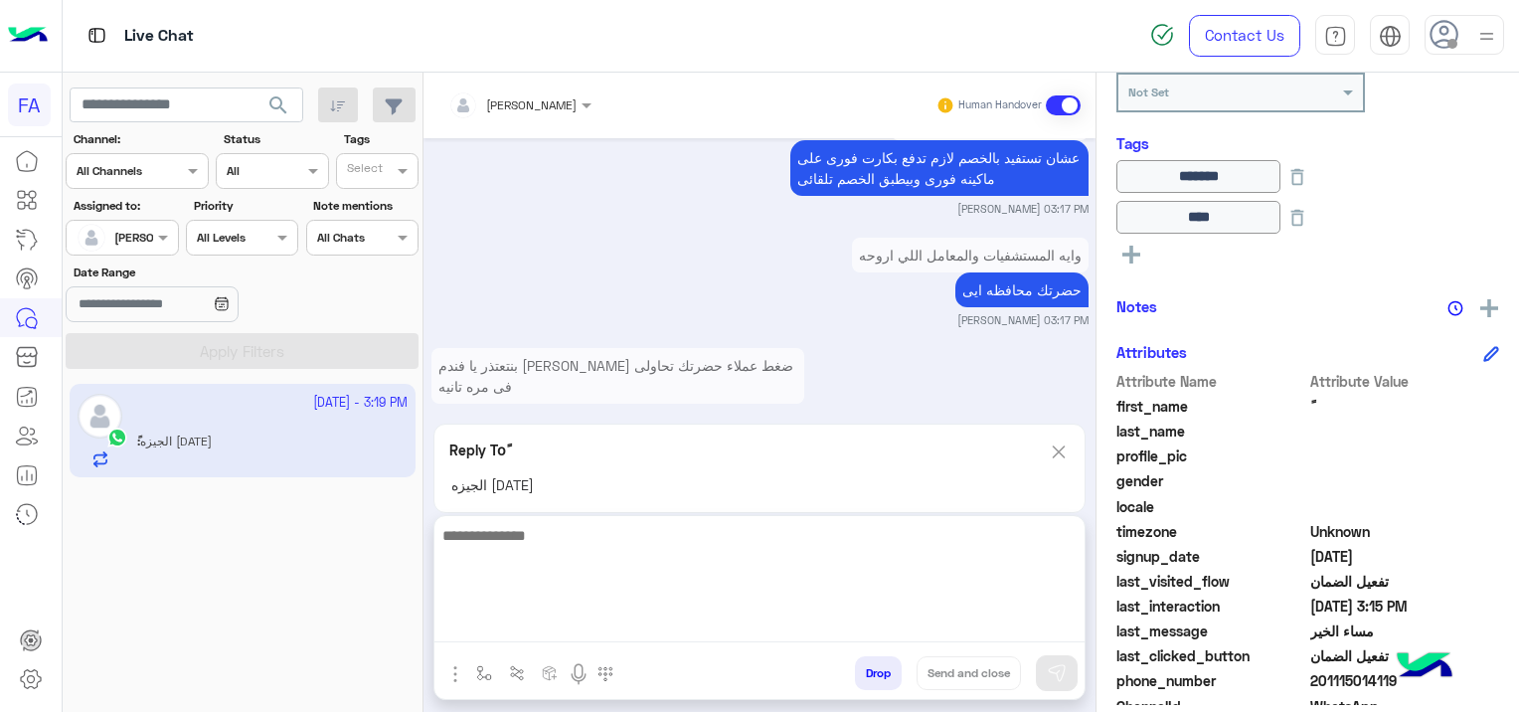
click at [567, 627] on textarea at bounding box center [759, 582] width 650 height 119
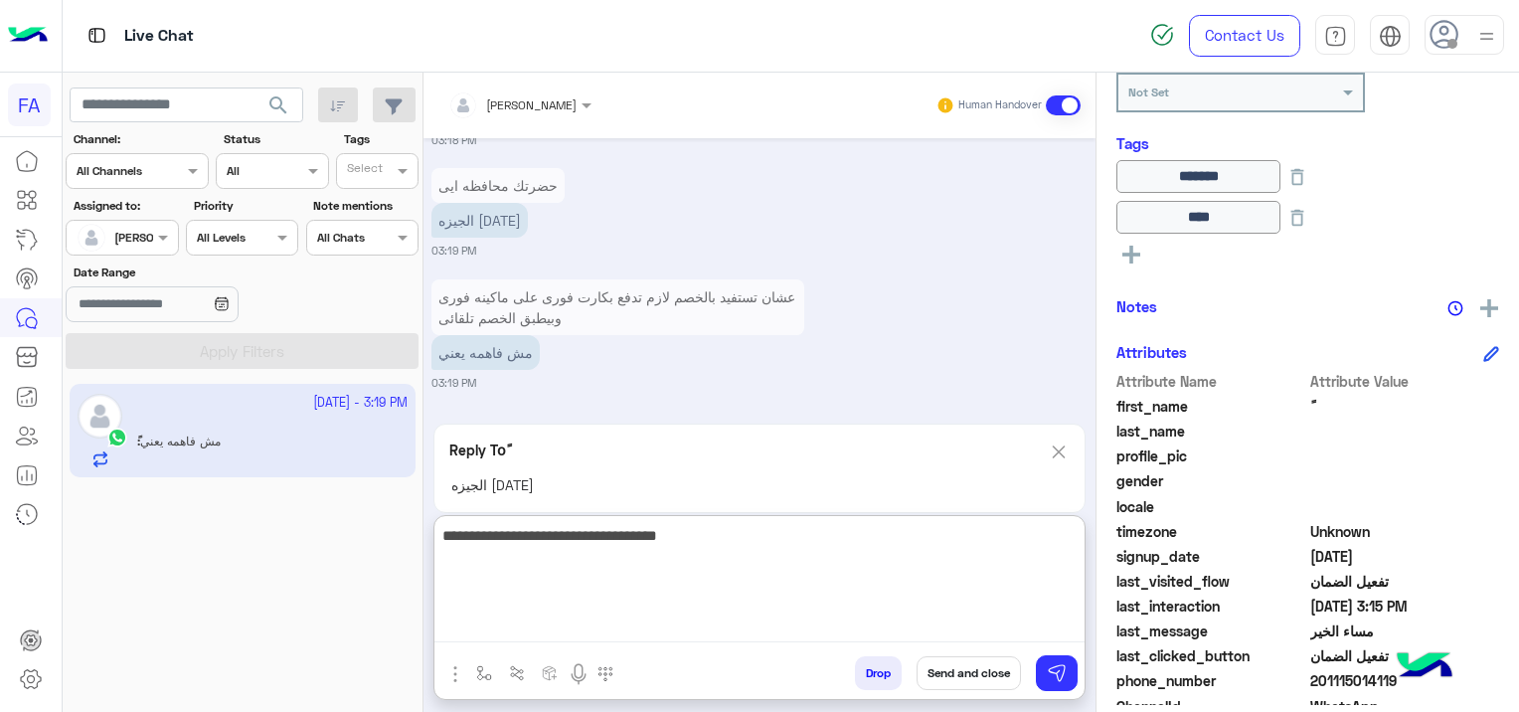
scroll to position [3281, 0]
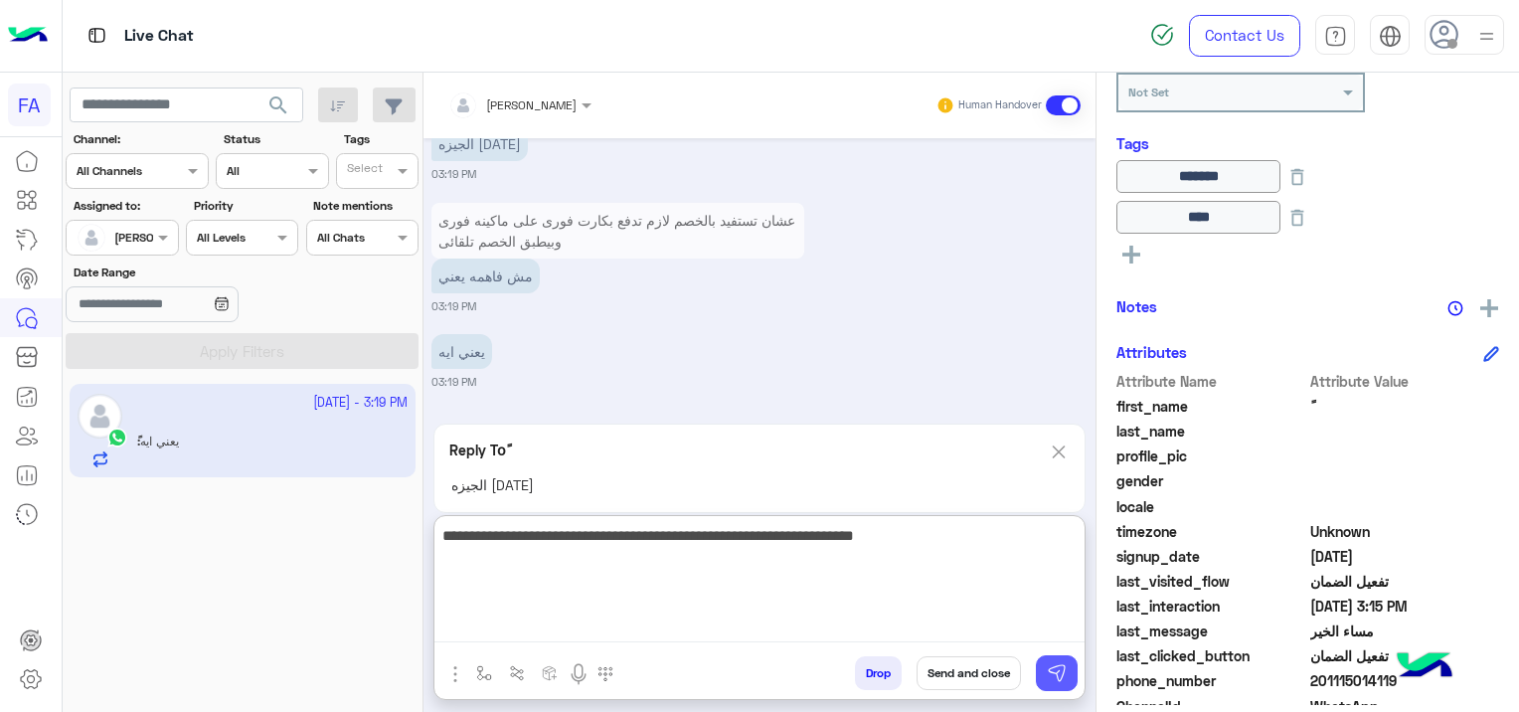
type textarea "**********"
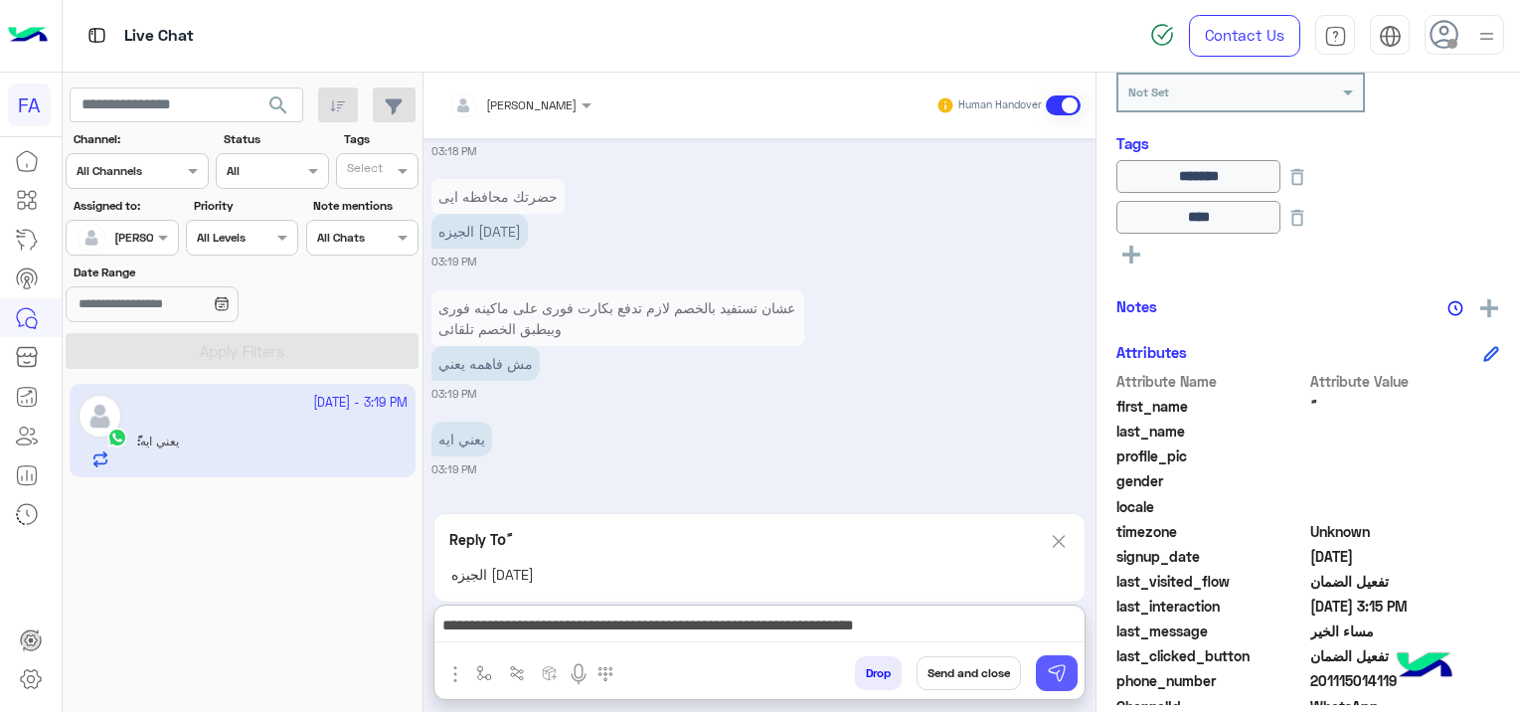
click at [1054, 675] on img at bounding box center [1057, 673] width 20 height 20
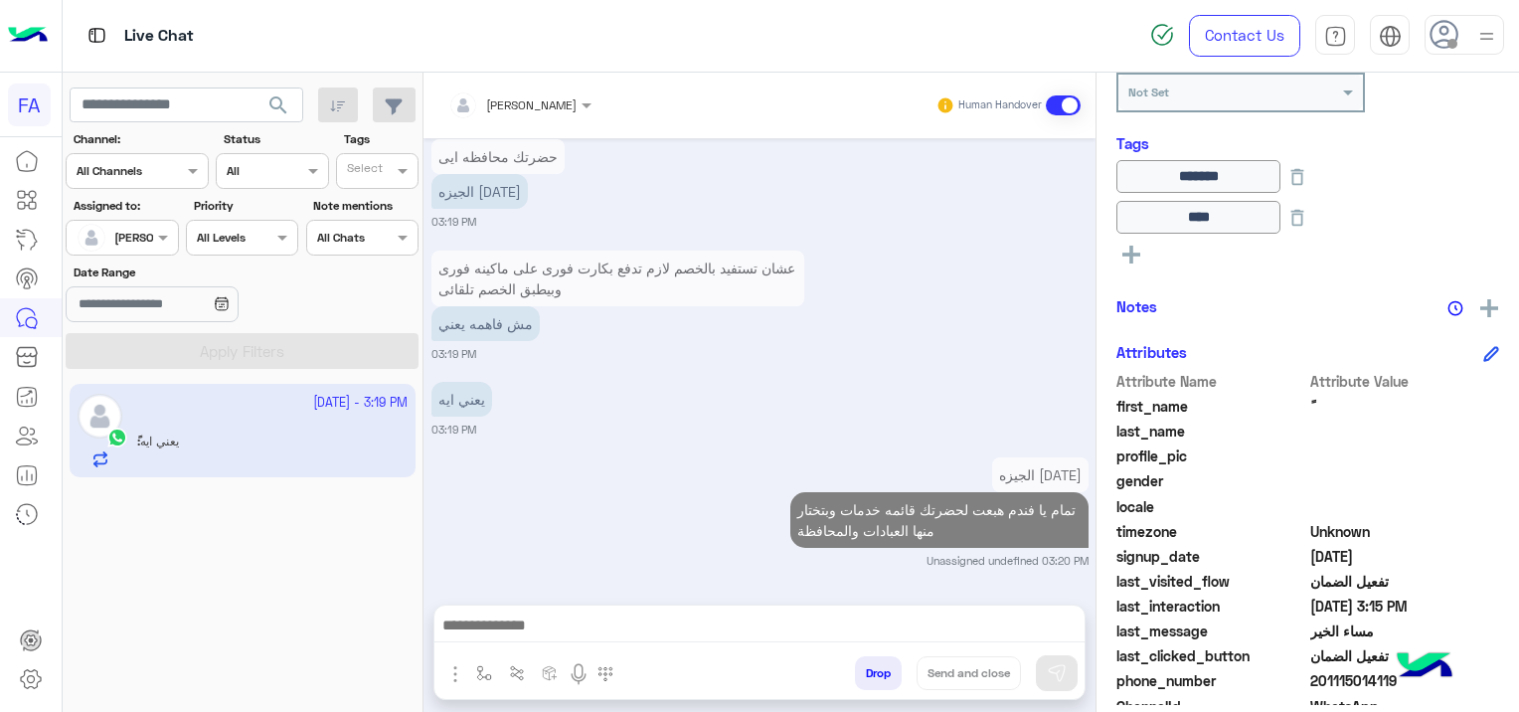
scroll to position [3233, 0]
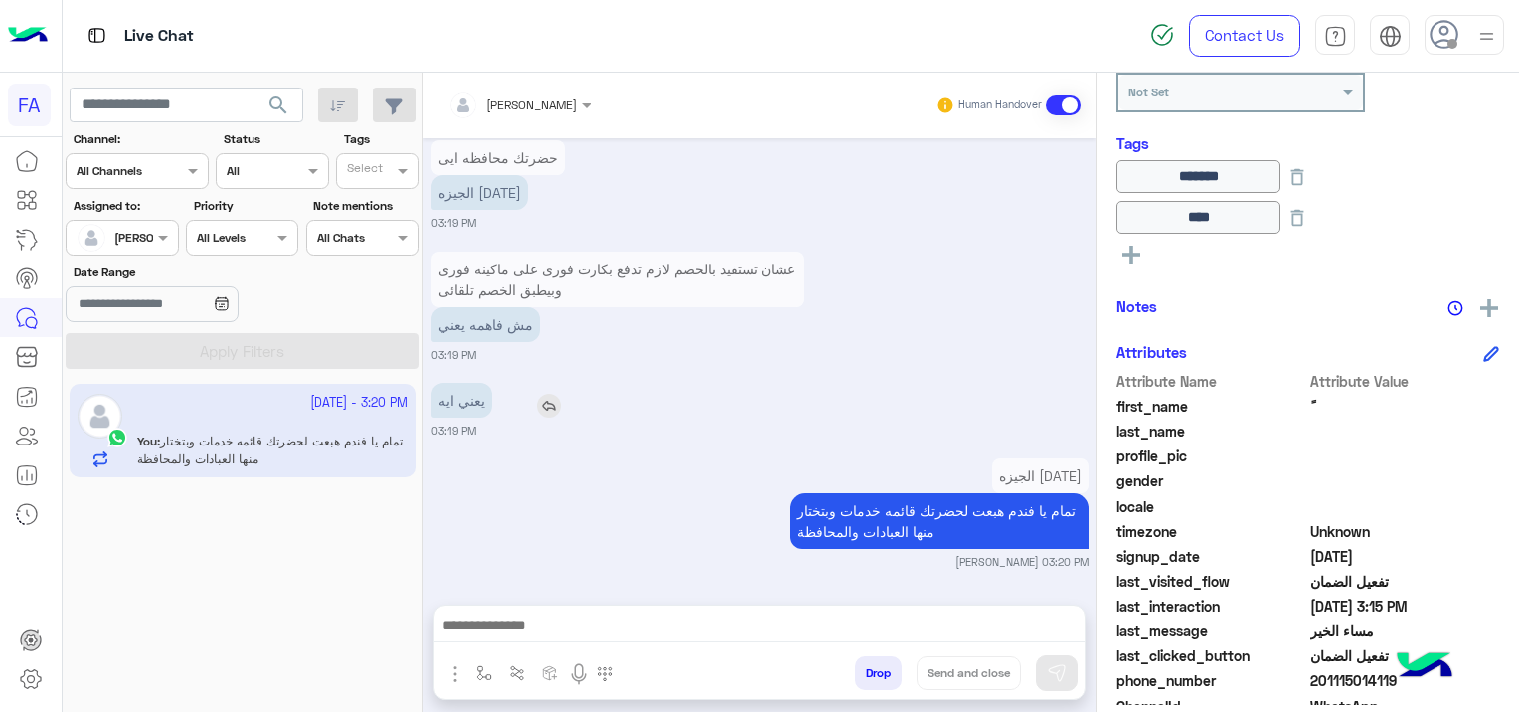
click at [601, 327] on img at bounding box center [597, 330] width 24 height 24
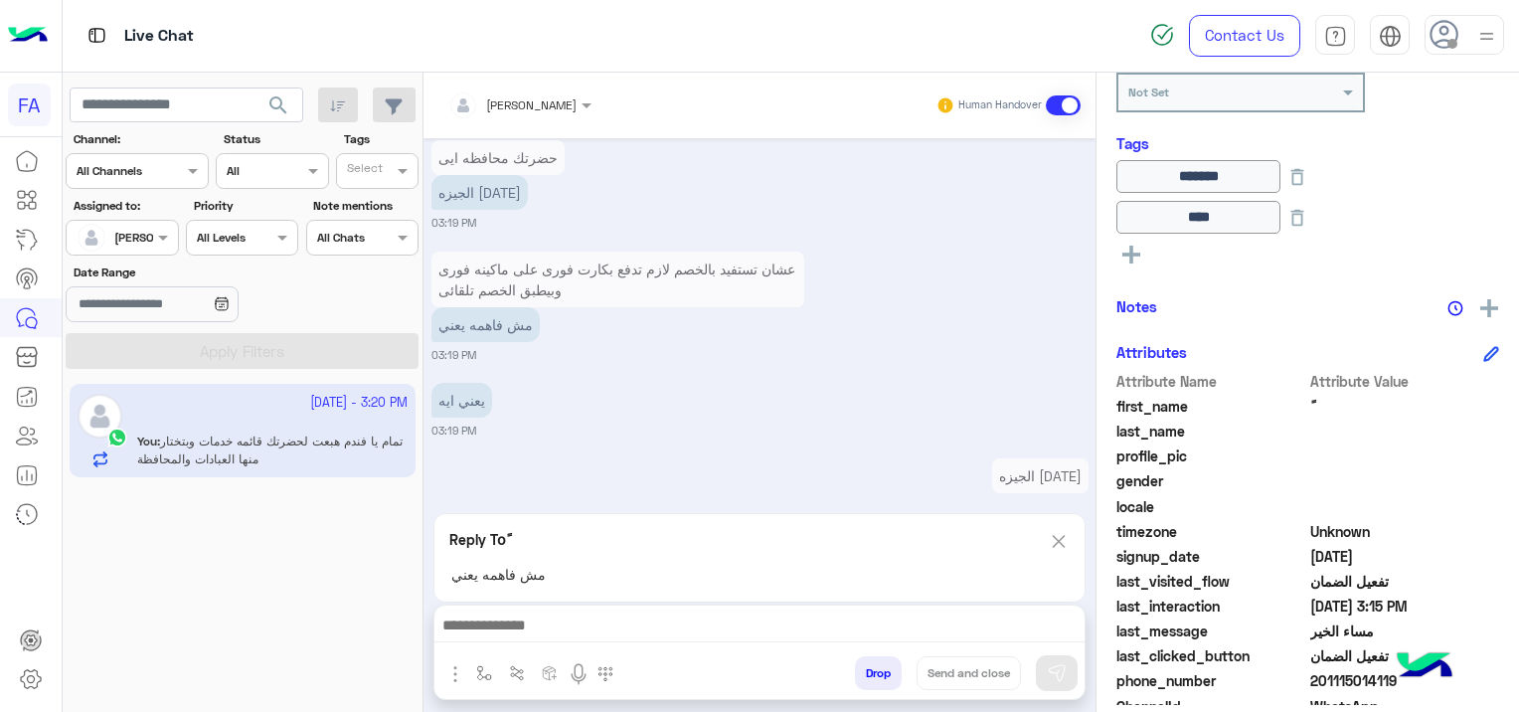
scroll to position [3294, 0]
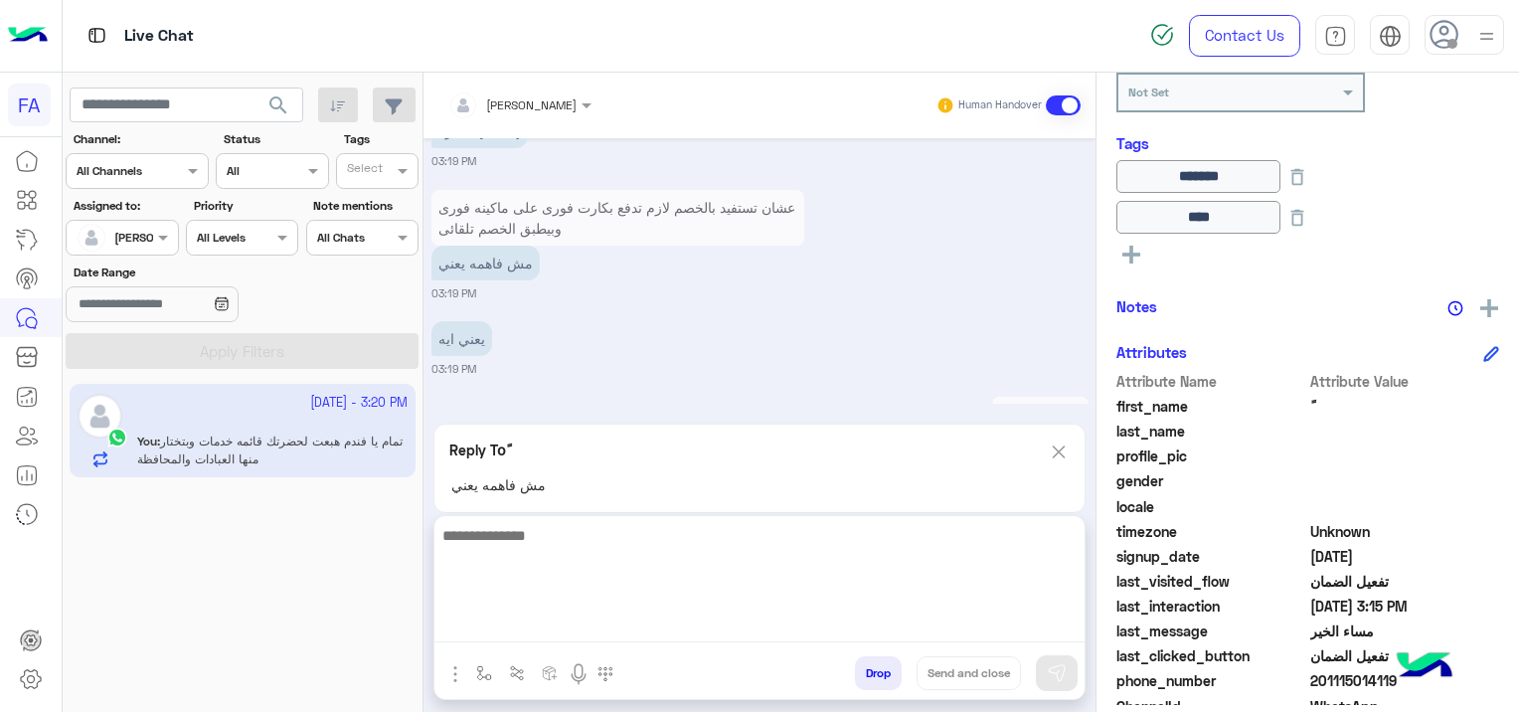
click at [565, 616] on textarea at bounding box center [759, 582] width 650 height 119
type textarea "**********"
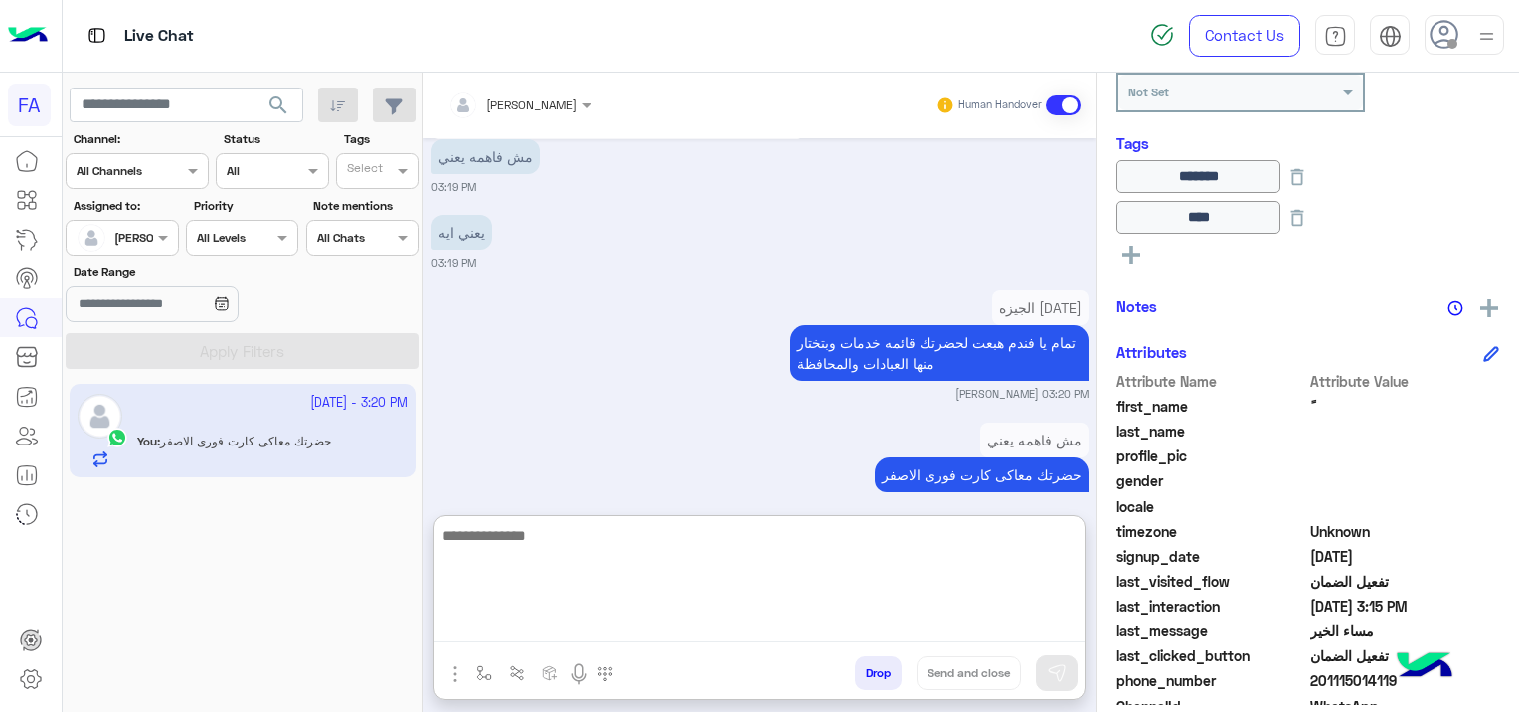
scroll to position [3509, 0]
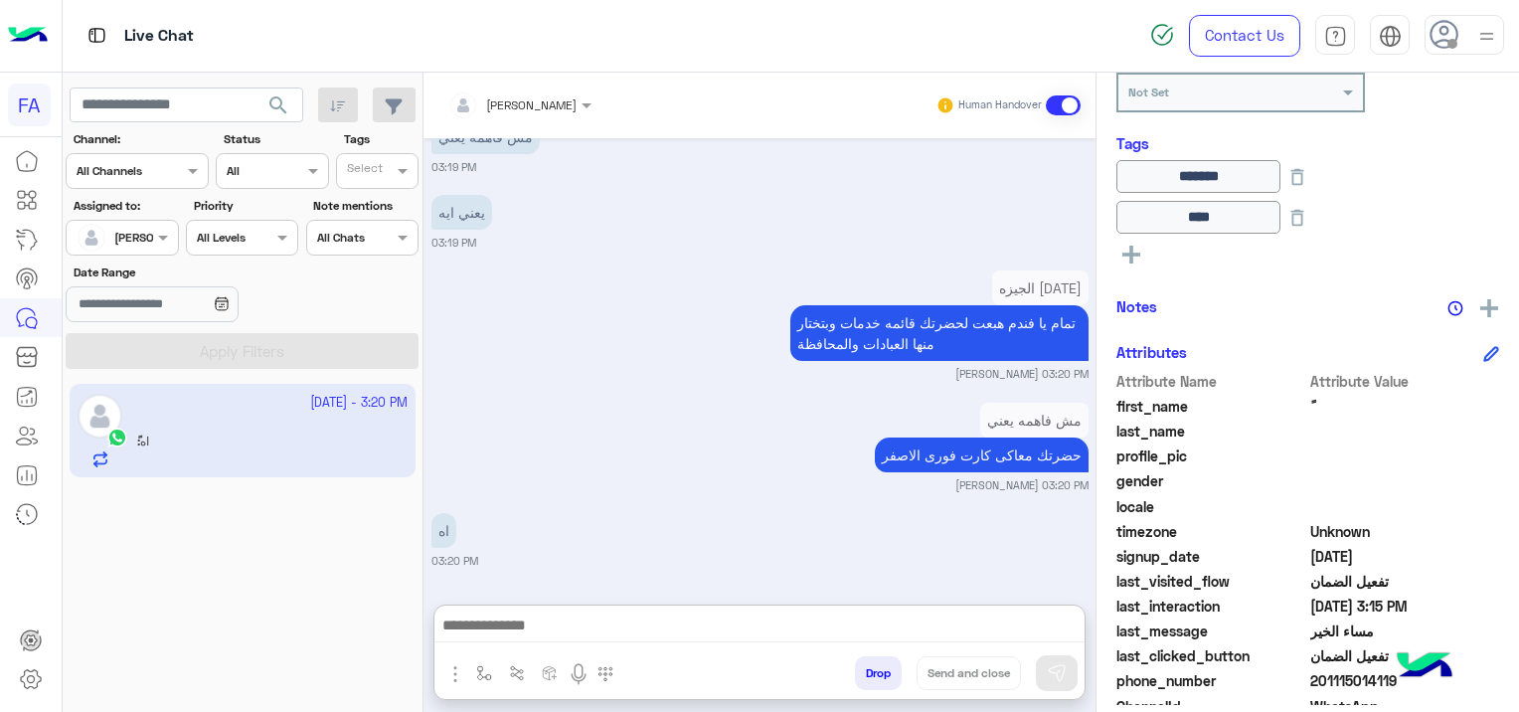
click at [740, 410] on div "[DATE] تأمين فورى Cover 📱 02:34 PM تفعيل الضمان 02:34 PM يرجي ارسال البيانات ال…" at bounding box center [759, 361] width 672 height 446
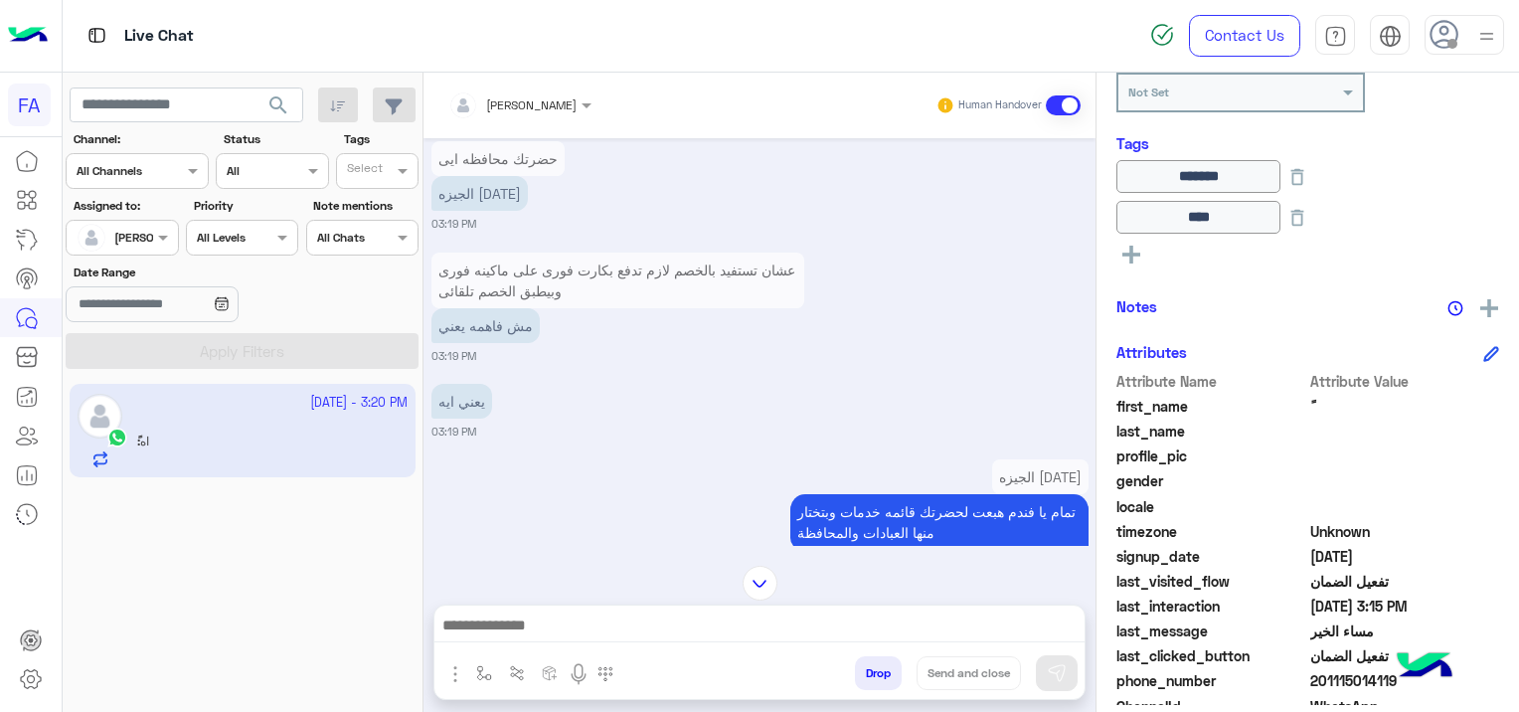
scroll to position [3221, 0]
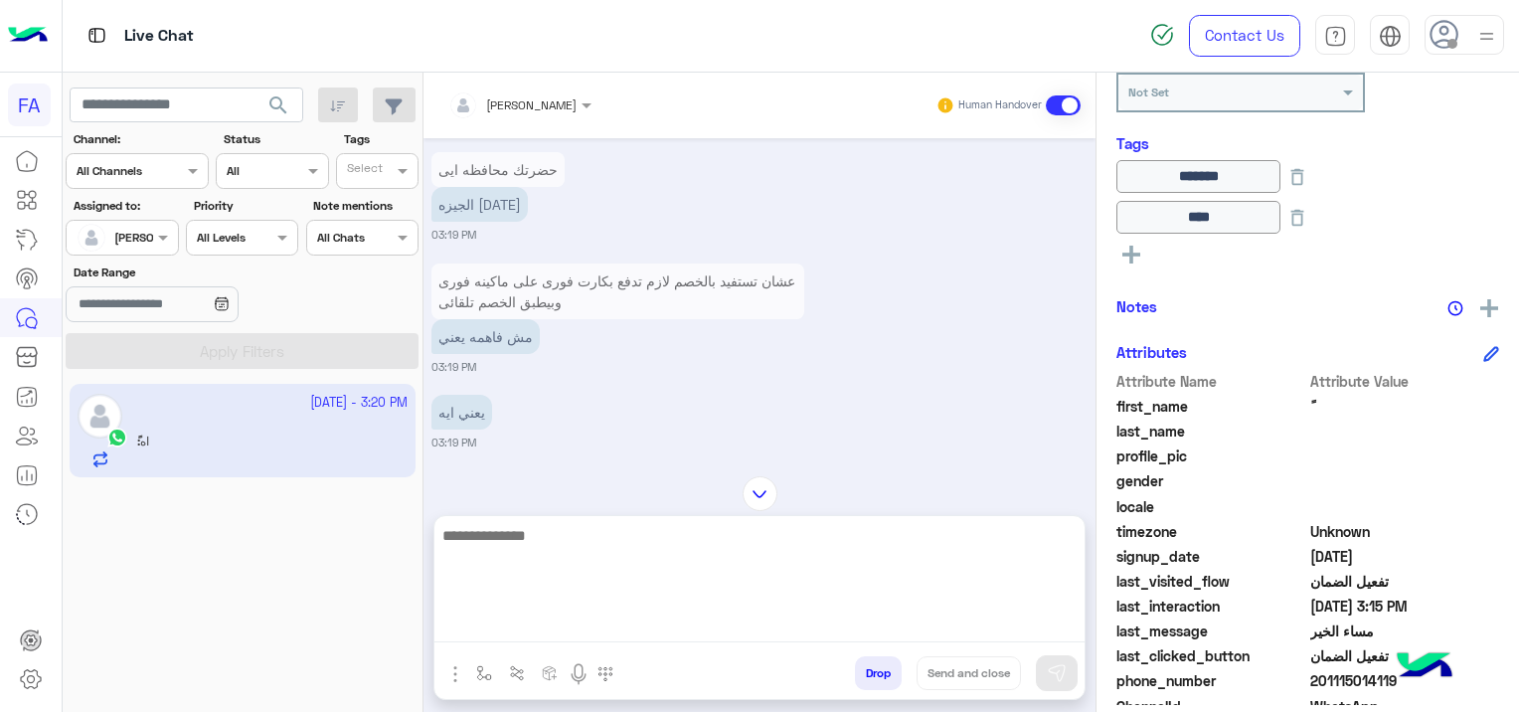
click at [525, 625] on textarea at bounding box center [759, 582] width 650 height 119
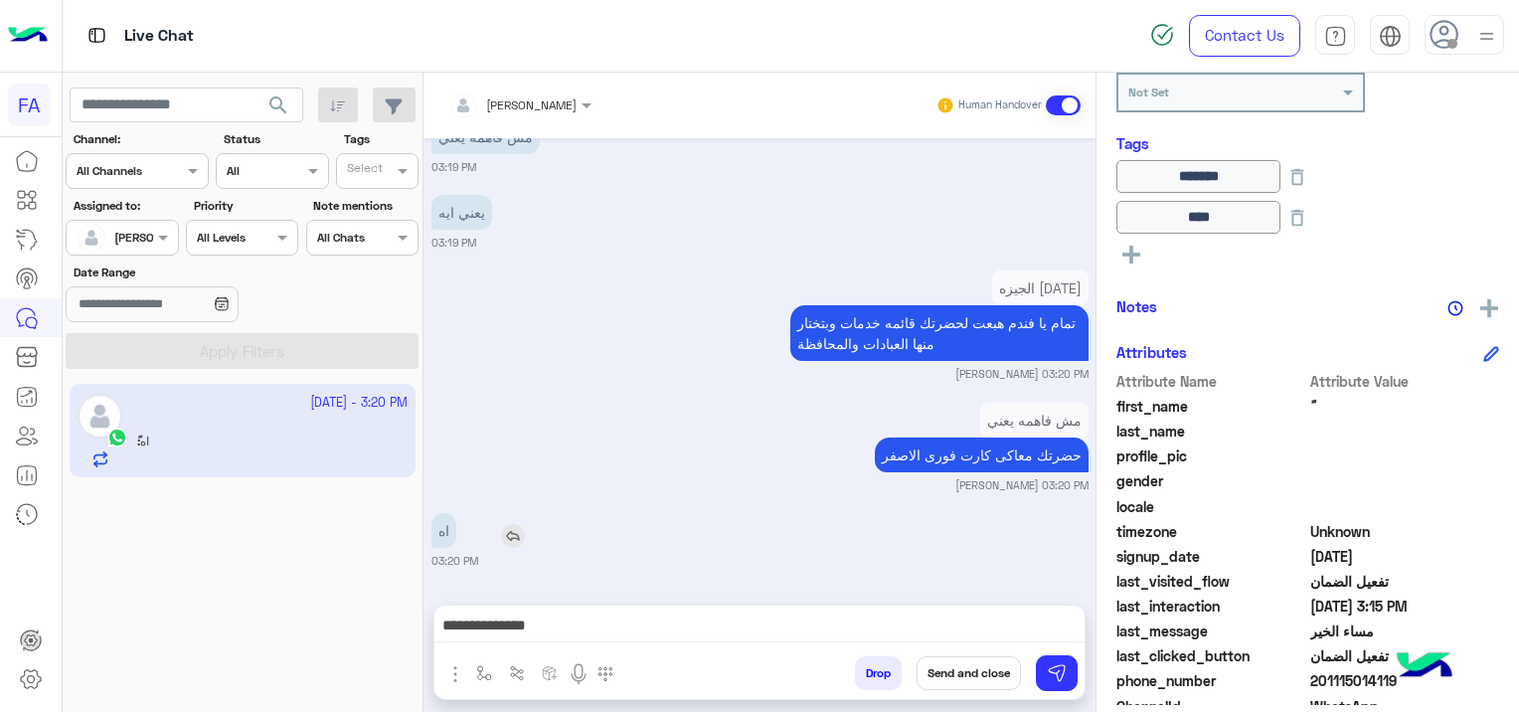
click at [505, 508] on div "اه" at bounding box center [500, 530] width 138 height 45
click at [514, 534] on img at bounding box center [513, 537] width 24 height 24
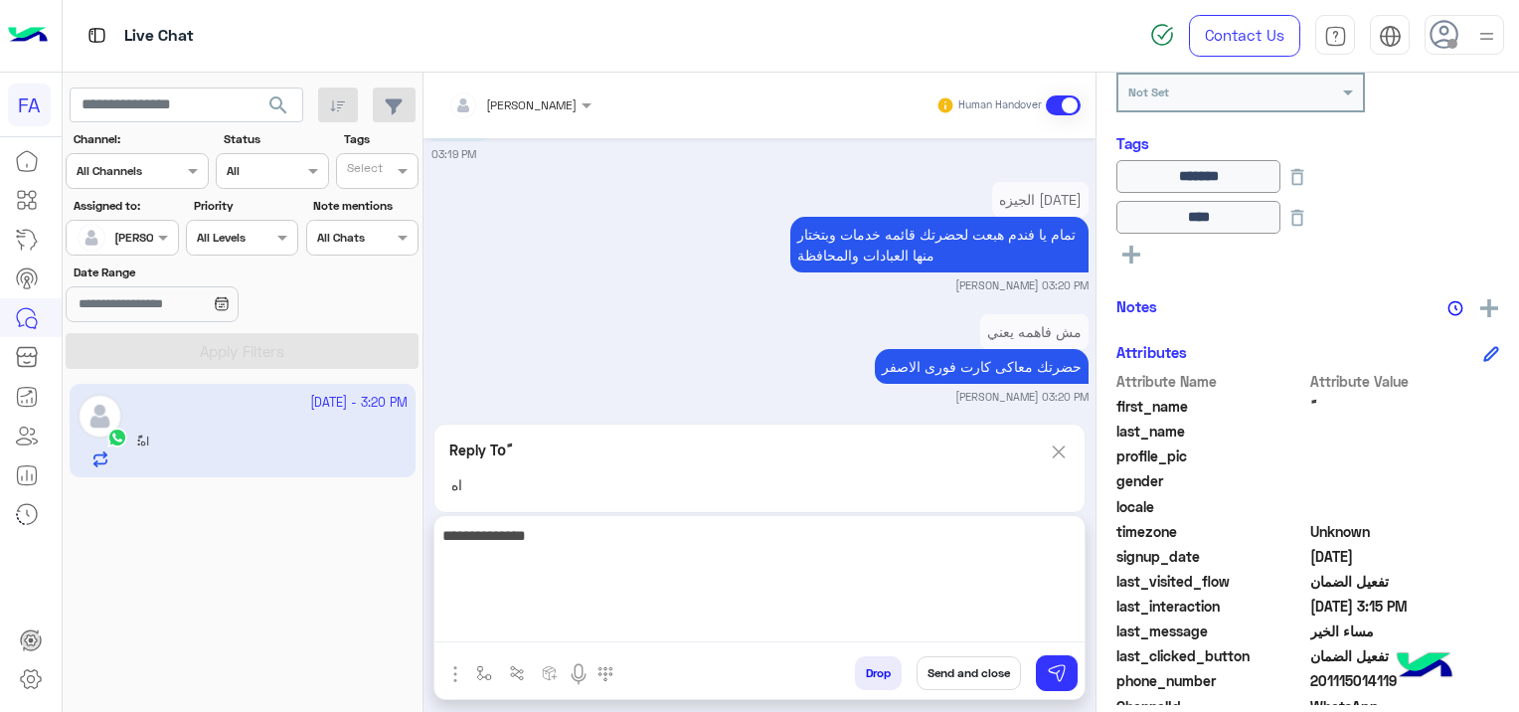
drag, startPoint x: 665, startPoint y: 630, endPoint x: 694, endPoint y: 648, distance: 33.9
click at [667, 630] on textarea "**********" at bounding box center [759, 582] width 650 height 119
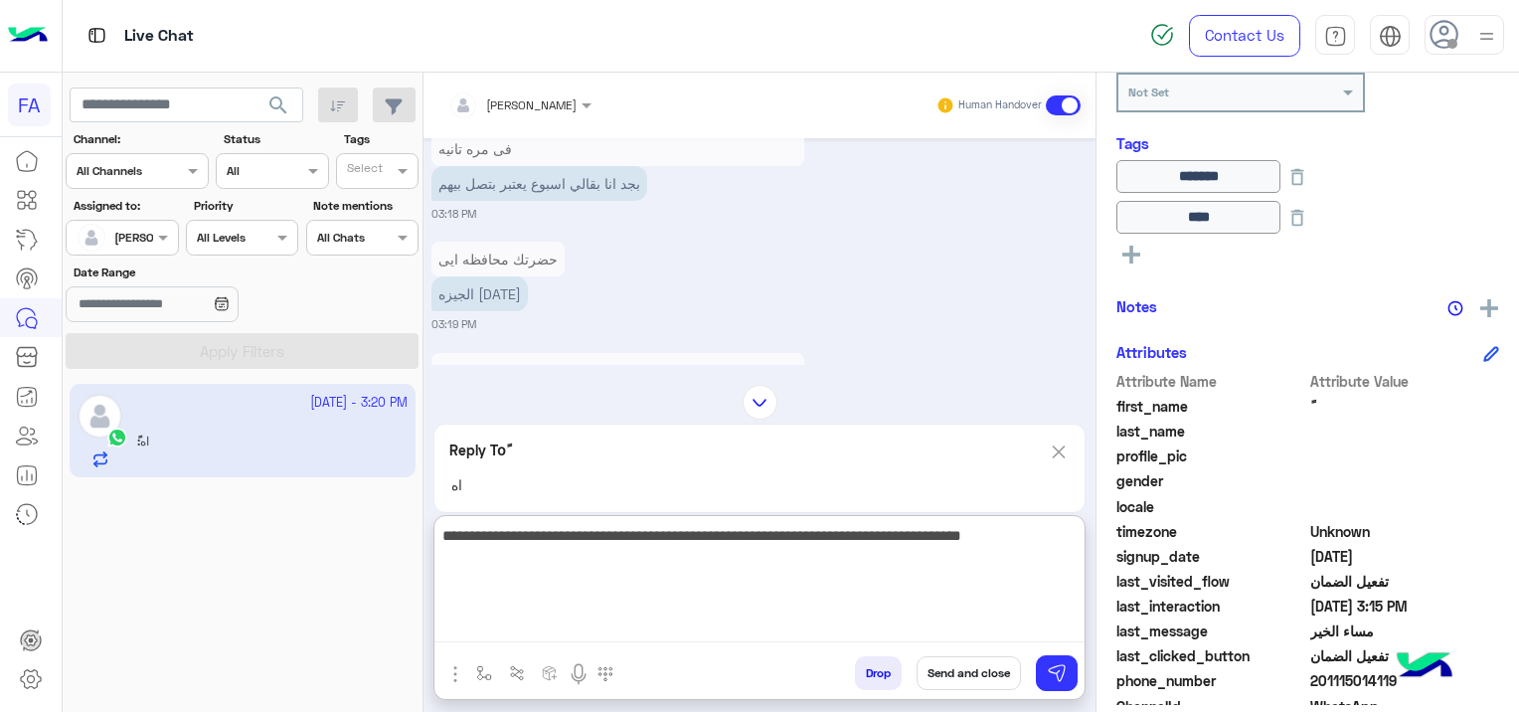
scroll to position [3211, 0]
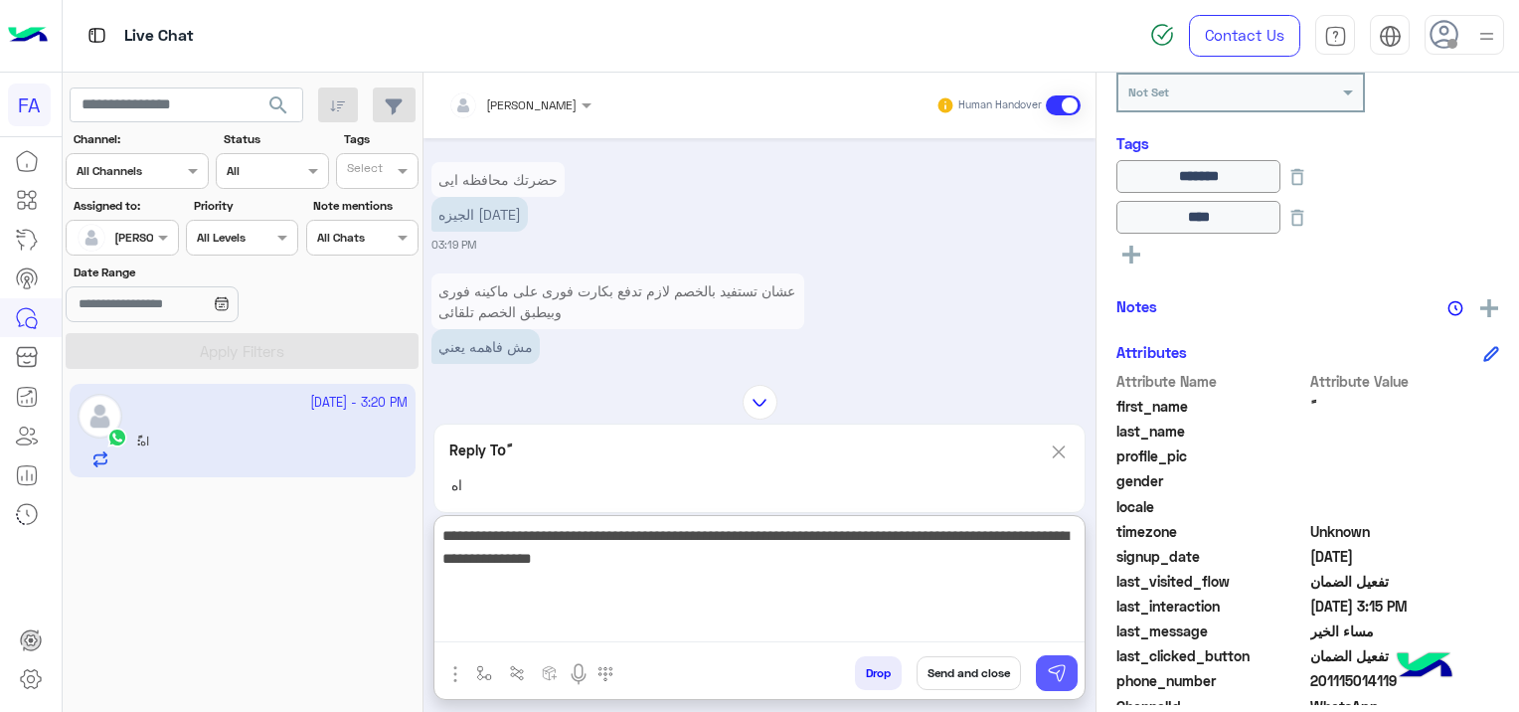
type textarea "**********"
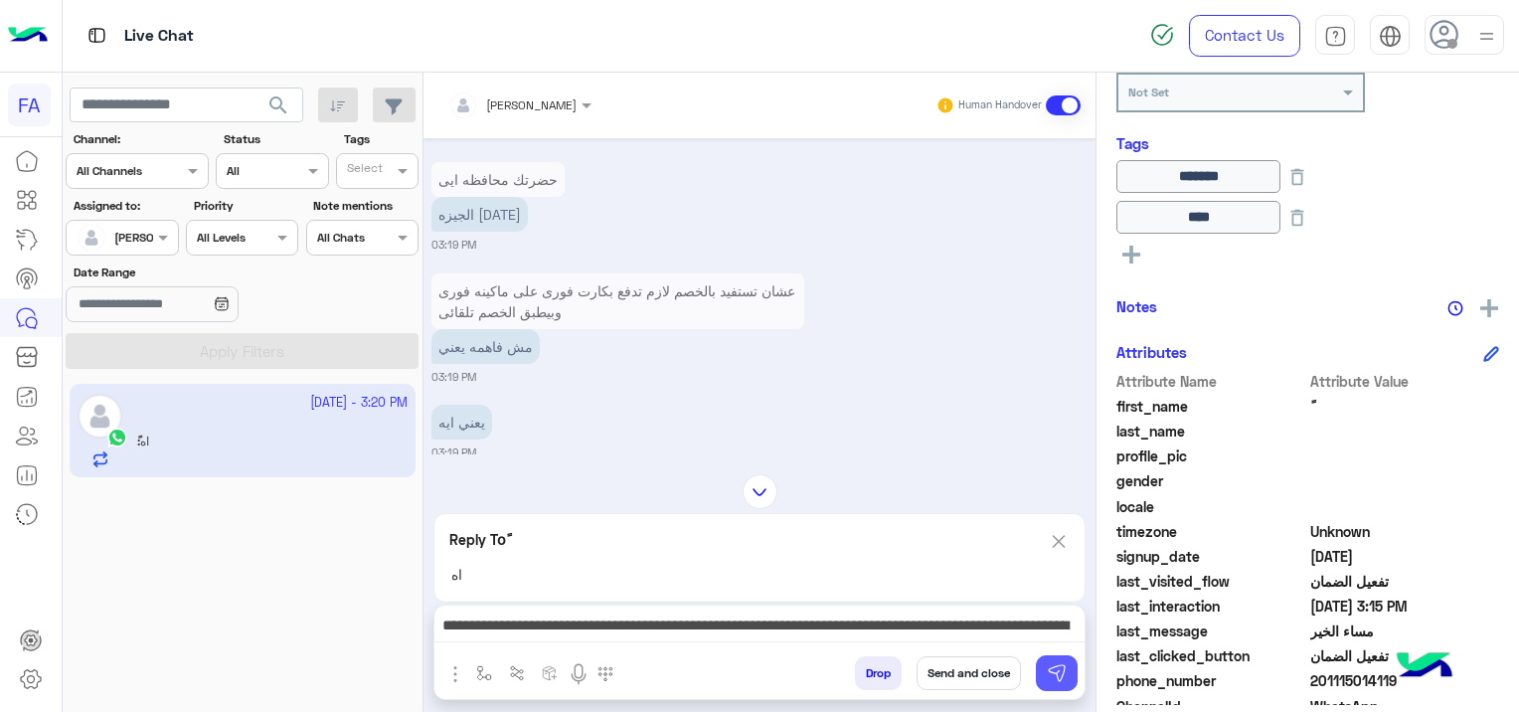
click at [1050, 669] on img at bounding box center [1057, 673] width 20 height 20
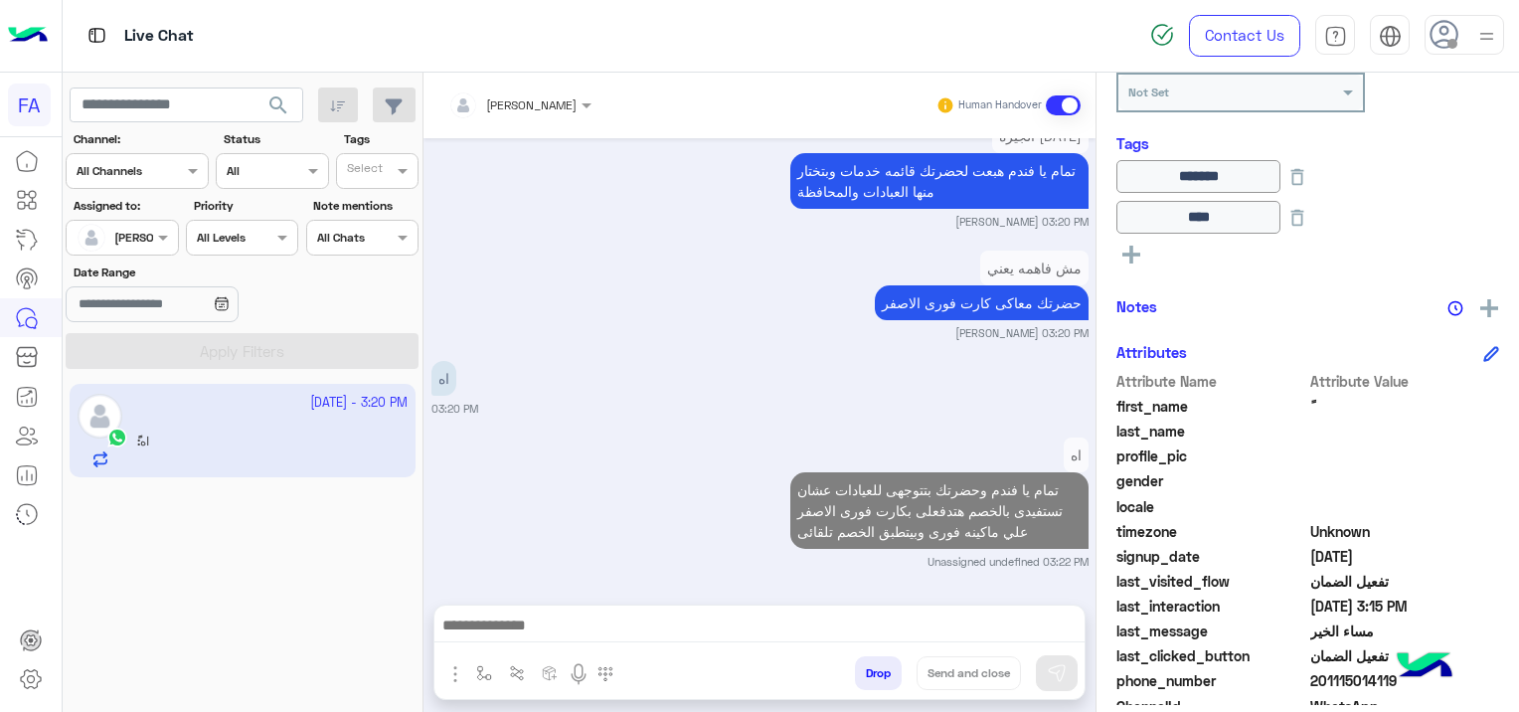
scroll to position [3572, 0]
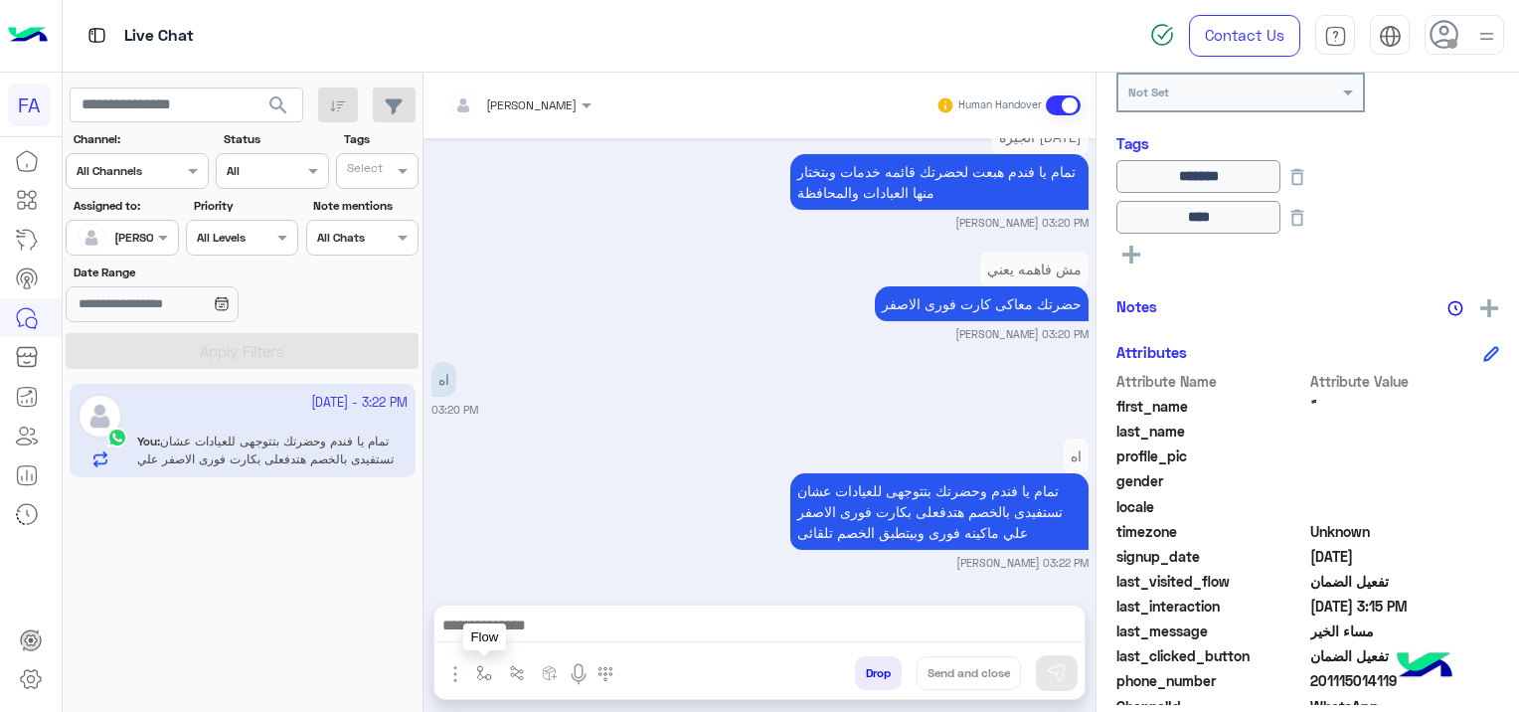
click at [473, 683] on button "button" at bounding box center [484, 672] width 33 height 33
click at [536, 630] on input "text" at bounding box center [518, 626] width 79 height 18
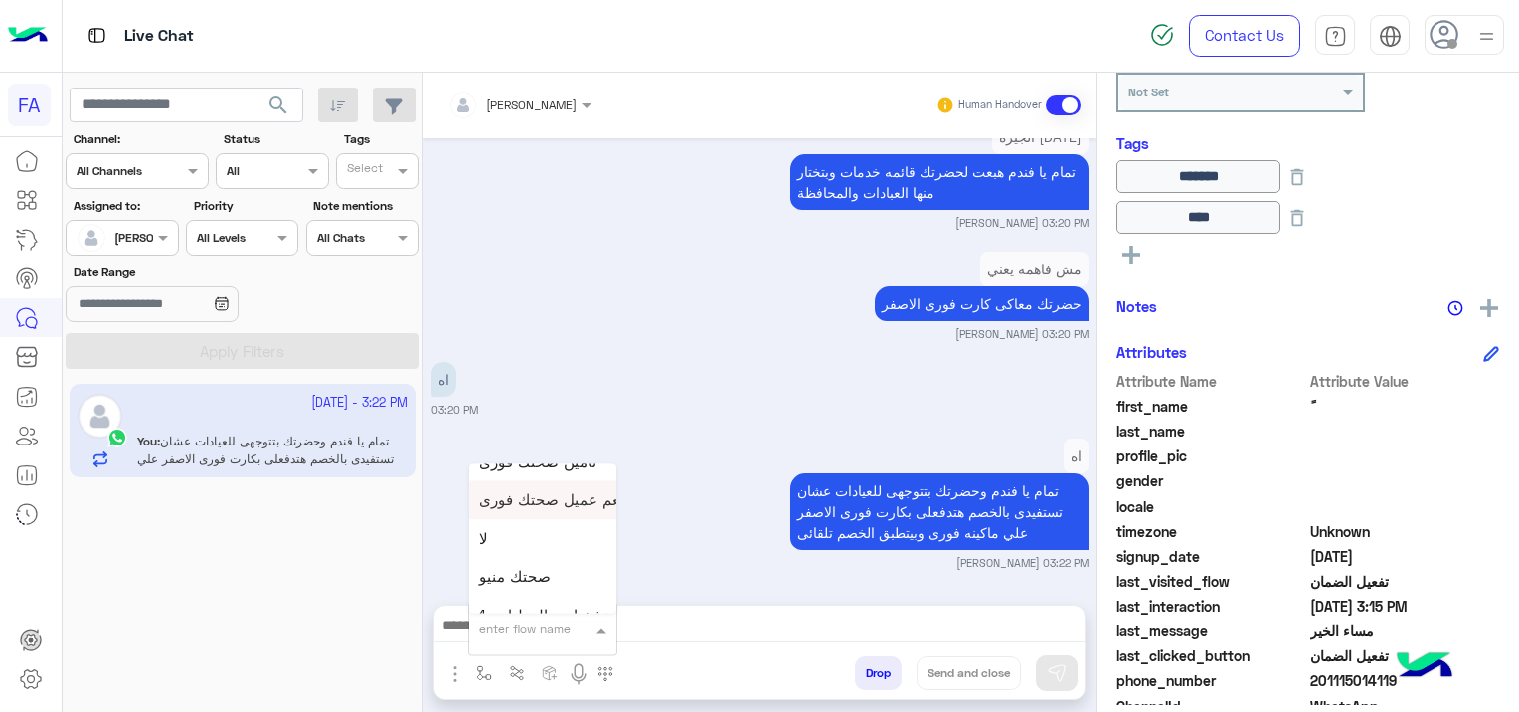
scroll to position [1093, 0]
click at [552, 585] on div "صحتك منيو" at bounding box center [542, 576] width 147 height 39
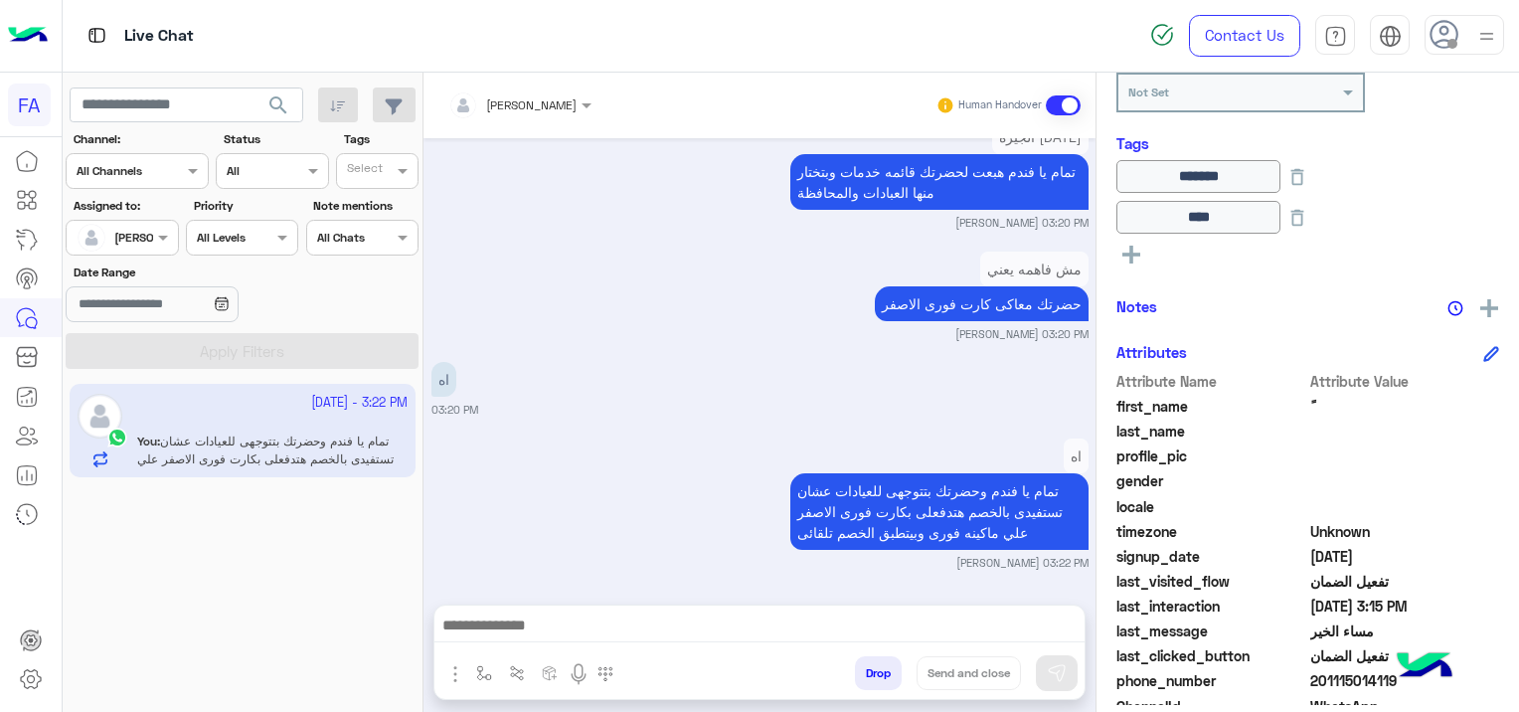
type textarea "*********"
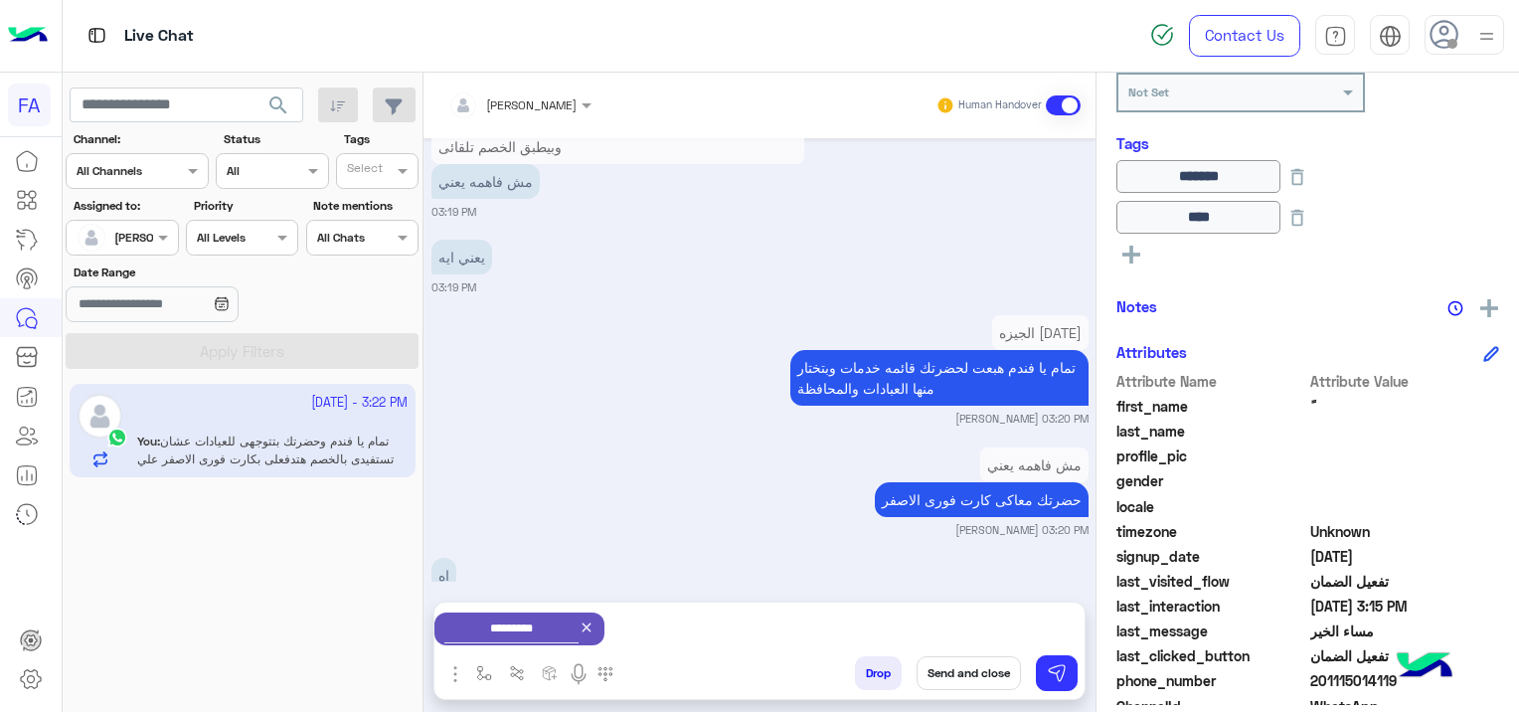
scroll to position [3575, 0]
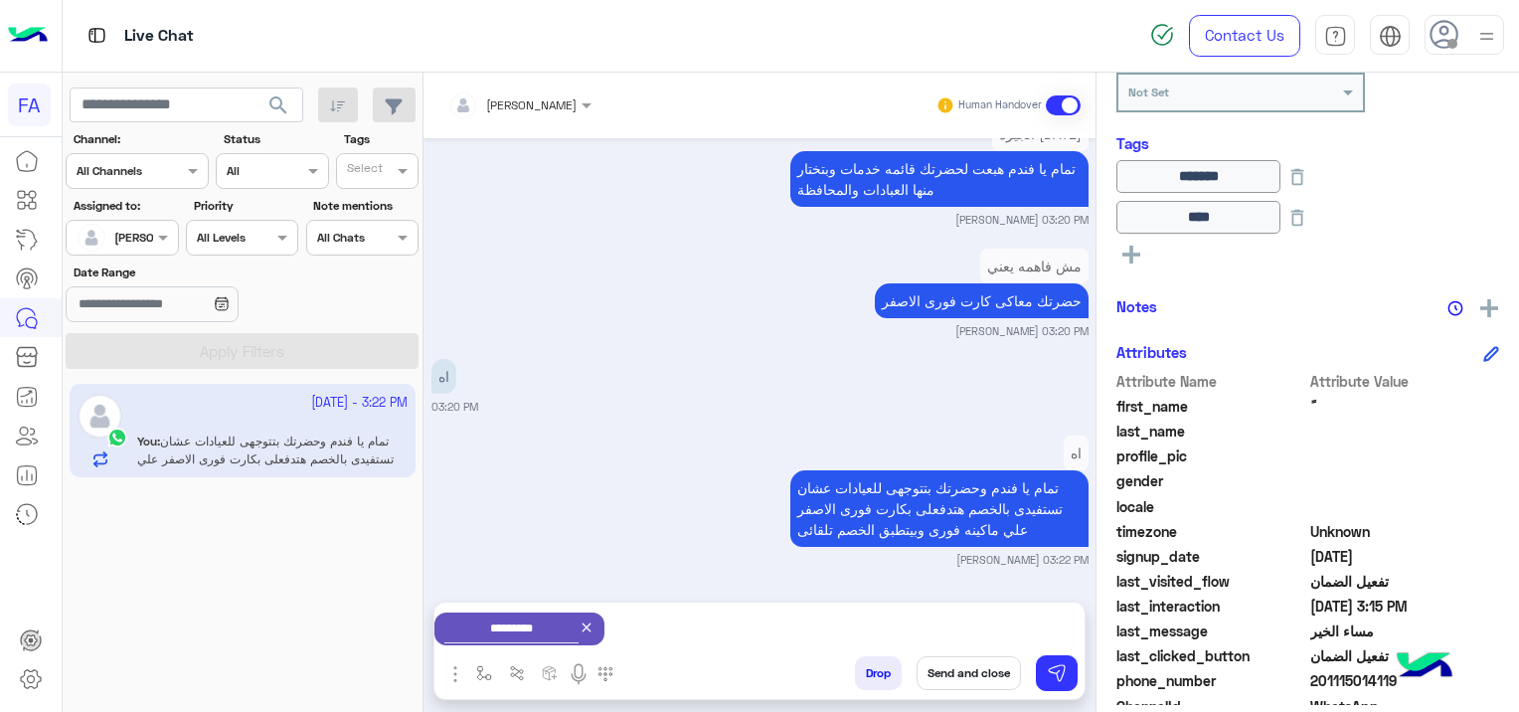
click at [594, 620] on icon at bounding box center [587, 627] width 16 height 16
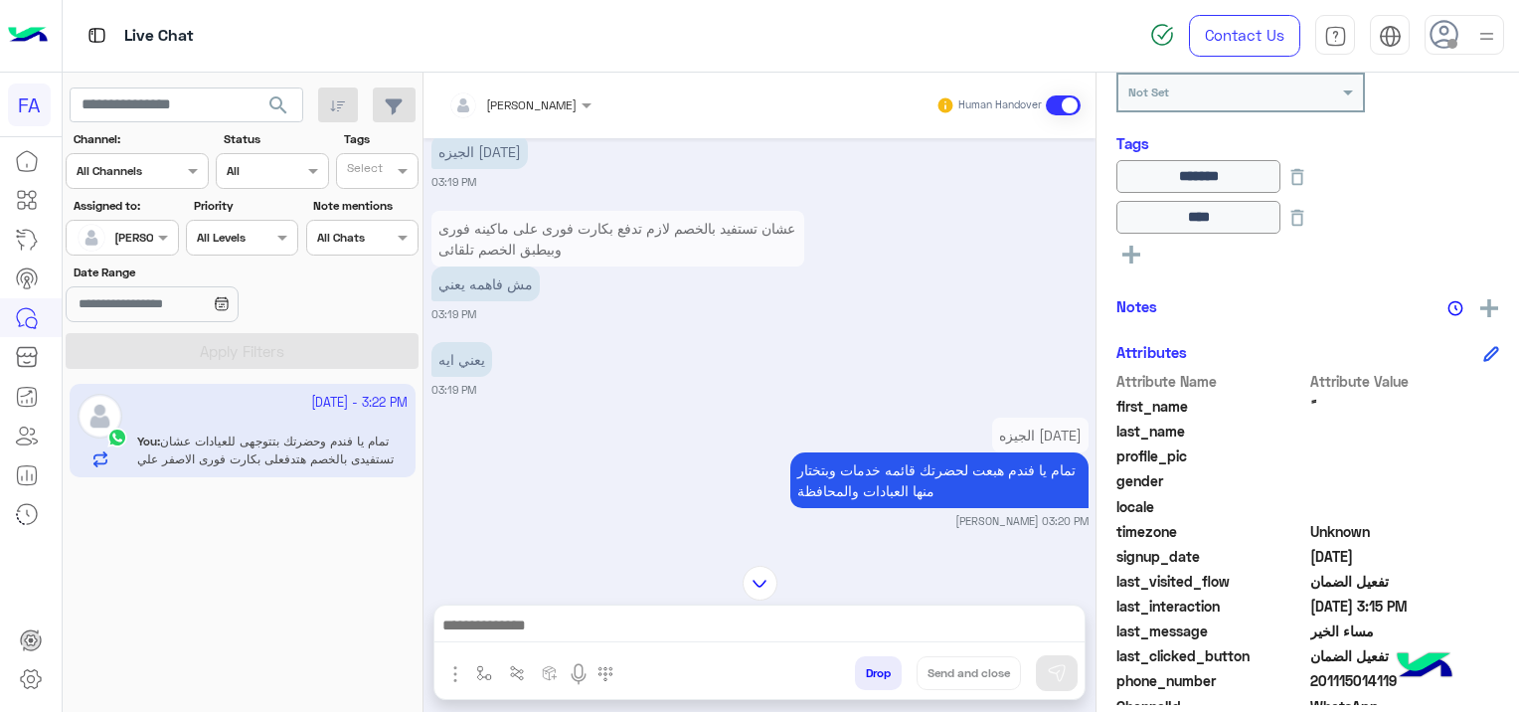
scroll to position [3572, 0]
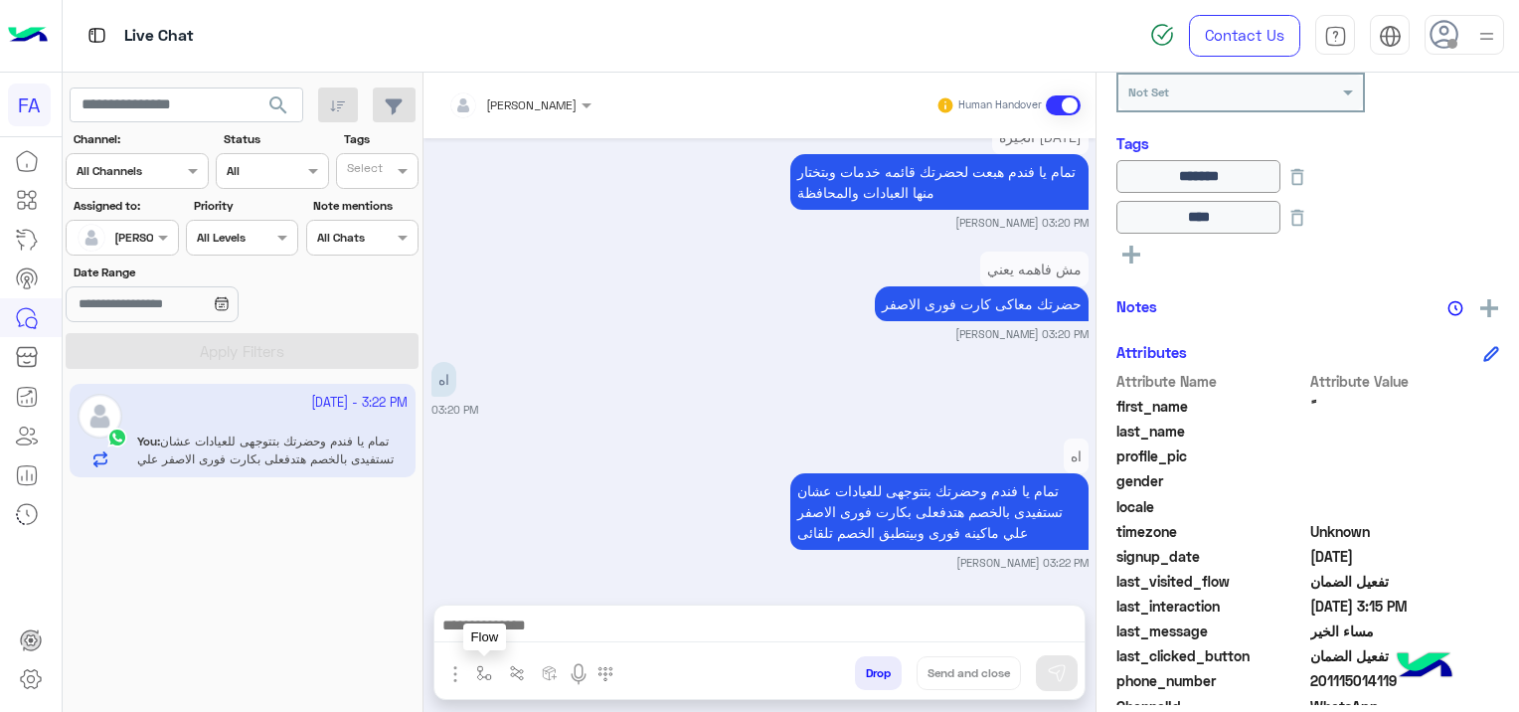
click at [486, 681] on button "button" at bounding box center [484, 672] width 33 height 33
click at [525, 620] on input "text" at bounding box center [518, 626] width 79 height 18
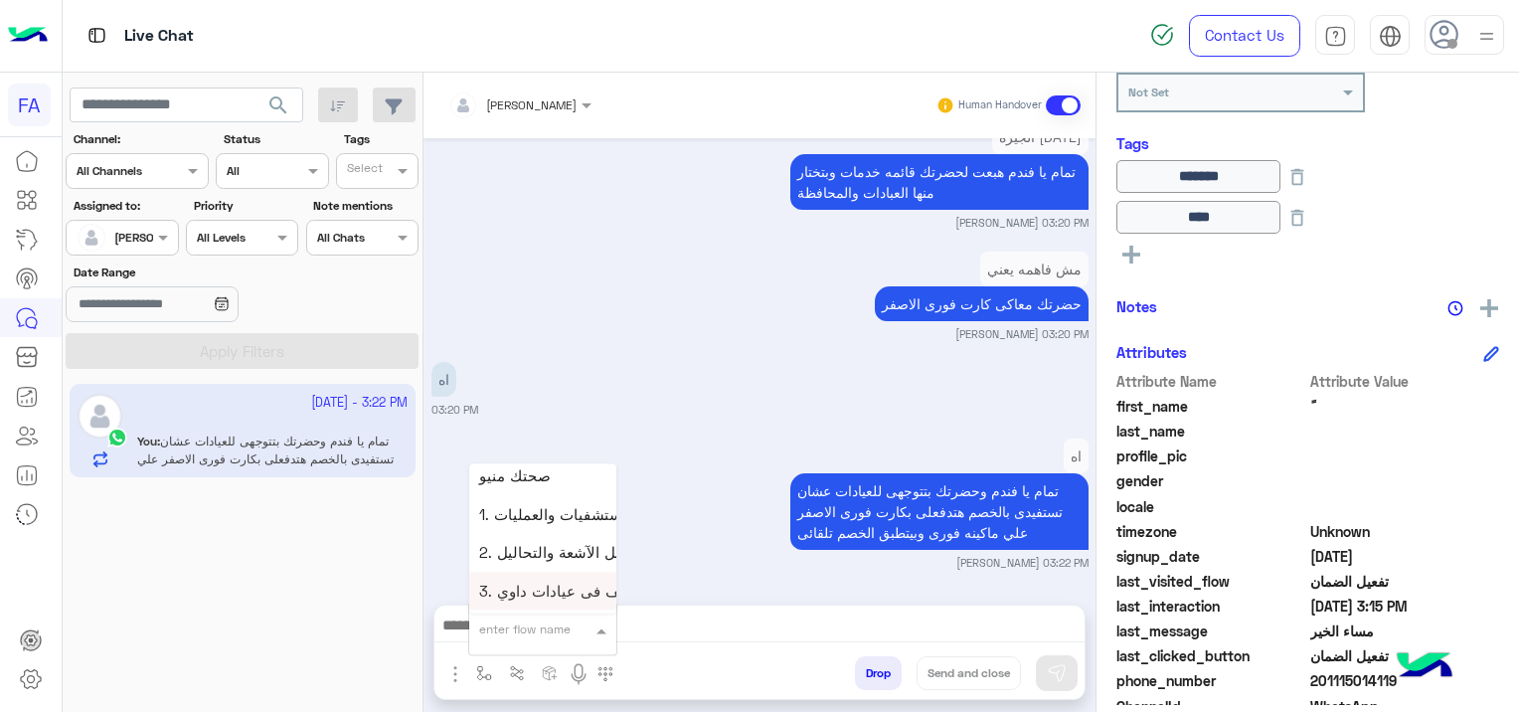
scroll to position [1093, 0]
click at [537, 579] on span "صحتك منيو" at bounding box center [515, 576] width 72 height 18
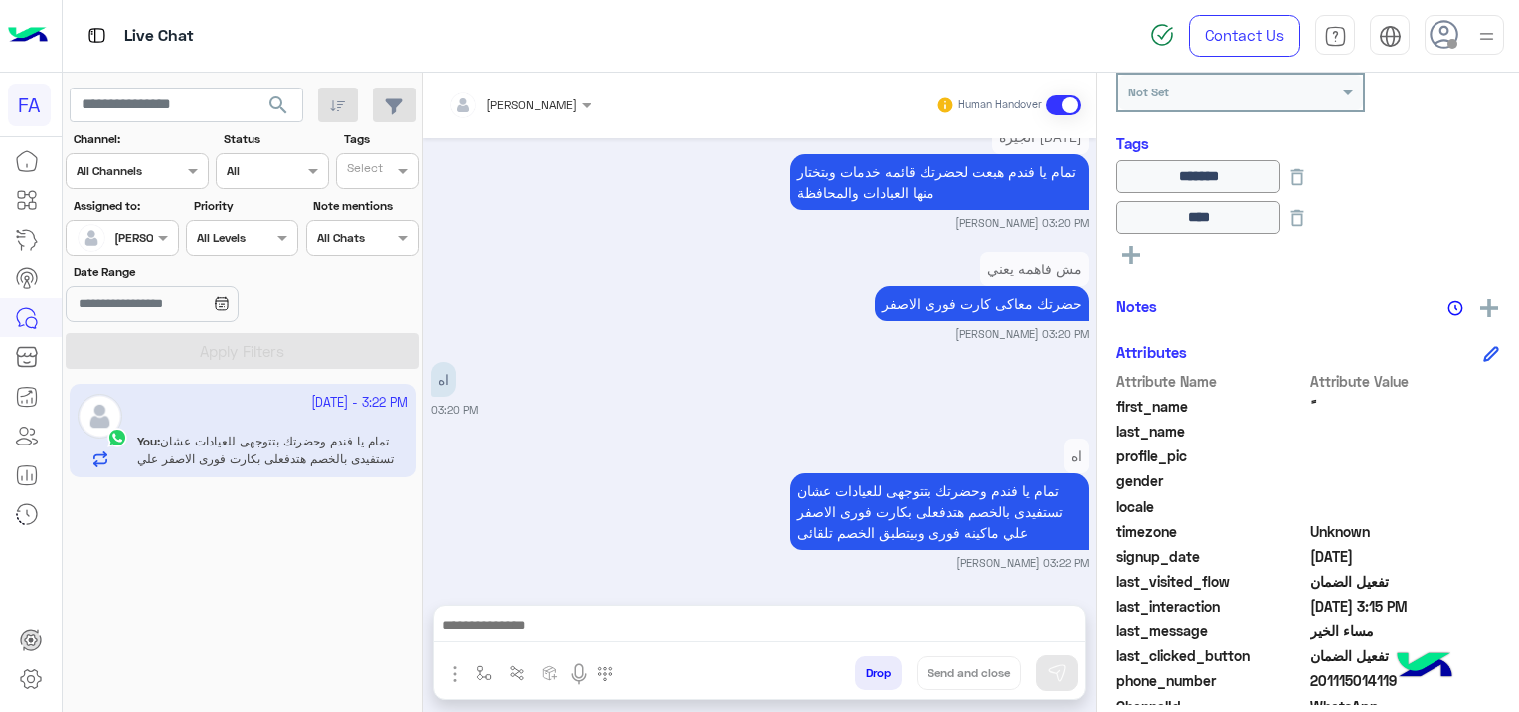
type textarea "*********"
click at [1058, 668] on img at bounding box center [1057, 673] width 20 height 20
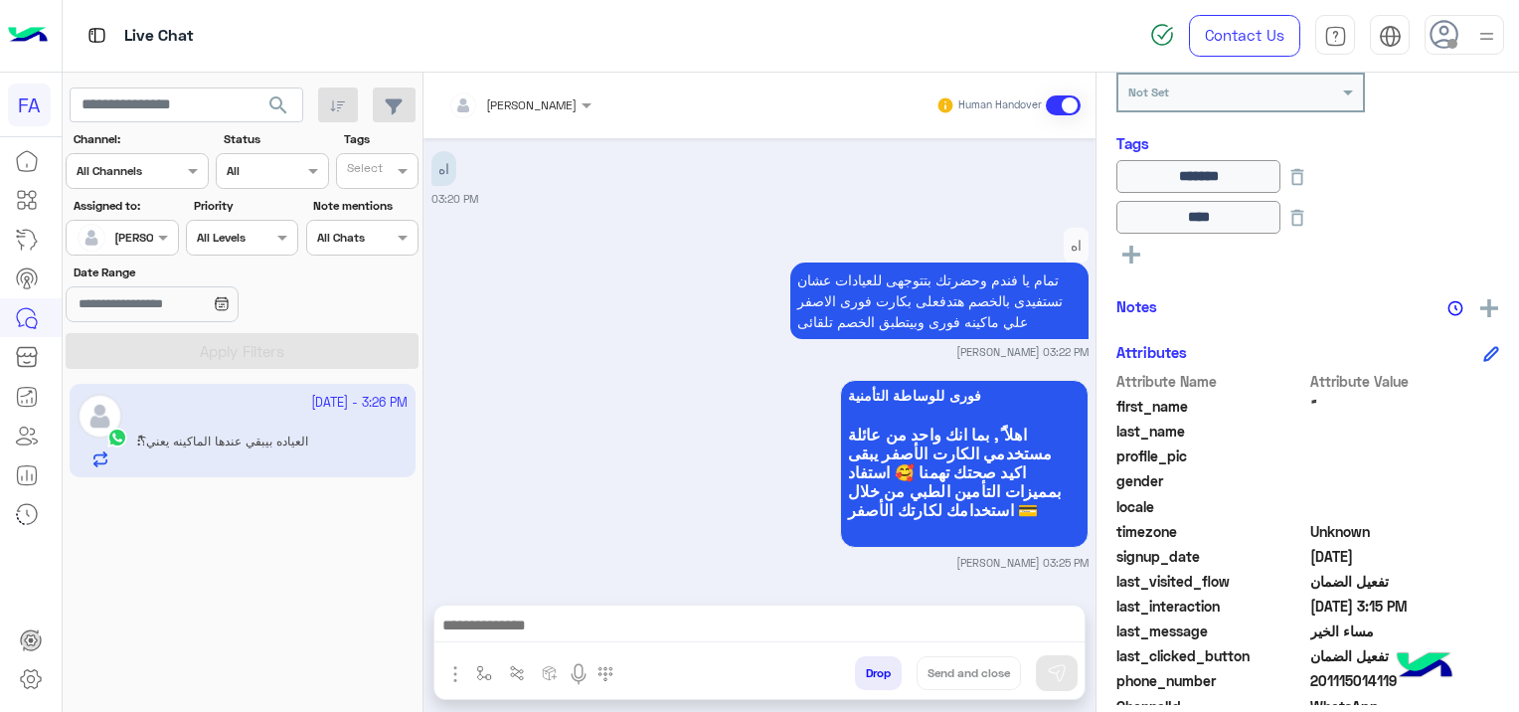
scroll to position [3933, 0]
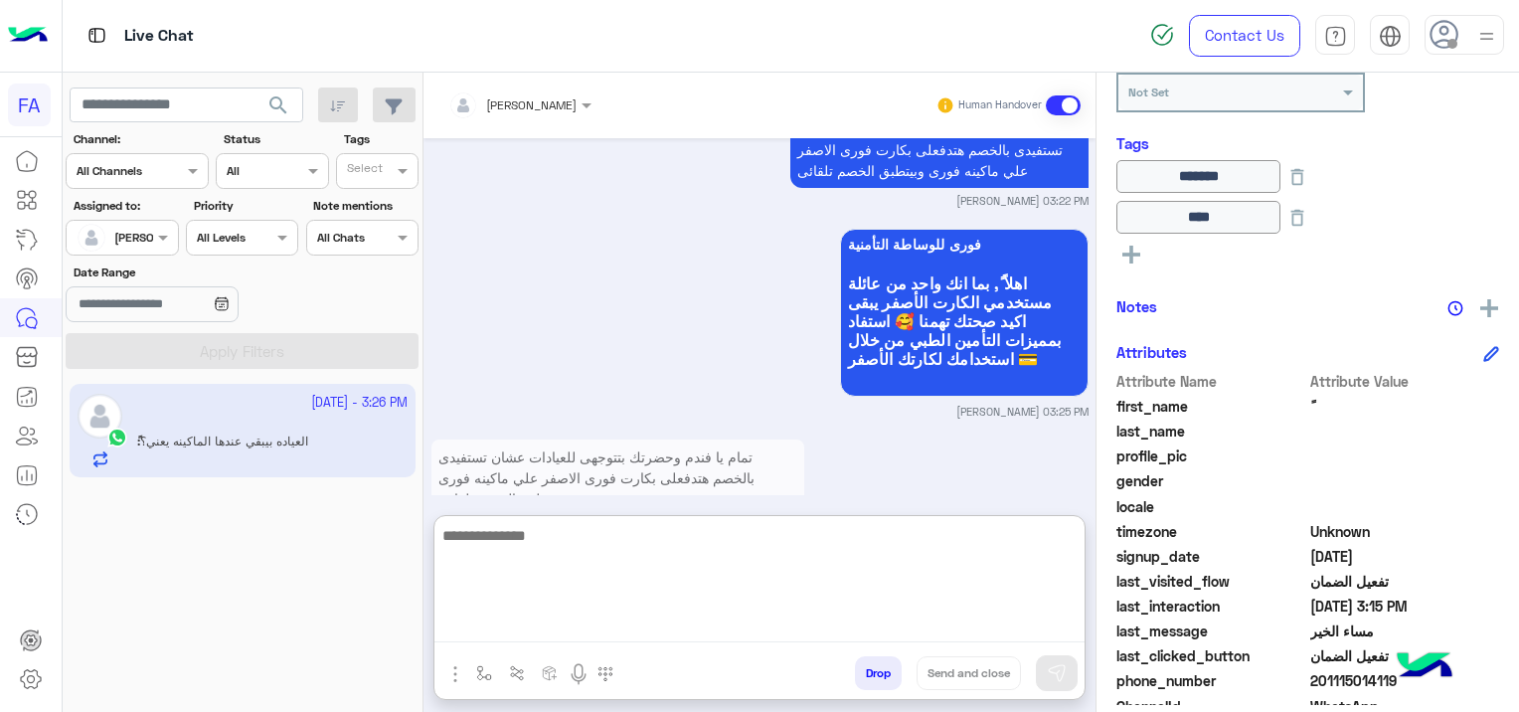
drag, startPoint x: 530, startPoint y: 635, endPoint x: 576, endPoint y: 658, distance: 51.1
click at [531, 635] on textarea at bounding box center [759, 582] width 650 height 119
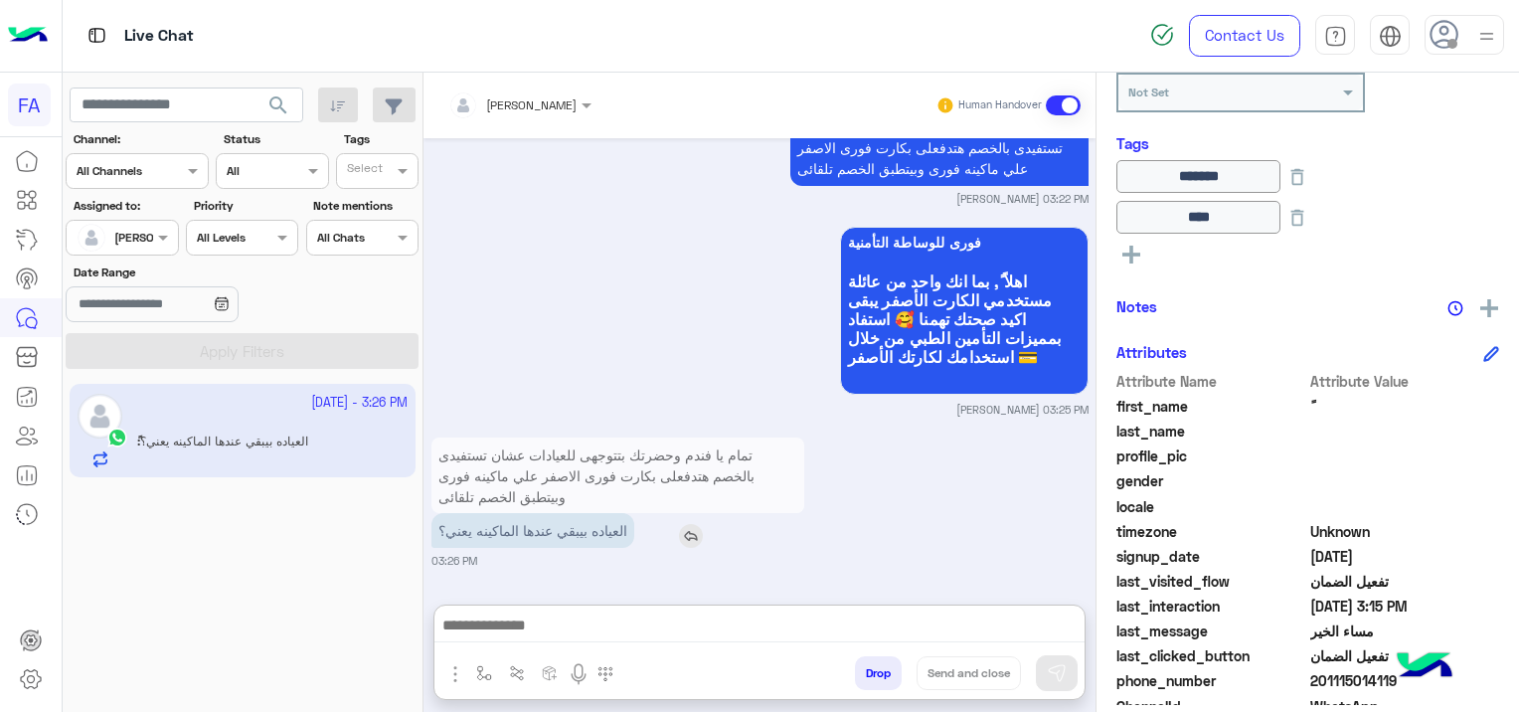
click at [703, 524] on img at bounding box center [691, 536] width 24 height 24
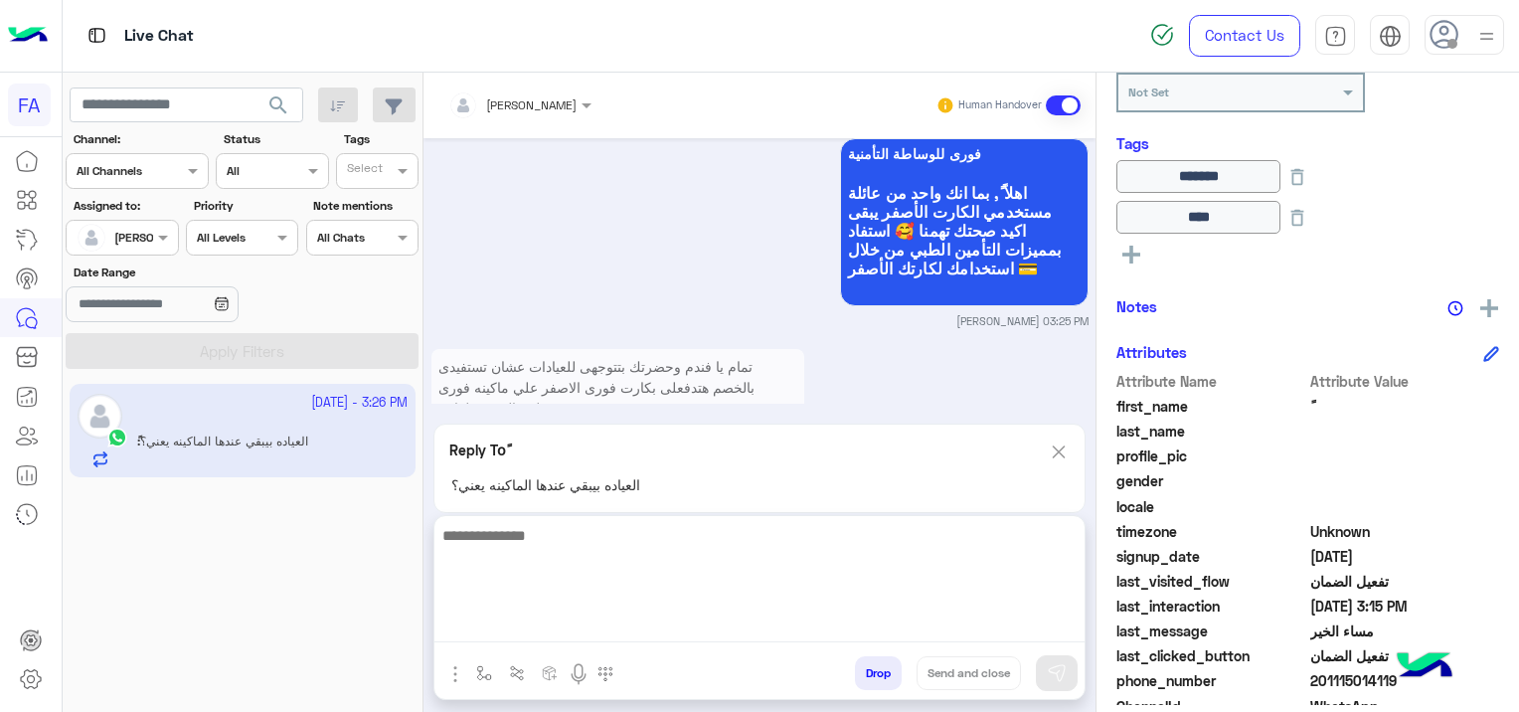
click at [632, 616] on textarea at bounding box center [759, 582] width 650 height 119
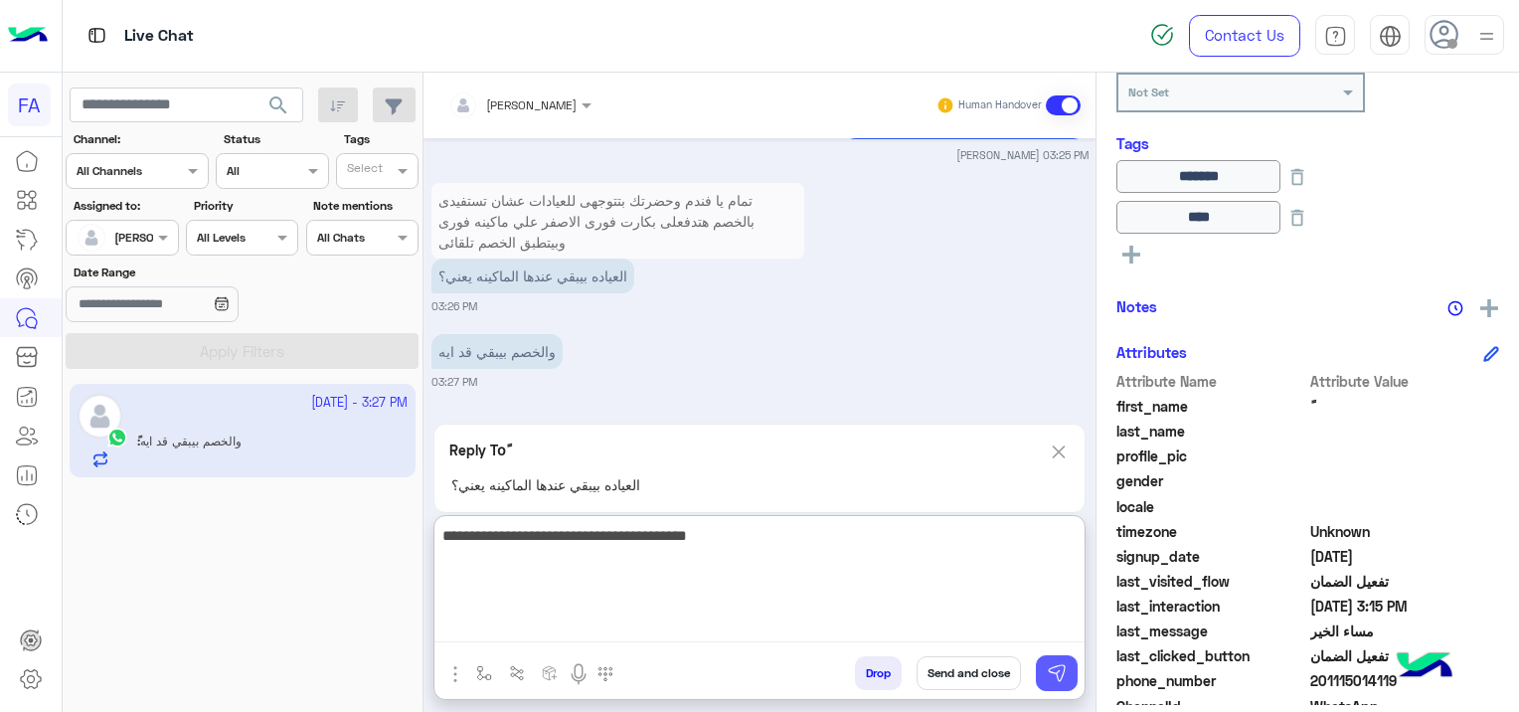
type textarea "**********"
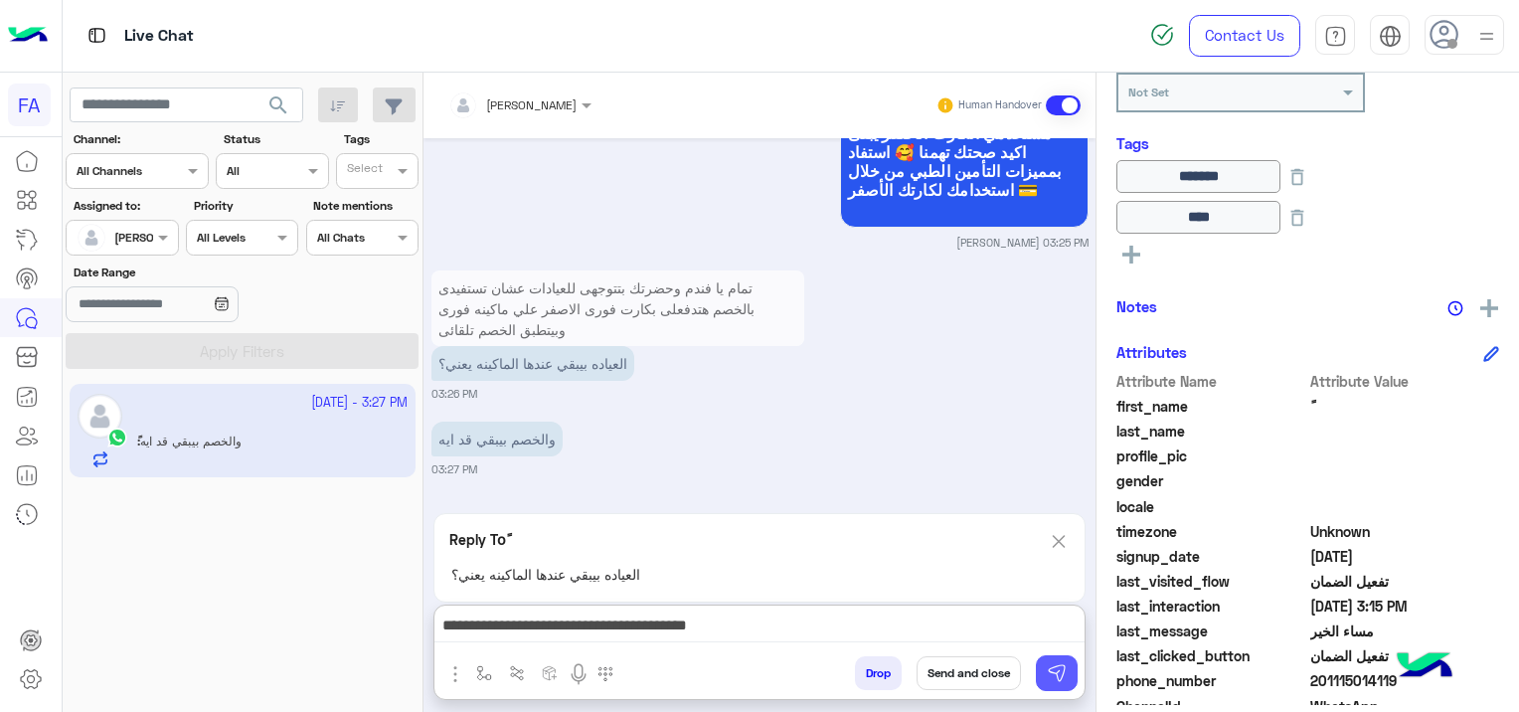
click at [1056, 675] on img at bounding box center [1057, 673] width 20 height 20
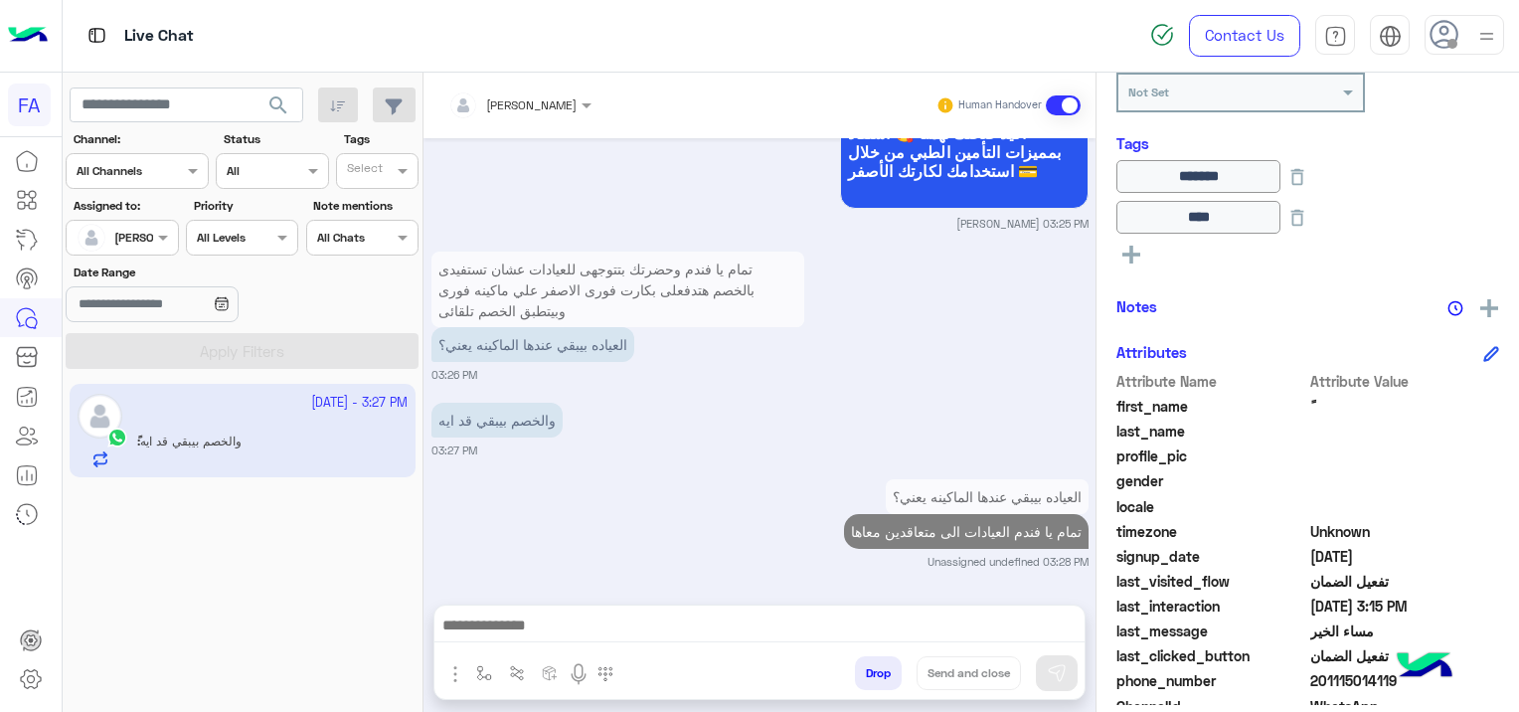
scroll to position [4119, 0]
click at [623, 421] on img at bounding box center [619, 428] width 24 height 24
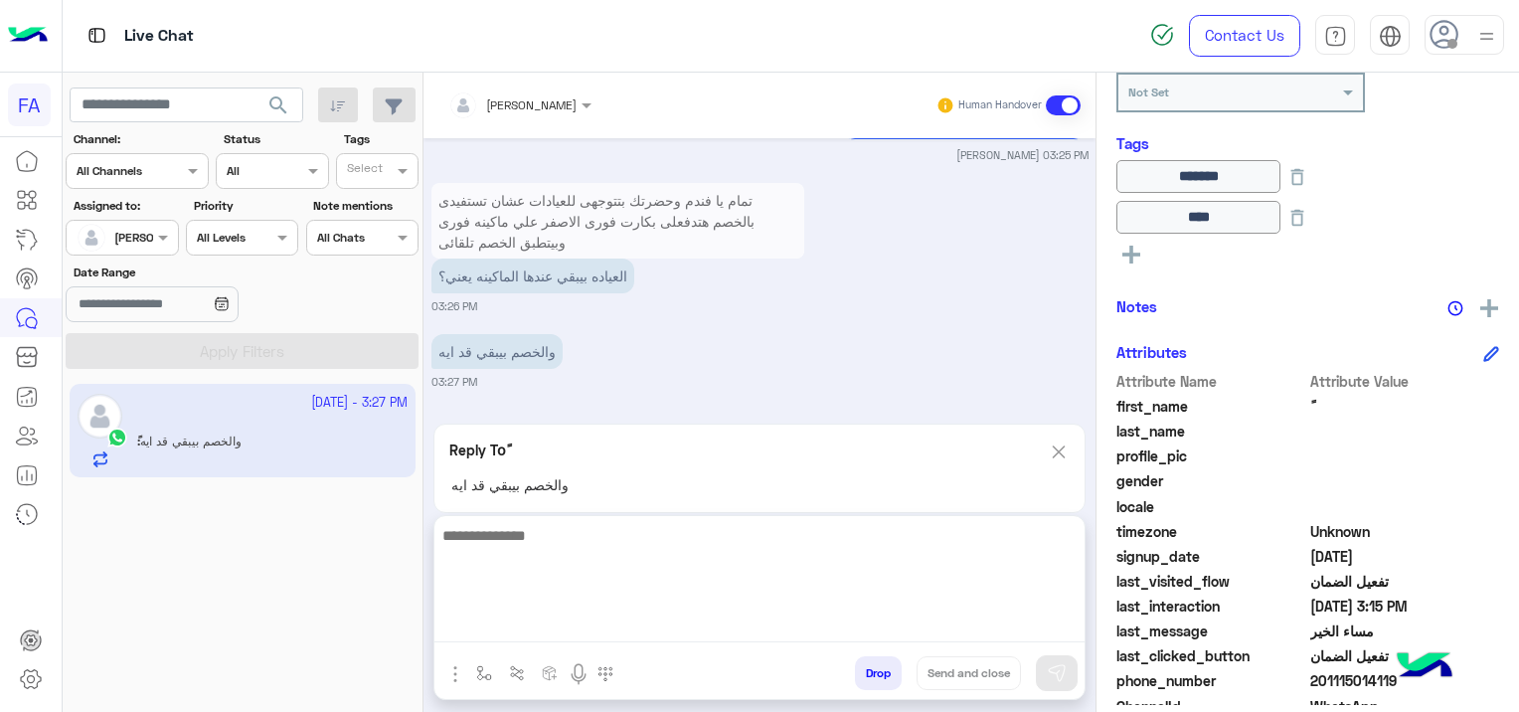
click at [592, 620] on textarea at bounding box center [759, 582] width 650 height 119
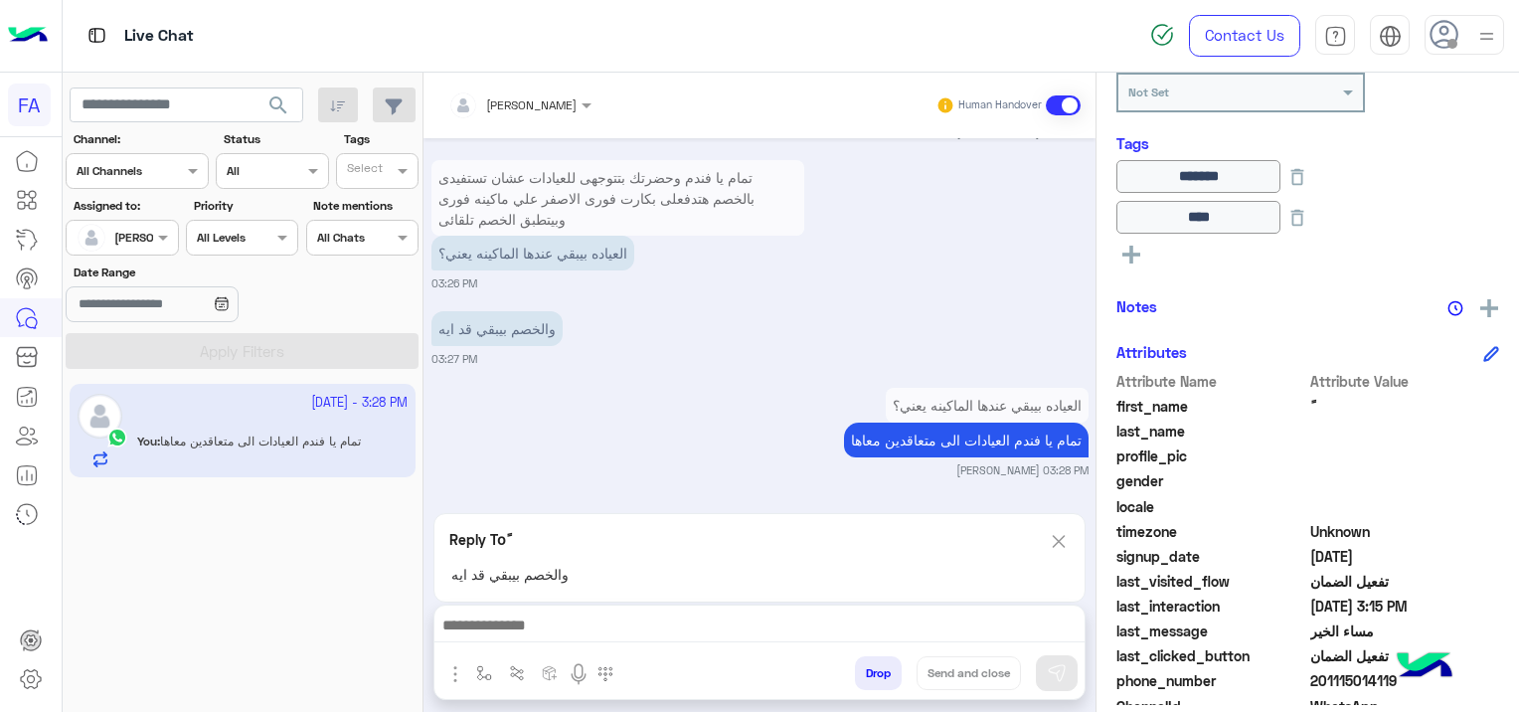
scroll to position [4211, 0]
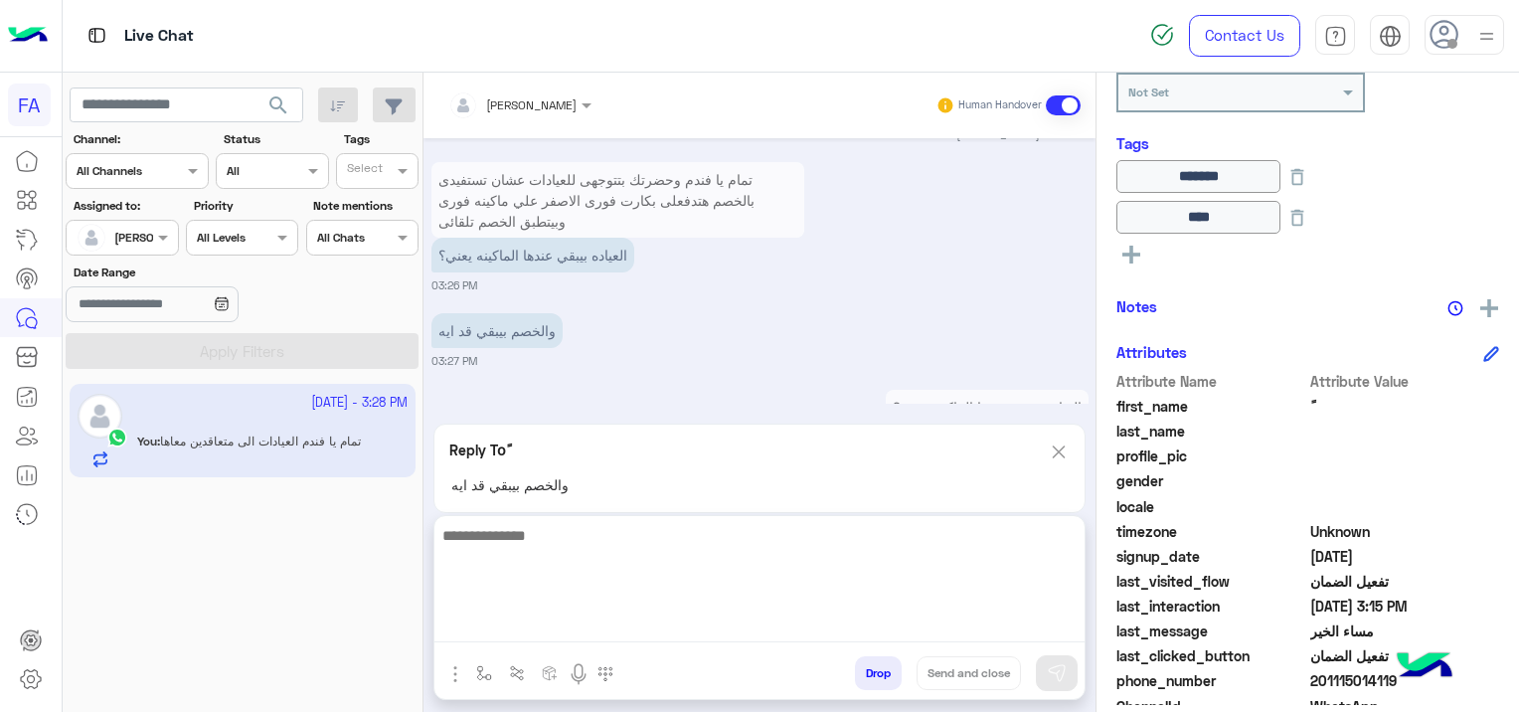
click at [586, 617] on textarea at bounding box center [759, 582] width 650 height 119
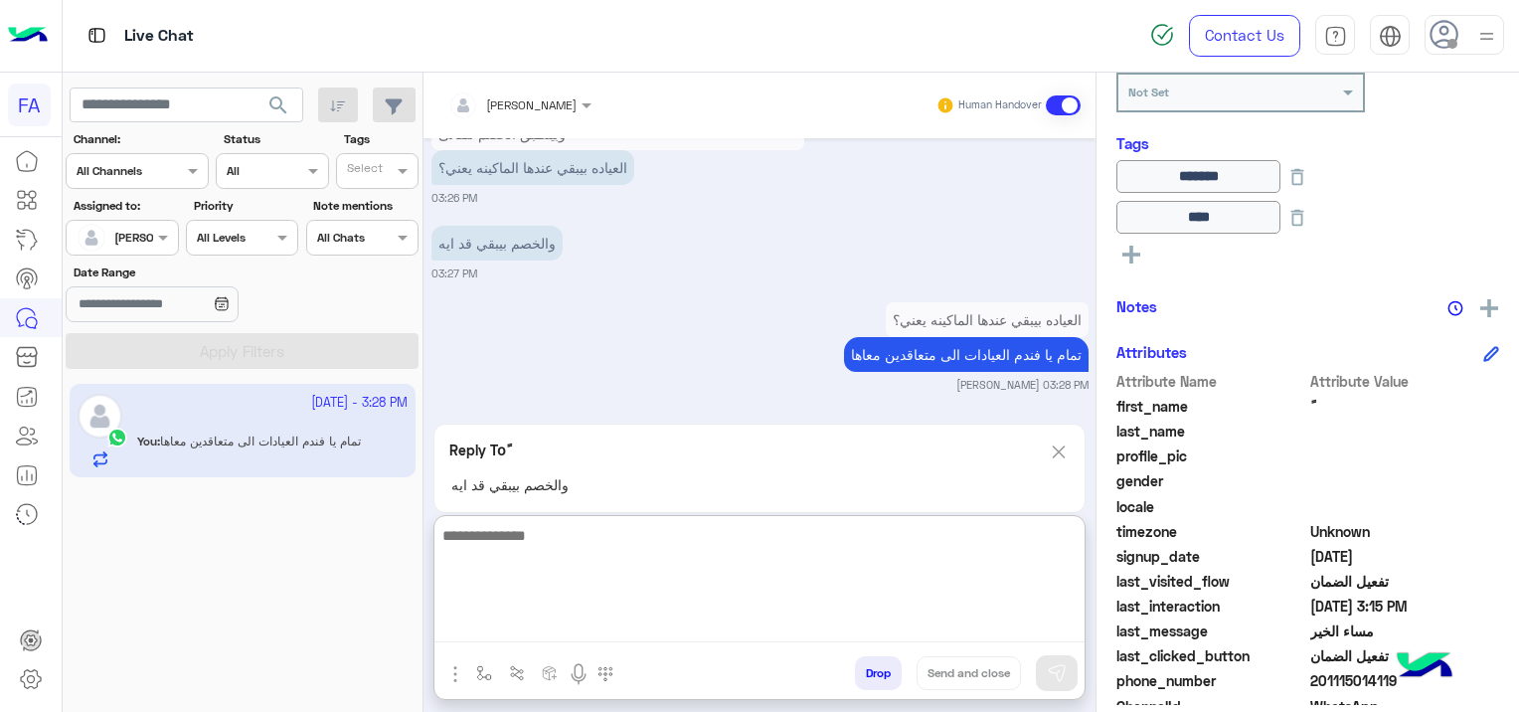
scroll to position [4300, 0]
paste textarea "**********"
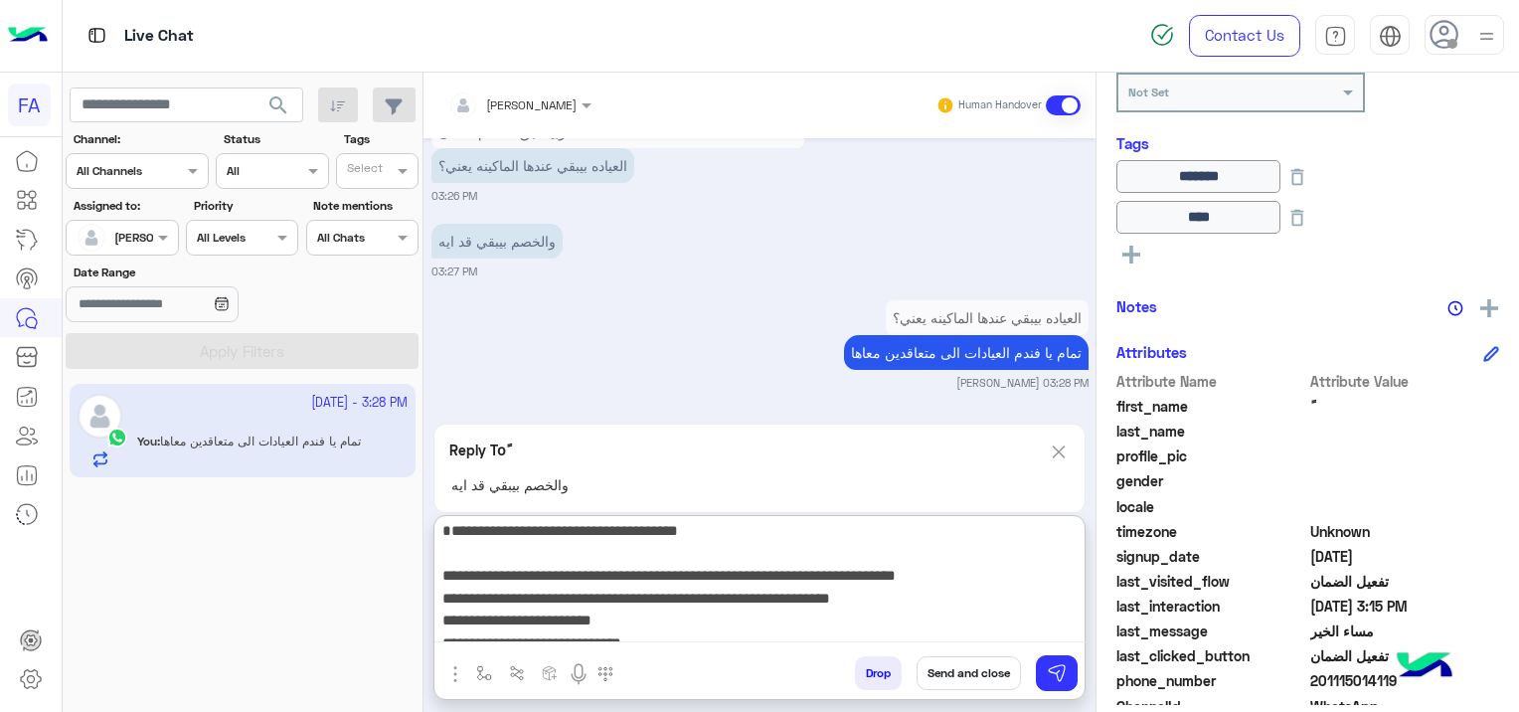
scroll to position [0, 0]
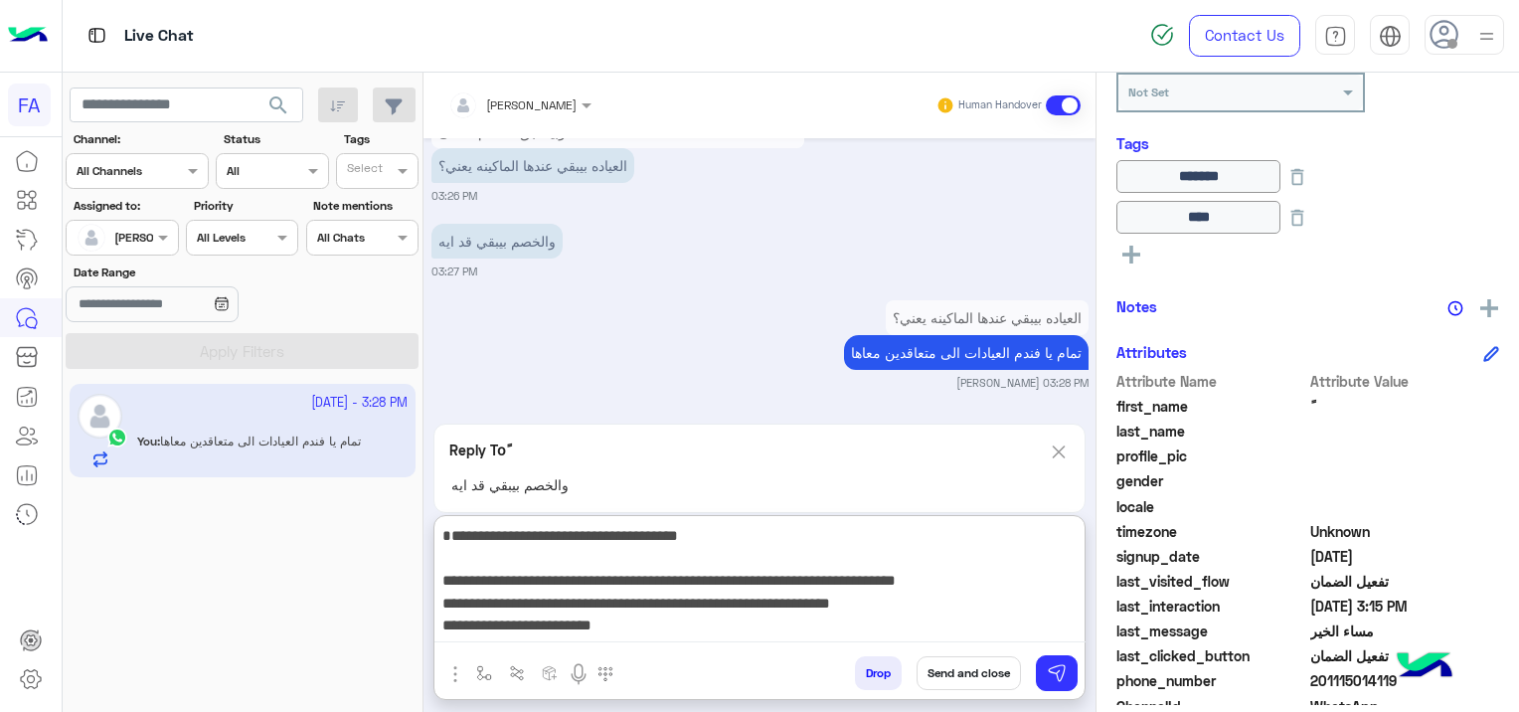
click at [1070, 560] on textarea "**********" at bounding box center [759, 582] width 651 height 119
type textarea "**********"
click at [1053, 674] on img at bounding box center [1057, 673] width 20 height 20
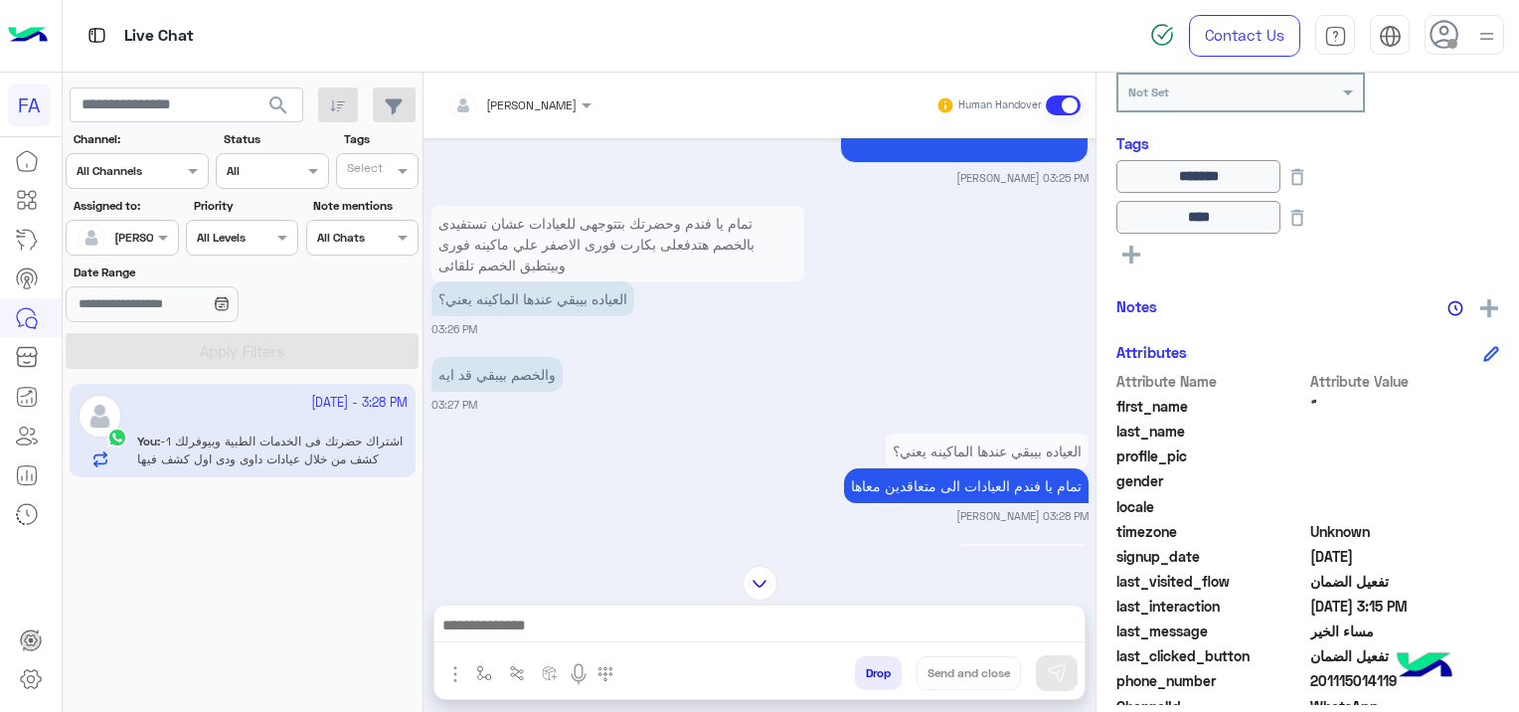
scroll to position [4565, 0]
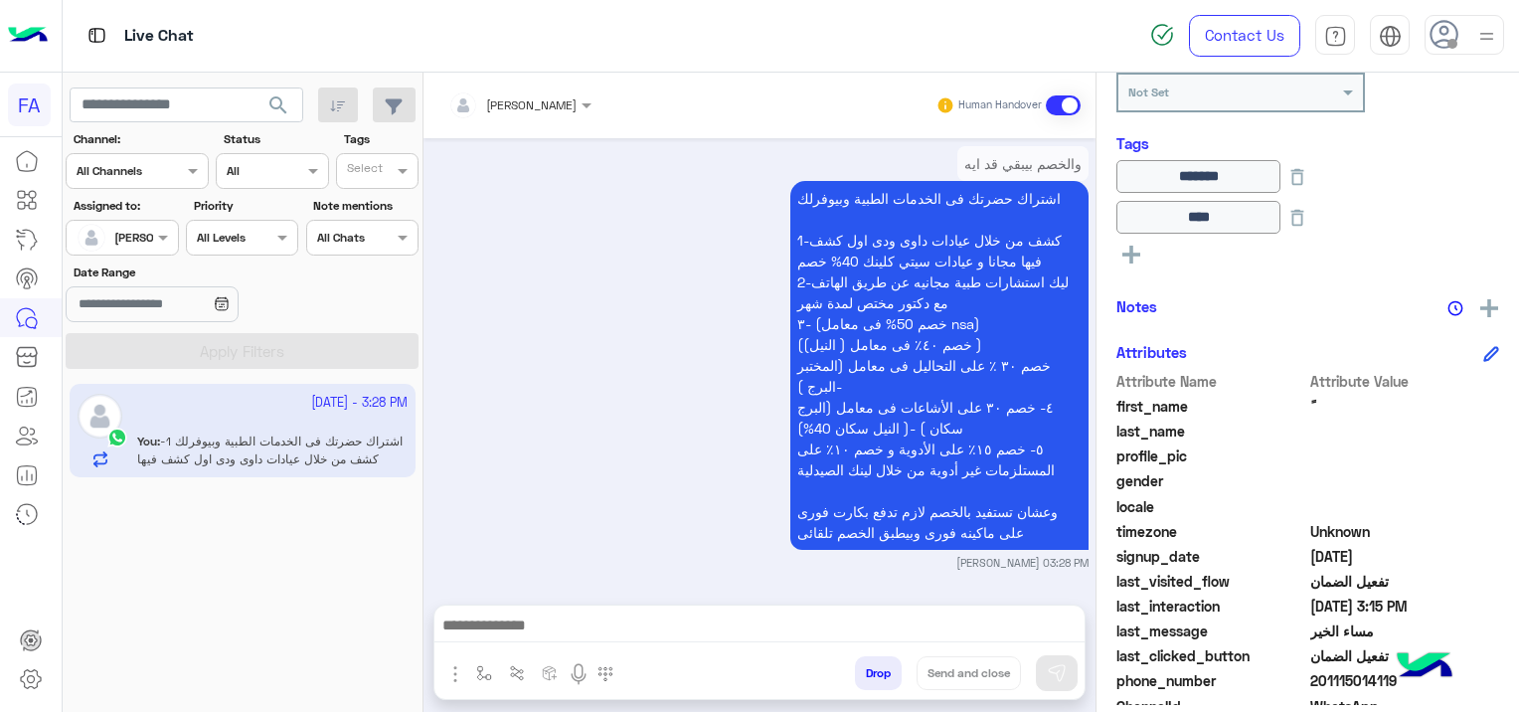
click at [593, 628] on textarea at bounding box center [759, 627] width 651 height 30
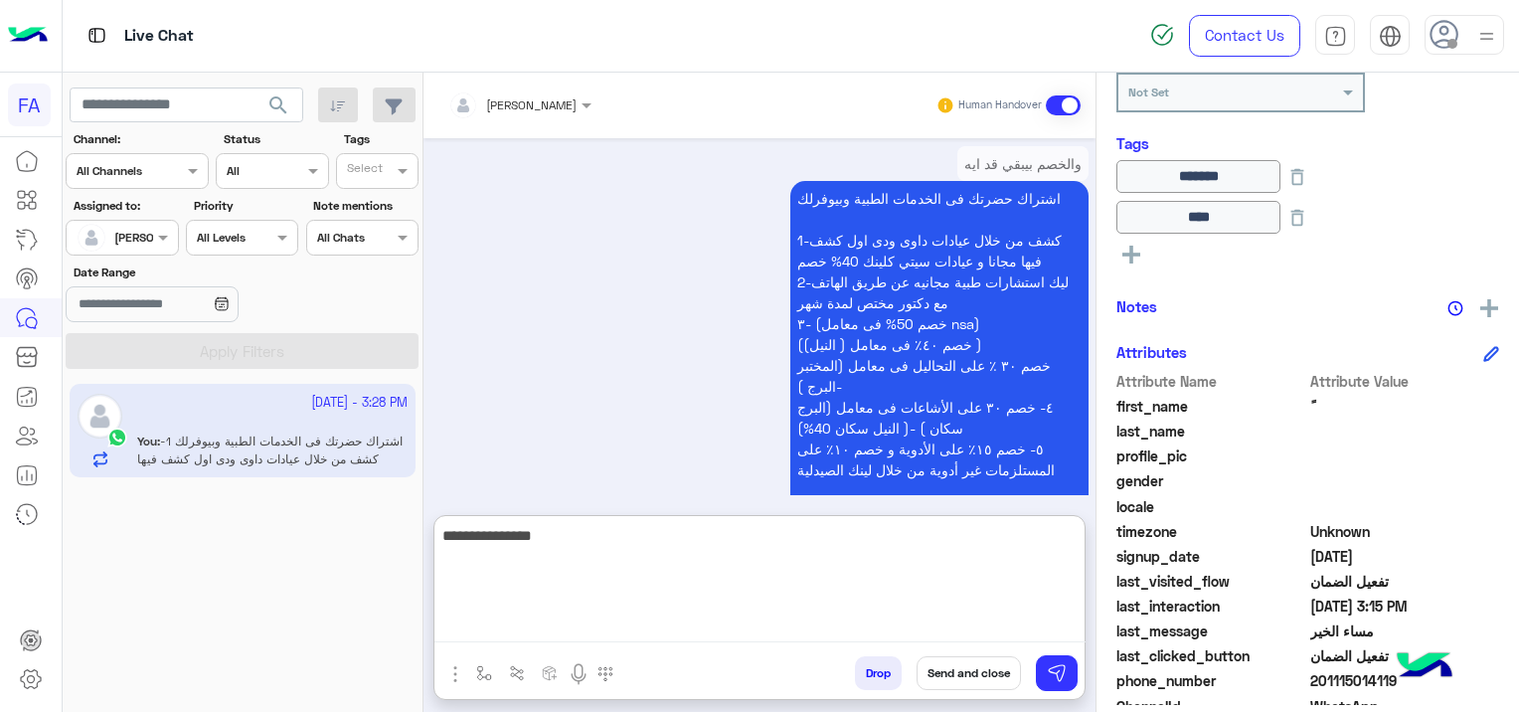
type textarea "**********"
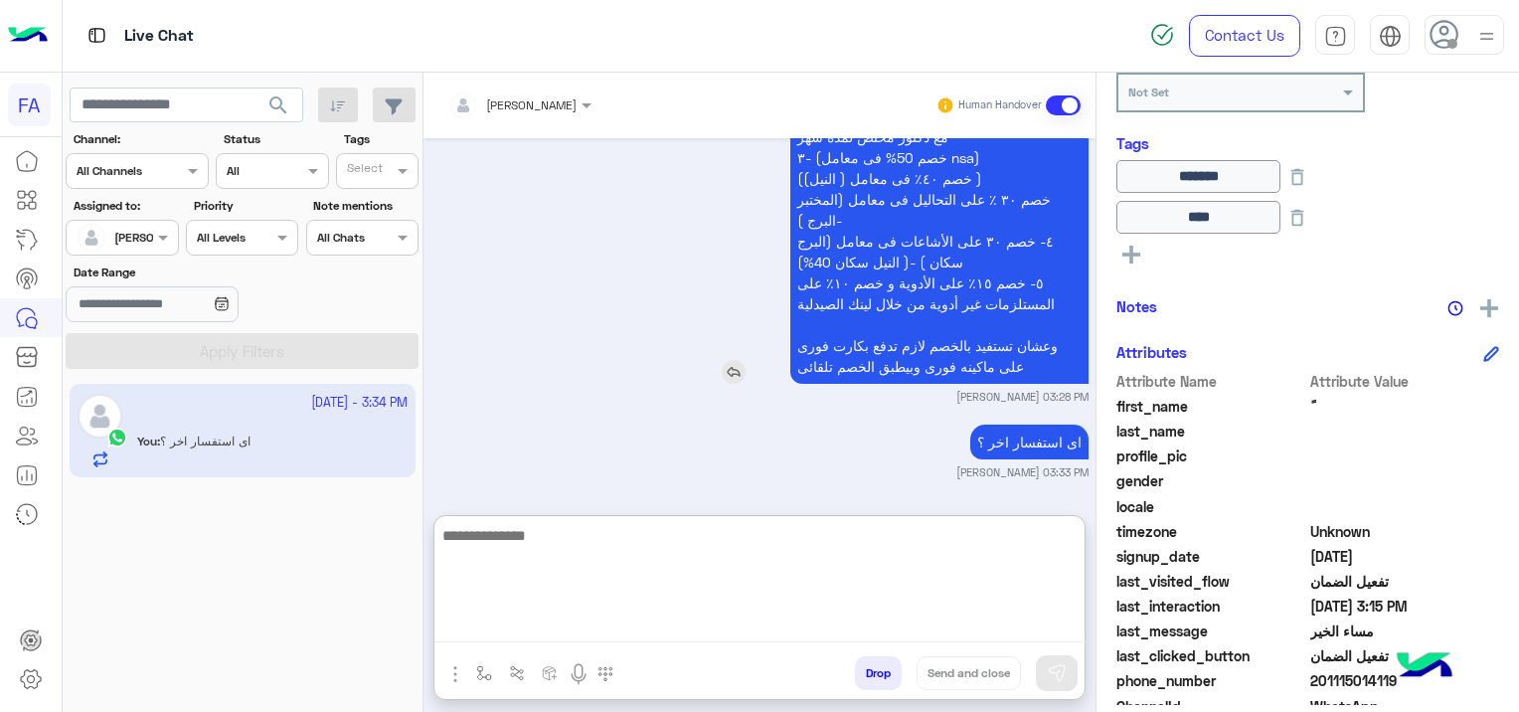
click at [685, 352] on div "اشتراك حضرتك فى الخدمات الطبية وبيوفرلك 1-كشف من خلال عيادات داوى ودى اول كشف ف…" at bounding box center [883, 199] width 412 height 369
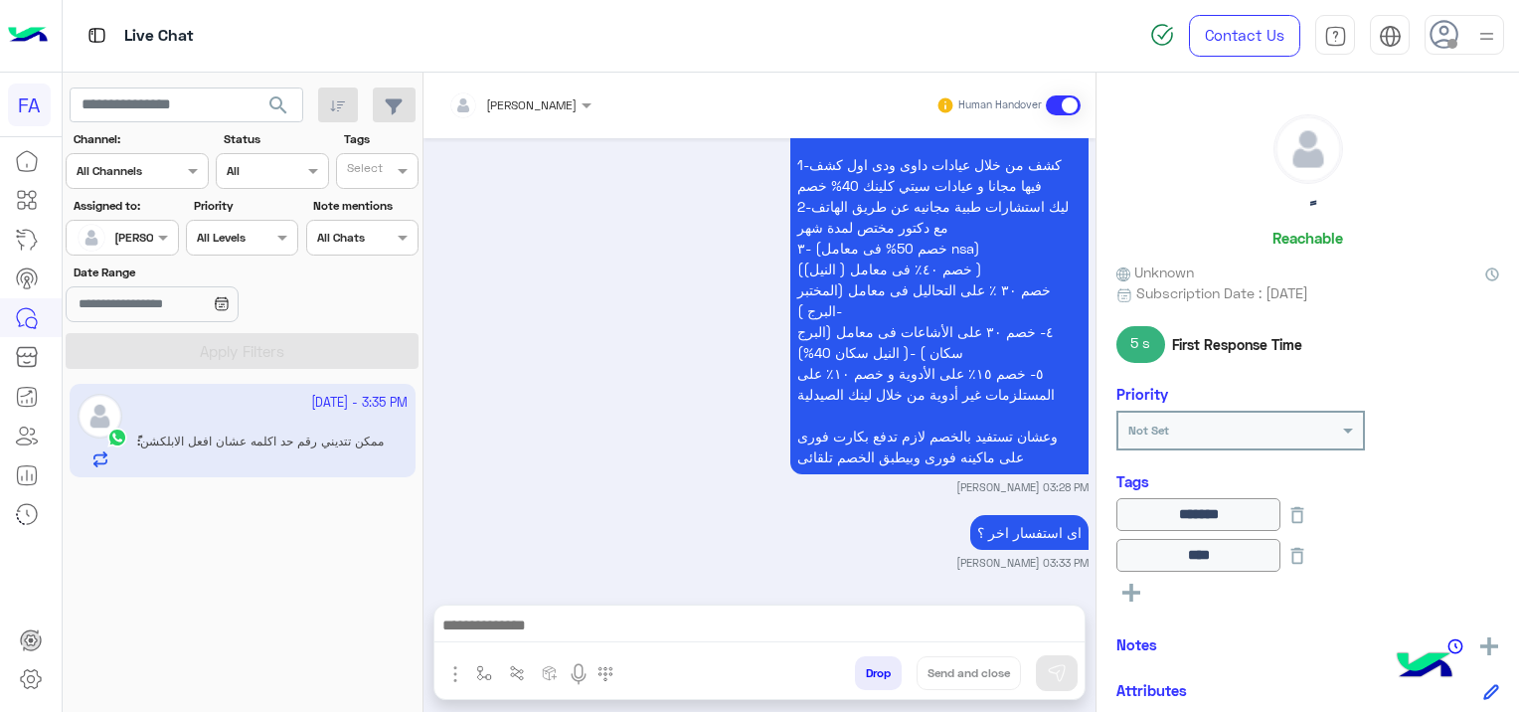
scroll to position [4738, 0]
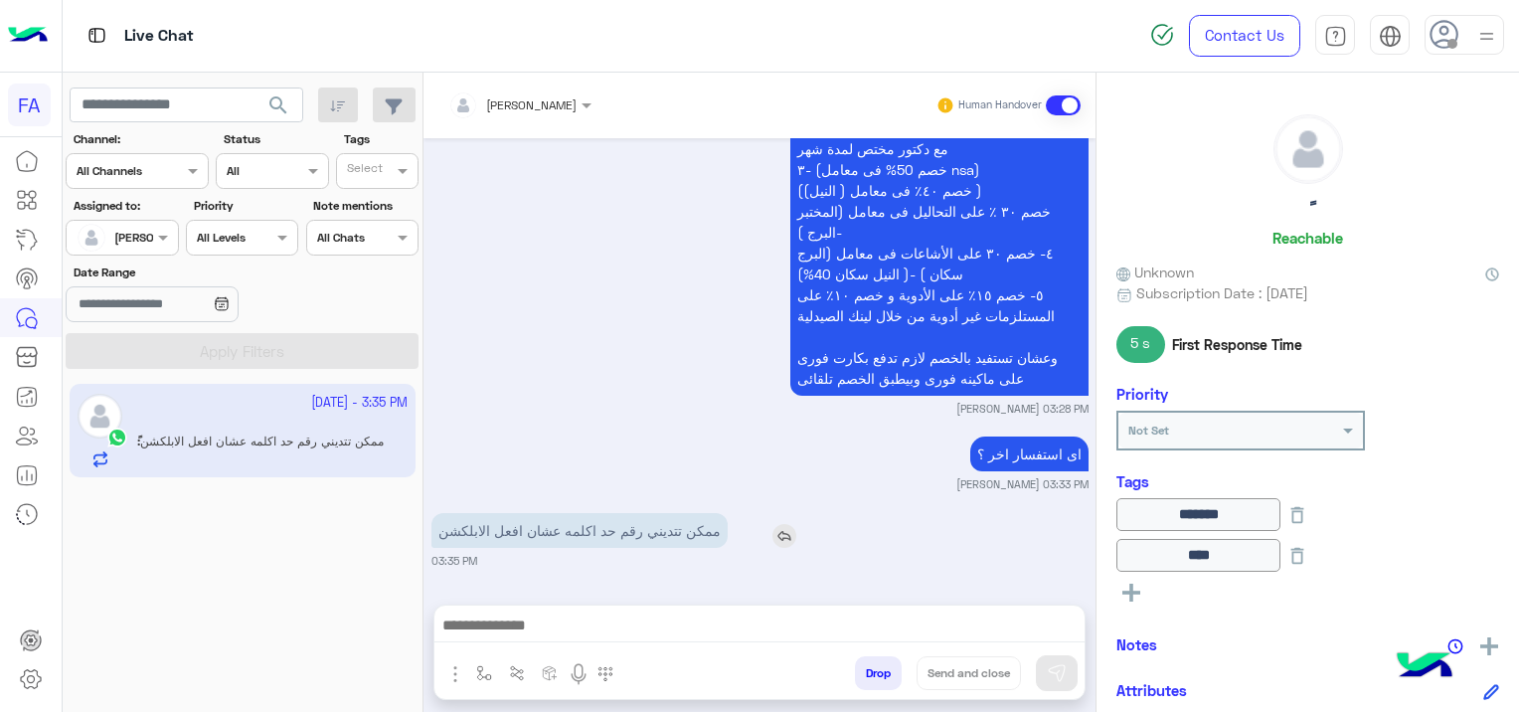
click at [784, 540] on img at bounding box center [784, 536] width 24 height 24
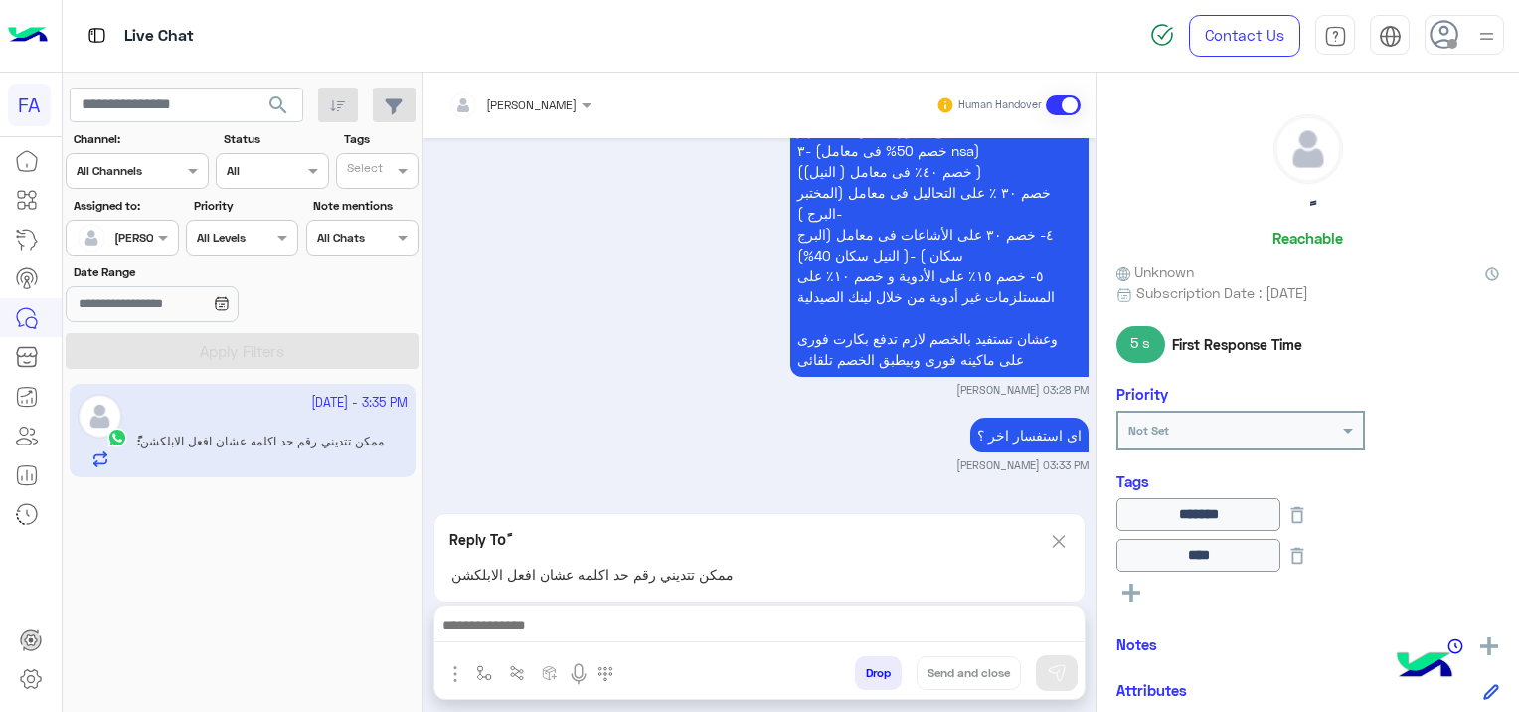
click at [729, 631] on textarea at bounding box center [759, 627] width 651 height 30
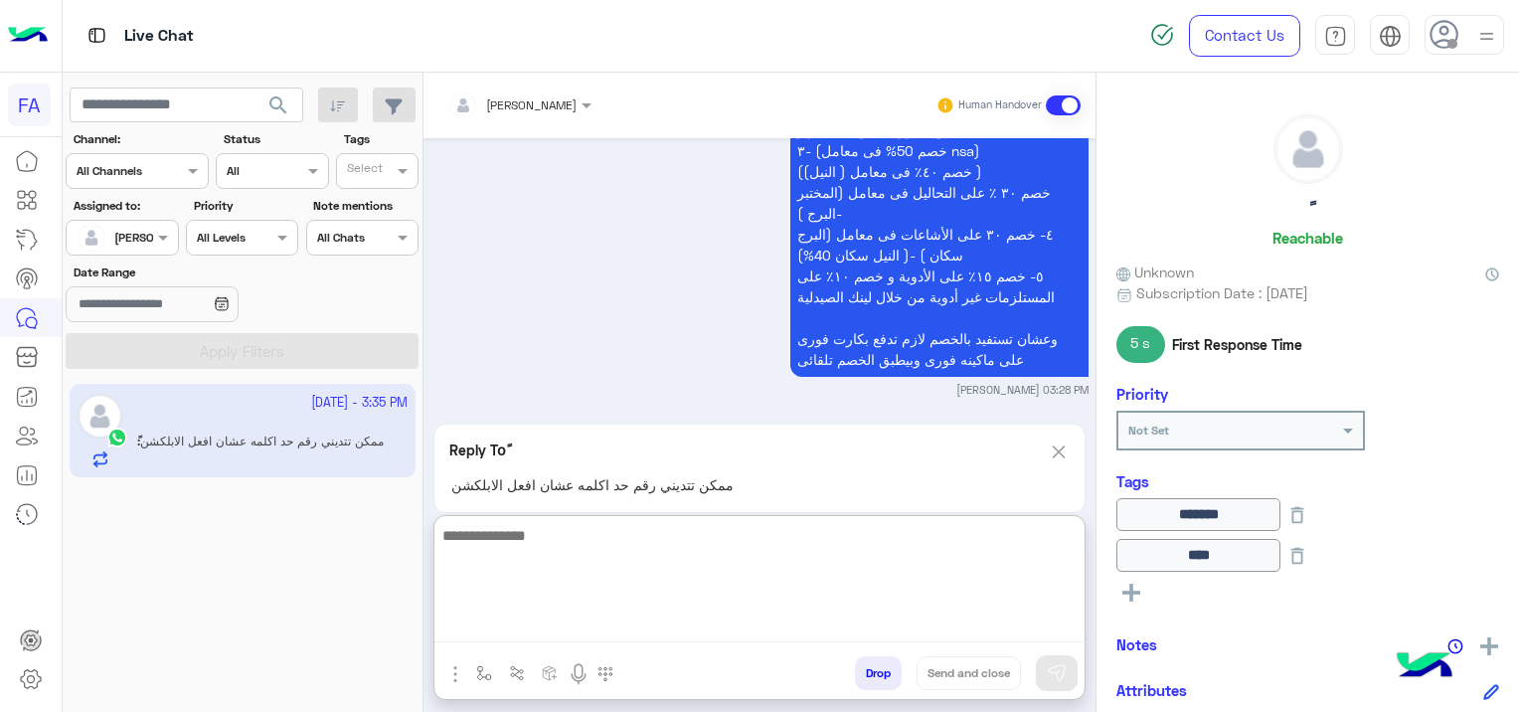
type textarea "*"
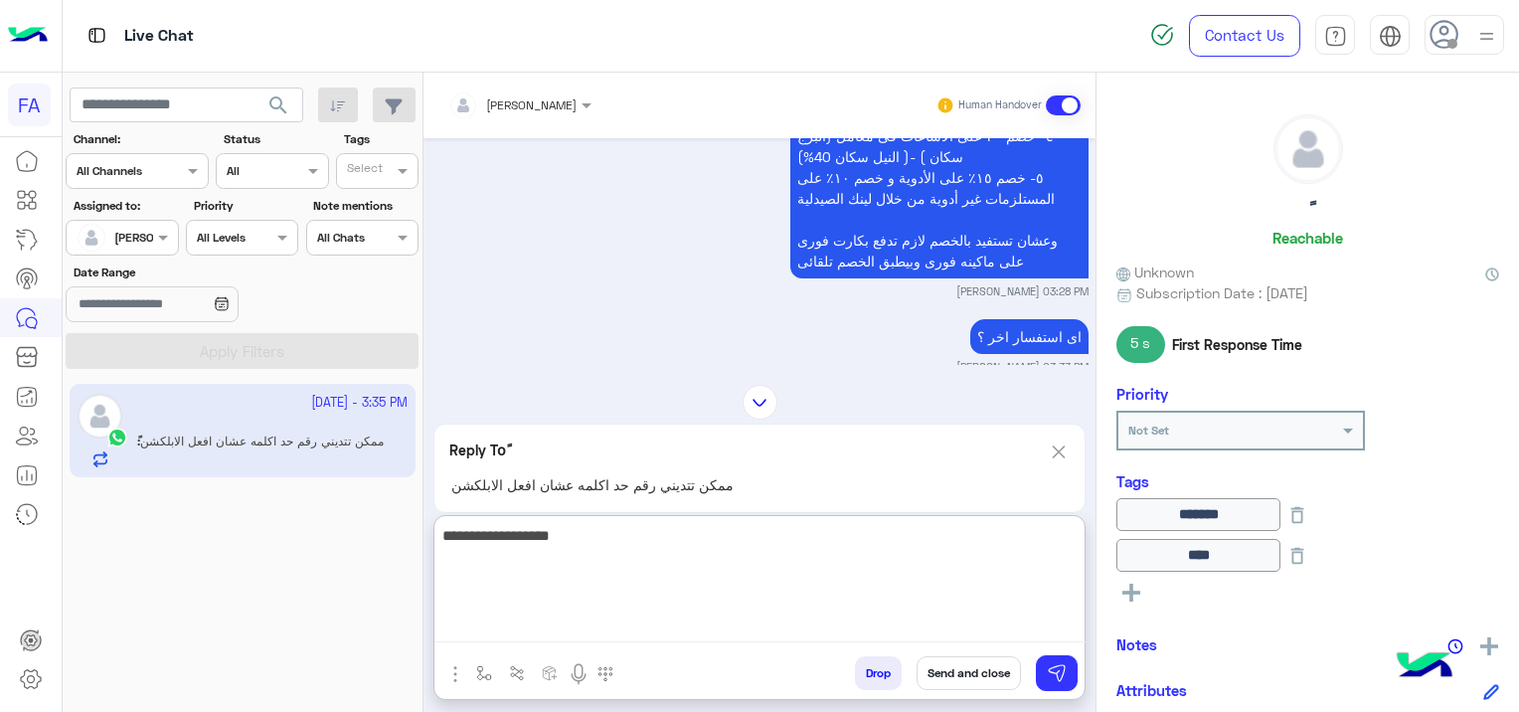
scroll to position [4919, 0]
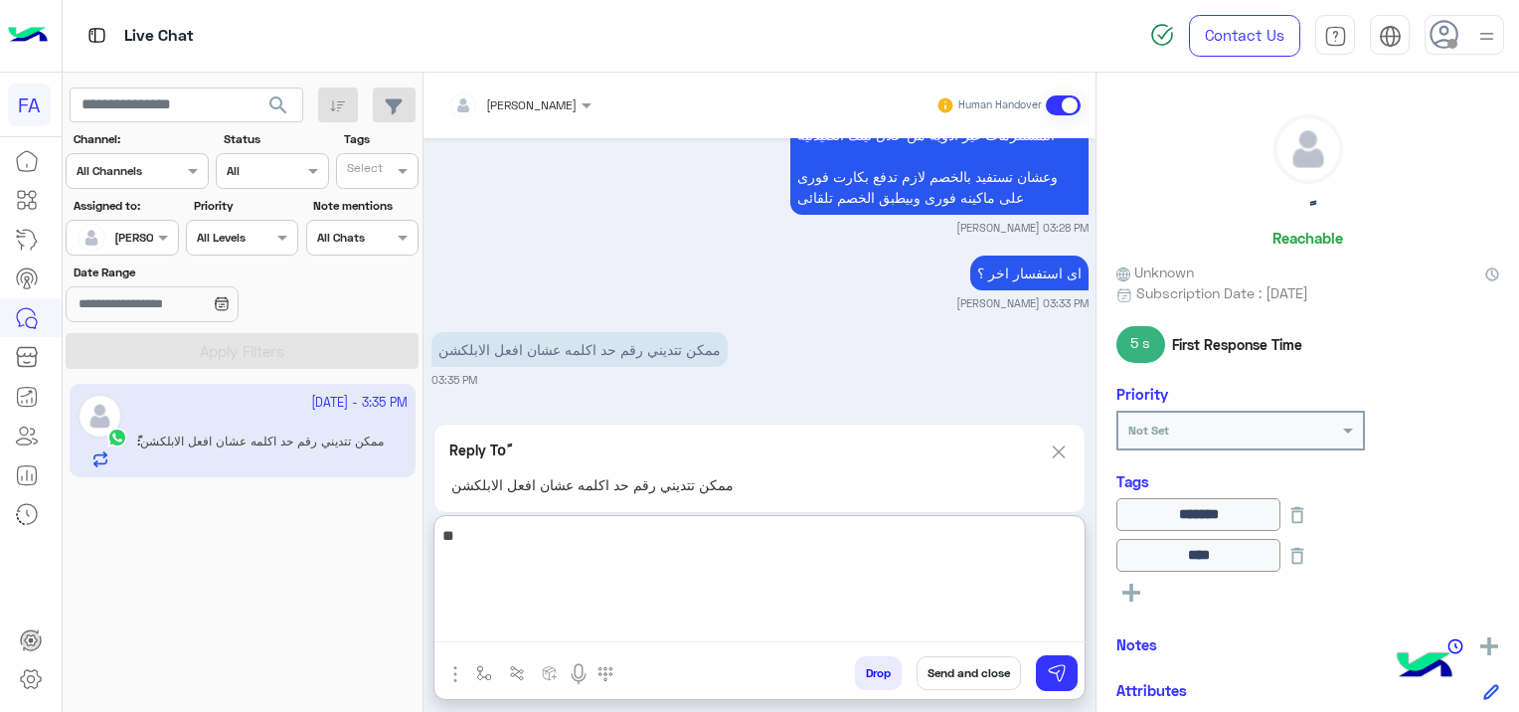
type textarea "*"
type textarea "**********"
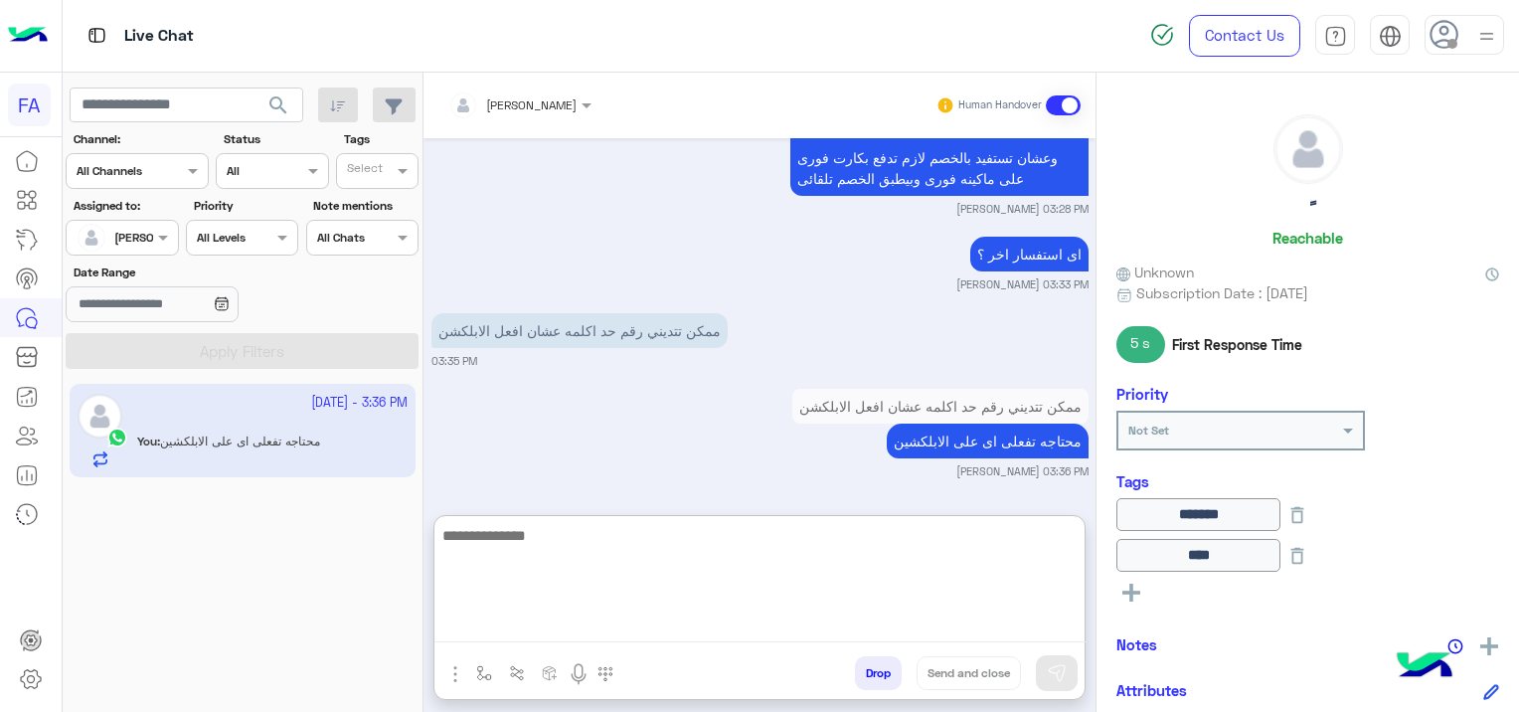
click at [857, 276] on small "[PERSON_NAME] 03:33 PM" at bounding box center [759, 284] width 657 height 16
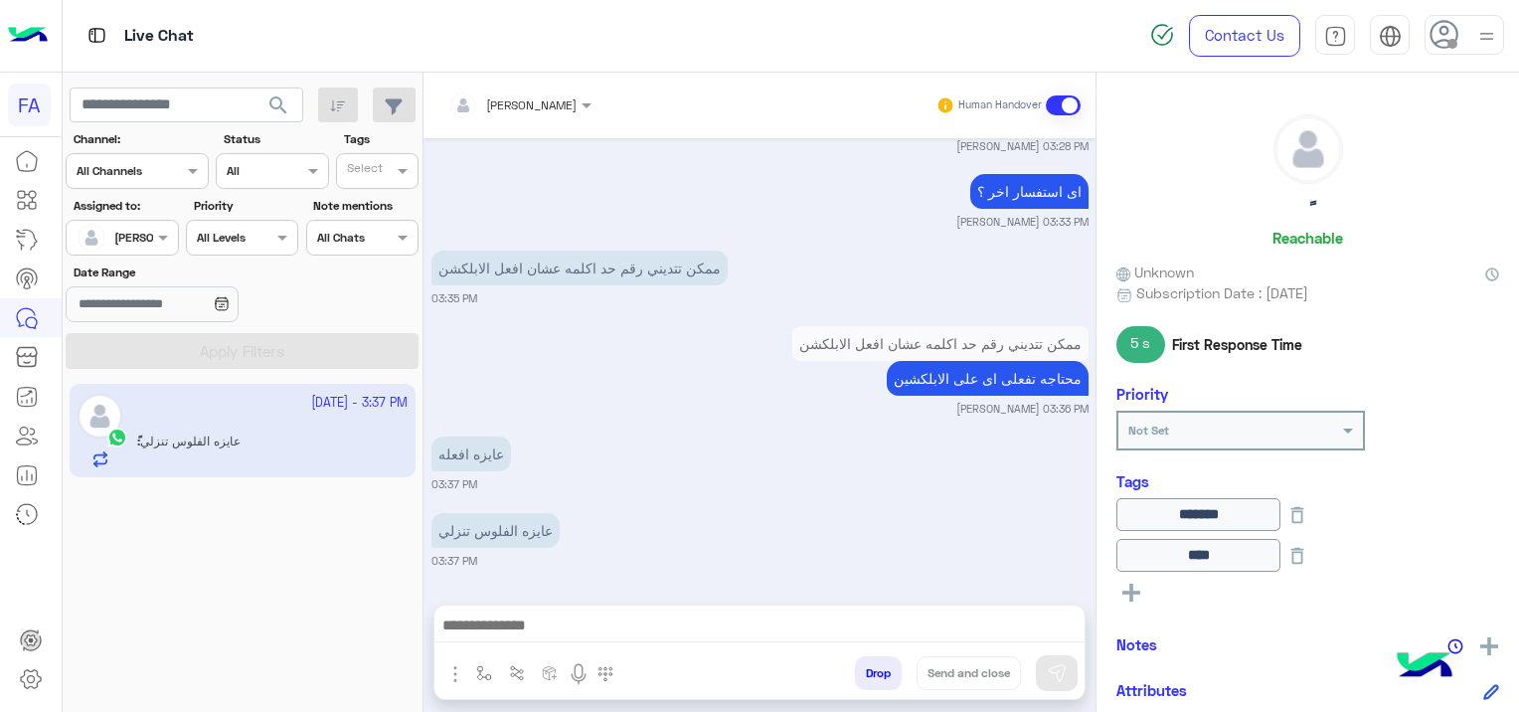
scroll to position [5076, 0]
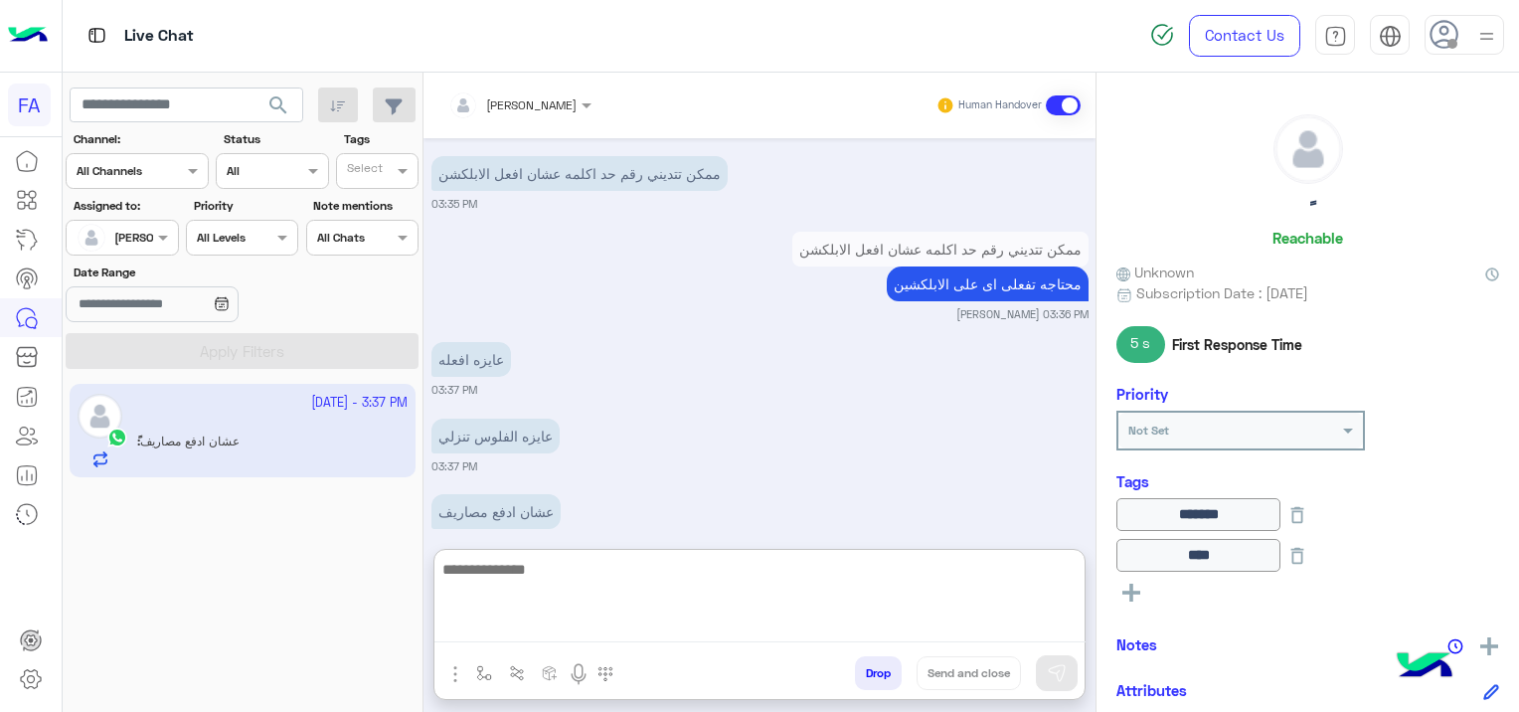
drag, startPoint x: 591, startPoint y: 621, endPoint x: 665, endPoint y: 604, distance: 75.5
click at [665, 604] on textarea at bounding box center [759, 599] width 651 height 85
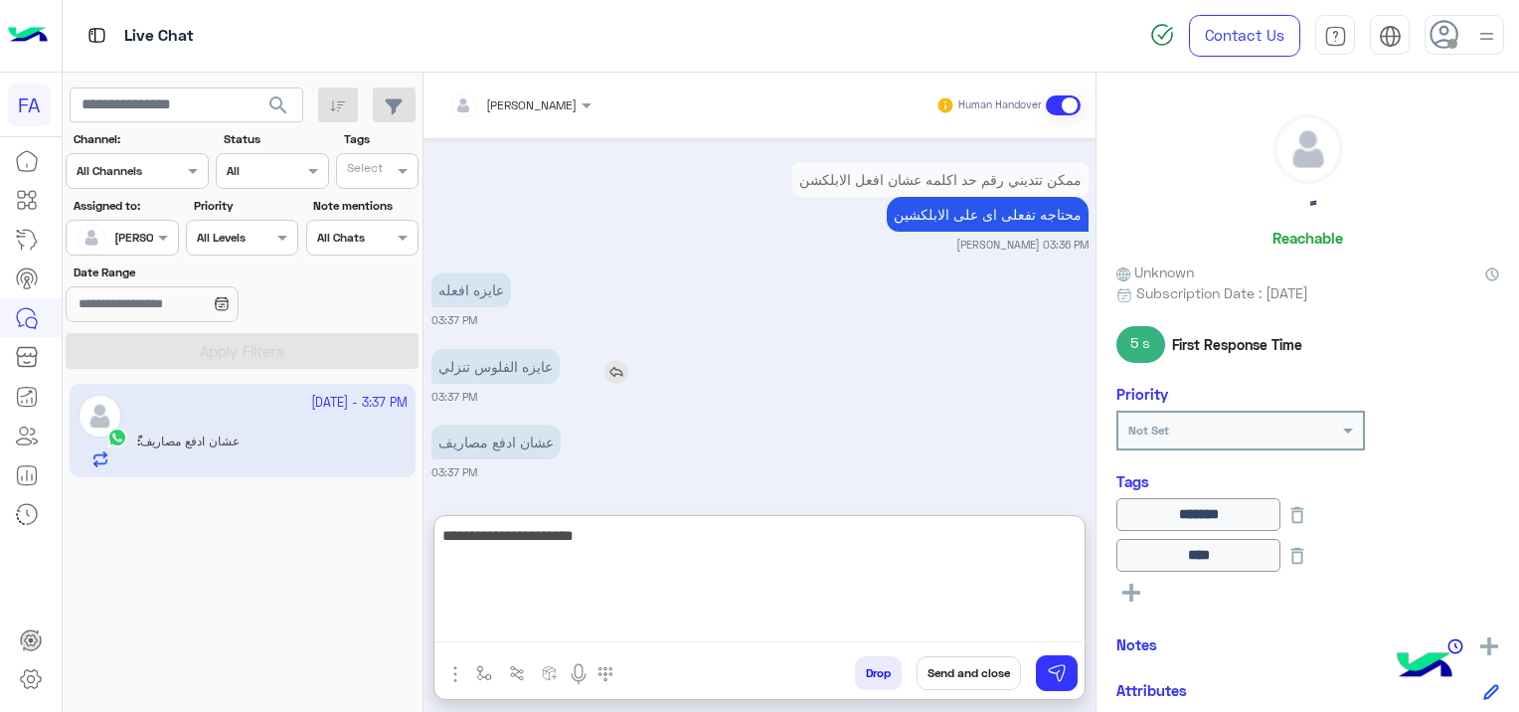
scroll to position [5165, 0]
type textarea "*"
type textarea "**********"
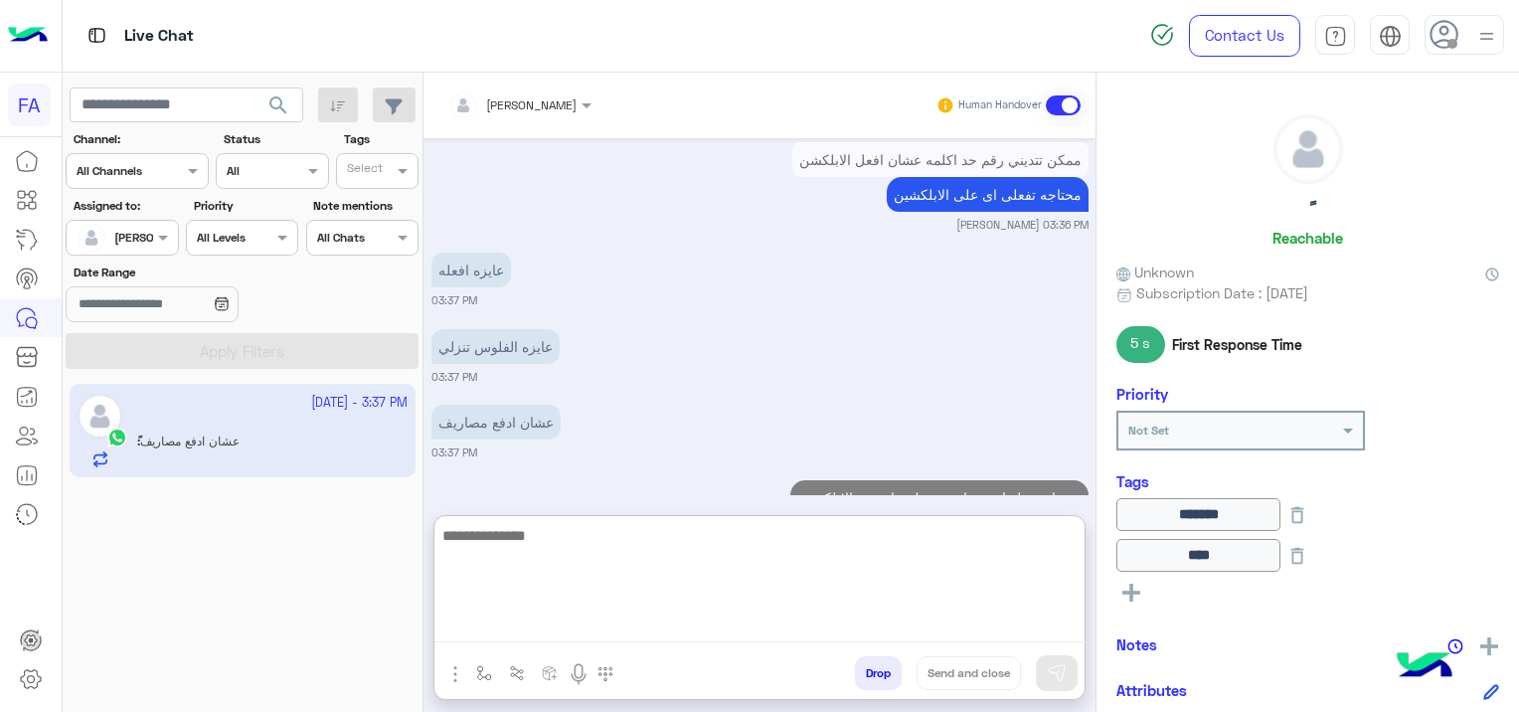
scroll to position [5263, 0]
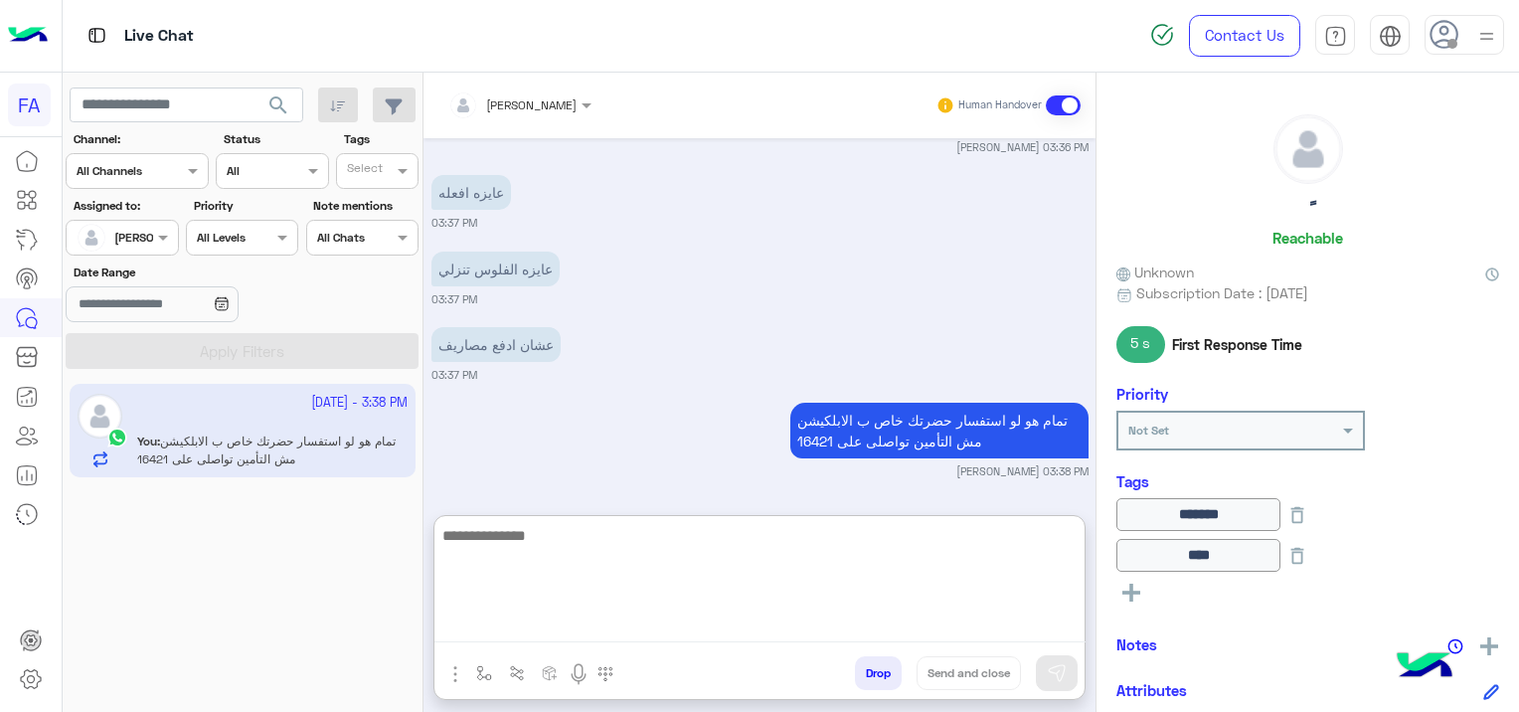
click at [764, 267] on div "[DATE] تأمين فورى Cover 📱 02:34 PM تفعيل الضمان 02:34 PM يرجي ارسال البيانات ال…" at bounding box center [759, 316] width 672 height 357
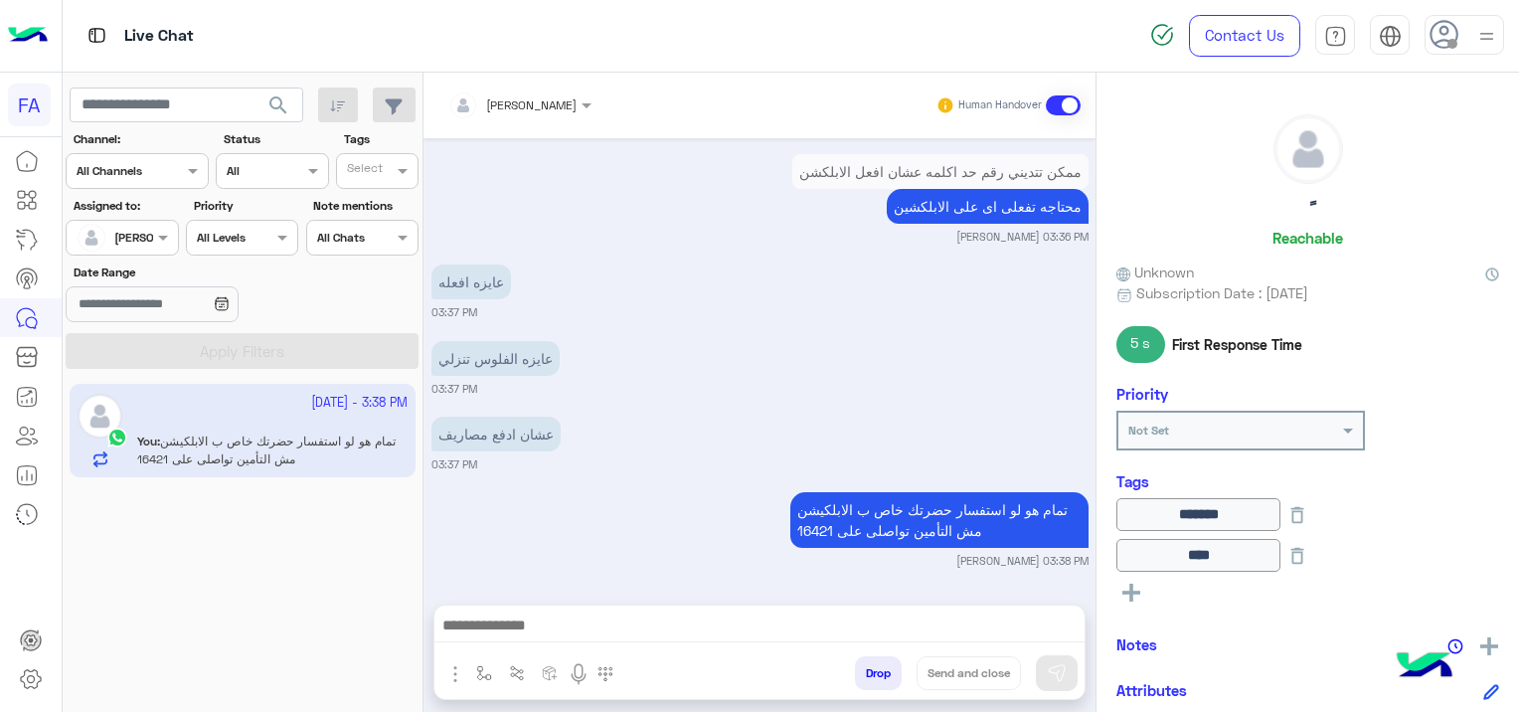
scroll to position [5249, 0]
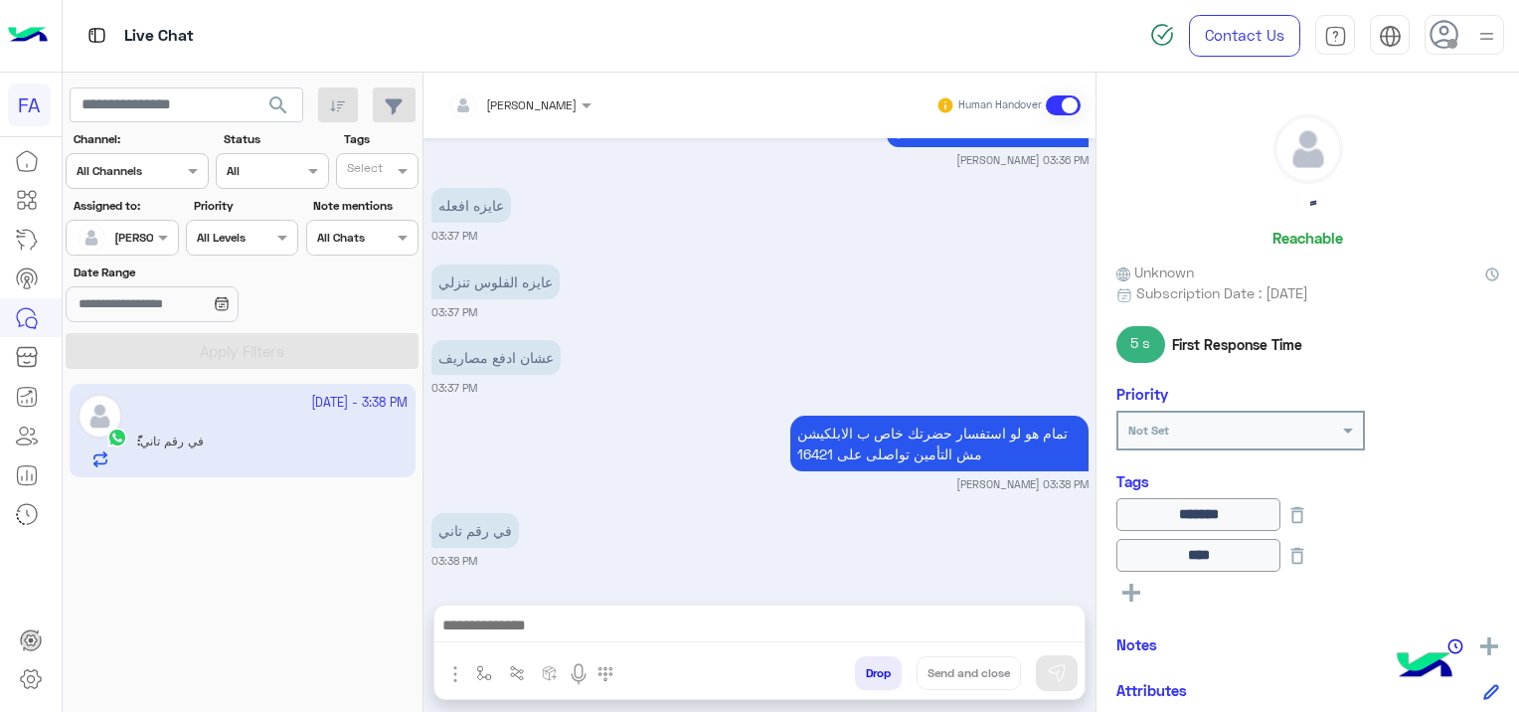
click at [648, 628] on textarea at bounding box center [759, 627] width 651 height 30
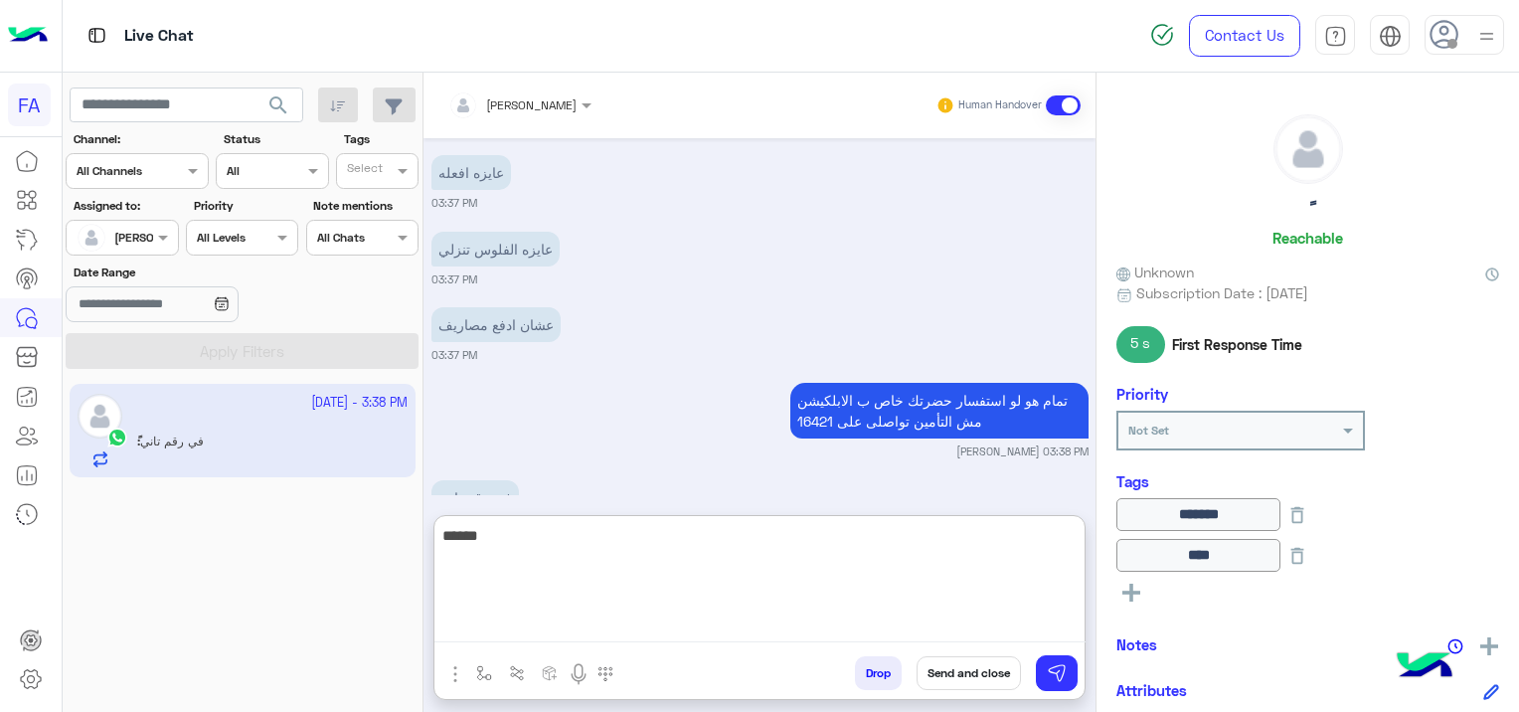
scroll to position [5415, 0]
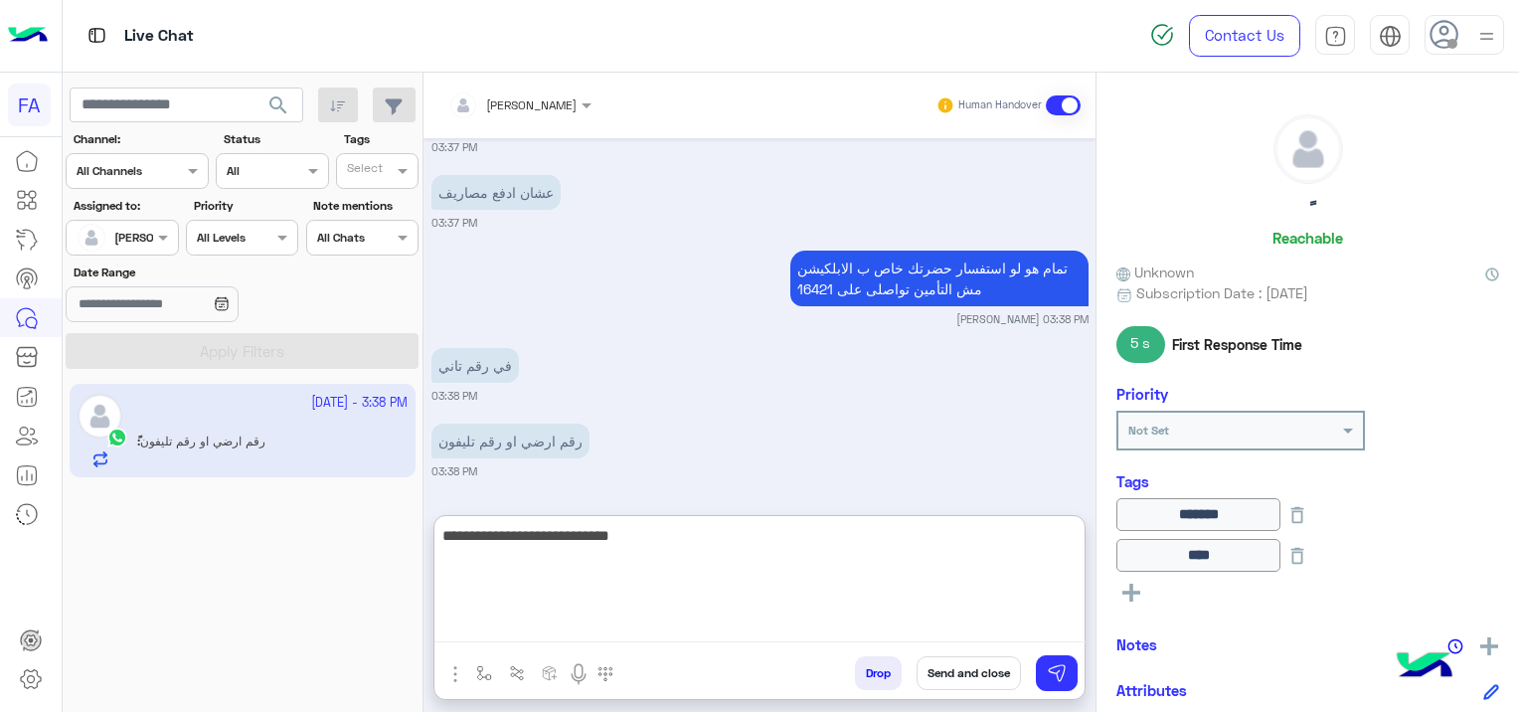
type textarea "**********"
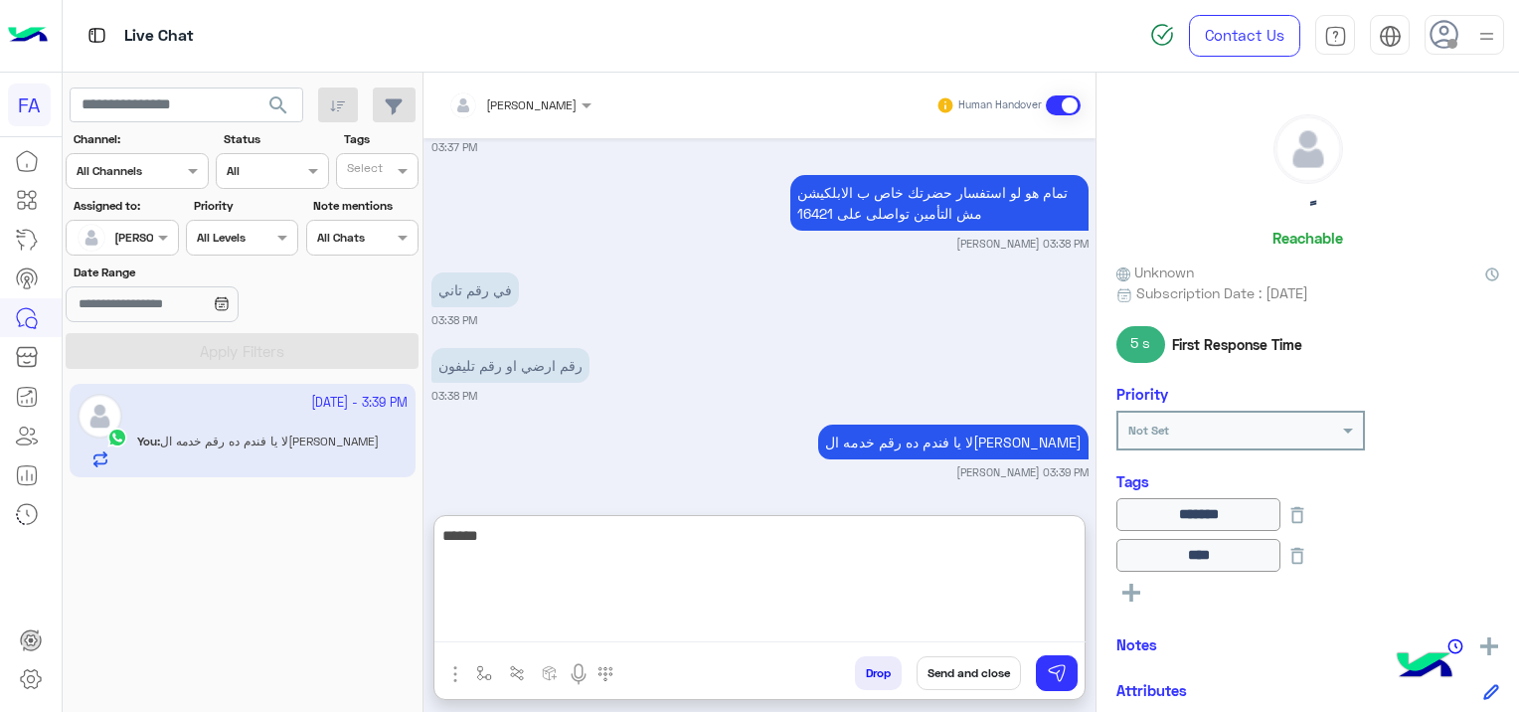
type textarea "*******"
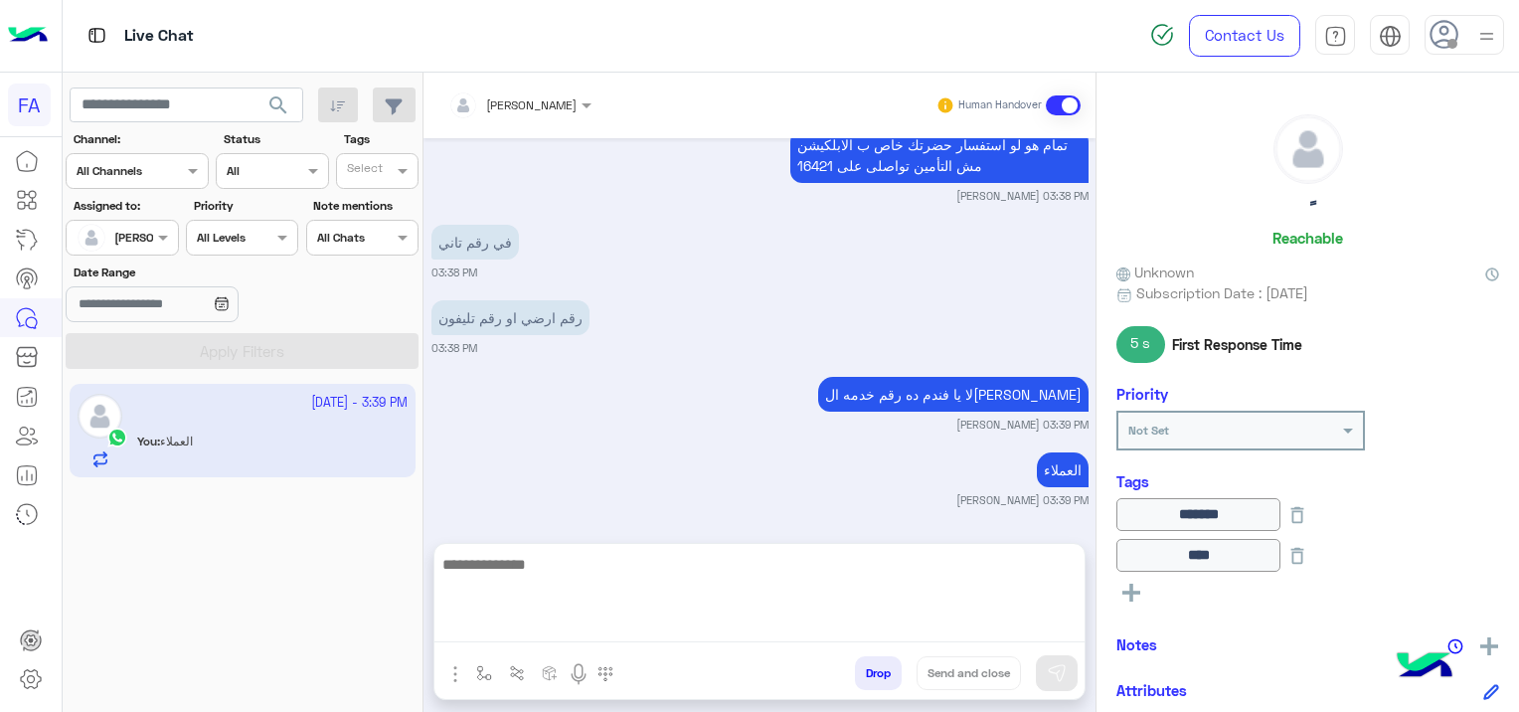
scroll to position [5476, 0]
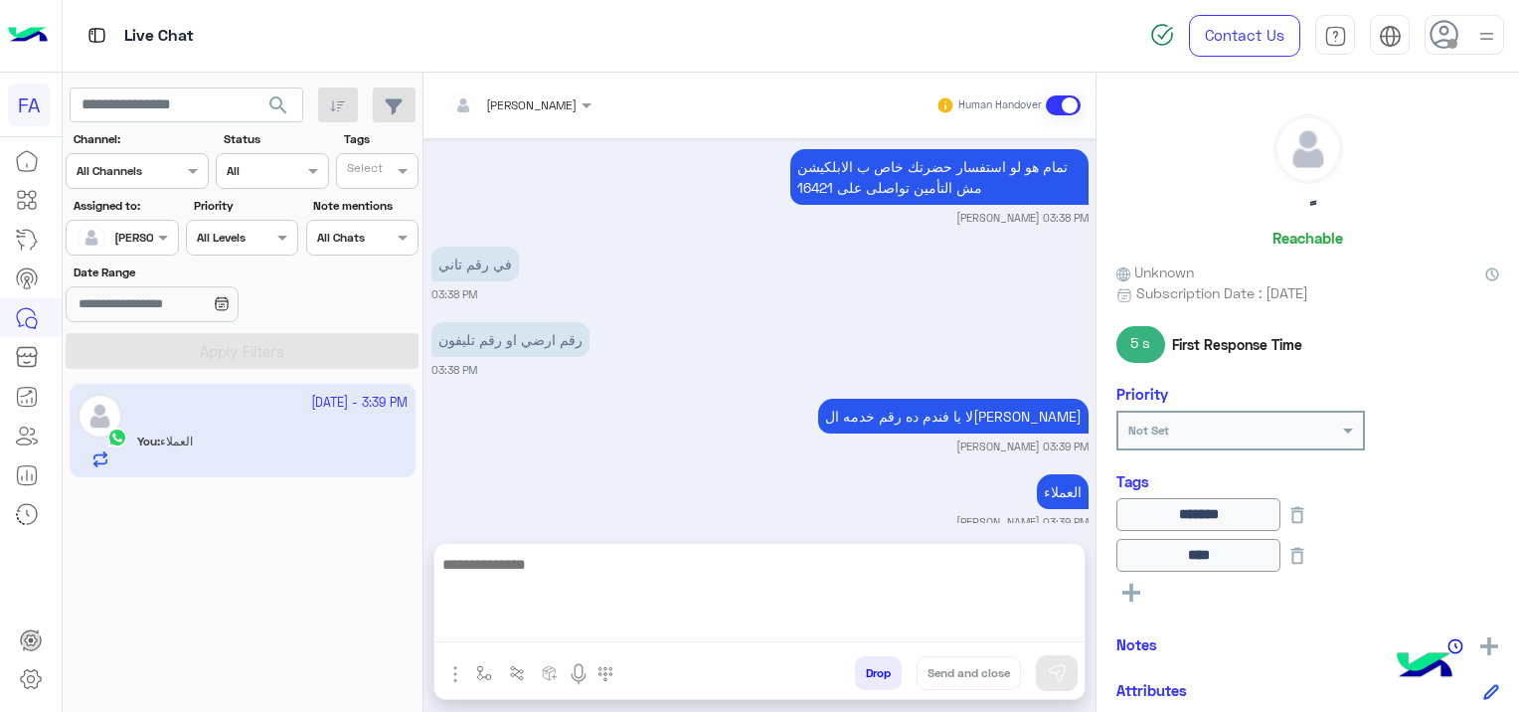
click at [628, 364] on div "[DATE] تأمين فورى Cover 📱 02:34 PM تفعيل الضمان 02:34 PM يرجي ارسال البيانات ال…" at bounding box center [759, 331] width 672 height 386
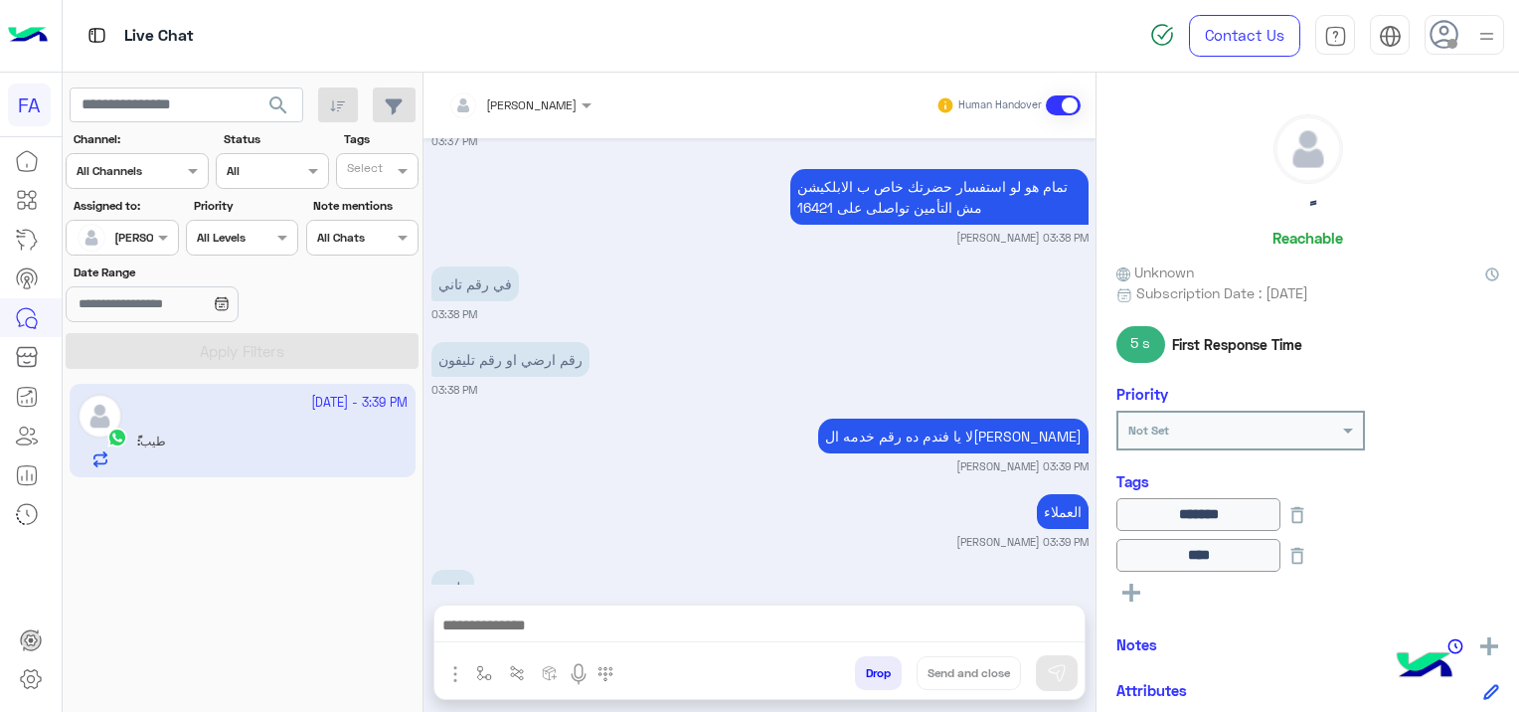
scroll to position [5552, 0]
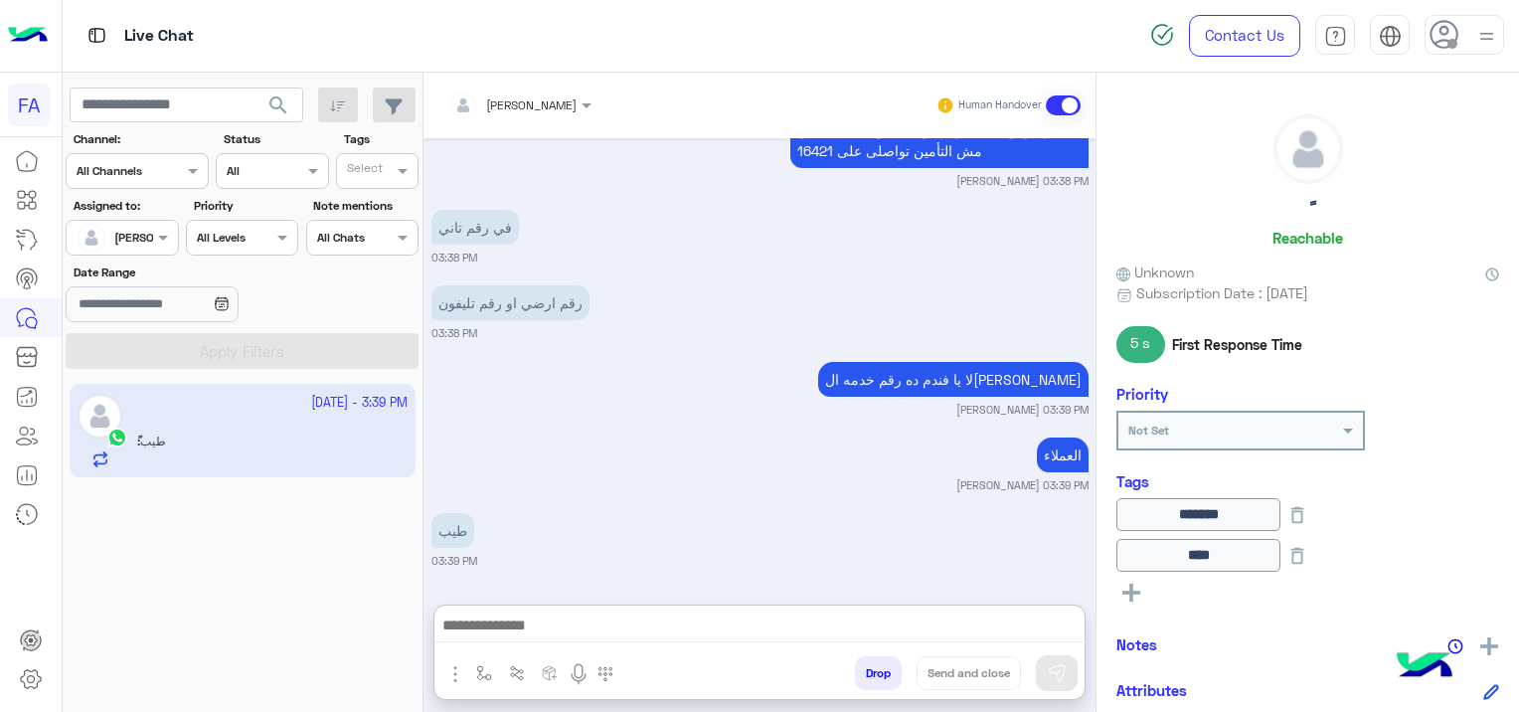
click at [540, 634] on textarea at bounding box center [759, 627] width 651 height 30
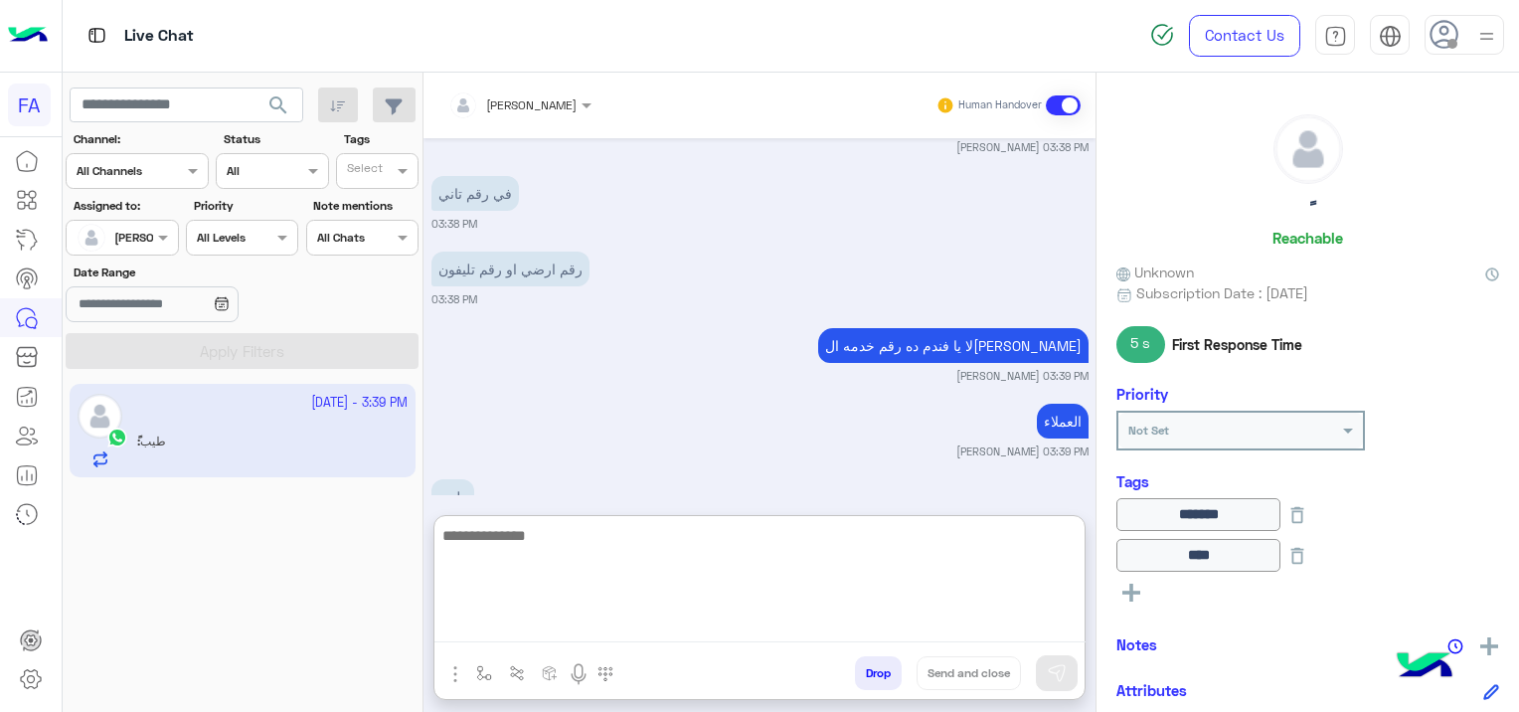
paste textarea "**********"
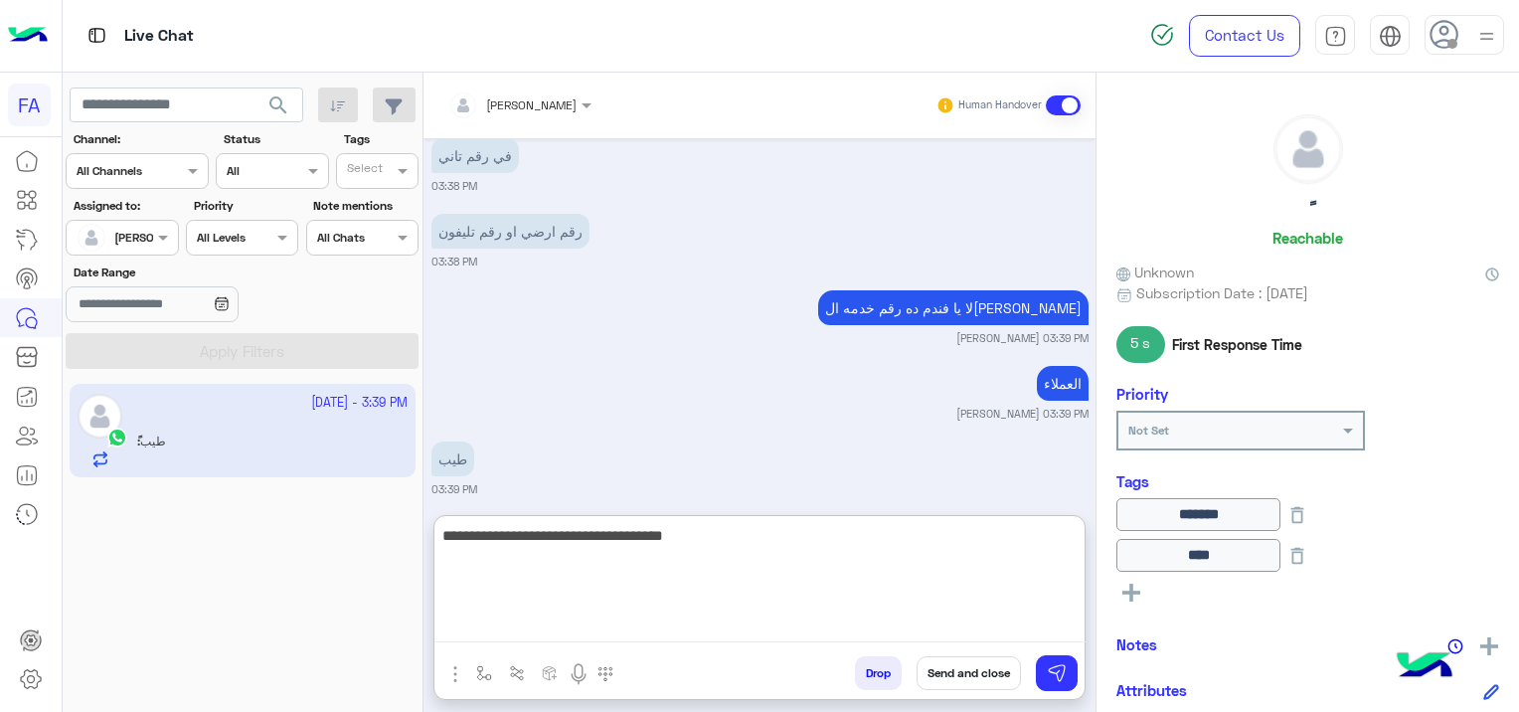
scroll to position [5642, 0]
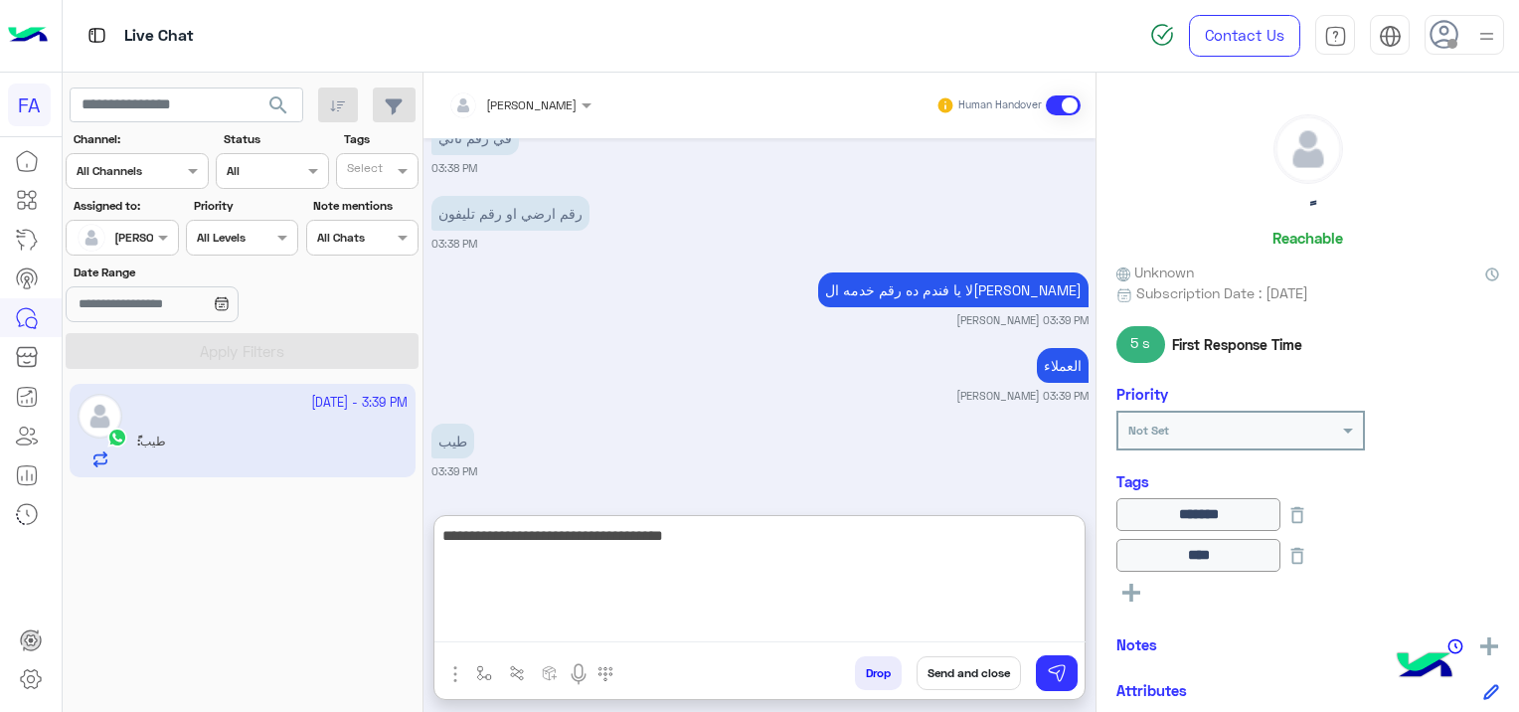
type textarea "**********"
click at [976, 675] on button "Send and close" at bounding box center [969, 673] width 104 height 34
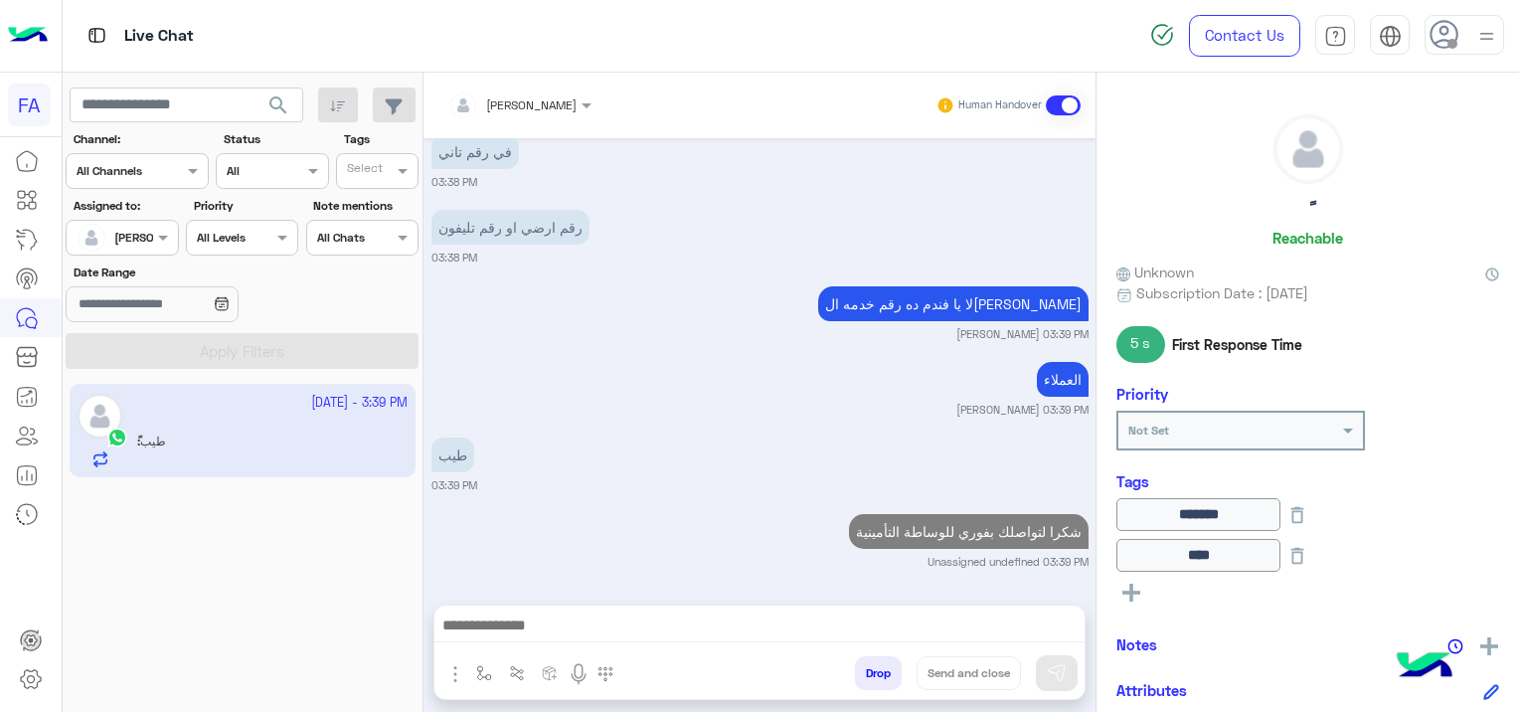
scroll to position [5679, 0]
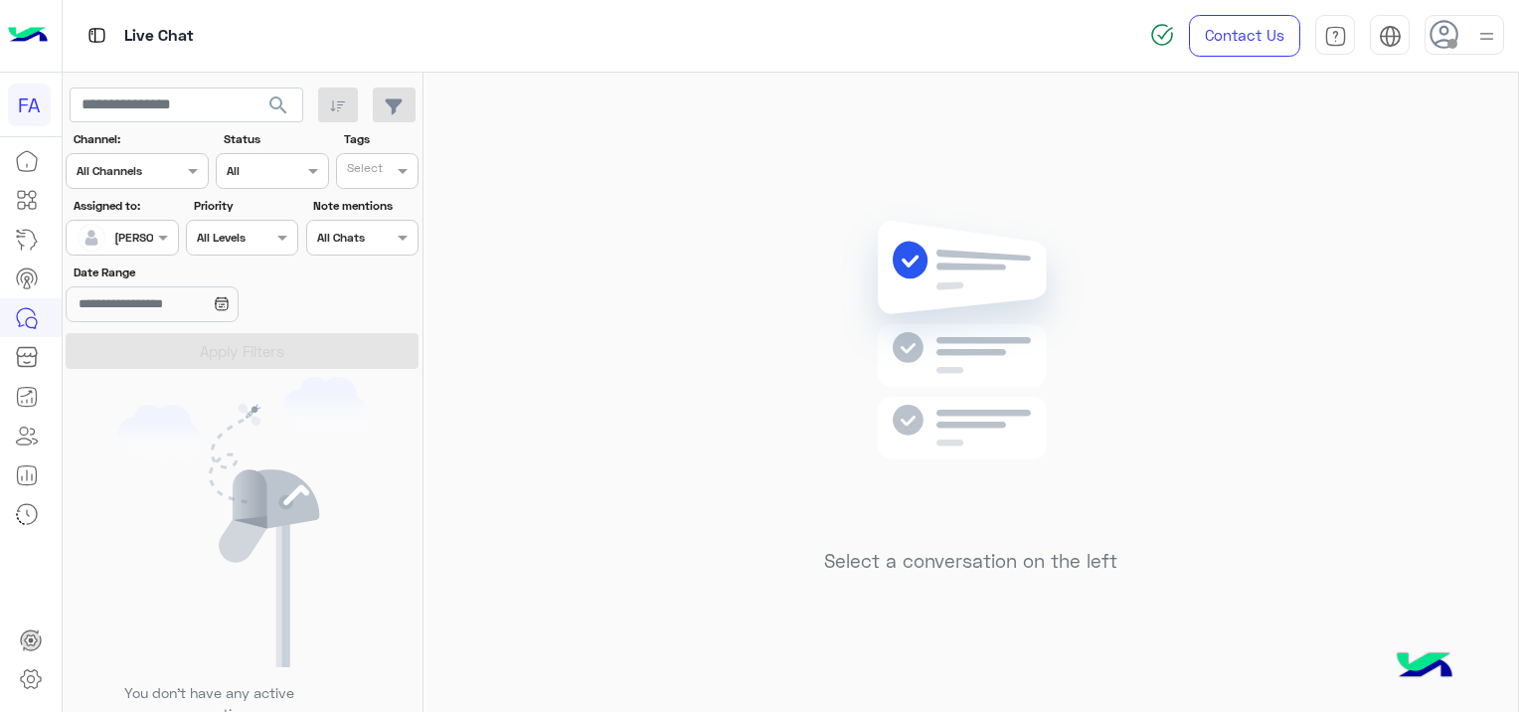
click at [282, 97] on span "search" at bounding box center [278, 105] width 24 height 24
click at [282, 96] on span "search" at bounding box center [278, 105] width 24 height 24
click at [151, 239] on div at bounding box center [122, 235] width 110 height 19
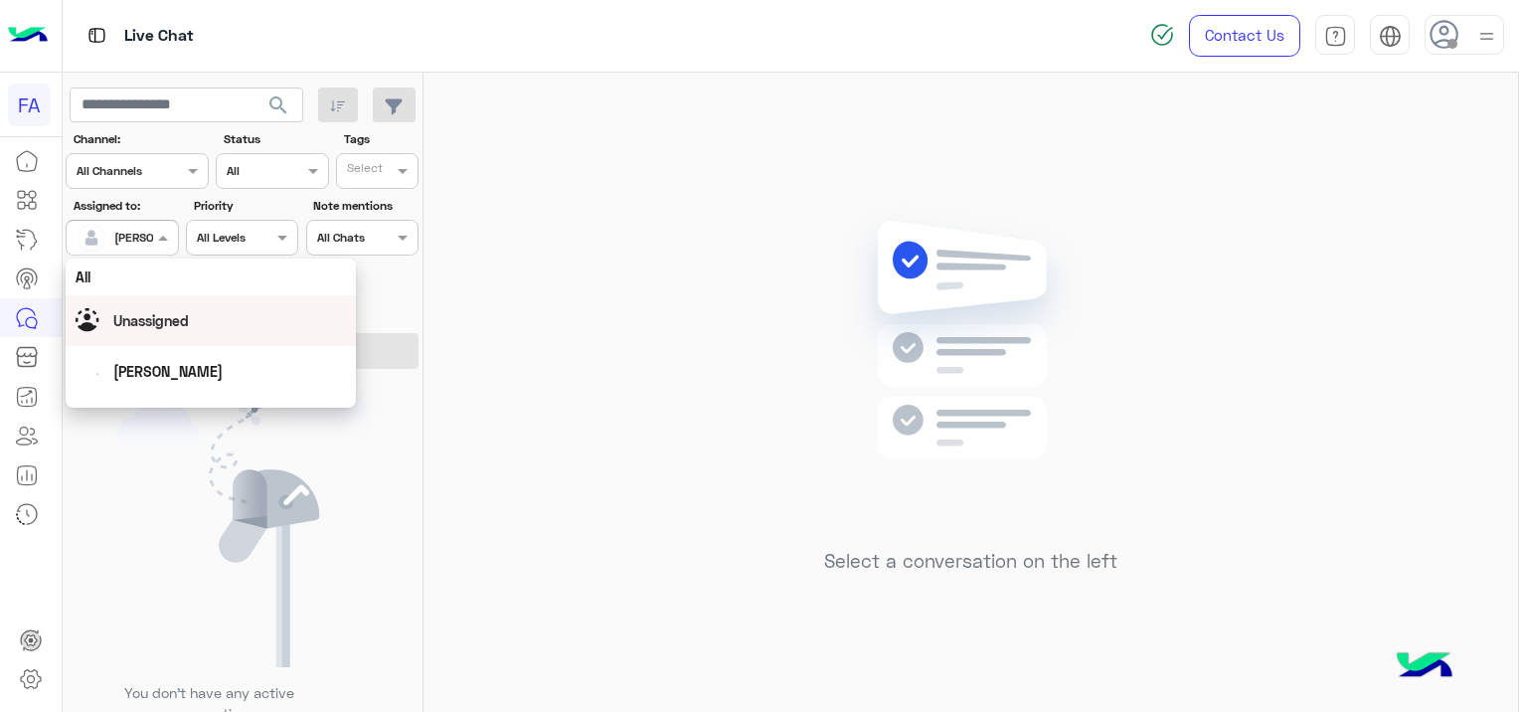
click at [150, 314] on span "Unassigned" at bounding box center [151, 320] width 76 height 17
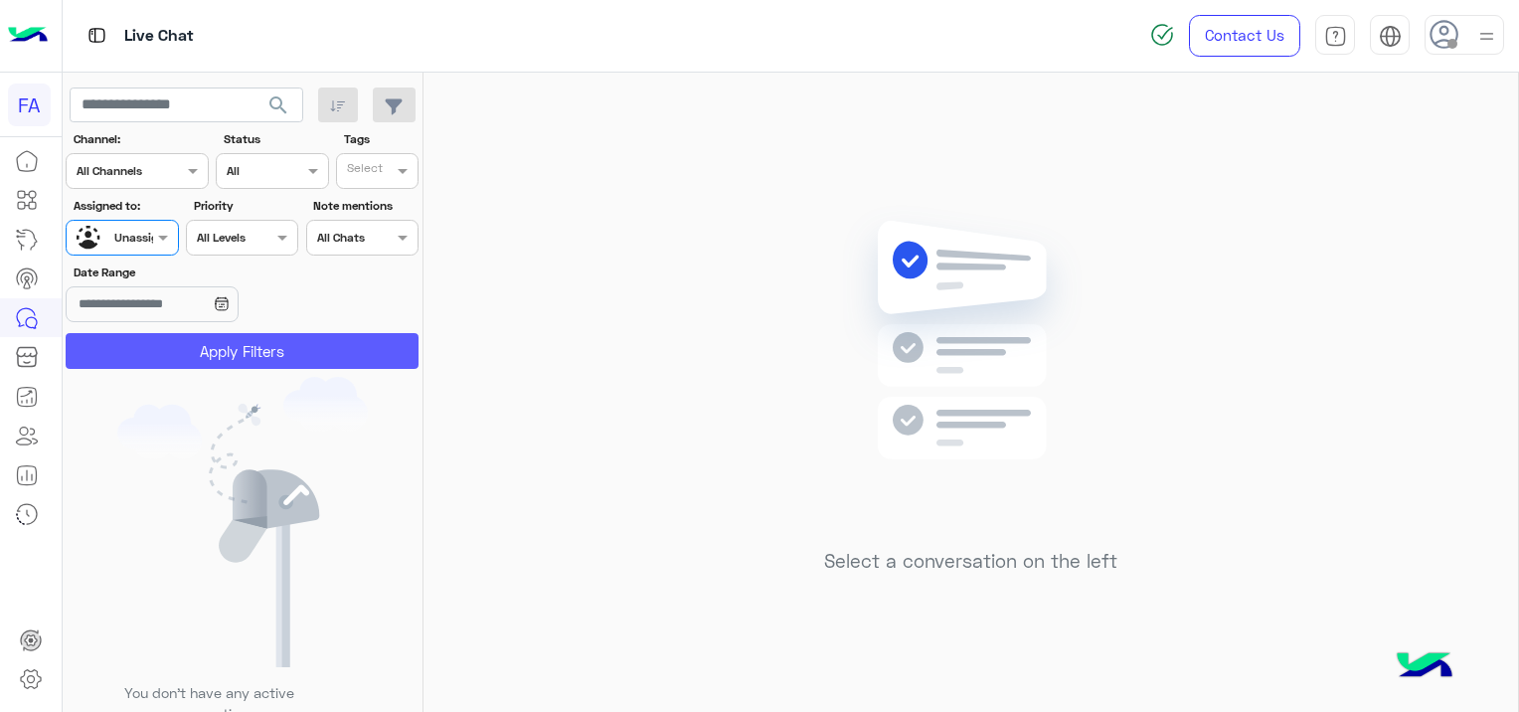
click at [265, 350] on button "Apply Filters" at bounding box center [242, 351] width 353 height 36
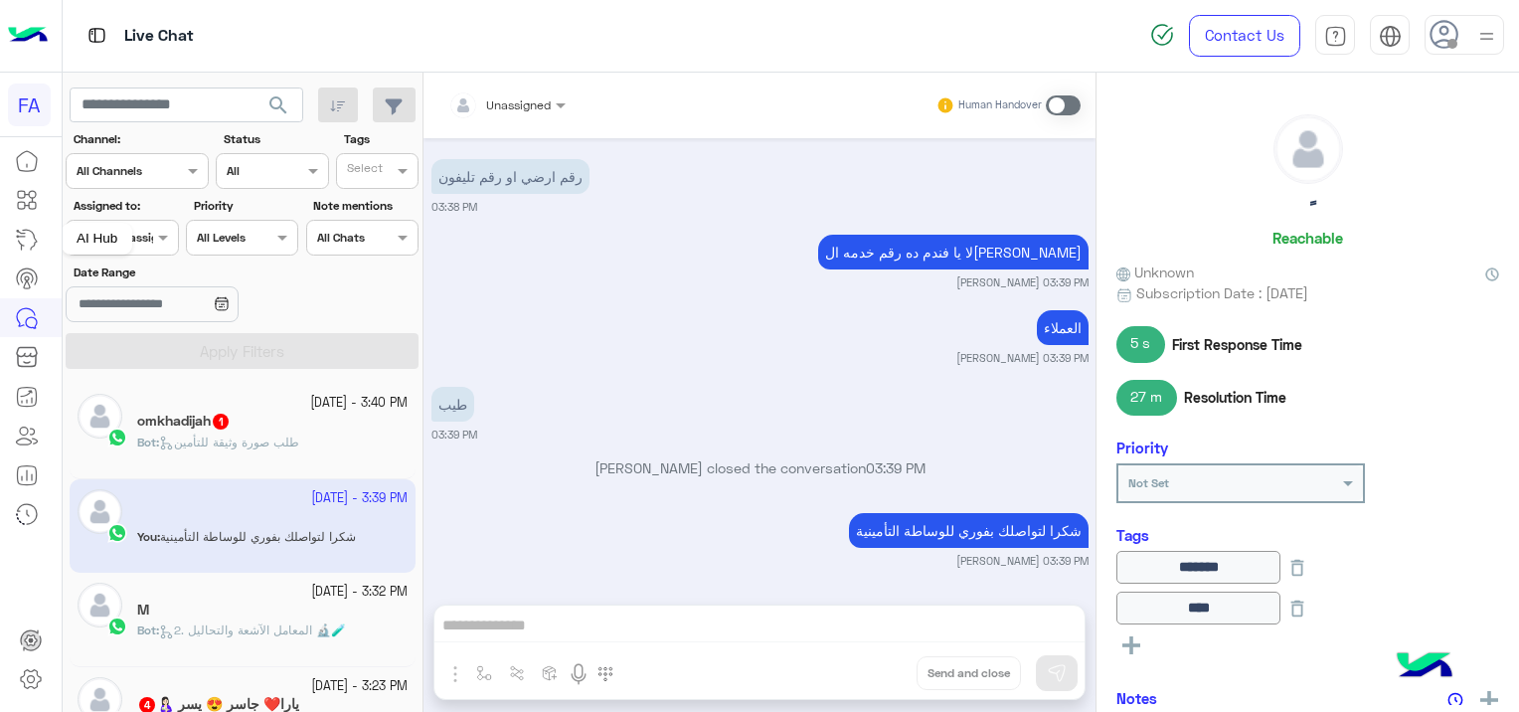
click at [129, 242] on div "AI Hub" at bounding box center [97, 239] width 71 height 32
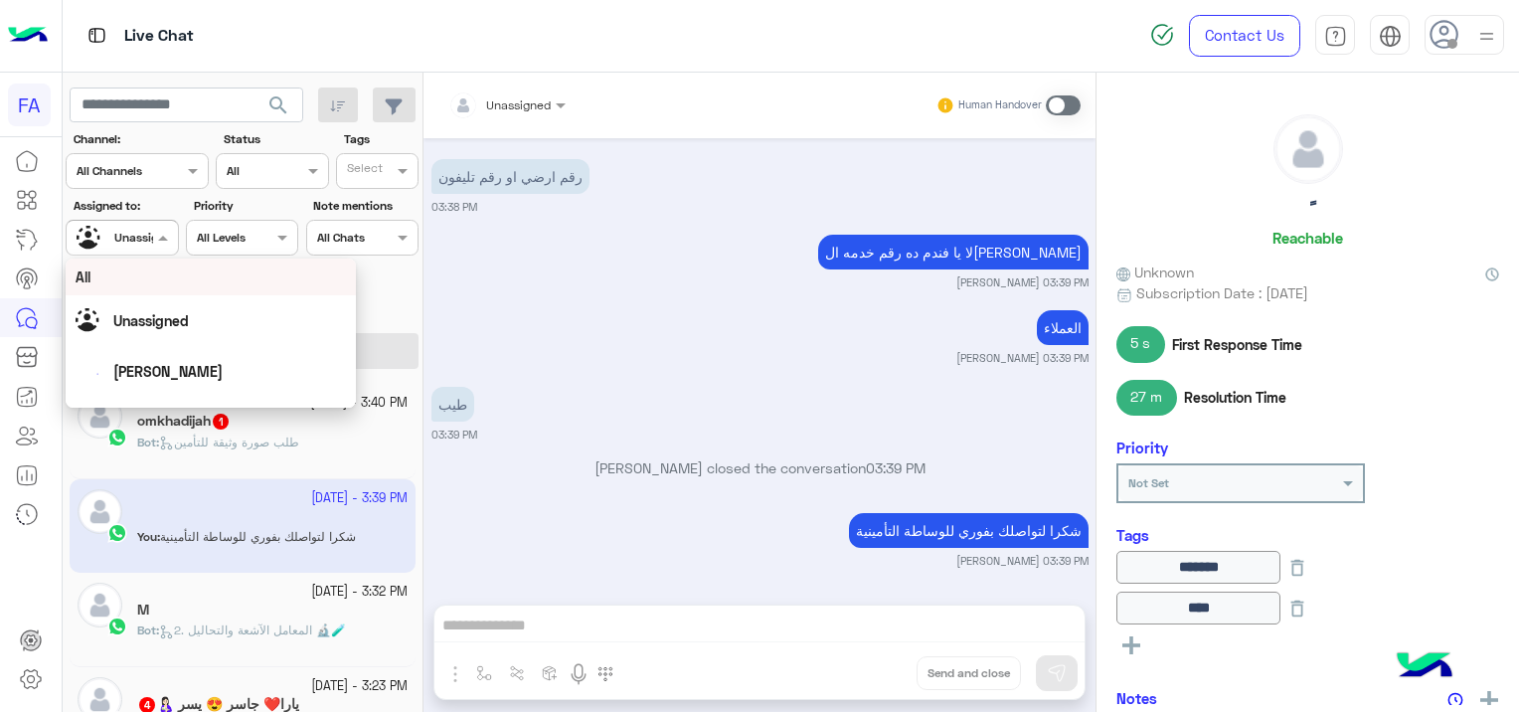
drag, startPoint x: 148, startPoint y: 231, endPoint x: 130, endPoint y: 248, distance: 24.6
click at [139, 232] on div at bounding box center [122, 235] width 110 height 19
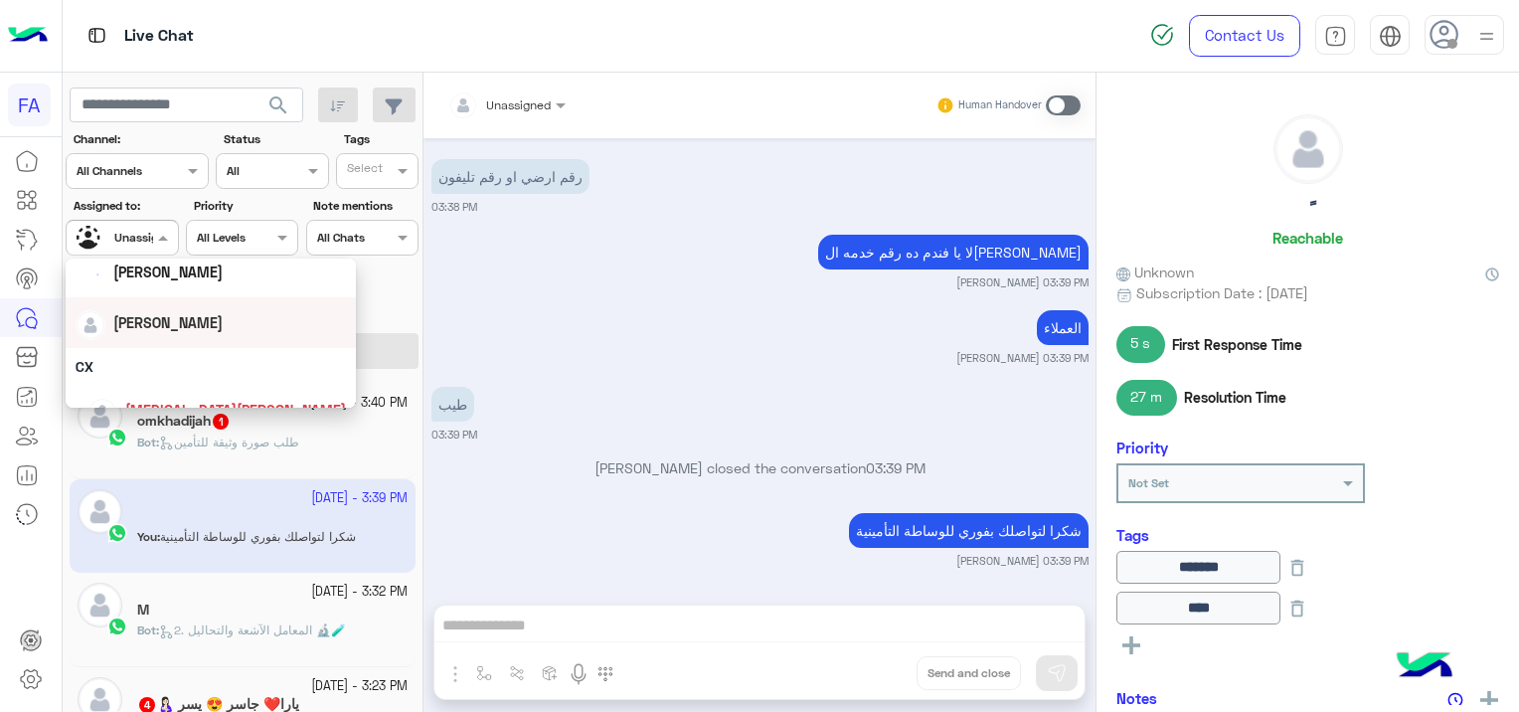
click at [156, 315] on span "[PERSON_NAME]" at bounding box center [167, 322] width 109 height 17
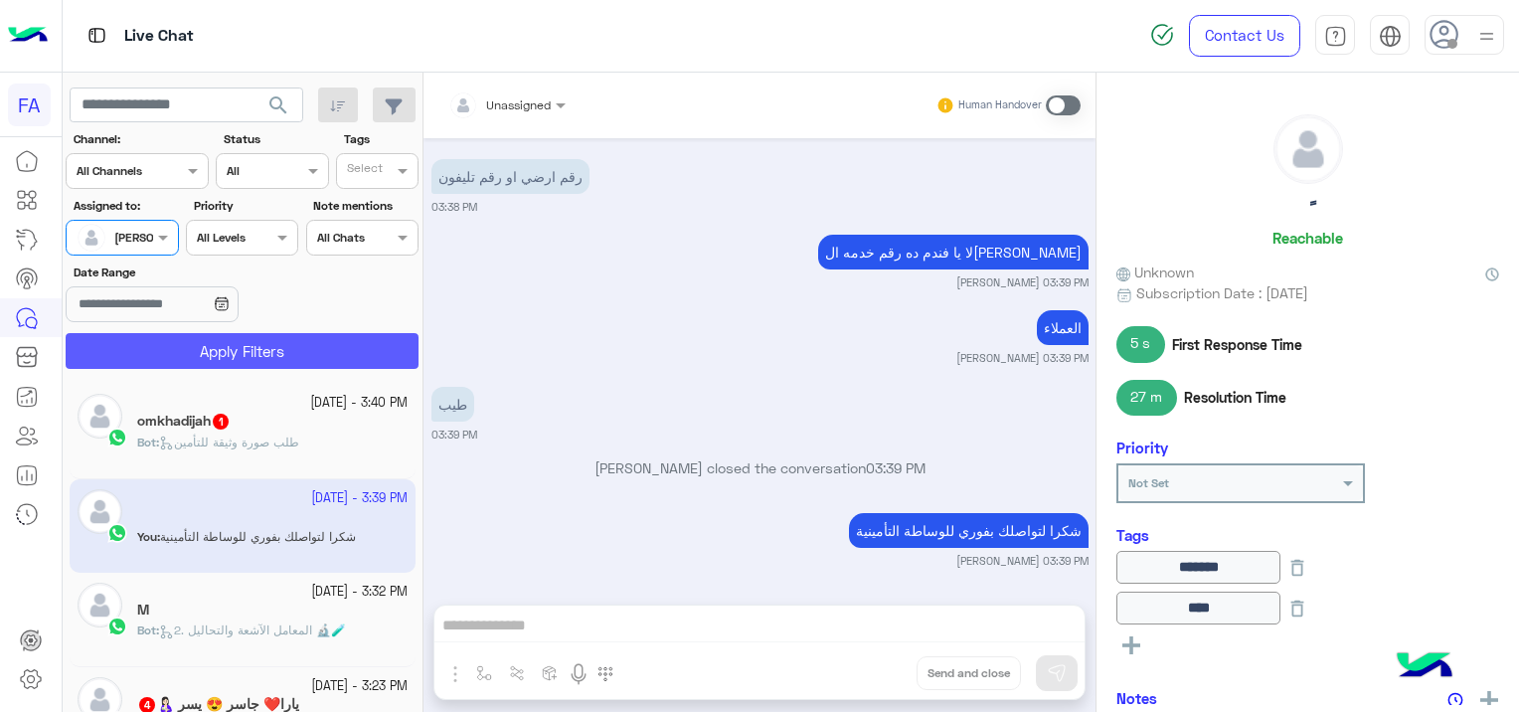
click at [292, 357] on button "Apply Filters" at bounding box center [242, 351] width 353 height 36
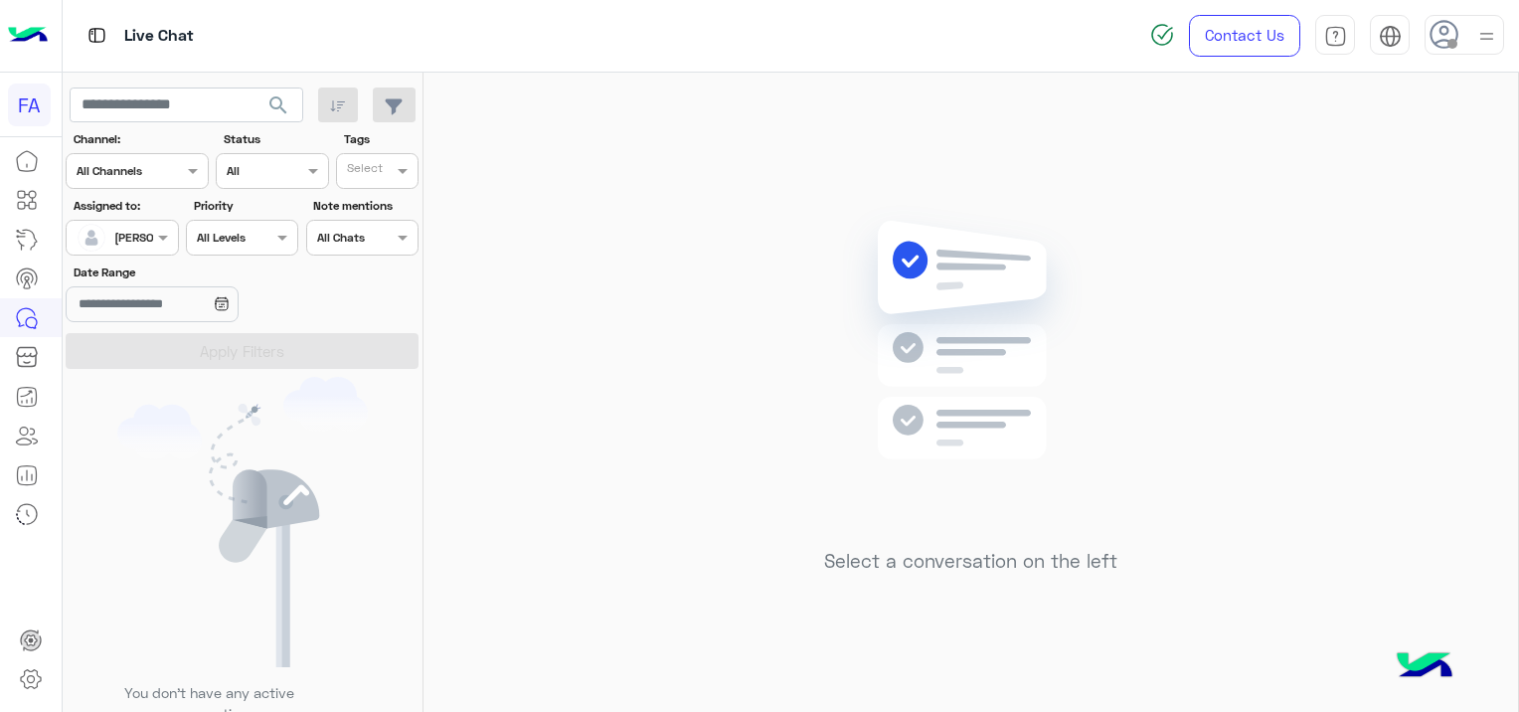
click at [268, 99] on span "search" at bounding box center [278, 105] width 24 height 24
